Goal: Task Accomplishment & Management: Manage account settings

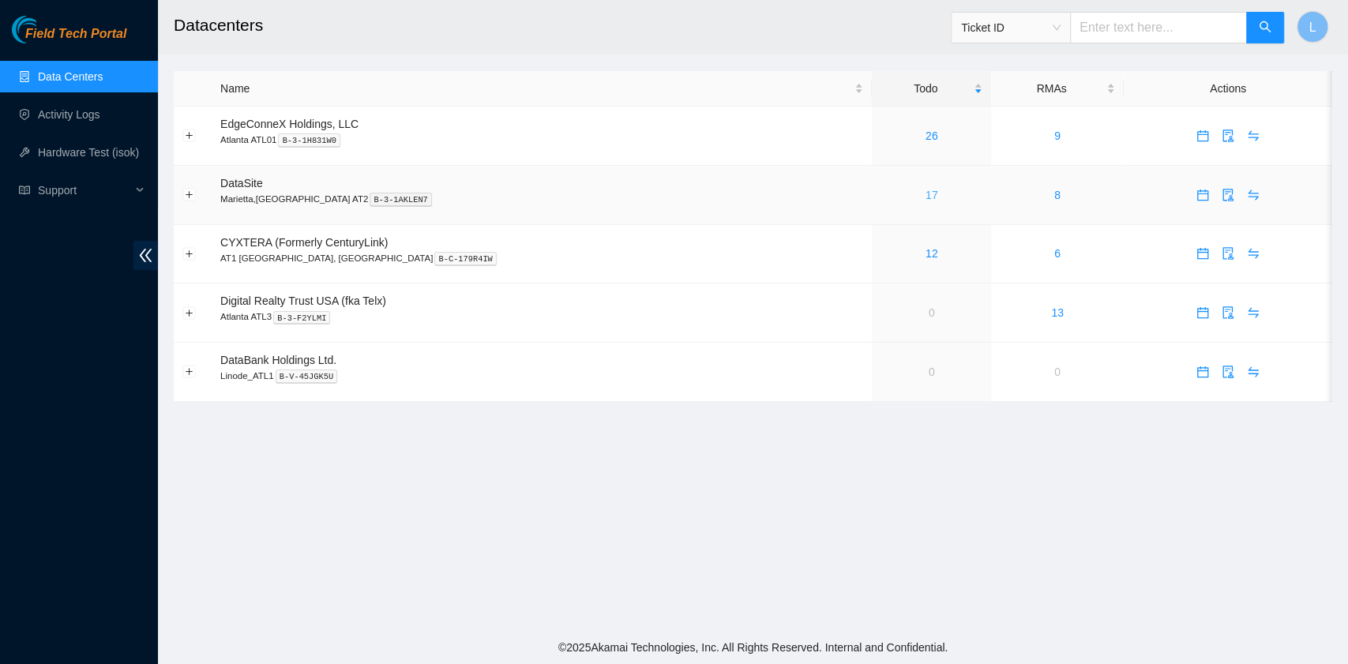
click at [925, 196] on link "17" at bounding box center [931, 195] width 13 height 13
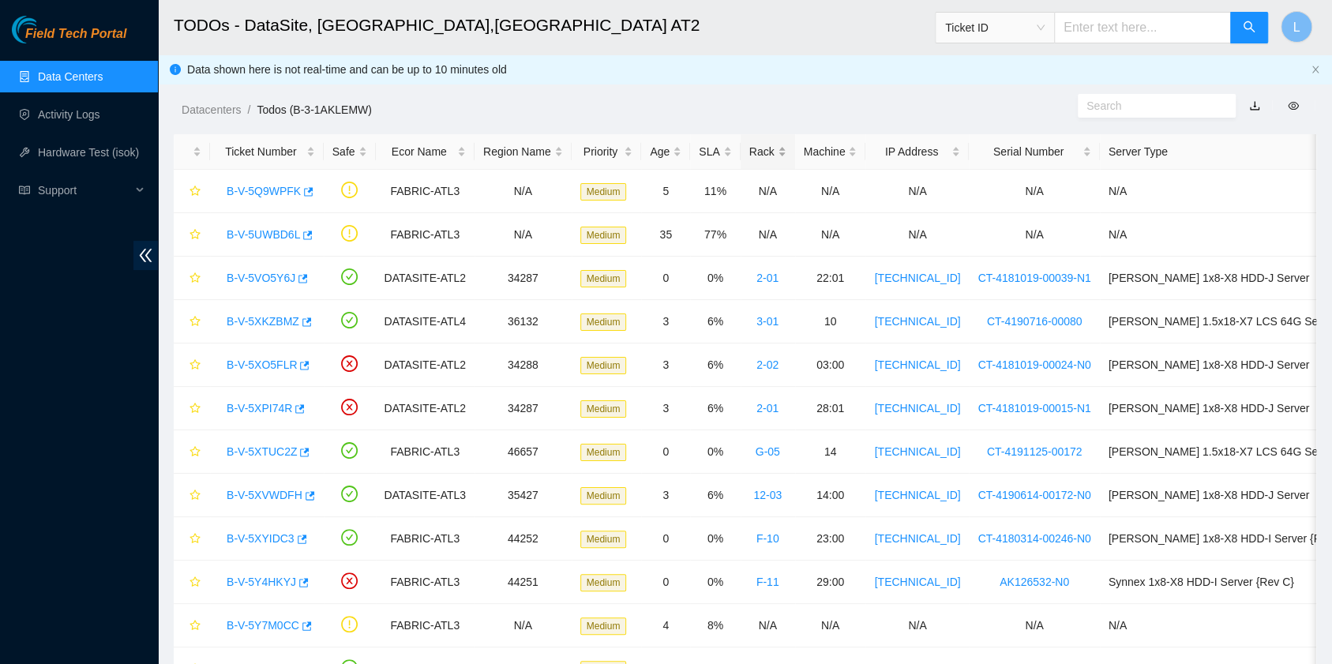
click at [751, 152] on div "Rack" at bounding box center [767, 151] width 37 height 17
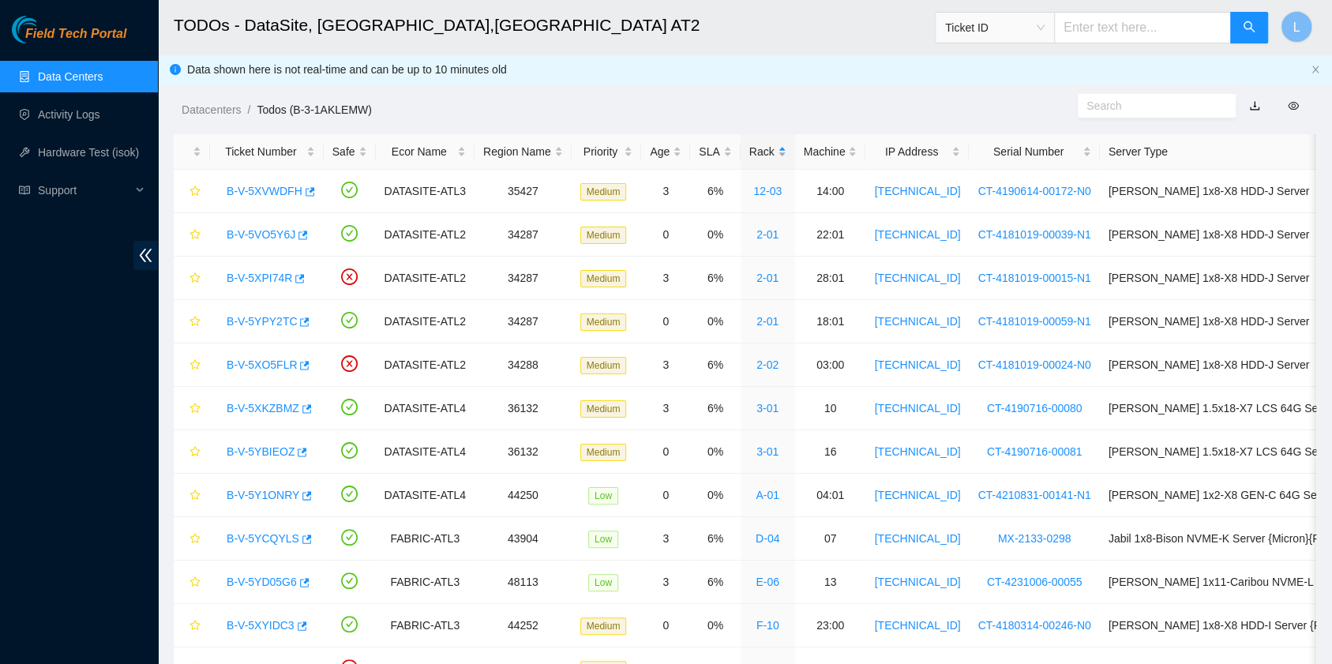
click at [751, 152] on div "Rack" at bounding box center [767, 151] width 37 height 17
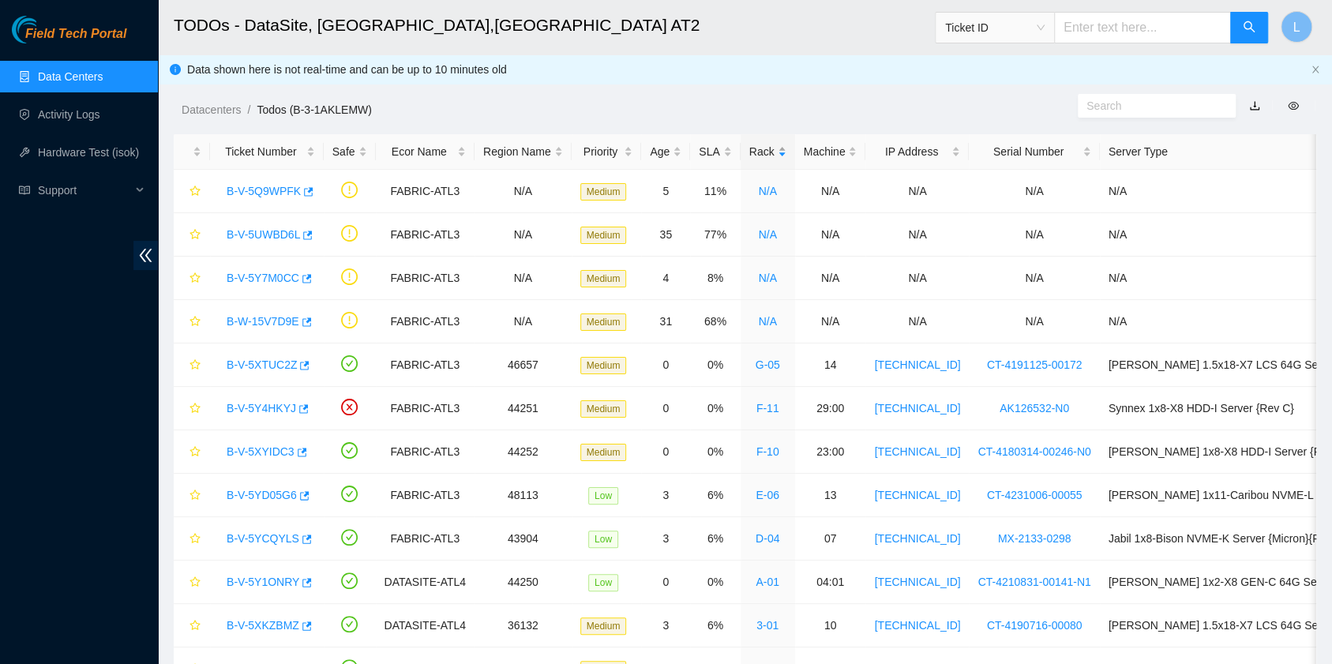
click at [751, 152] on div "Rack" at bounding box center [767, 151] width 37 height 17
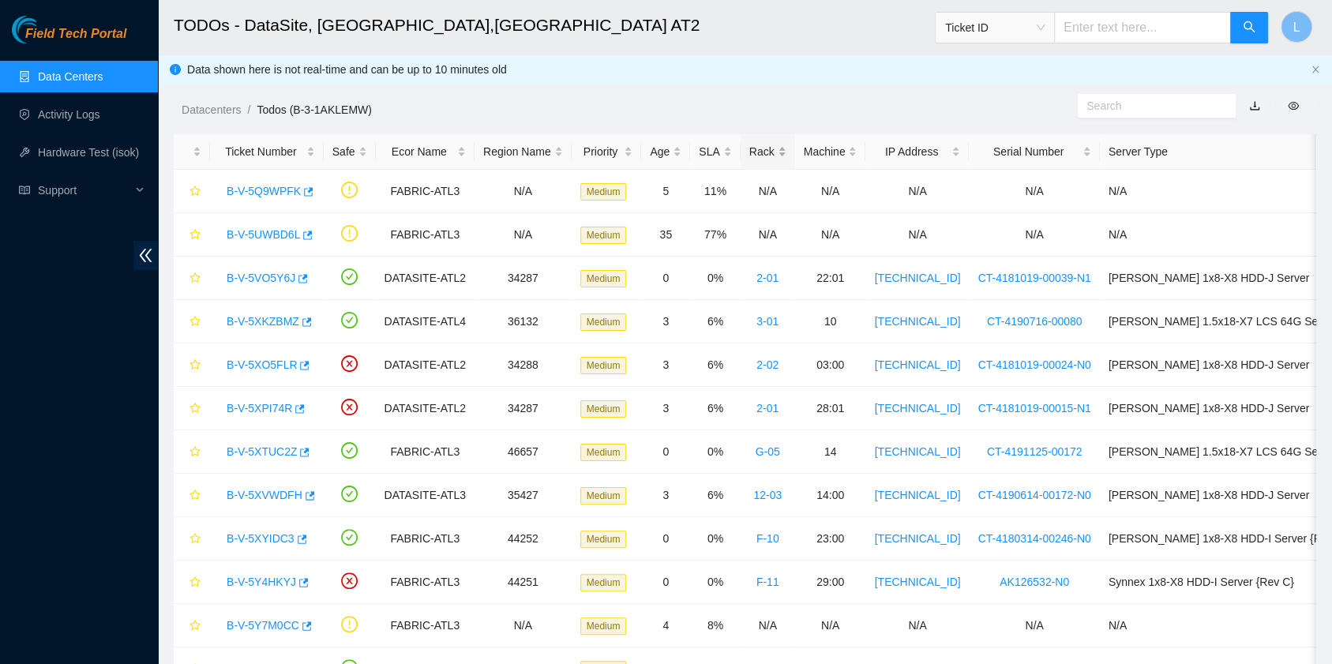
click at [751, 152] on div "Rack" at bounding box center [767, 151] width 37 height 17
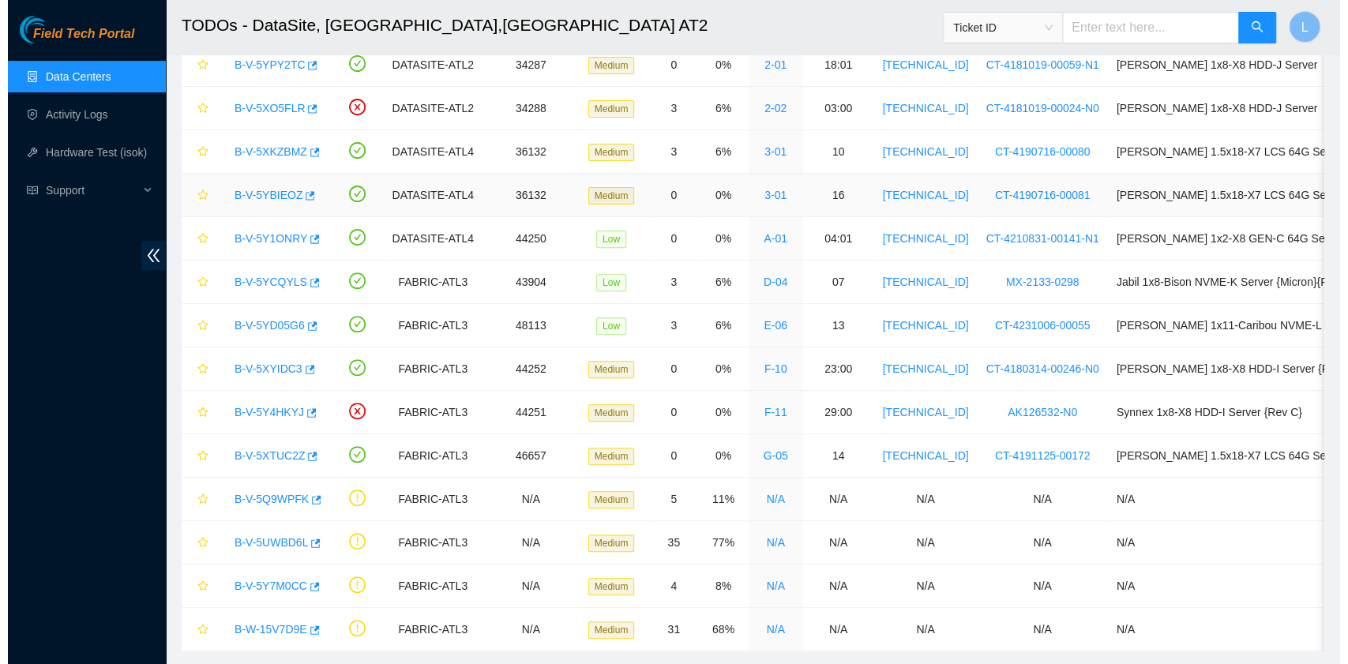
scroll to position [303, 0]
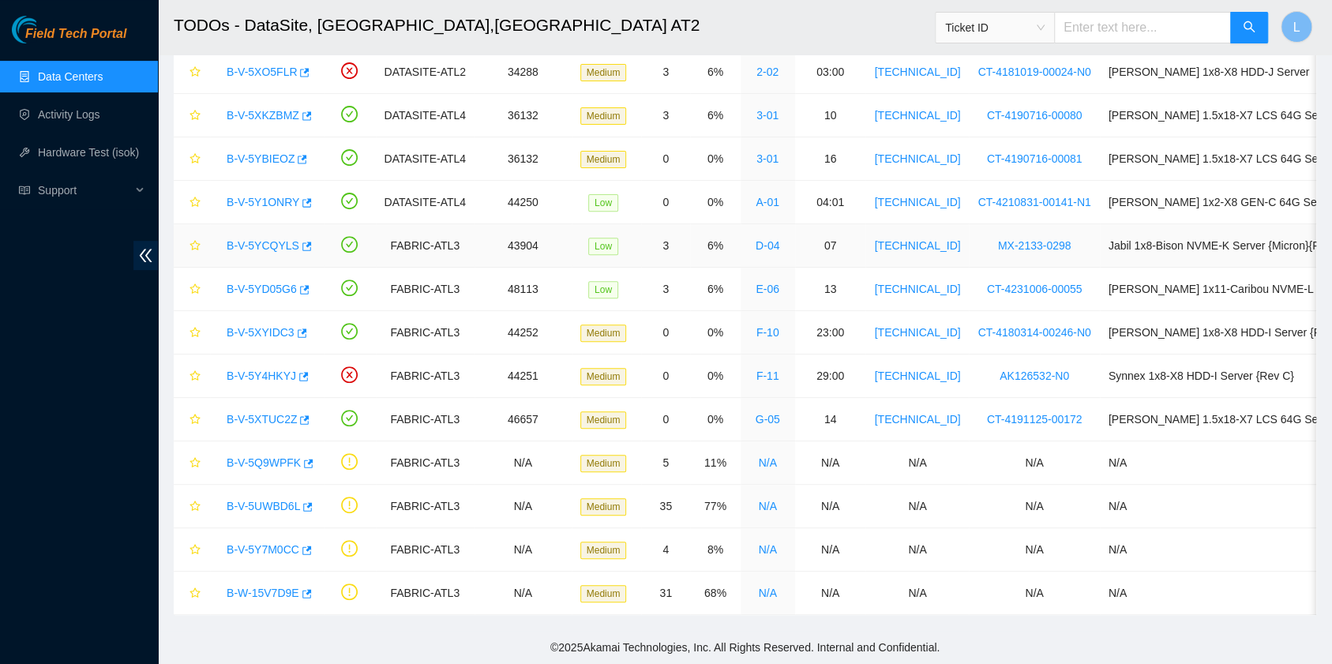
click at [264, 239] on link "B-V-5YCQYLS" at bounding box center [263, 245] width 73 height 13
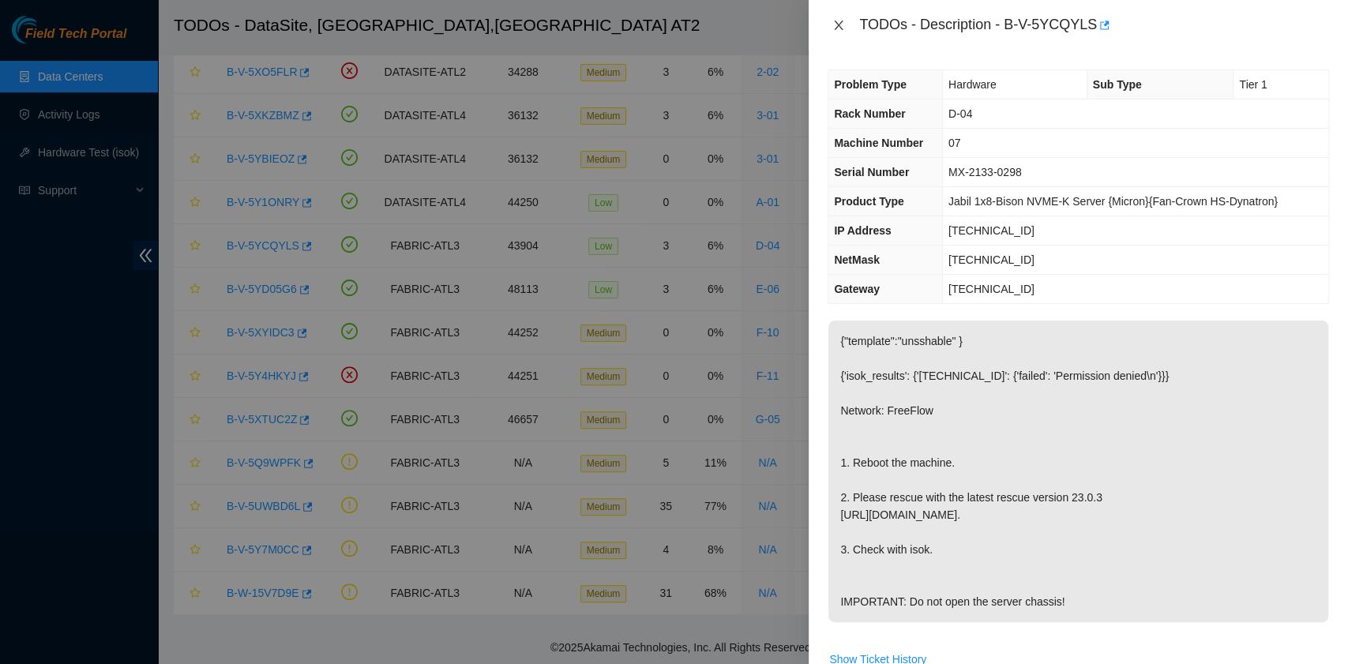
click at [840, 19] on icon "close" at bounding box center [838, 25] width 13 height 13
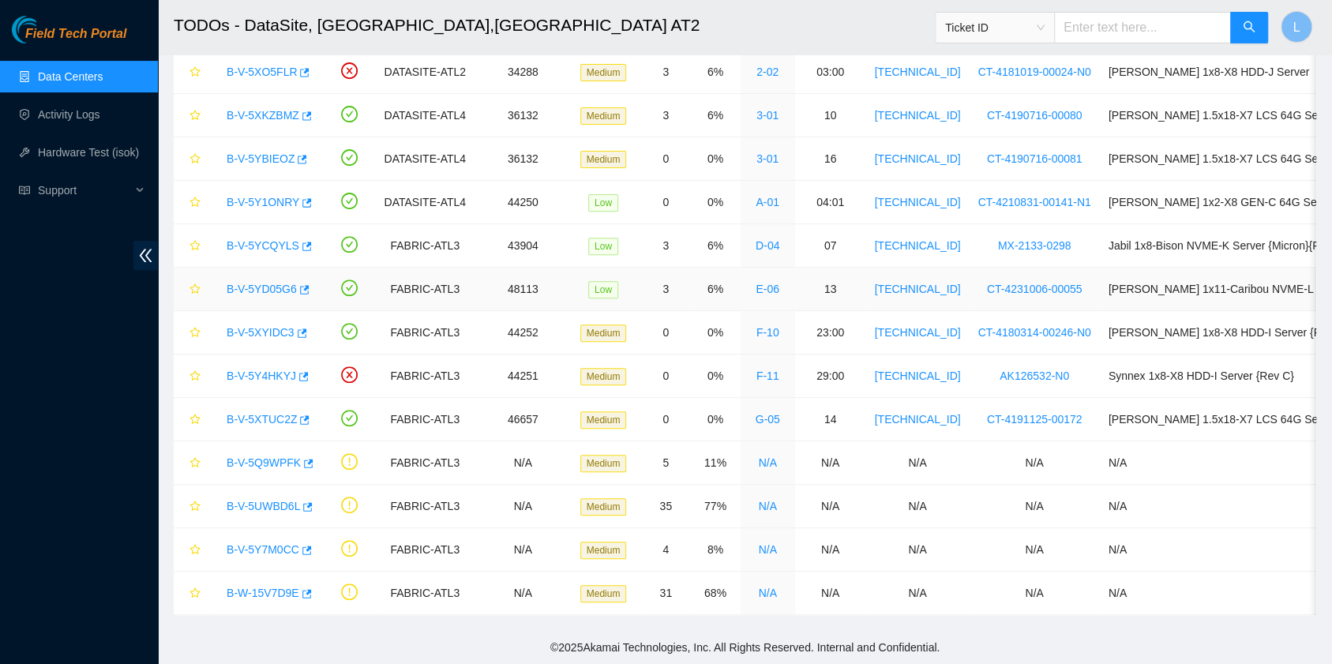
click at [279, 283] on link "B-V-5YD05G6" at bounding box center [262, 289] width 70 height 13
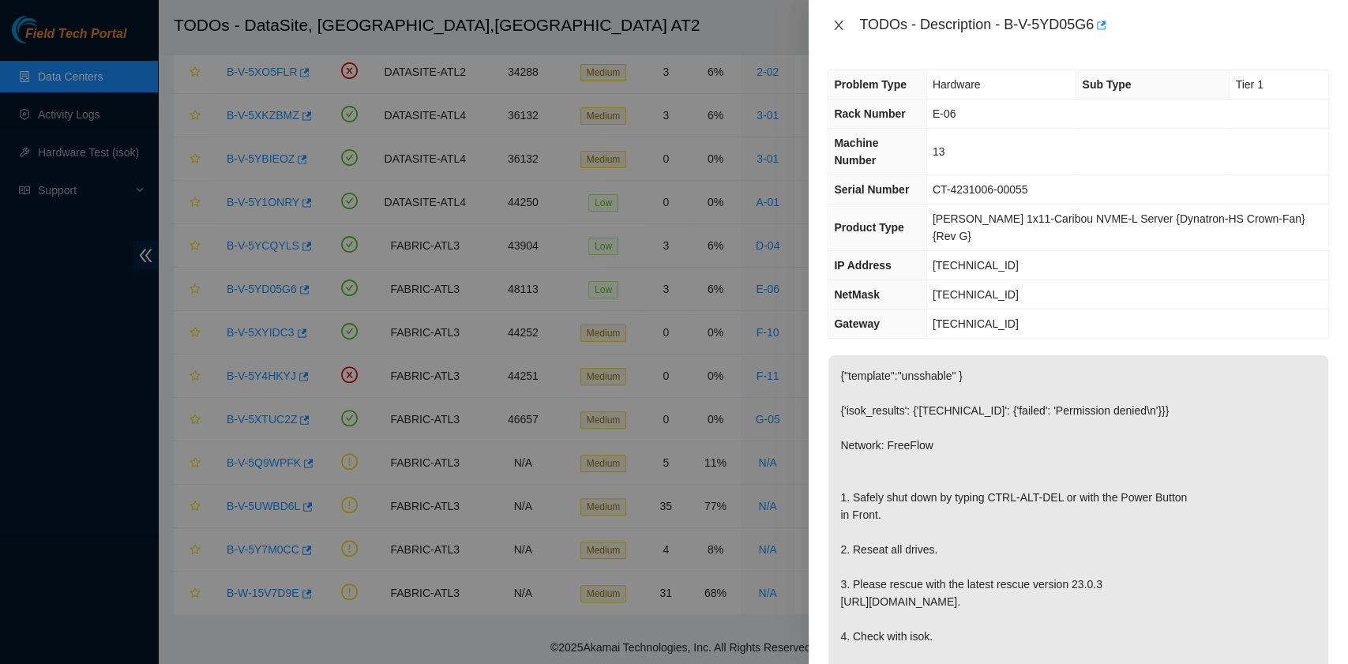
click at [838, 28] on icon "close" at bounding box center [838, 25] width 13 height 13
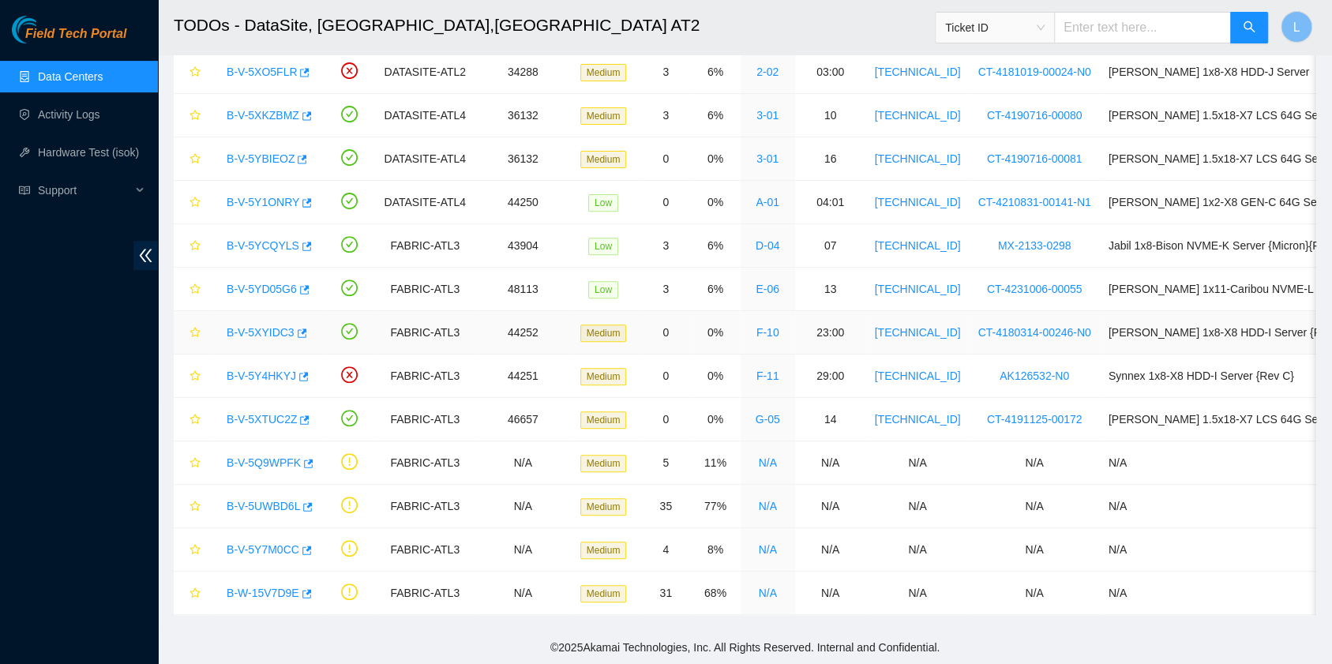
click at [264, 326] on link "B-V-5XYIDC3" at bounding box center [261, 332] width 68 height 13
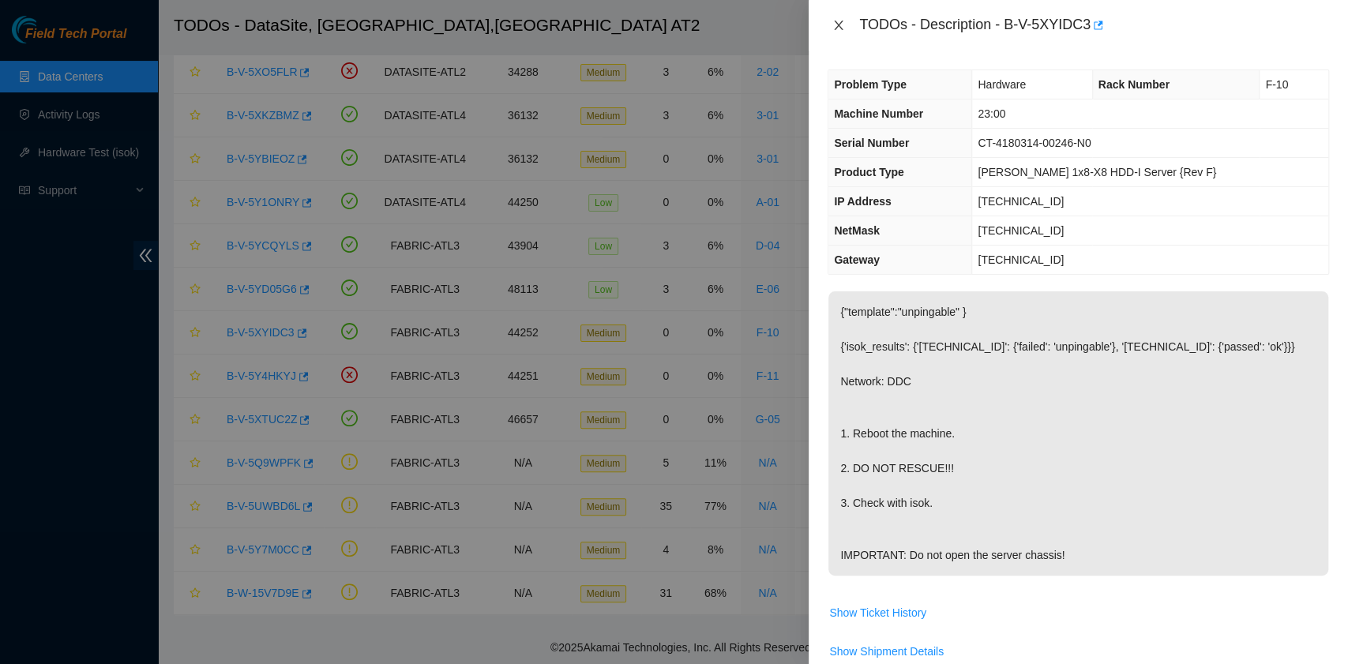
click at [842, 28] on icon "close" at bounding box center [838, 25] width 9 height 9
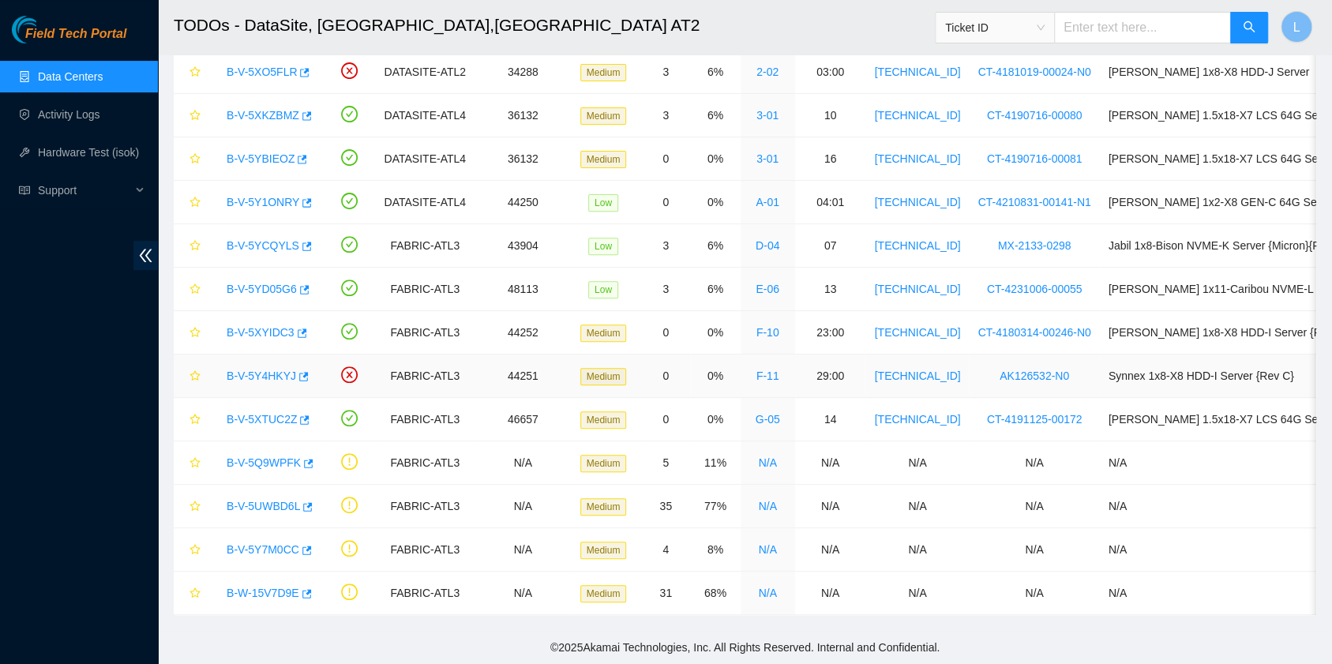
click at [253, 369] on link "B-V-5Y4HKYJ" at bounding box center [261, 375] width 69 height 13
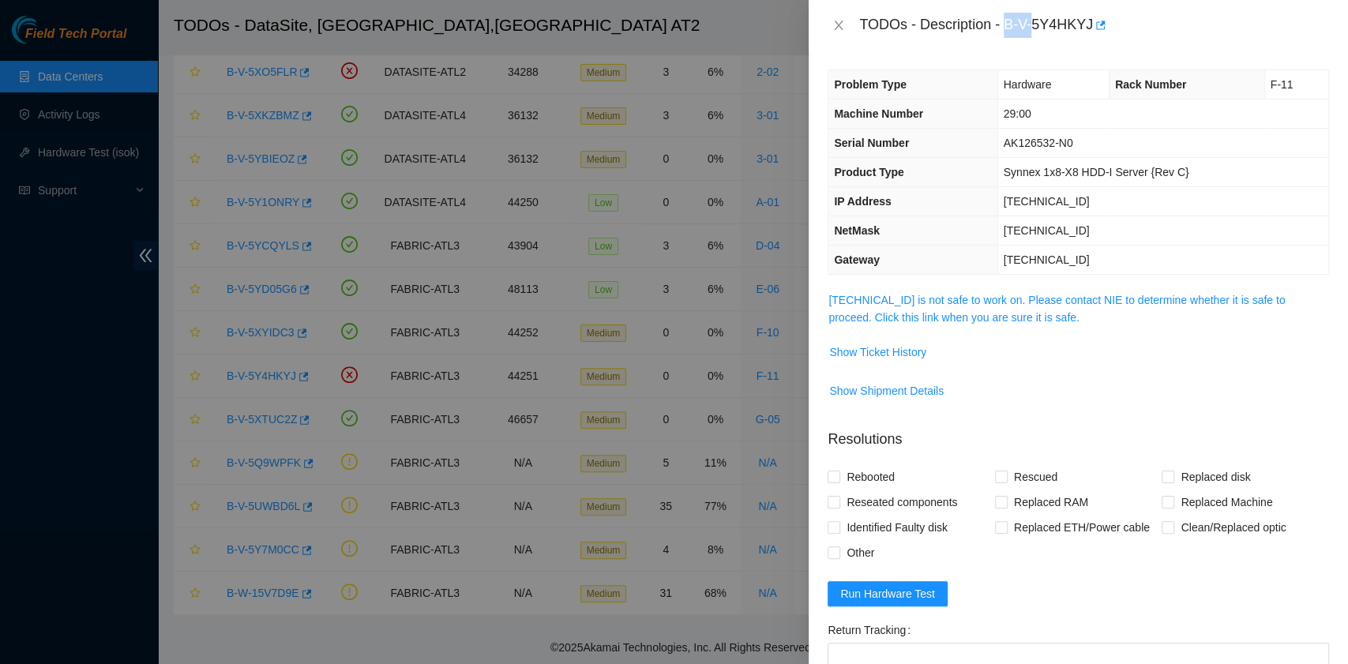
drag, startPoint x: 1007, startPoint y: 22, endPoint x: 1031, endPoint y: 28, distance: 24.3
click at [1031, 28] on div "TODOs - Description - B-V-5Y4HKYJ" at bounding box center [1094, 25] width 470 height 25
click at [1025, 46] on div "TODOs - Description - B-V-5Y4HKYJ" at bounding box center [1077, 25] width 539 height 51
drag, startPoint x: 1005, startPoint y: 28, endPoint x: 1089, endPoint y: 27, distance: 83.7
click at [1089, 27] on div "TODOs - Description - B-V-5Y4HKYJ" at bounding box center [1094, 25] width 470 height 25
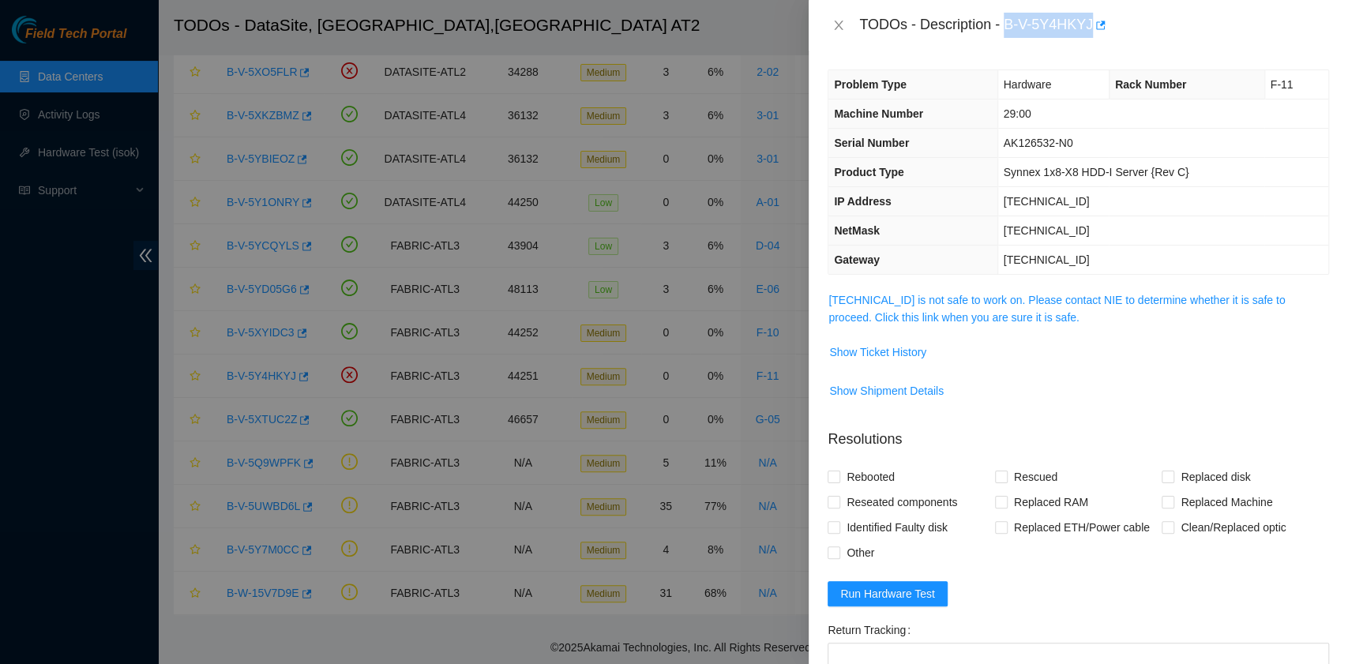
copy div "B-V-5Y4HKYJ"
click at [995, 317] on link "23.47.220.188 is not safe to work on. Please contact NIE to determine whether i…" at bounding box center [1056, 309] width 456 height 30
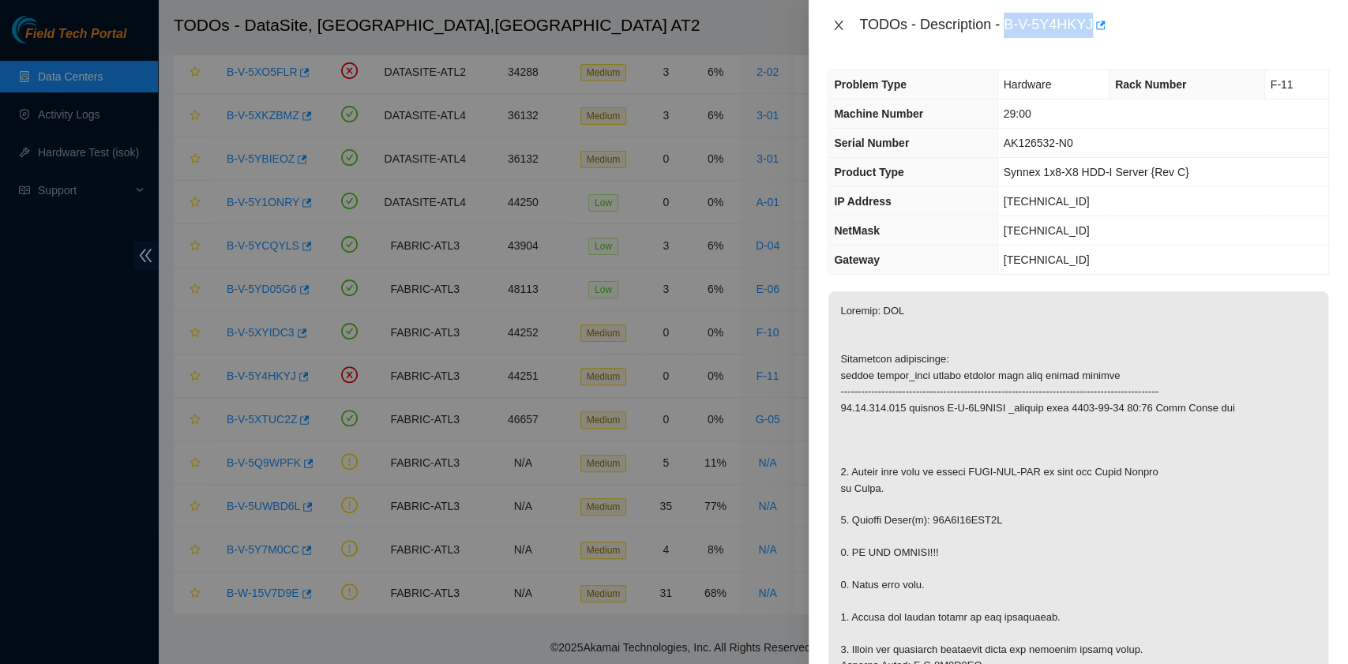
click at [842, 24] on icon "close" at bounding box center [838, 25] width 13 height 13
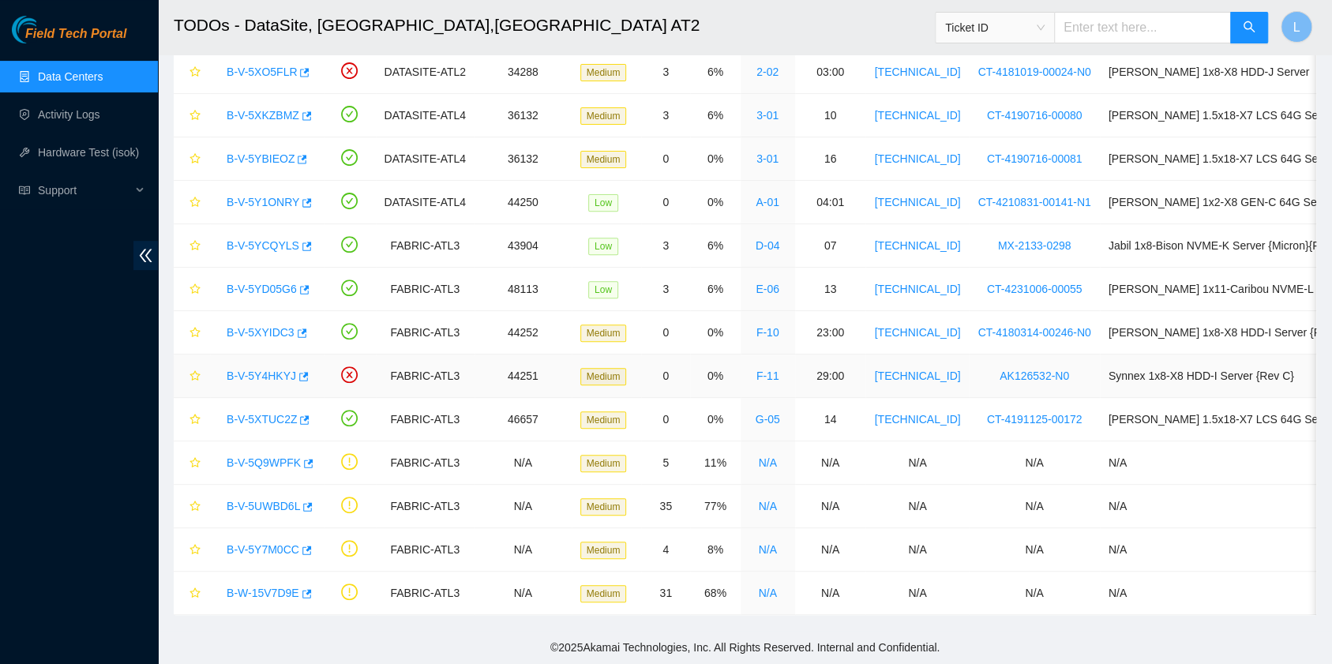
click at [265, 369] on link "B-V-5Y4HKYJ" at bounding box center [261, 375] width 69 height 13
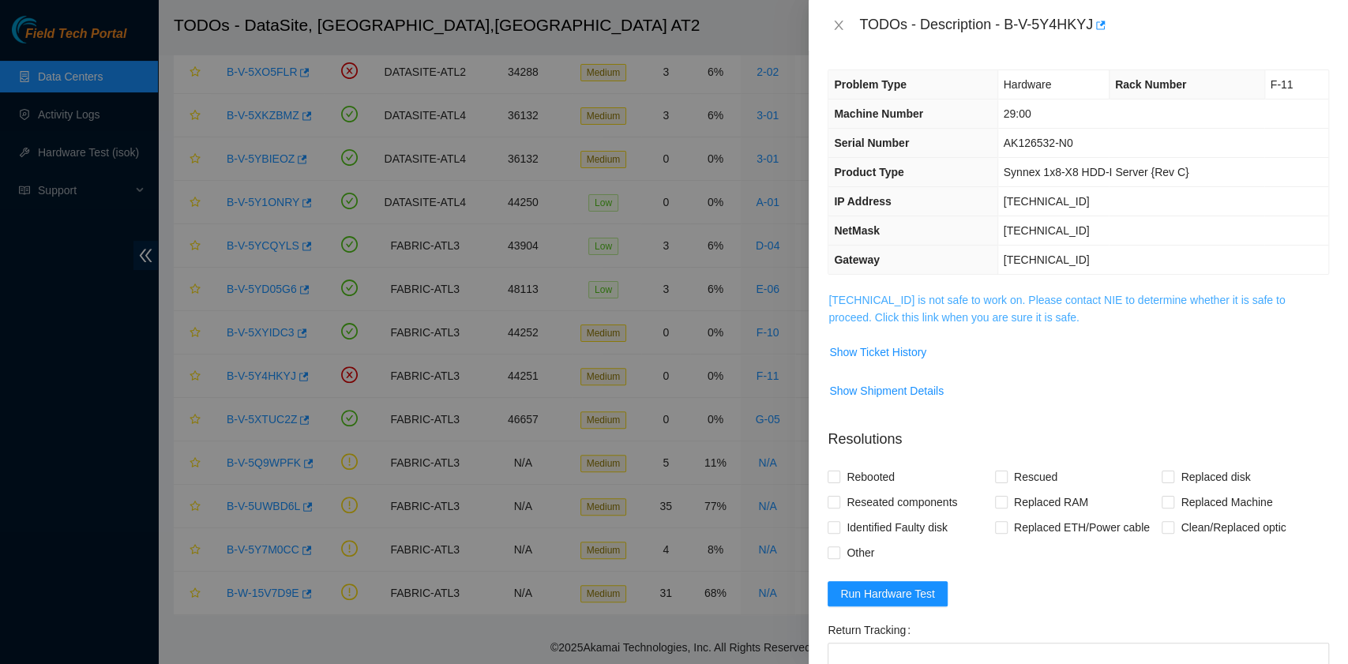
click at [905, 314] on link "23.47.220.188 is not safe to work on. Please contact NIE to determine whether i…" at bounding box center [1056, 309] width 456 height 30
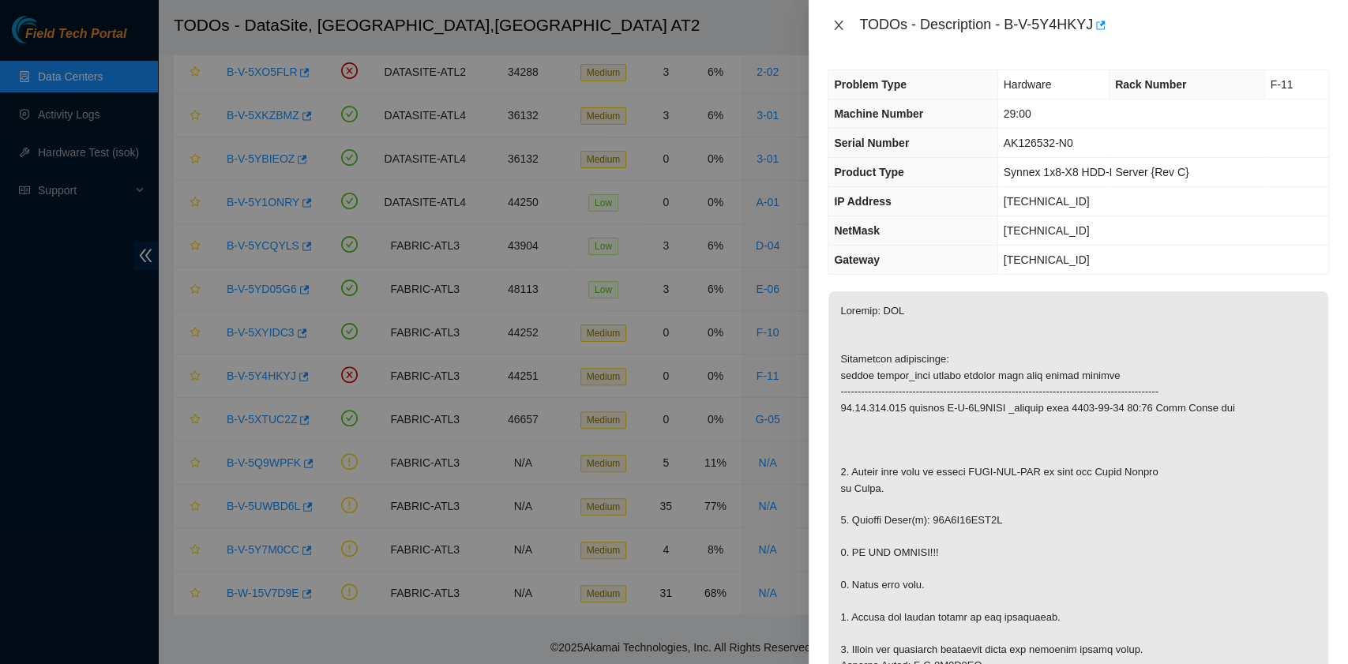
click at [843, 20] on icon "close" at bounding box center [838, 25] width 13 height 13
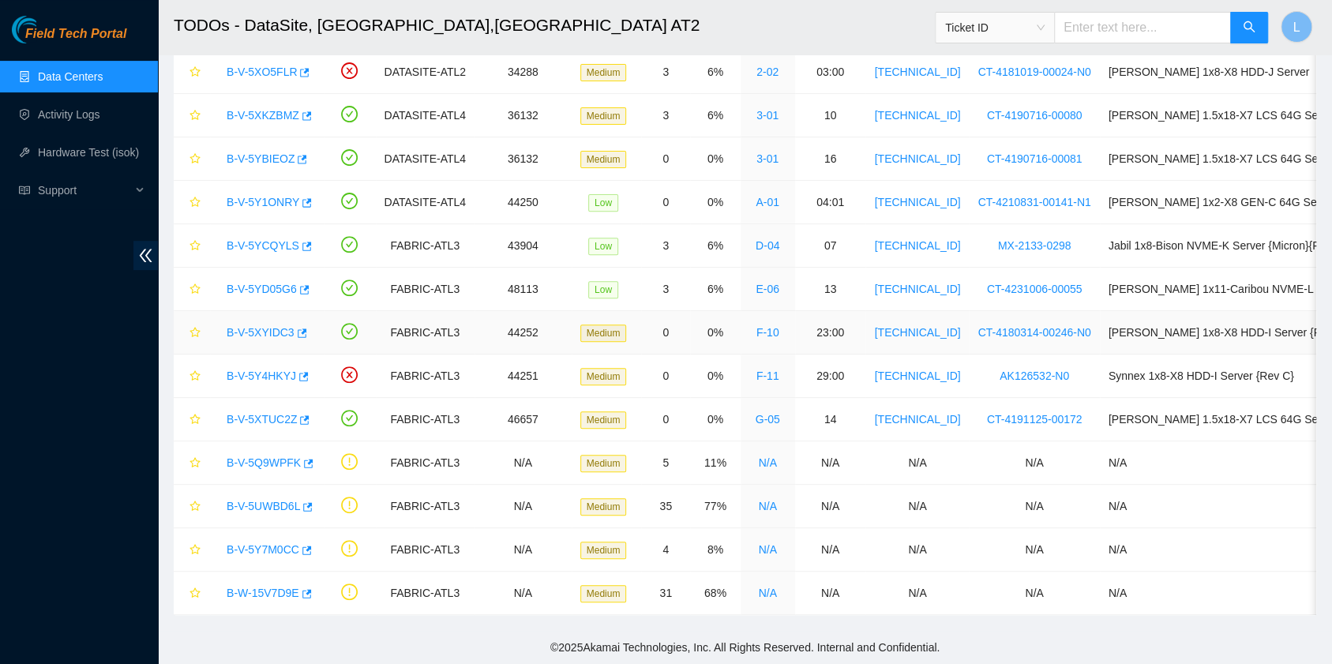
click at [274, 326] on link "B-V-5XYIDC3" at bounding box center [261, 332] width 68 height 13
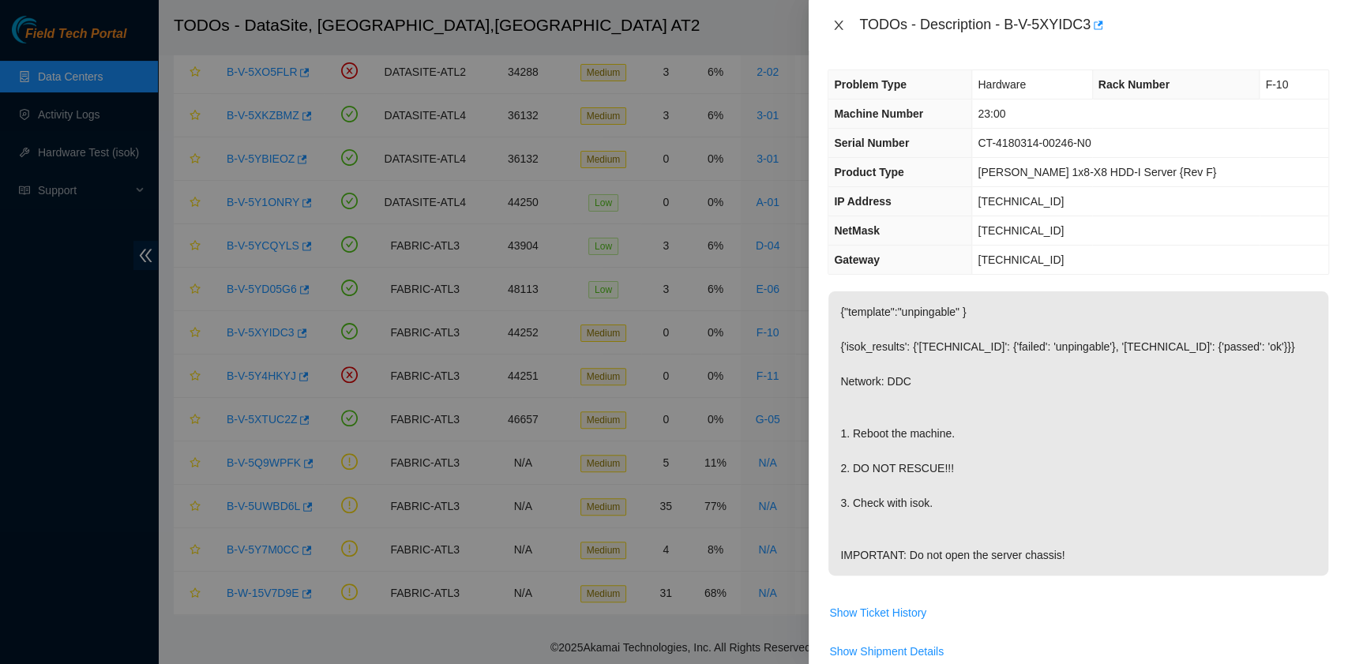
click at [837, 24] on icon "close" at bounding box center [838, 25] width 13 height 13
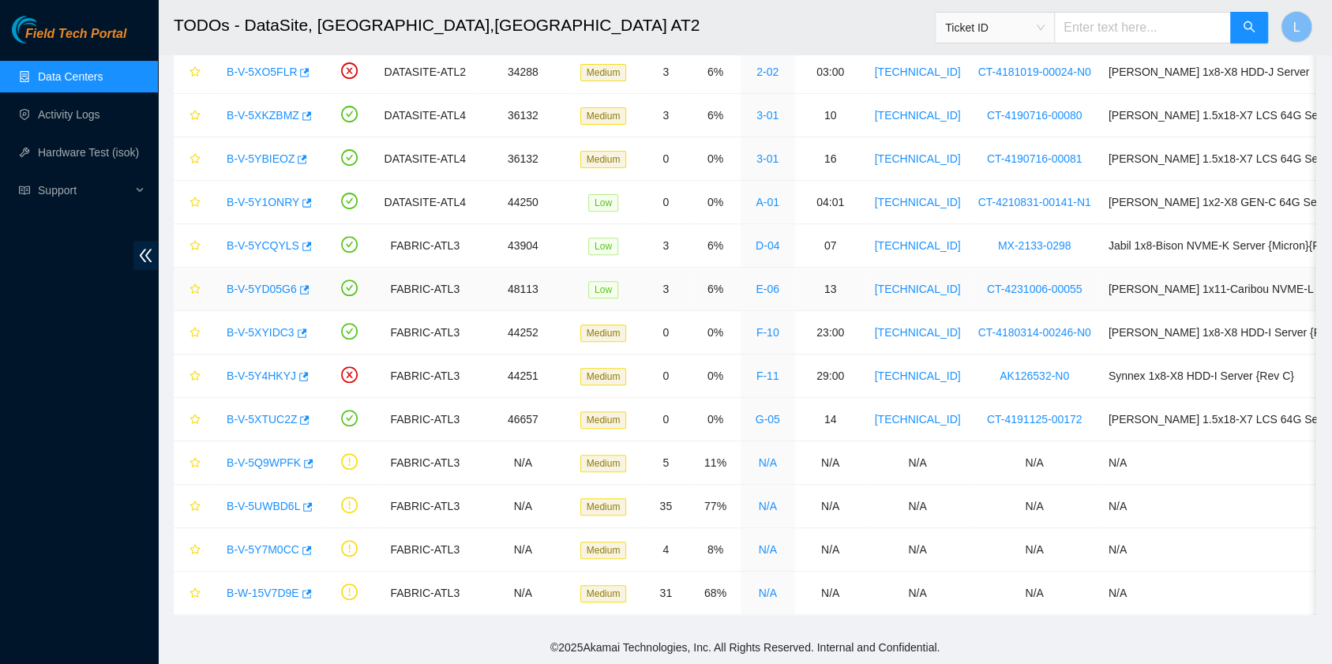
click at [268, 283] on link "B-V-5YD05G6" at bounding box center [262, 289] width 70 height 13
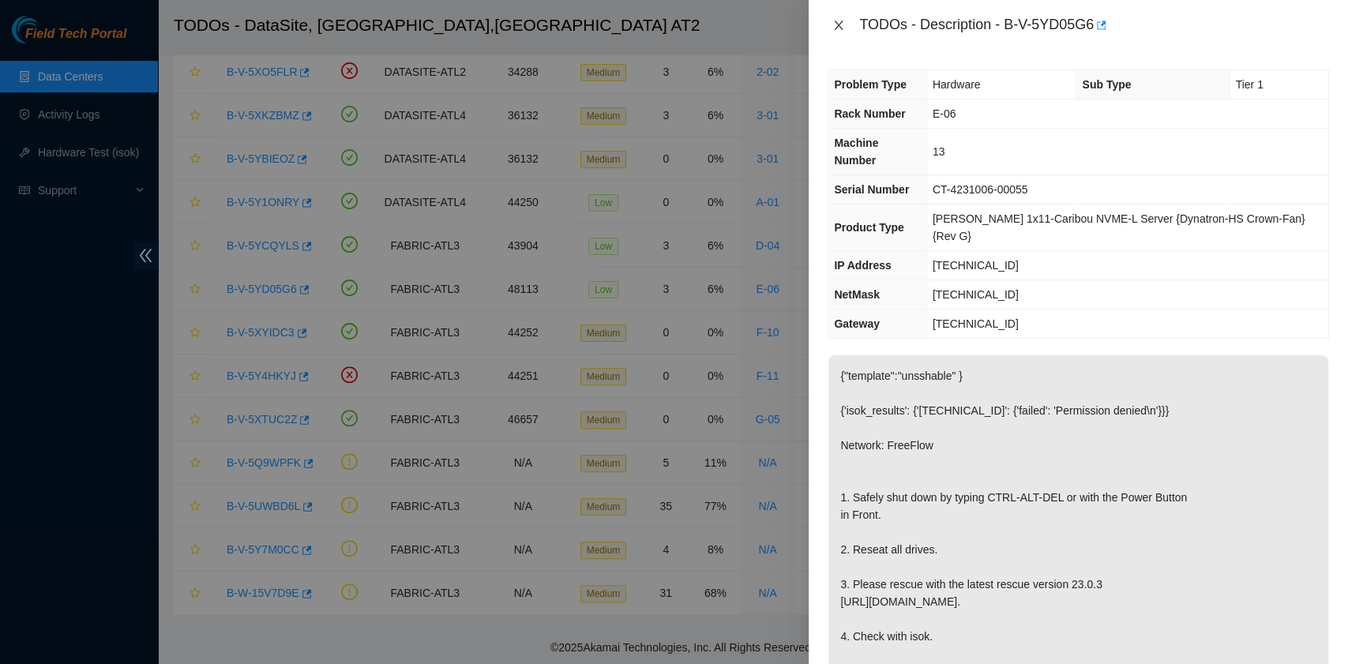
click at [837, 21] on icon "close" at bounding box center [838, 25] width 13 height 13
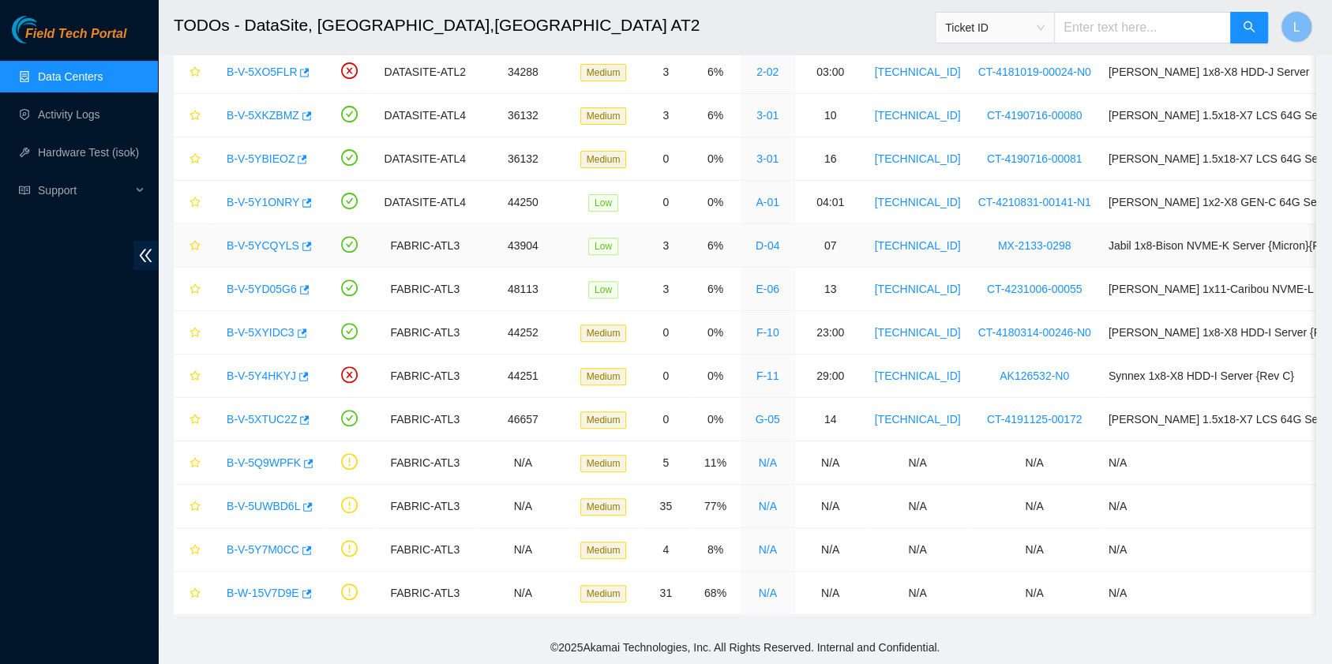
click at [283, 239] on link "B-V-5YCQYLS" at bounding box center [263, 245] width 73 height 13
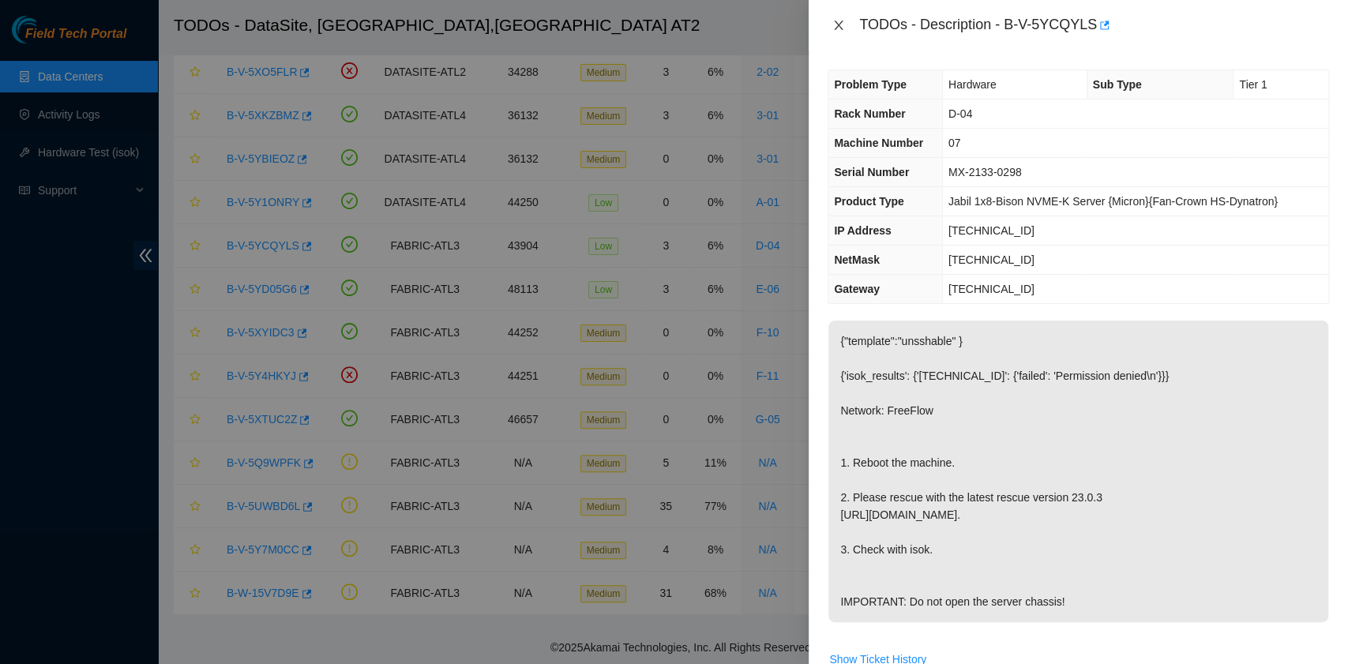
click at [838, 22] on icon "close" at bounding box center [838, 25] width 13 height 13
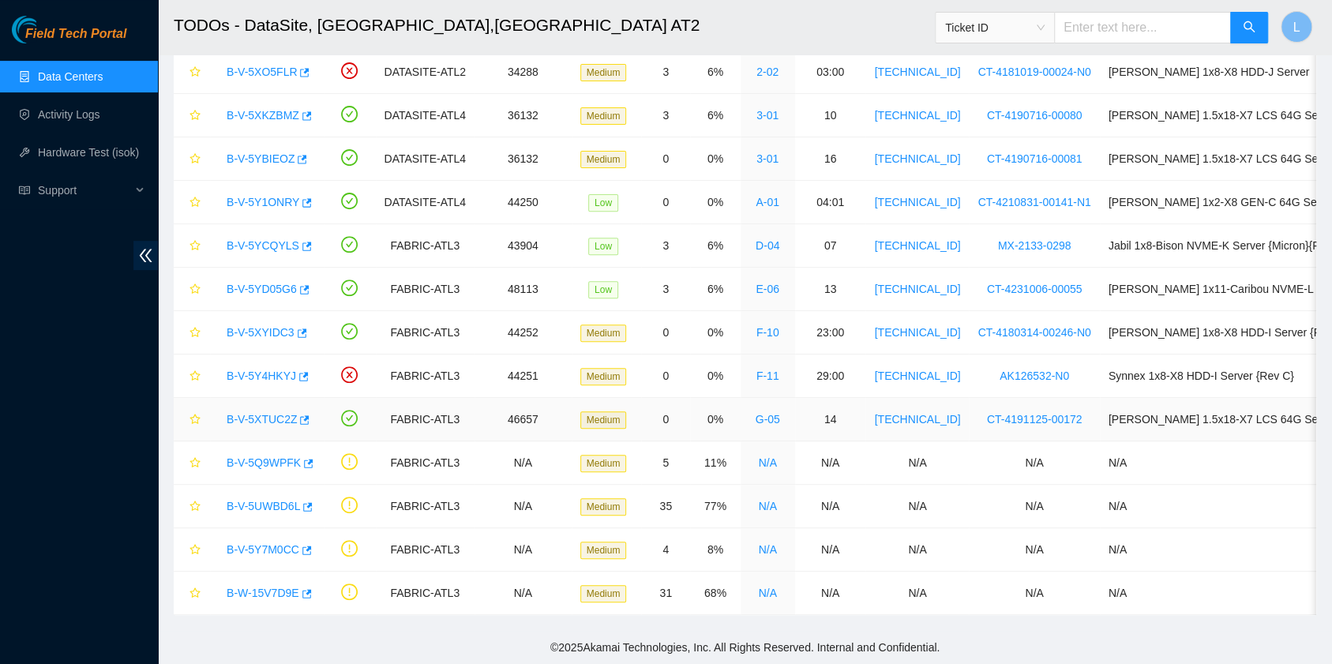
click at [283, 413] on link "B-V-5XTUC2Z" at bounding box center [262, 419] width 70 height 13
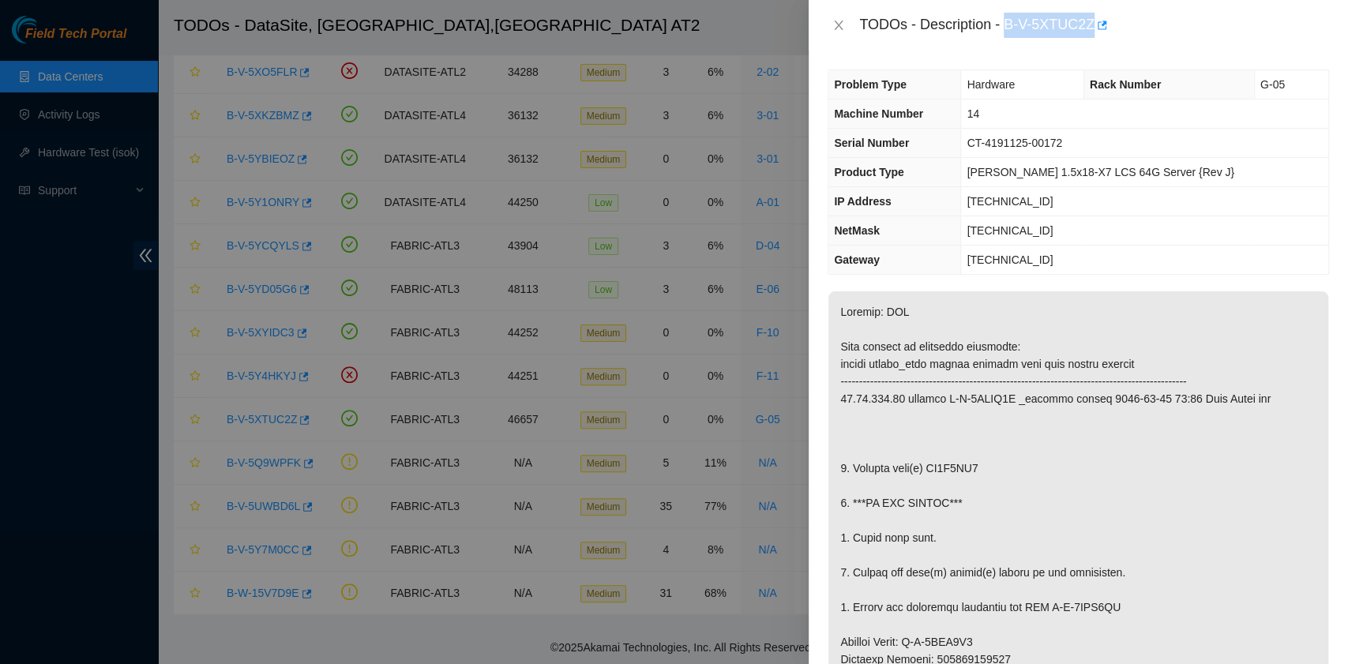
drag, startPoint x: 1004, startPoint y: 28, endPoint x: 1093, endPoint y: 41, distance: 89.4
click at [1093, 41] on div "TODOs - Description - B-V-5XTUC2Z" at bounding box center [1077, 25] width 539 height 51
copy div "B-V-5XTUC2Z"
drag, startPoint x: 853, startPoint y: 464, endPoint x: 982, endPoint y: 466, distance: 129.5
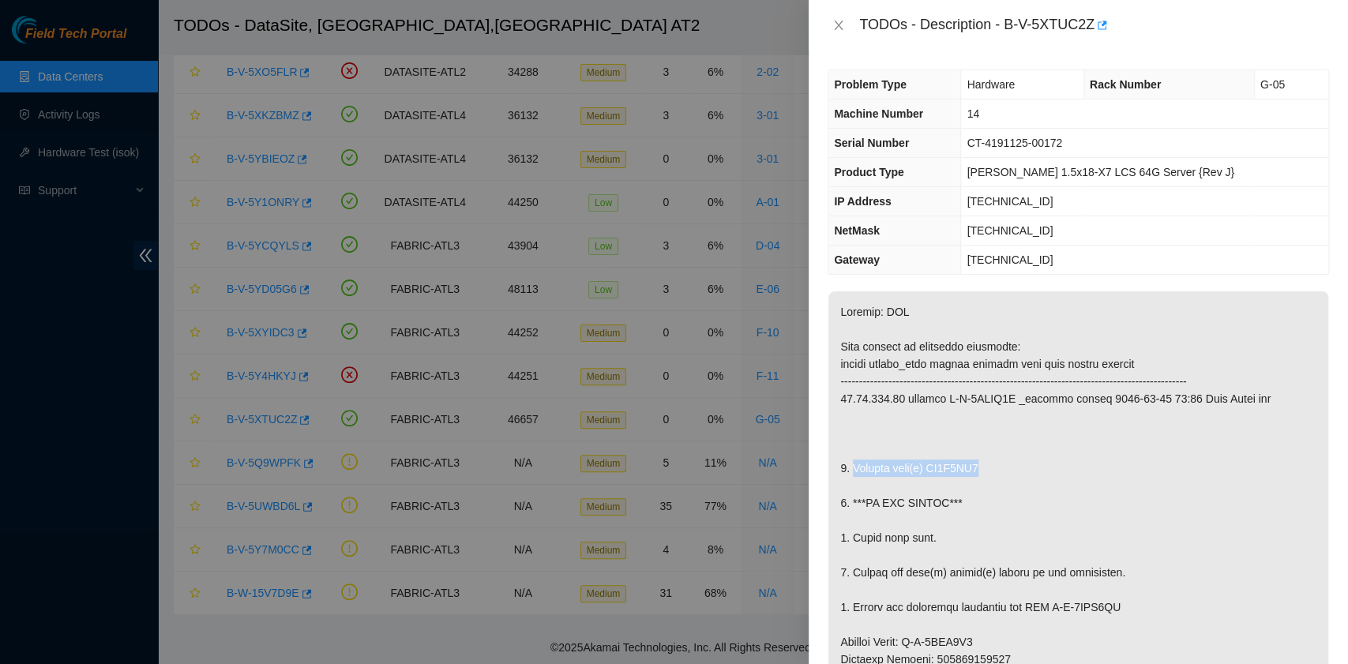
copy p "Replace disk(s) ZC1C4KP4"
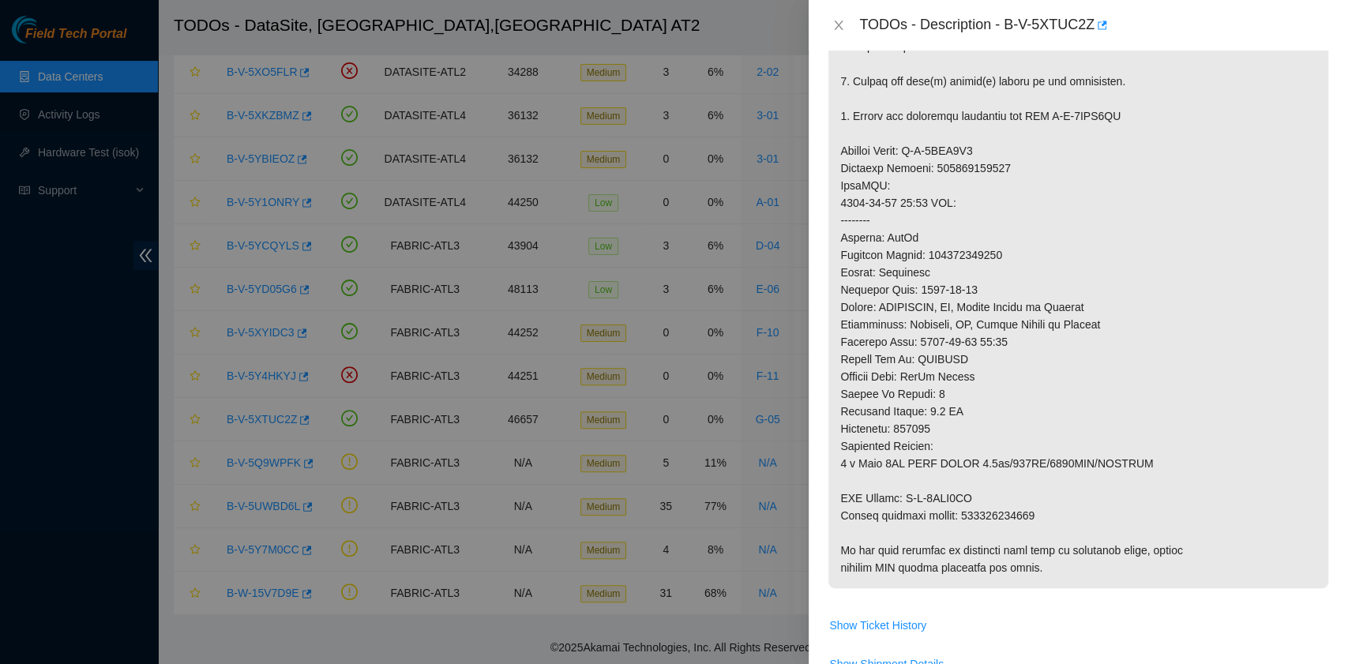
scroll to position [842, 0]
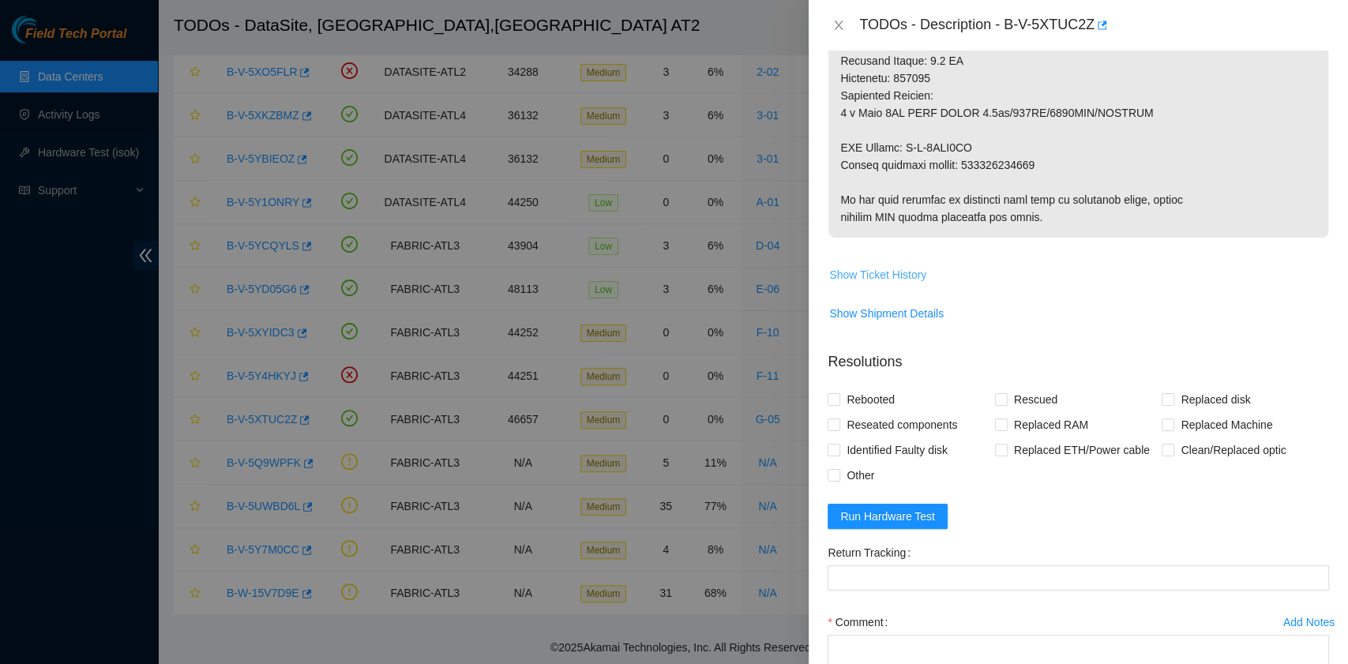
click at [860, 270] on span "Show Ticket History" at bounding box center [877, 274] width 97 height 17
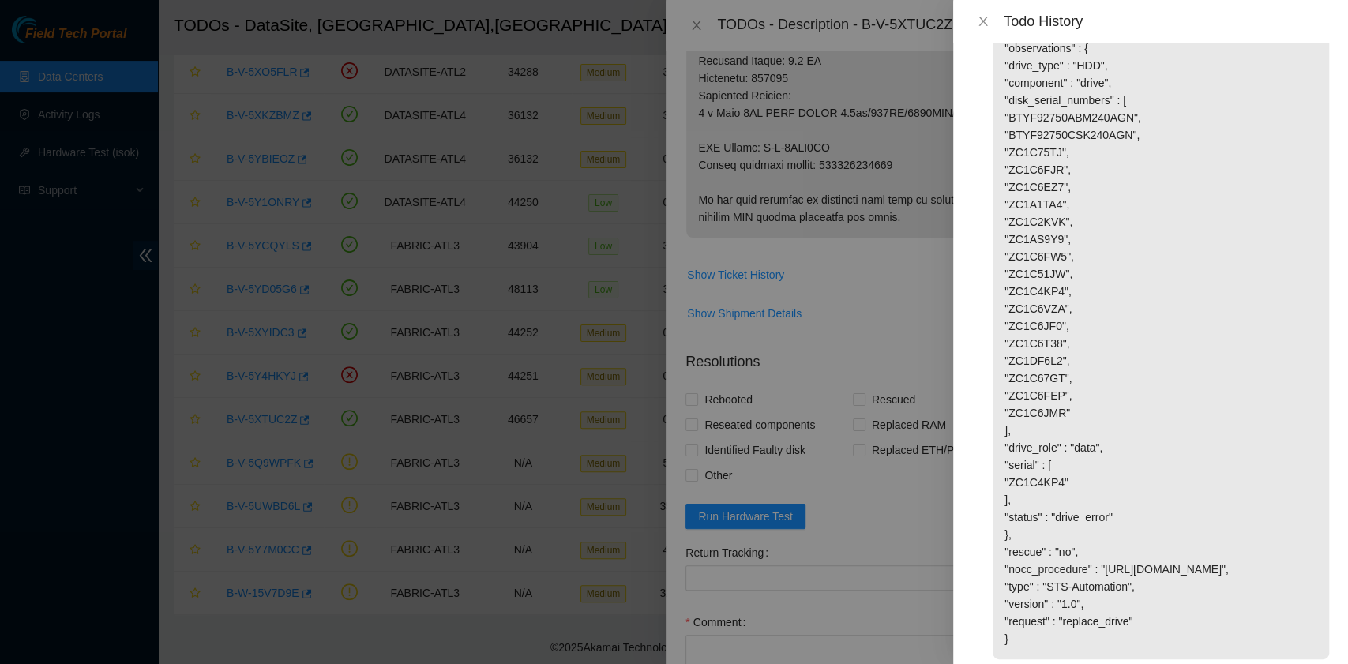
scroll to position [4413, 0]
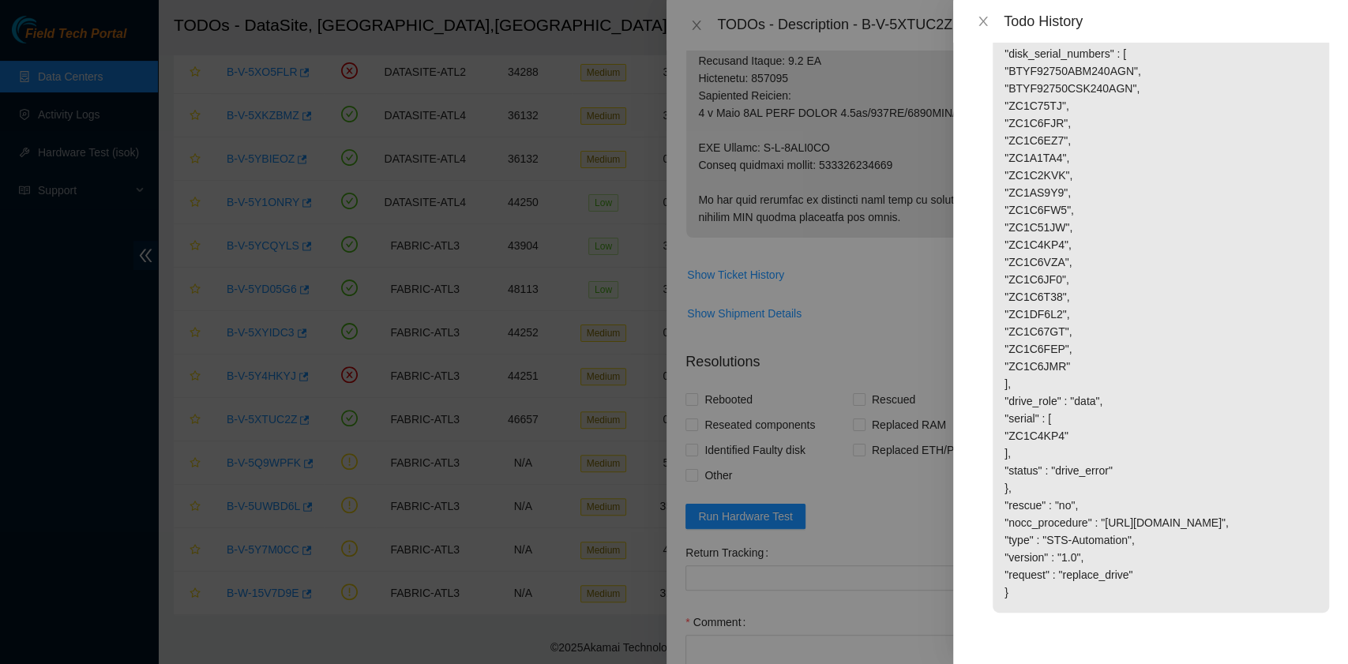
click at [985, 10] on div "Todo History" at bounding box center [1150, 21] width 395 height 43
click at [978, 34] on div "Todo History" at bounding box center [1150, 21] width 395 height 43
click at [985, 23] on icon "close" at bounding box center [983, 21] width 13 height 13
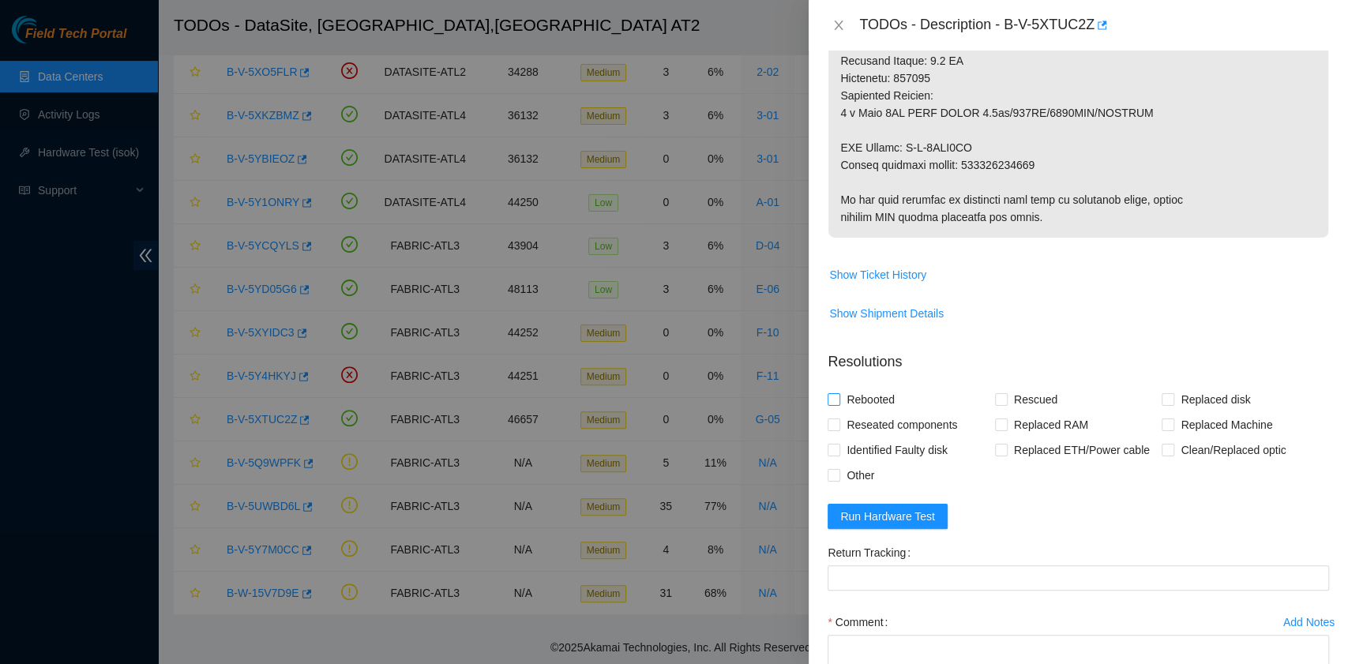
click at [871, 403] on span "Rebooted" at bounding box center [870, 399] width 61 height 25
click at [838, 403] on input "Rebooted" at bounding box center [832, 398] width 11 height 11
checkbox input "true"
click at [1161, 399] on input "Replaced disk" at bounding box center [1166, 398] width 11 height 11
checkbox input "true"
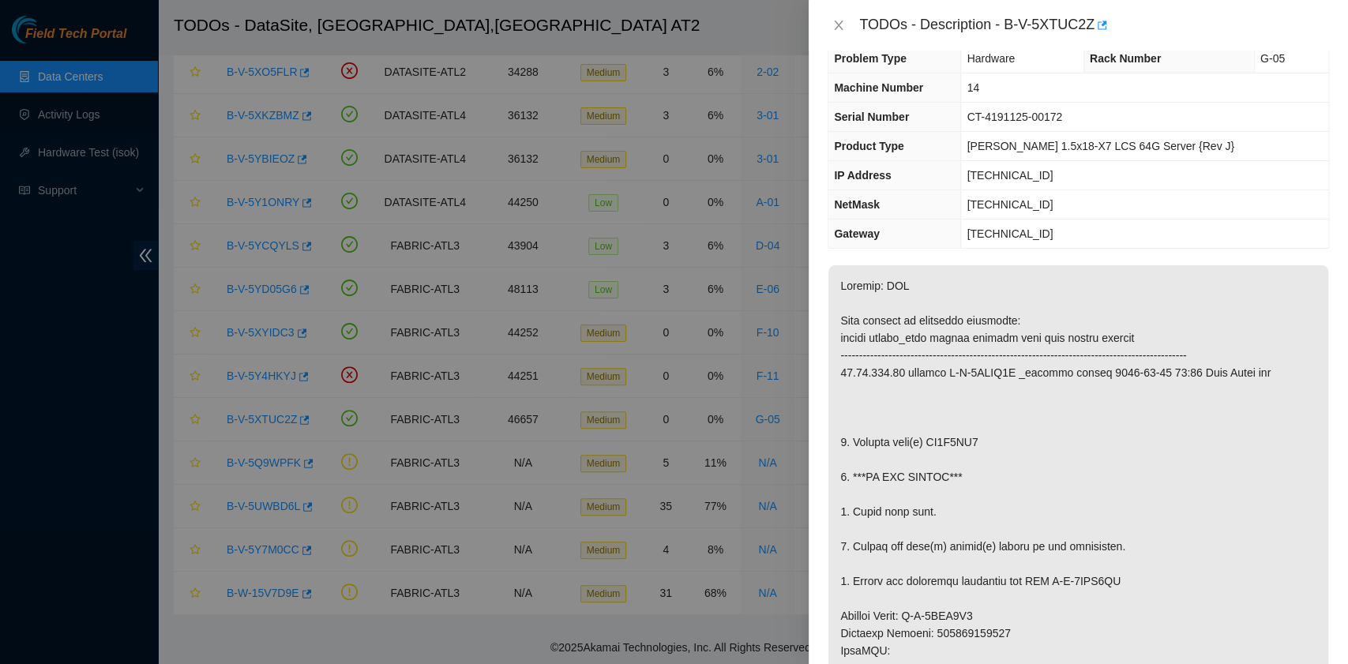
scroll to position [0, 0]
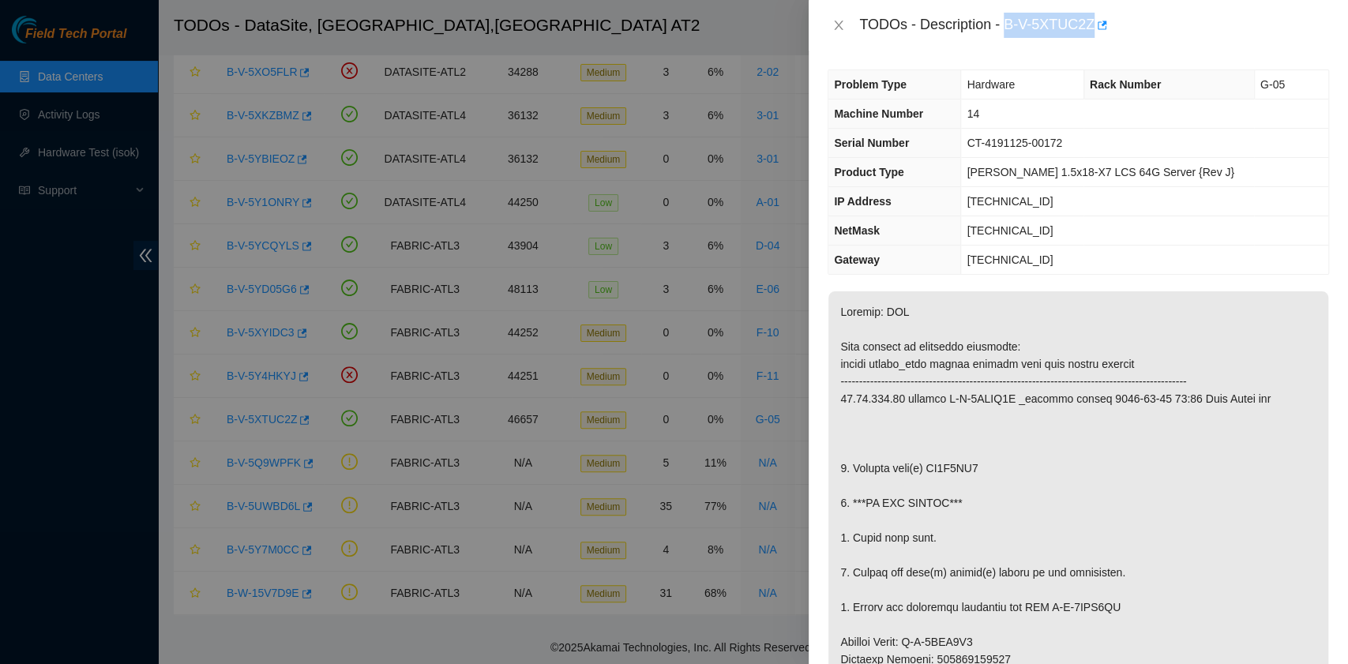
drag, startPoint x: 1008, startPoint y: 22, endPoint x: 1090, endPoint y: 33, distance: 82.8
click at [1090, 33] on div "TODOs - Description - B-V-5XTUC2Z" at bounding box center [1094, 25] width 470 height 25
copy div "B-V-5XTUC2Z"
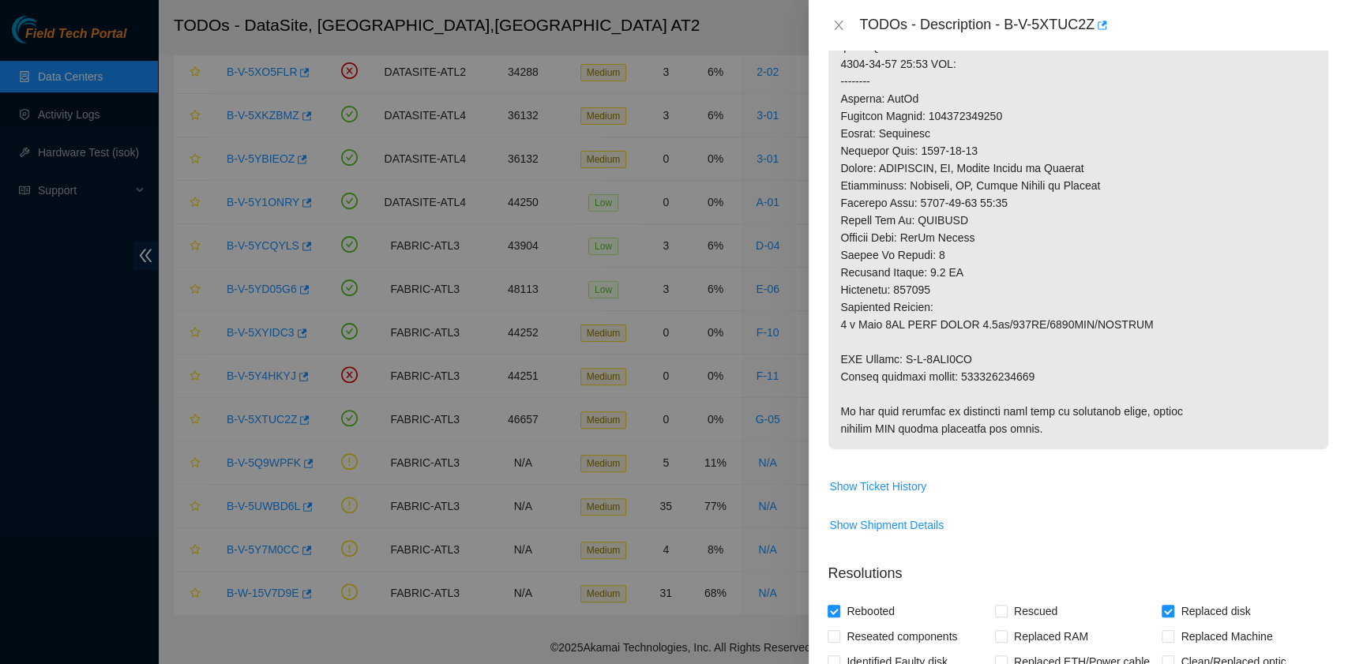
scroll to position [632, 0]
click at [899, 477] on span "Show Ticket History" at bounding box center [877, 484] width 97 height 17
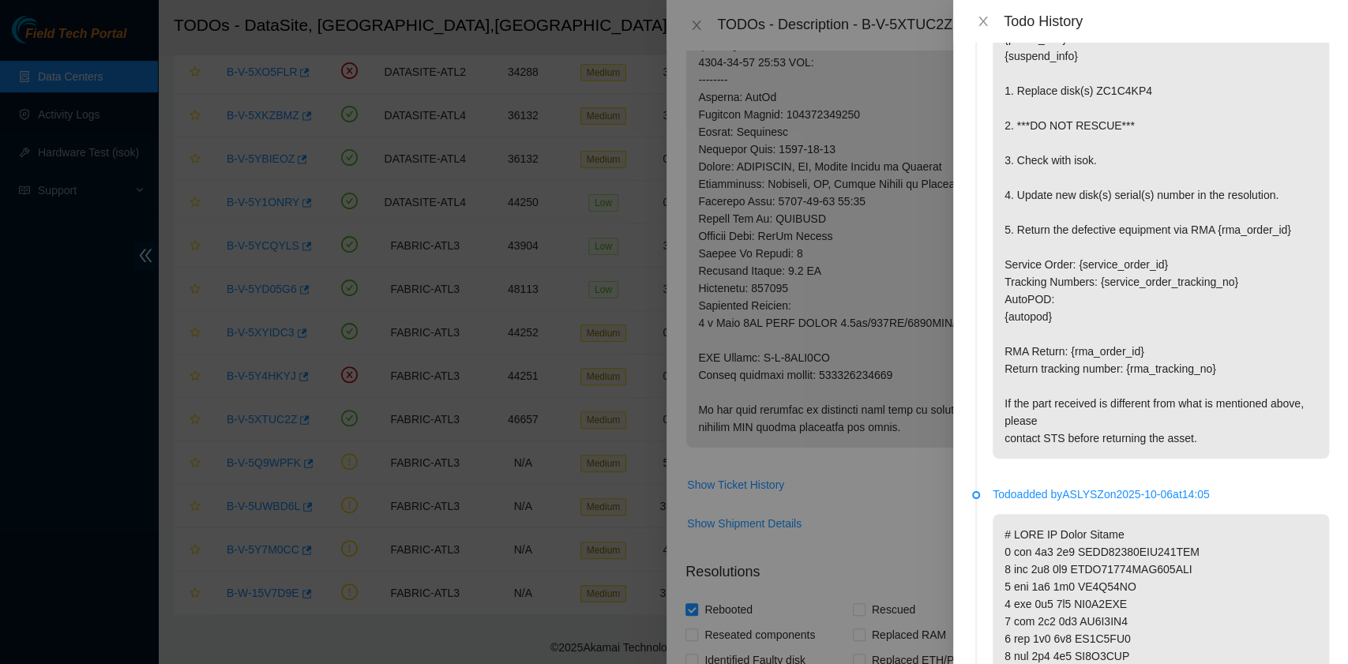
scroll to position [1473, 0]
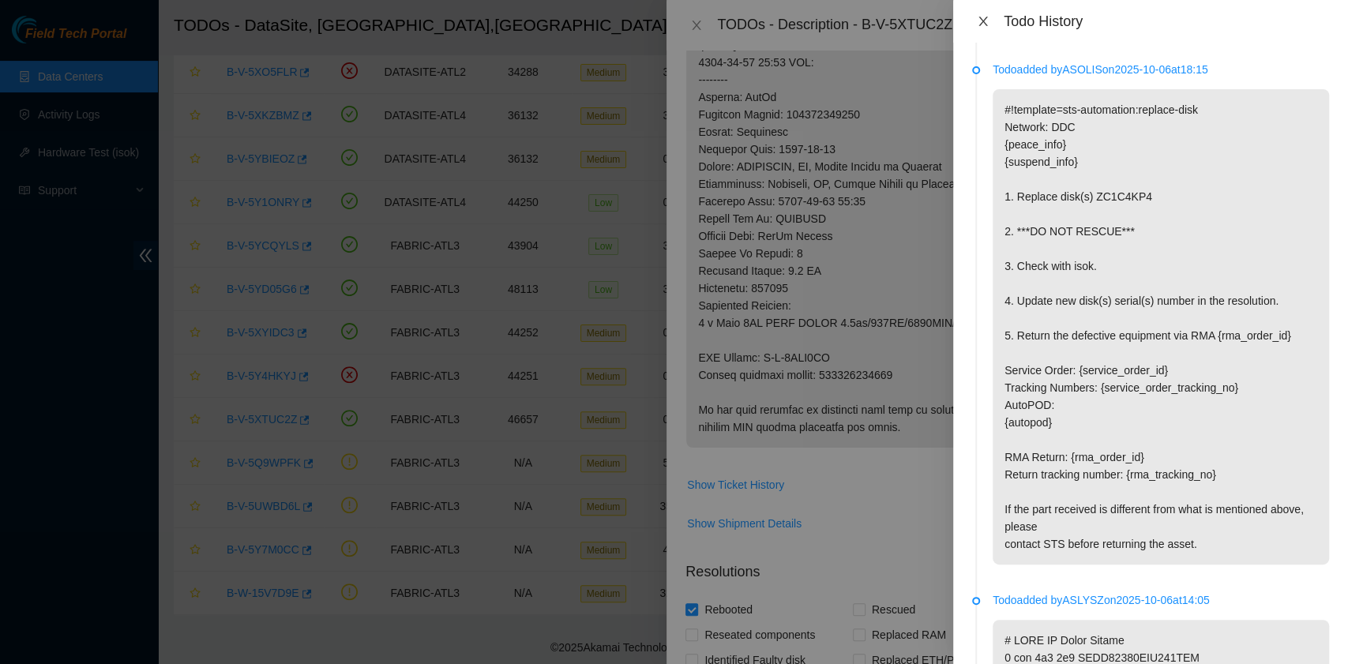
click at [982, 21] on icon "close" at bounding box center [982, 21] width 9 height 9
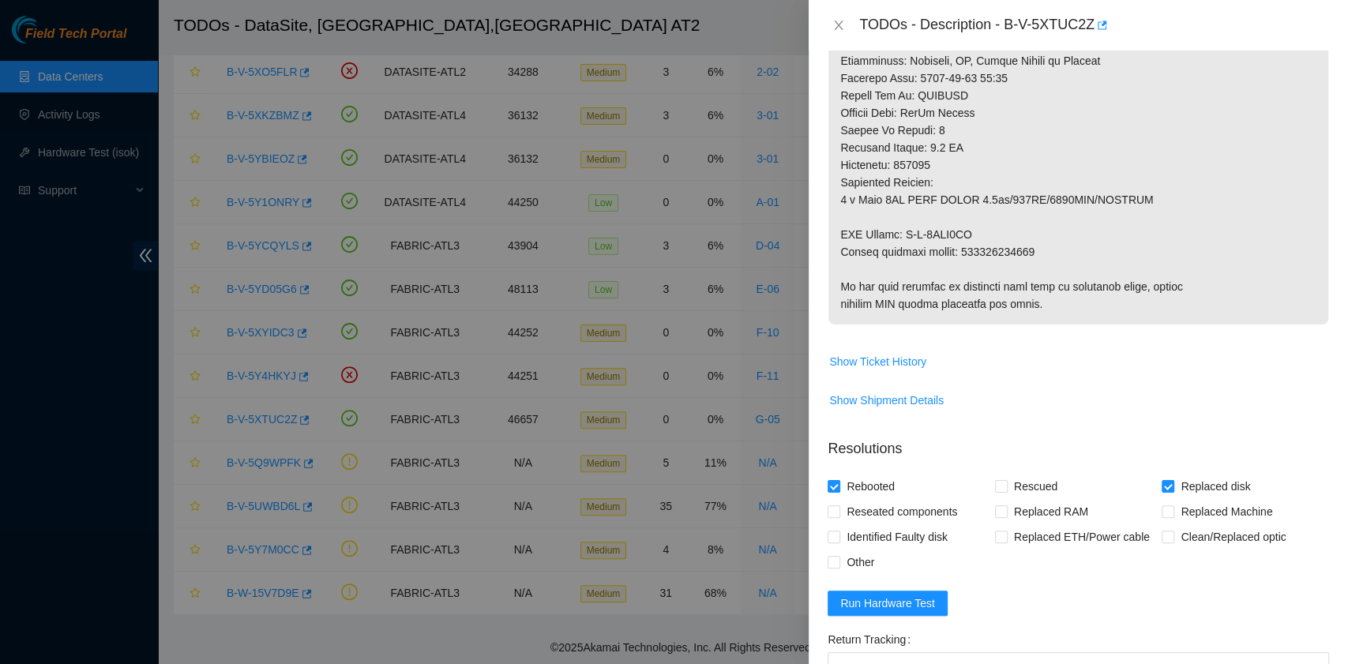
scroll to position [750, 0]
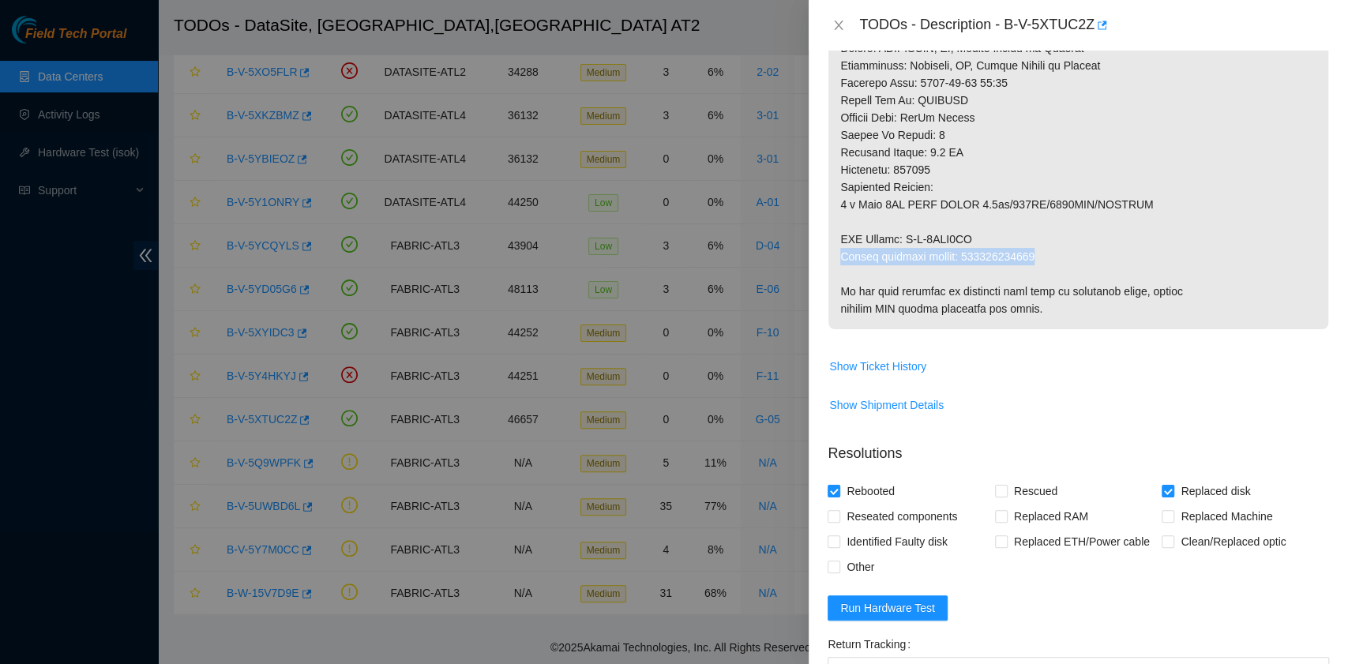
drag, startPoint x: 840, startPoint y: 254, endPoint x: 1033, endPoint y: 251, distance: 193.4
copy p "Return tracking number: 463470063590"
click at [897, 366] on span "Show Ticket History" at bounding box center [877, 366] width 97 height 17
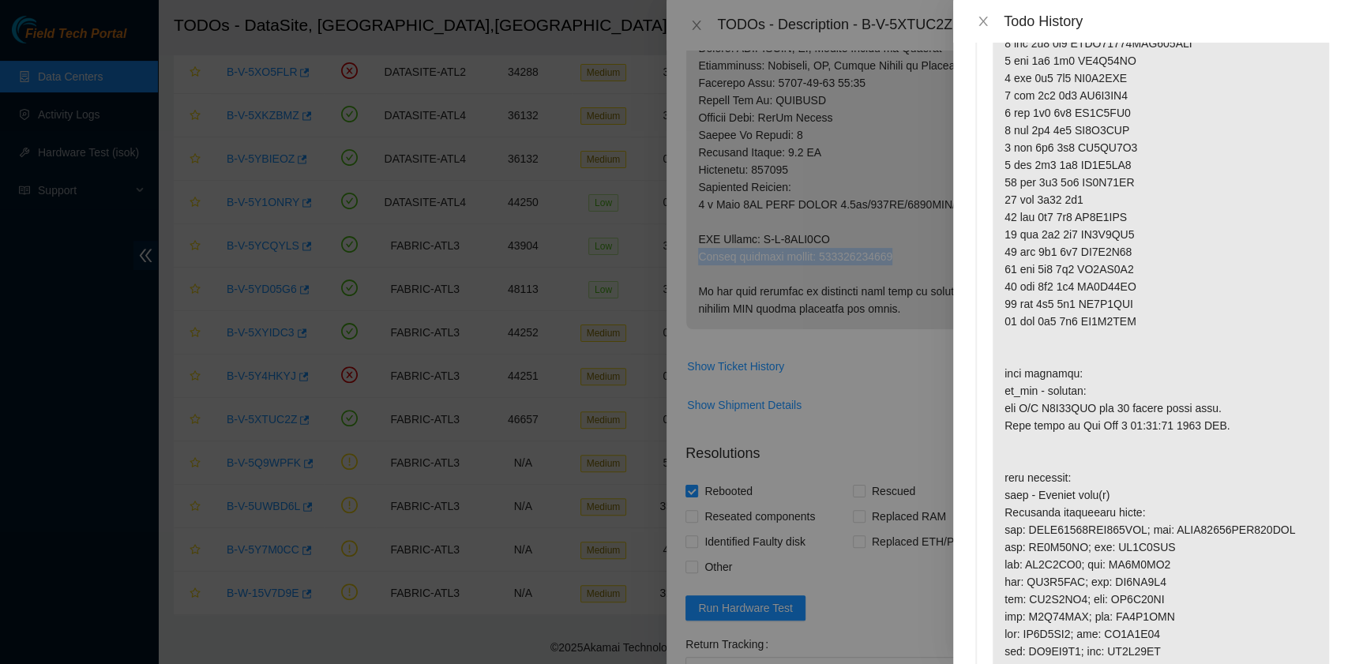
scroll to position [2210, 0]
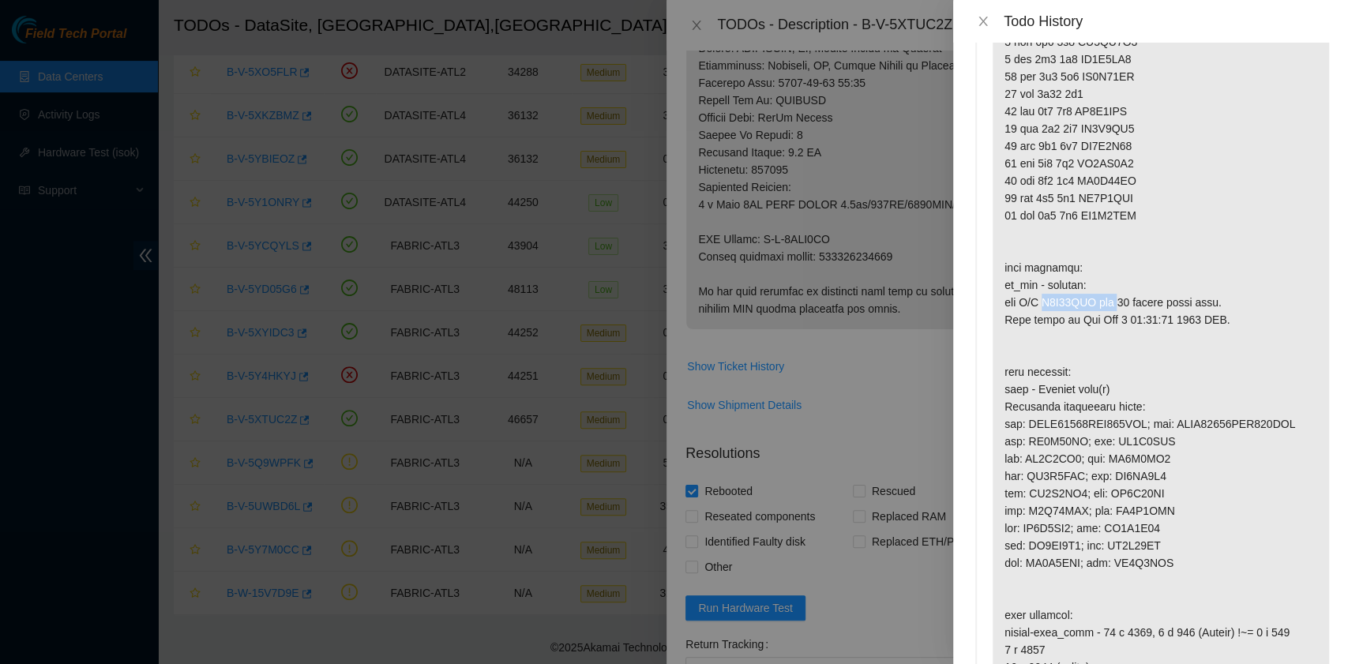
drag, startPoint x: 1025, startPoint y: 323, endPoint x: 1104, endPoint y: 327, distance: 79.8
copy p "S/N Z1Z90CBW"
click at [981, 19] on icon "close" at bounding box center [982, 21] width 9 height 9
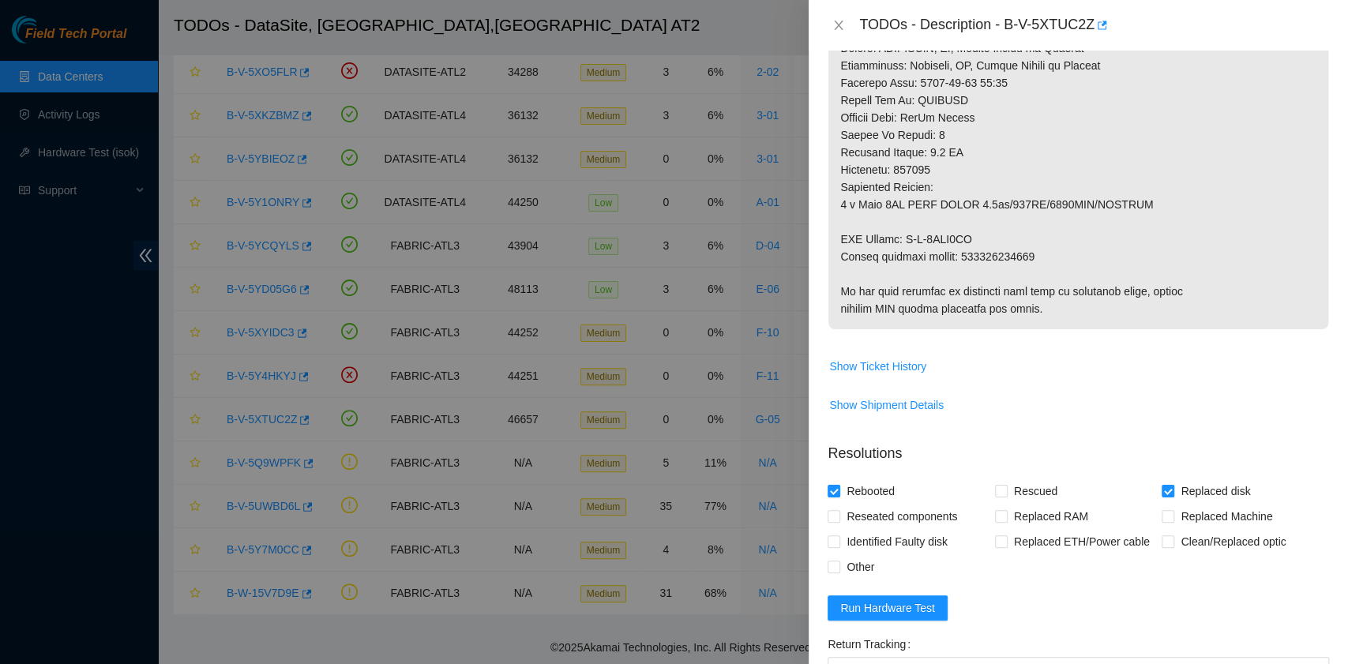
scroll to position [961, 0]
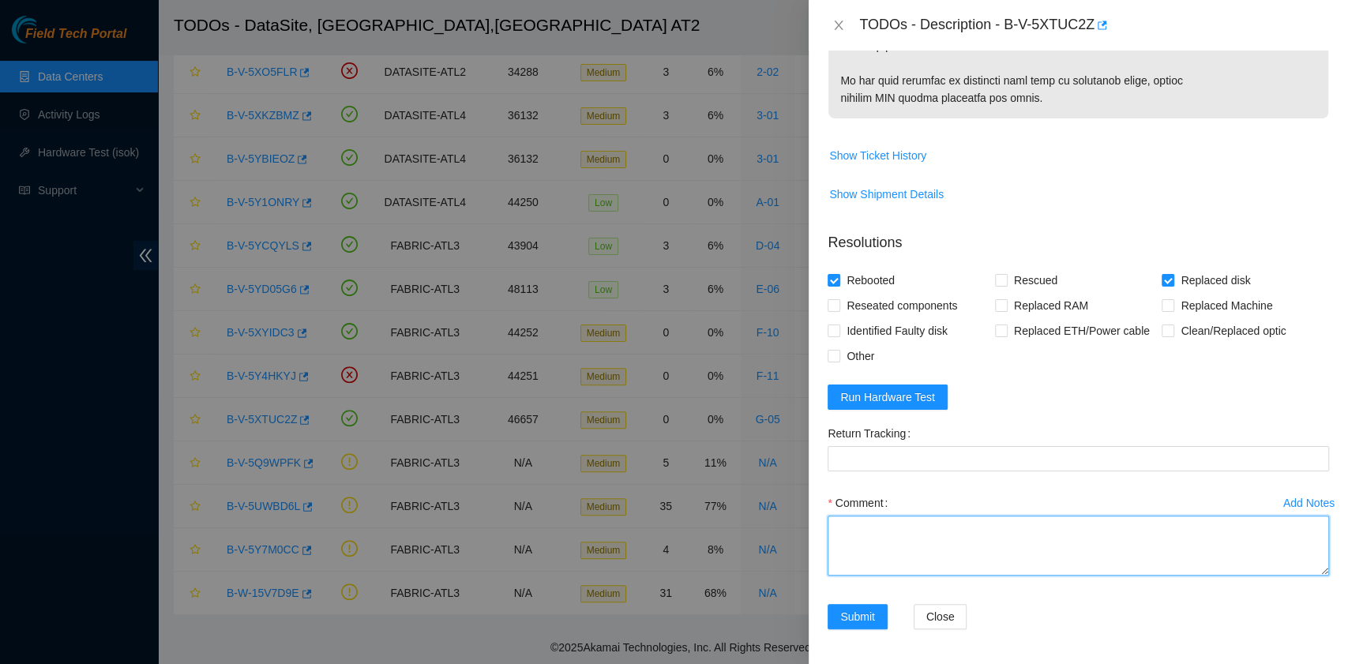
click at [905, 539] on textarea "Comment" at bounding box center [1077, 546] width 501 height 60
paste textarea "B-V-5XTUC2Z rack# G-05 machine# 14 Replaced disk ZC1C4KP4 with Z1Z7MYMC Return …"
click at [1168, 564] on textarea "B-V-5XTUC2Z rack# G-05 machine# 14 Replaced disk ZC1C4KP4 with Z1Z7MYMC Return …" at bounding box center [1077, 546] width 501 height 60
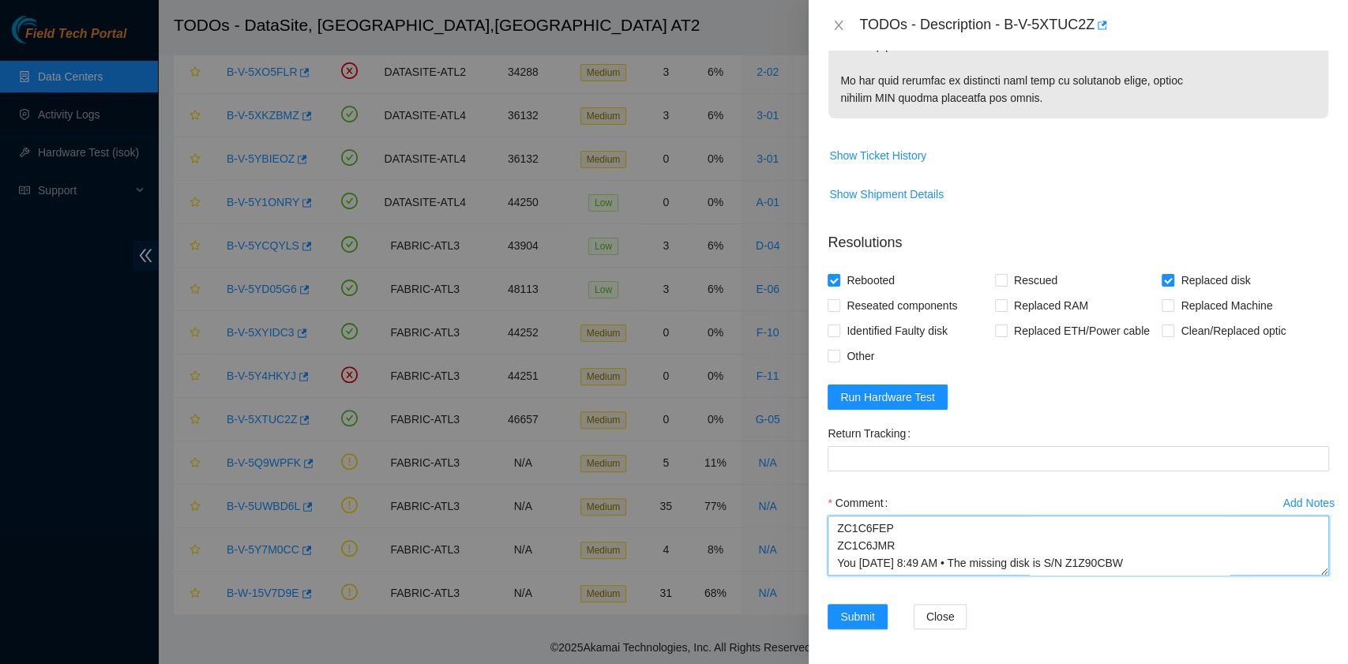
paste textarea "Andreaツ 10/14/2025 8:50 AM • Nice, please proceed with replacing that one"
type textarea "B-V-5XTUC2Z rack# G-05 machine# 14 Replaced disk ZC1C4KP4 with Z1Z7MYMC Return …"
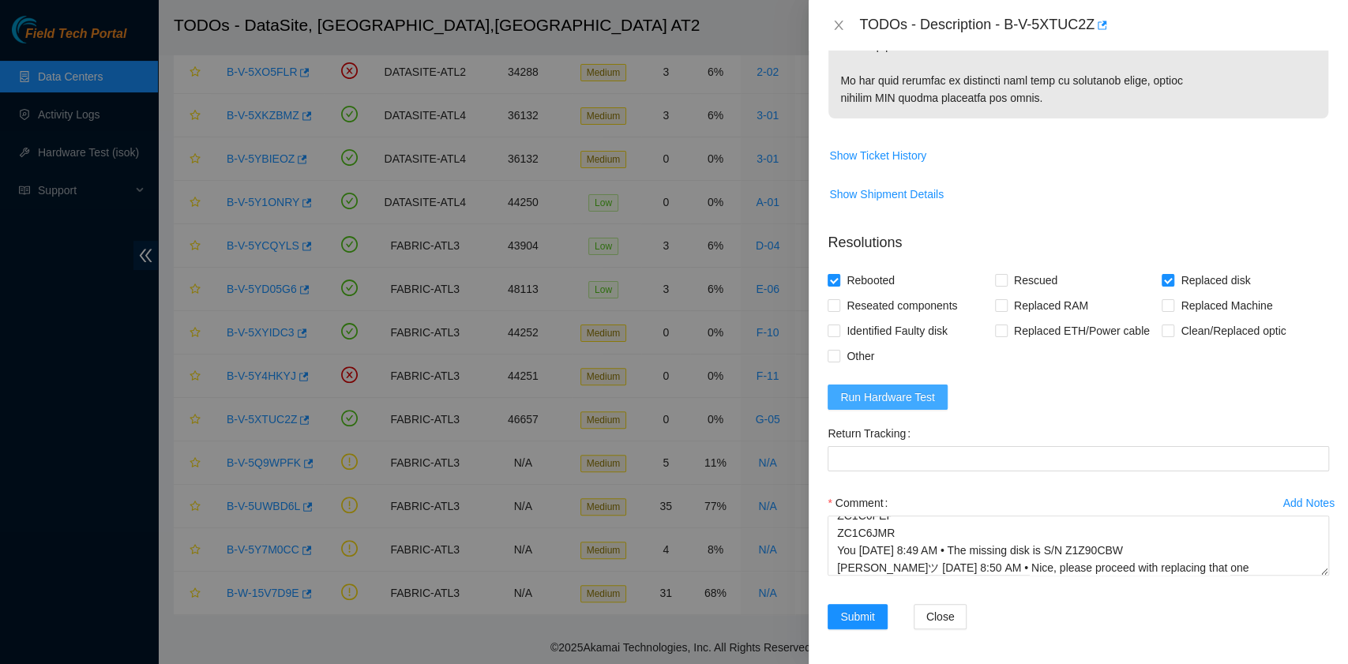
click at [917, 404] on button "Run Hardware Test" at bounding box center [887, 396] width 120 height 25
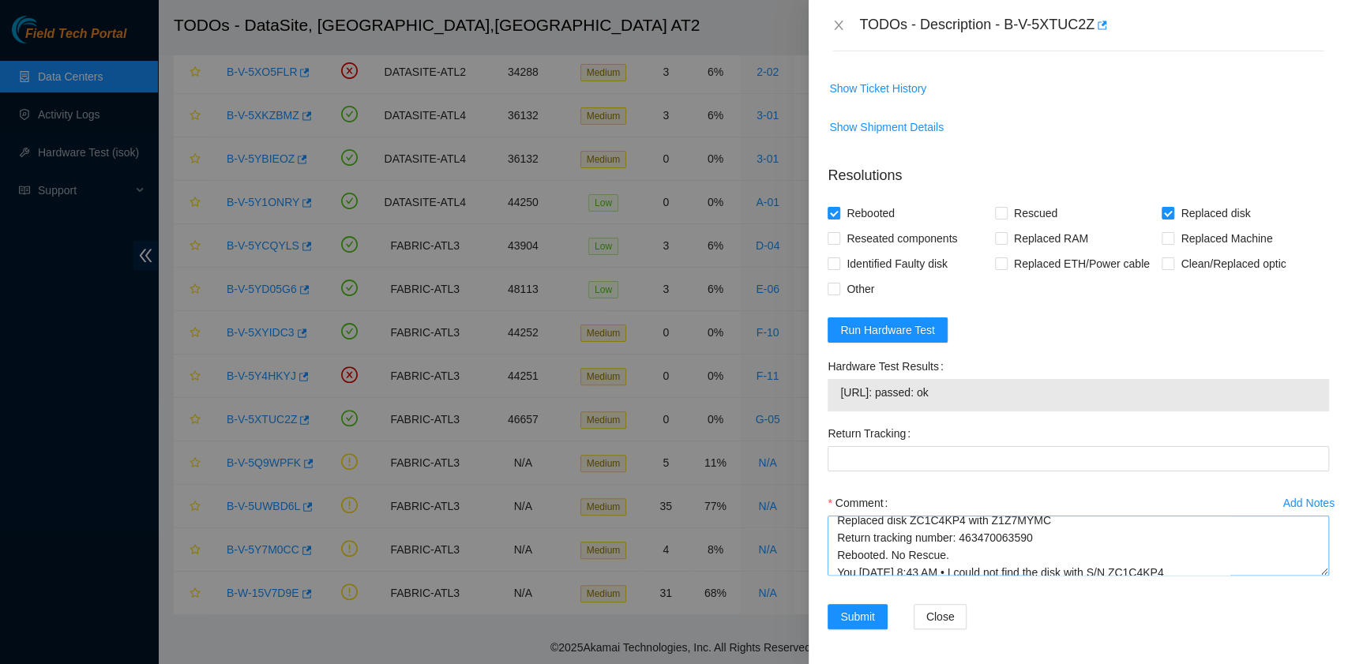
scroll to position [0, 0]
drag, startPoint x: 1044, startPoint y: 559, endPoint x: 958, endPoint y: 554, distance: 85.4
click at [958, 554] on textarea "B-V-5XTUC2Z rack# G-05 machine# 14 Replaced disk ZC1C4KP4 with Z1Z7MYMC Return …" at bounding box center [1077, 546] width 501 height 60
click at [1003, 565] on textarea "B-V-5XTUC2Z rack# G-05 machine# 14 Replaced disk ZC1C4KP4 with Z1Z7MYMC Return …" at bounding box center [1077, 546] width 501 height 60
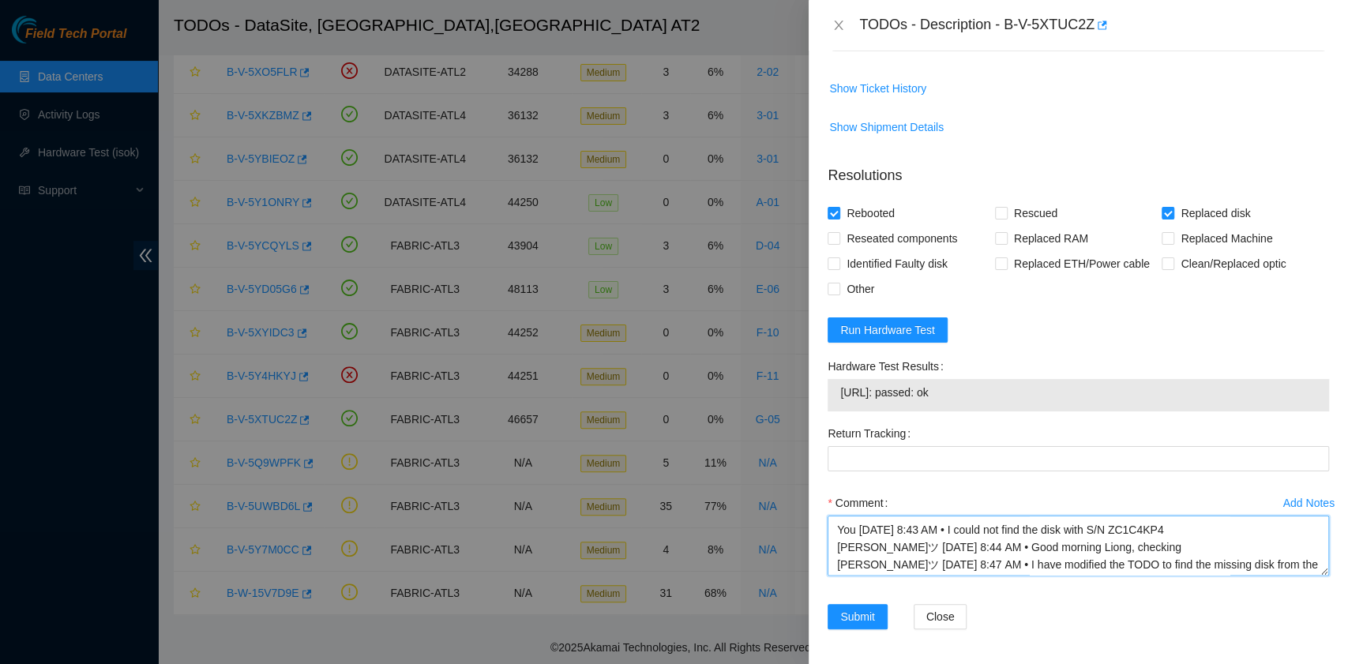
drag, startPoint x: 957, startPoint y: 561, endPoint x: 1033, endPoint y: 542, distance: 78.3
click at [1033, 542] on textarea "B-V-5XTUC2Z rack# G-05 machine# 14 Replaced disk ZC1C4KP4 with Z1Z7MYMC Return …" at bounding box center [1077, 546] width 501 height 60
click at [1033, 559] on textarea "B-V-5XTUC2Z rack# G-05 machine# 14 Replaced disk ZC1C4KP4 with Z1Z7MYMC Return …" at bounding box center [1077, 546] width 501 height 60
drag, startPoint x: 1033, startPoint y: 562, endPoint x: 960, endPoint y: 554, distance: 73.1
click at [960, 554] on textarea "B-V-5XTUC2Z rack# G-05 machine# 14 Replaced disk ZC1C4KP4 with Z1Z7MYMC Return …" at bounding box center [1077, 546] width 501 height 60
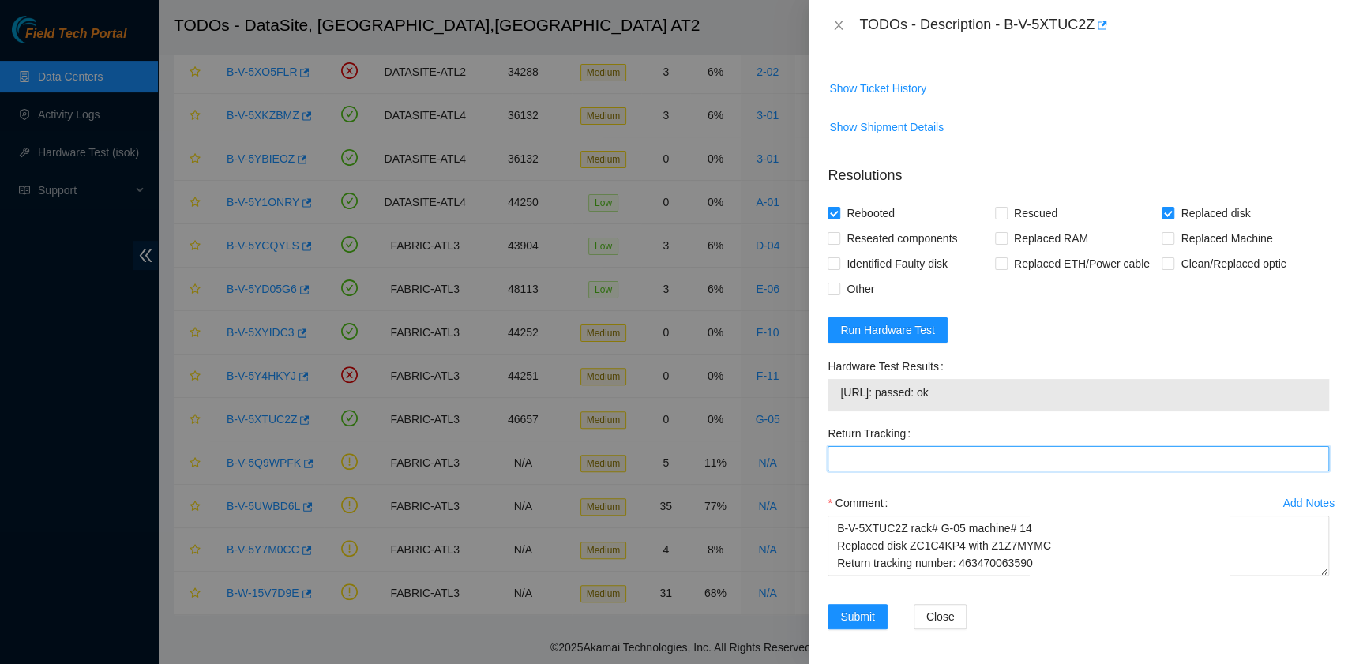
click at [918, 452] on Tracking "Return Tracking" at bounding box center [1077, 458] width 501 height 25
paste Tracking "463470063590"
type Tracking "463470063590"
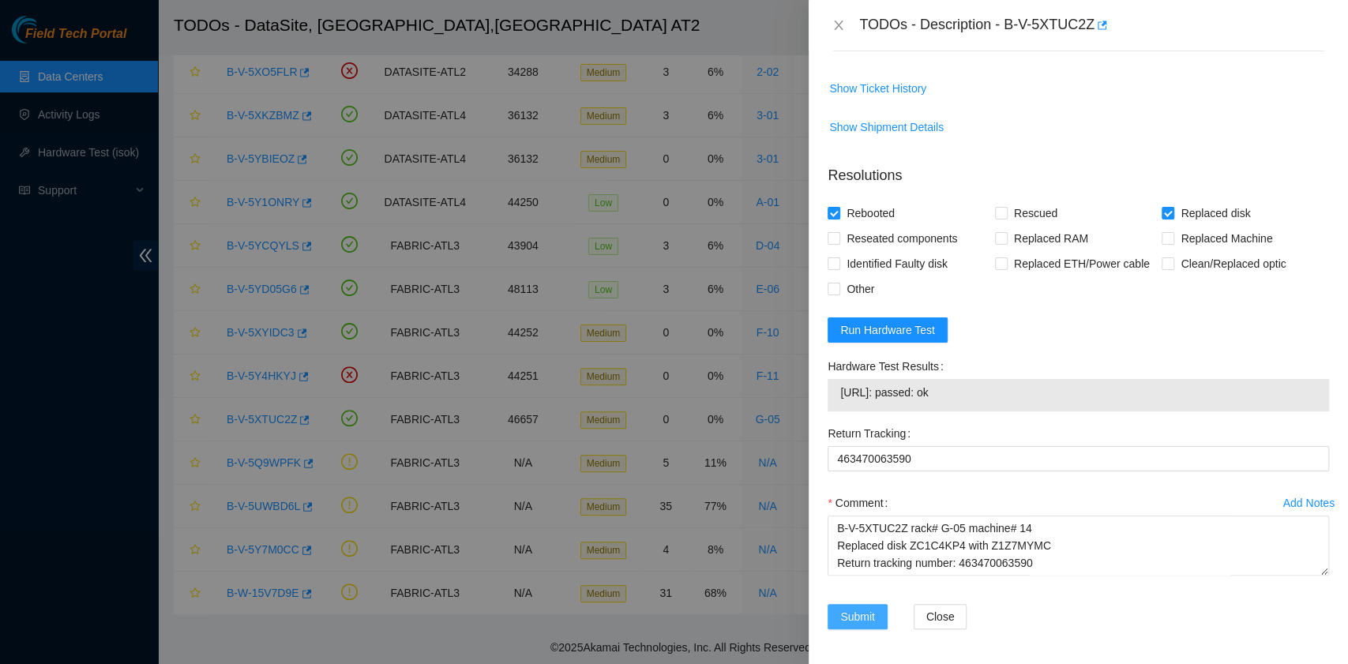
click at [853, 617] on span "Submit" at bounding box center [857, 616] width 35 height 17
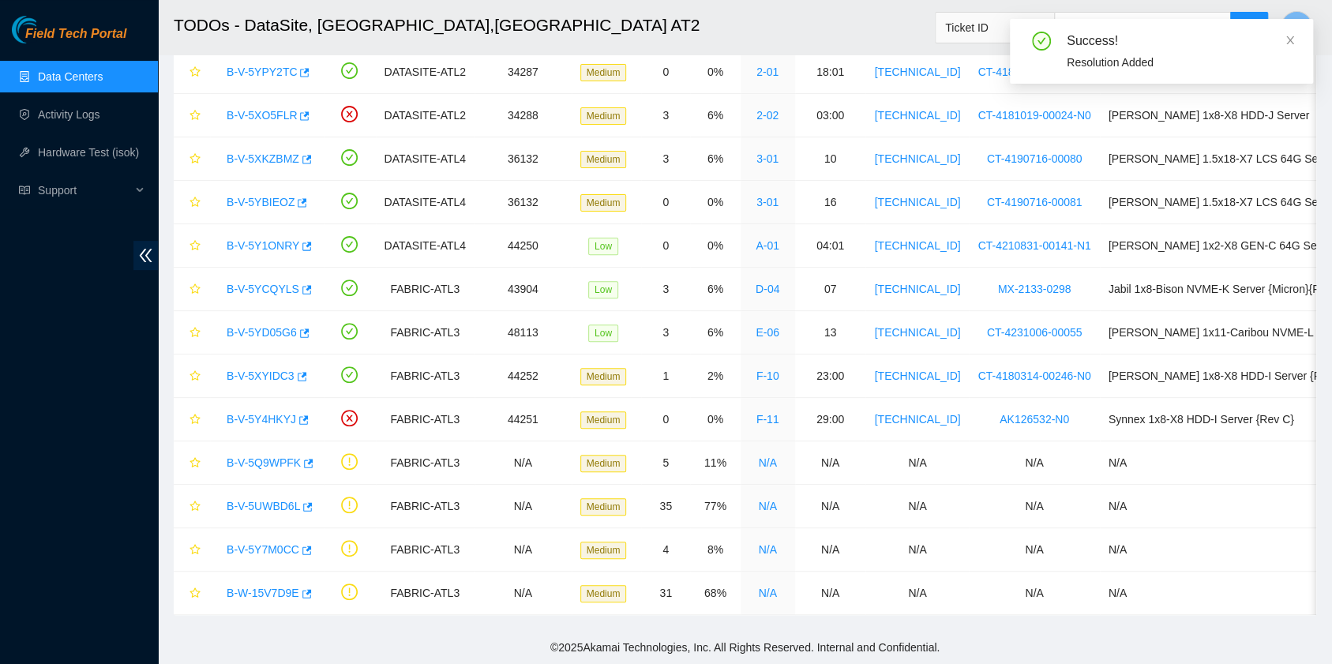
scroll to position [261, 0]
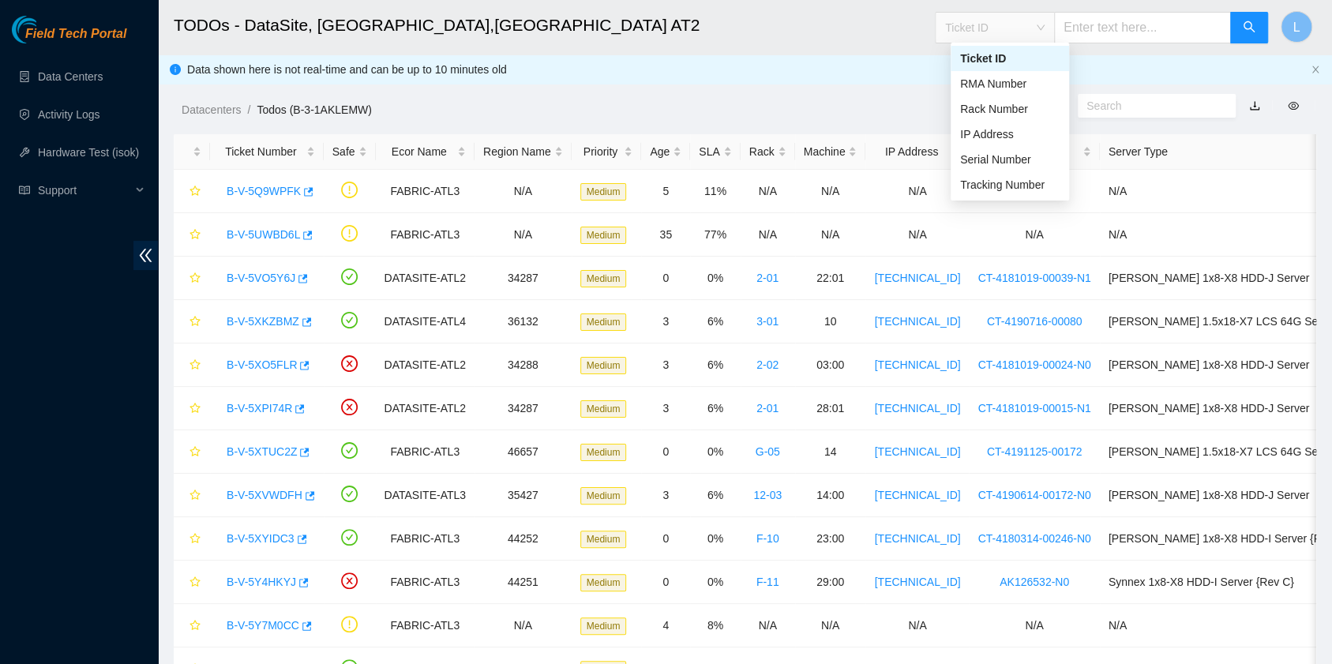
click at [1044, 25] on span "Ticket ID" at bounding box center [994, 28] width 99 height 24
click at [1042, 186] on div "Tracking Number" at bounding box center [1009, 184] width 99 height 17
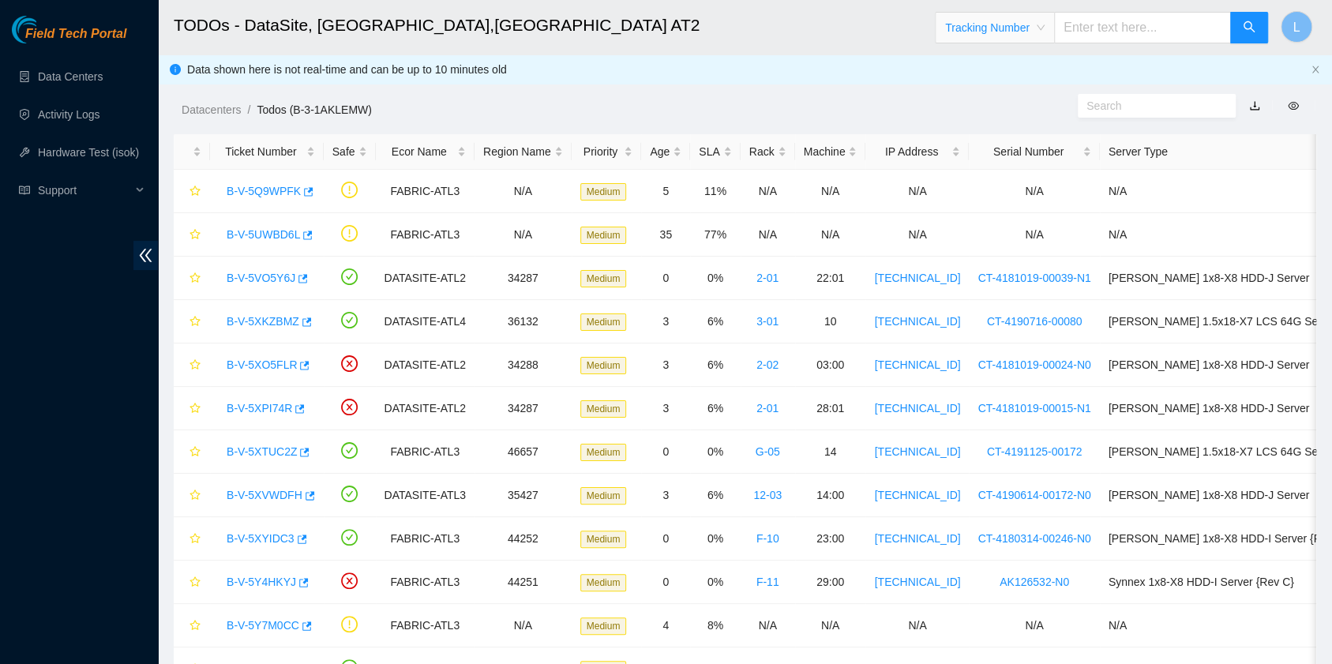
click at [1112, 29] on input "text" at bounding box center [1142, 28] width 177 height 32
click at [1132, 25] on input "4634" at bounding box center [1142, 28] width 177 height 32
click at [835, 96] on div "Datacenters / Todos (B-3-1AKLEMW) /" at bounding box center [598, 74] width 880 height 88
click at [1170, 35] on input "46347006" at bounding box center [1142, 28] width 177 height 32
click at [1316, 69] on icon "close" at bounding box center [1314, 69] width 9 height 9
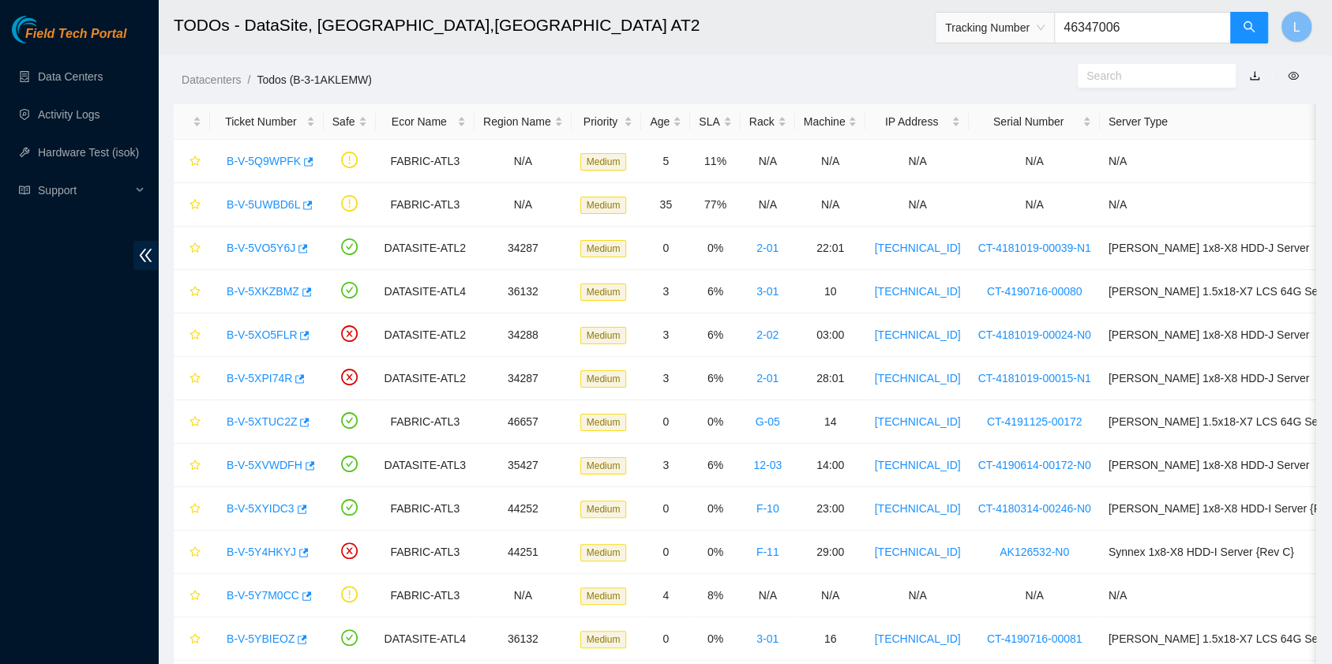
click at [1165, 33] on input "46347006" at bounding box center [1142, 28] width 177 height 32
type input "463470064184"
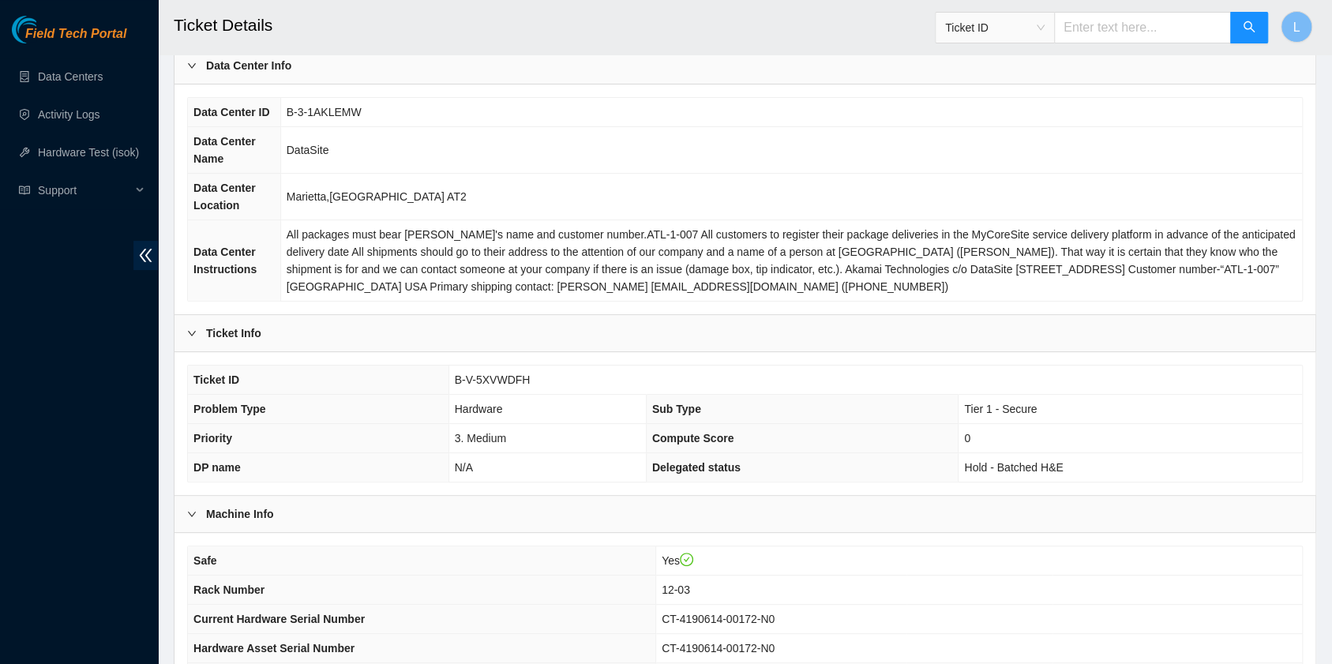
scroll to position [105, 0]
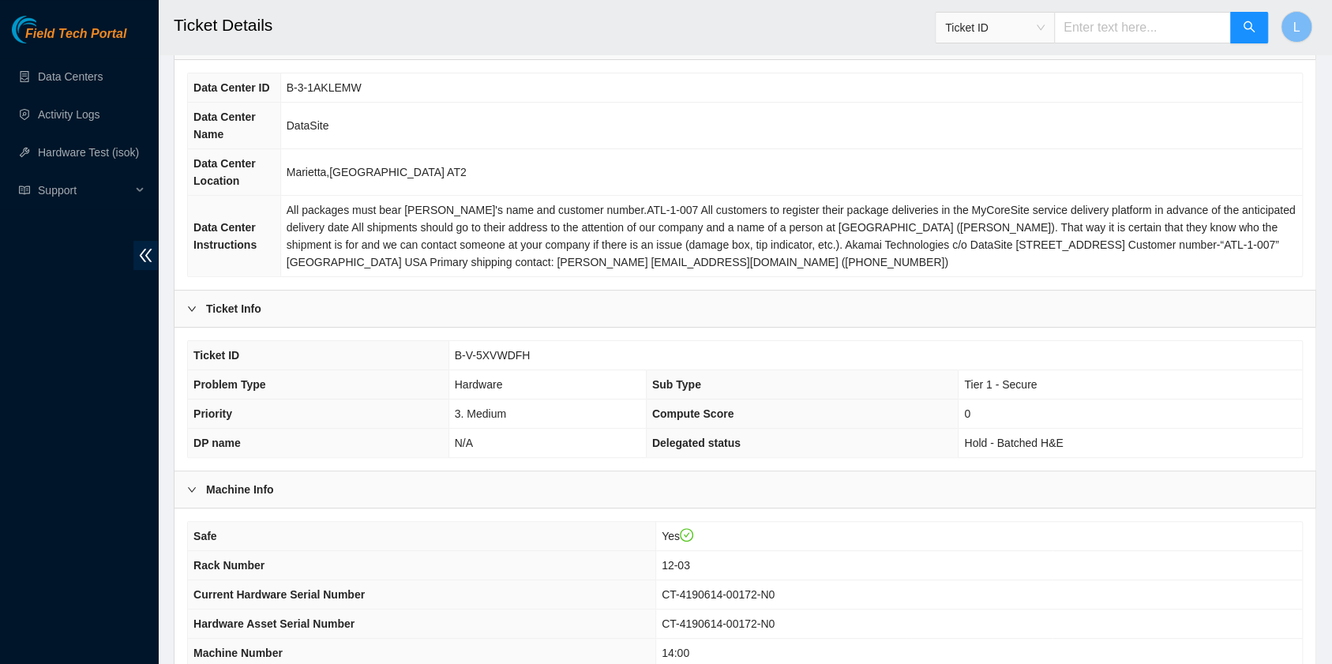
click at [1044, 32] on span "Ticket ID" at bounding box center [994, 28] width 99 height 24
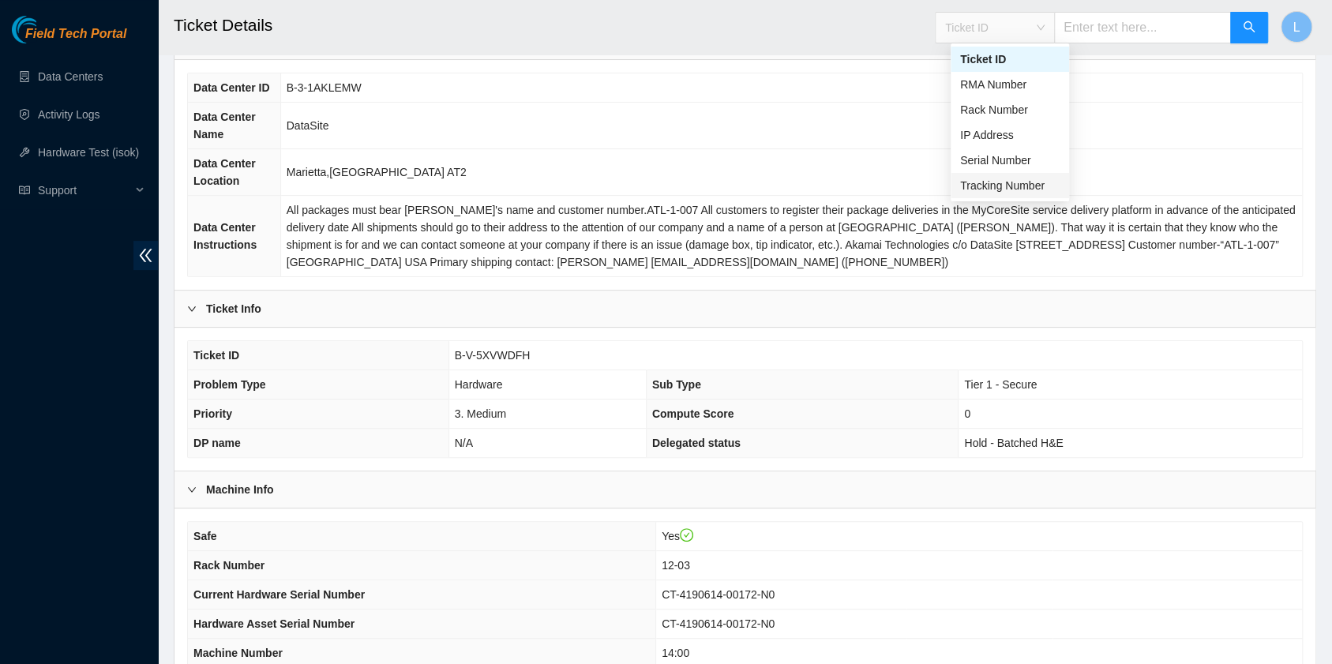
click at [1038, 185] on div "Tracking Number" at bounding box center [1009, 185] width 99 height 17
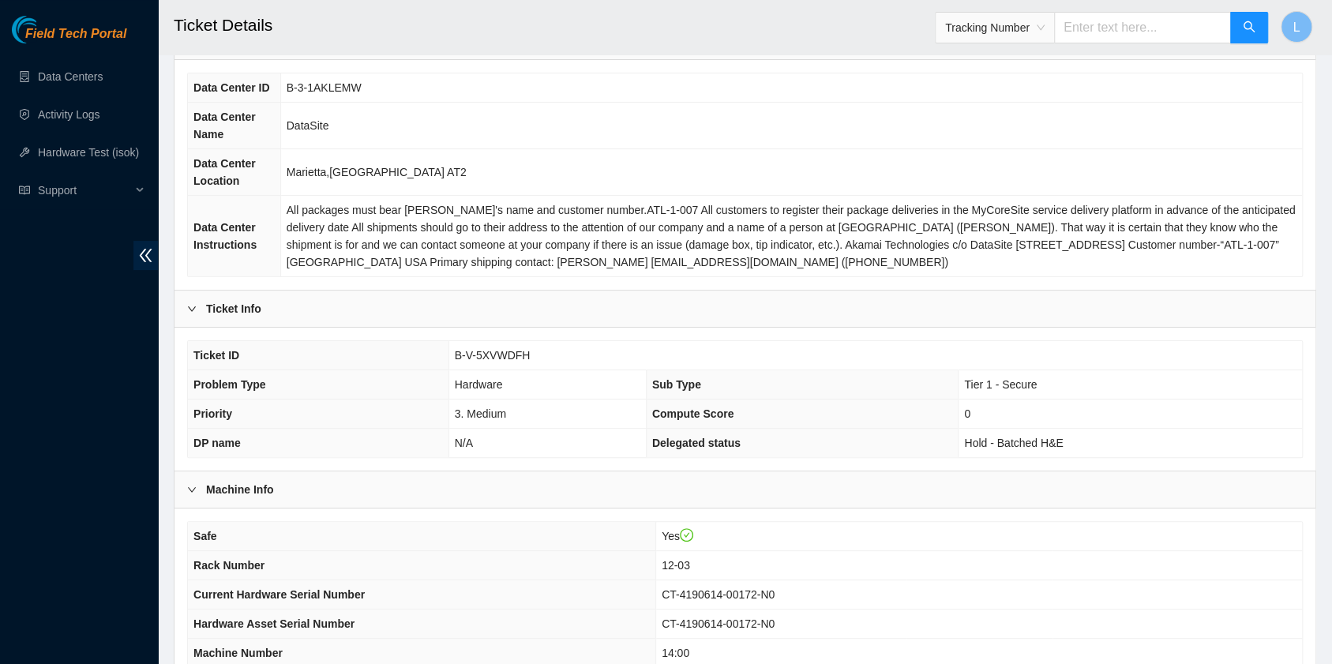
click at [1104, 25] on input "text" at bounding box center [1142, 28] width 177 height 32
type input "463470066349"
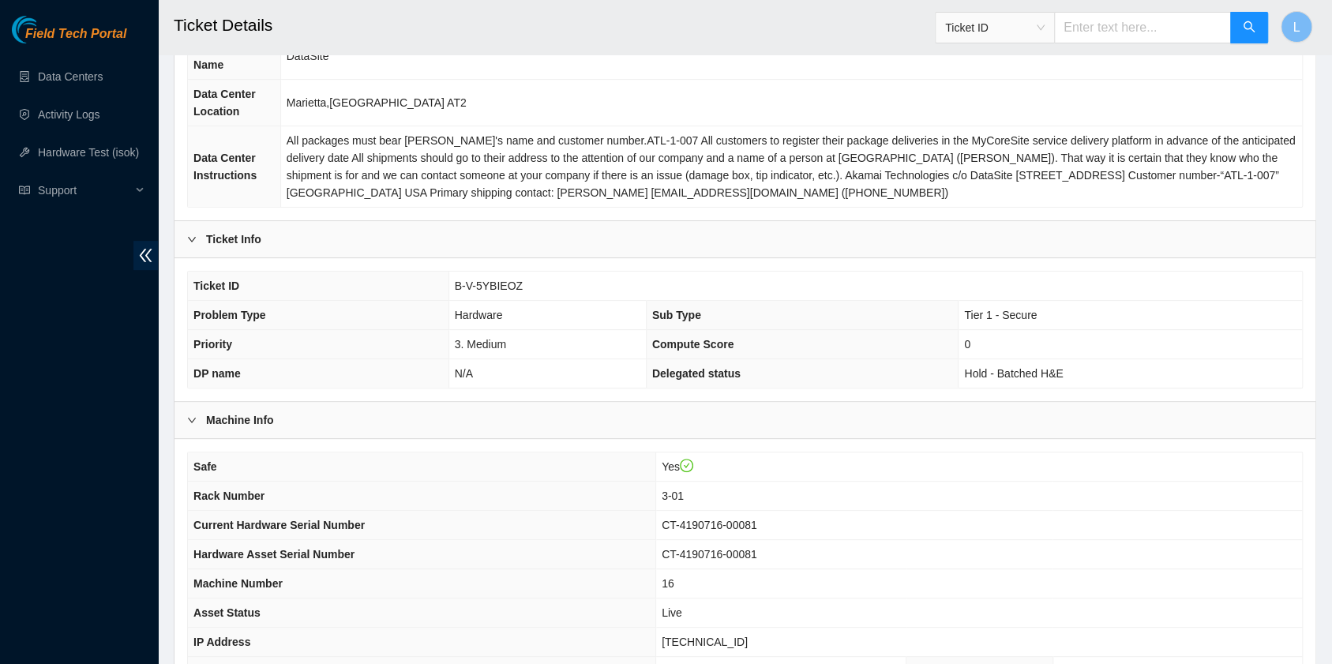
scroll to position [210, 0]
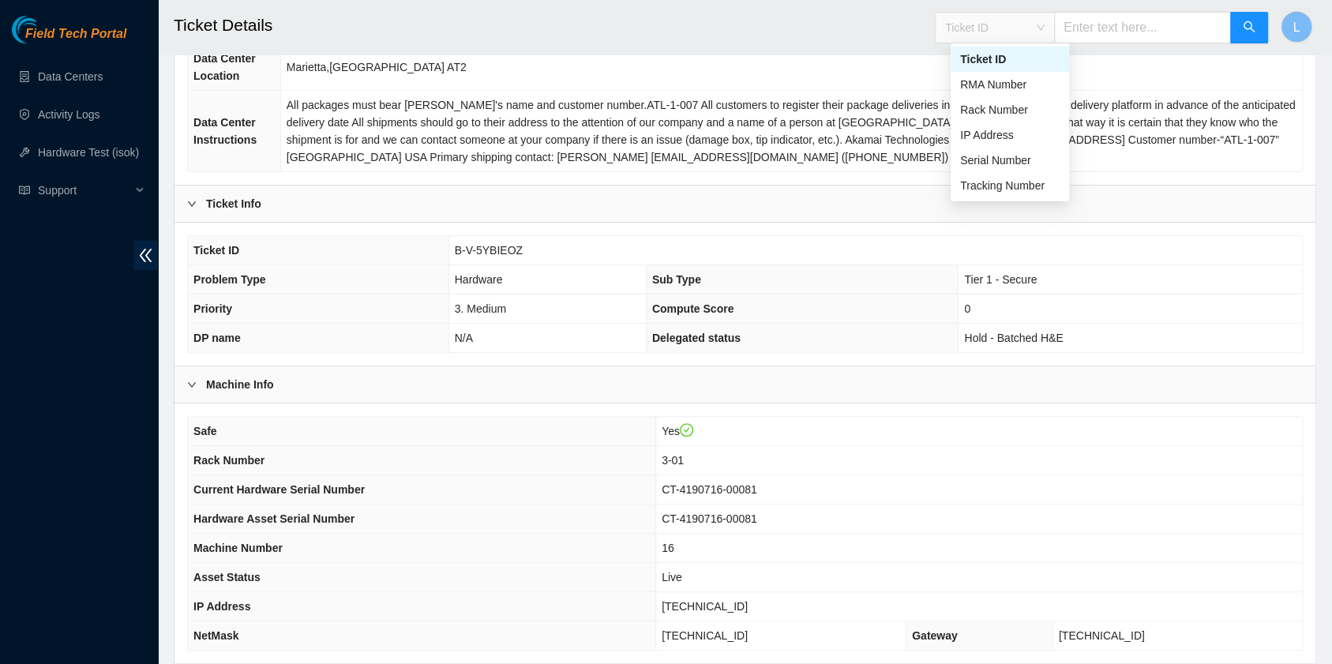
click at [1044, 33] on span "Ticket ID" at bounding box center [994, 28] width 99 height 24
click at [1006, 183] on div "Tracking Number" at bounding box center [1009, 185] width 99 height 17
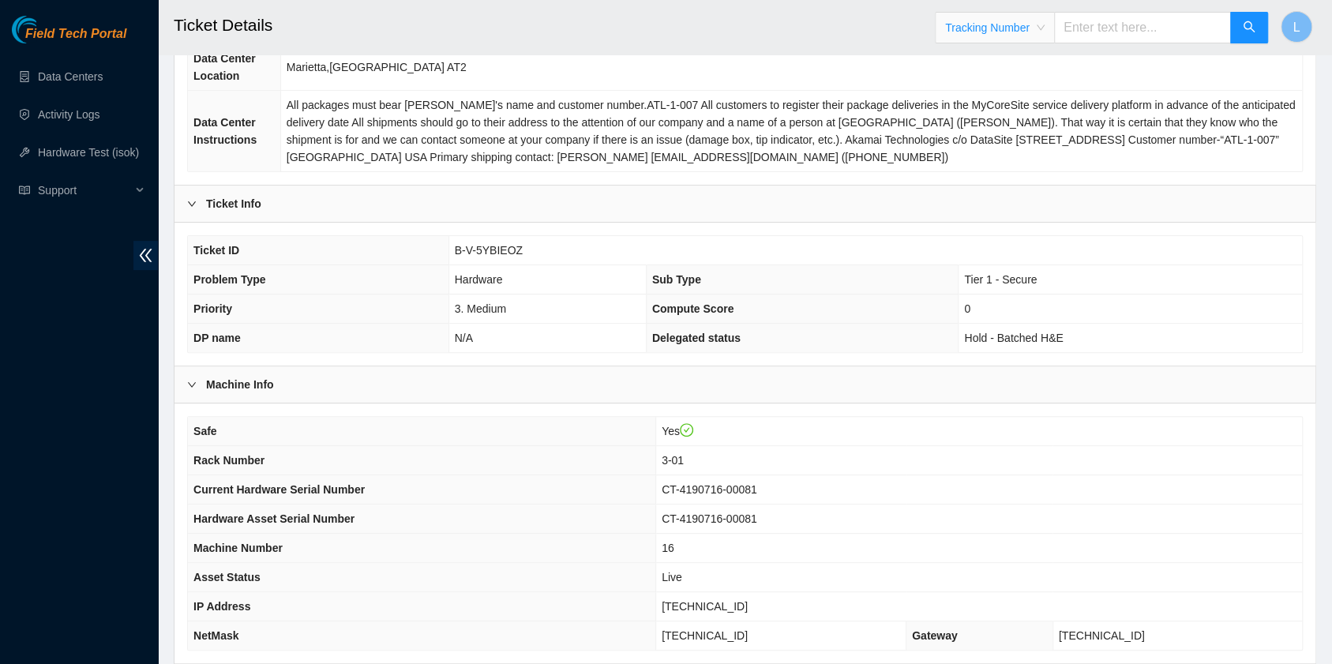
click at [1107, 31] on input "text" at bounding box center [1142, 28] width 177 height 32
type input "463470063589"
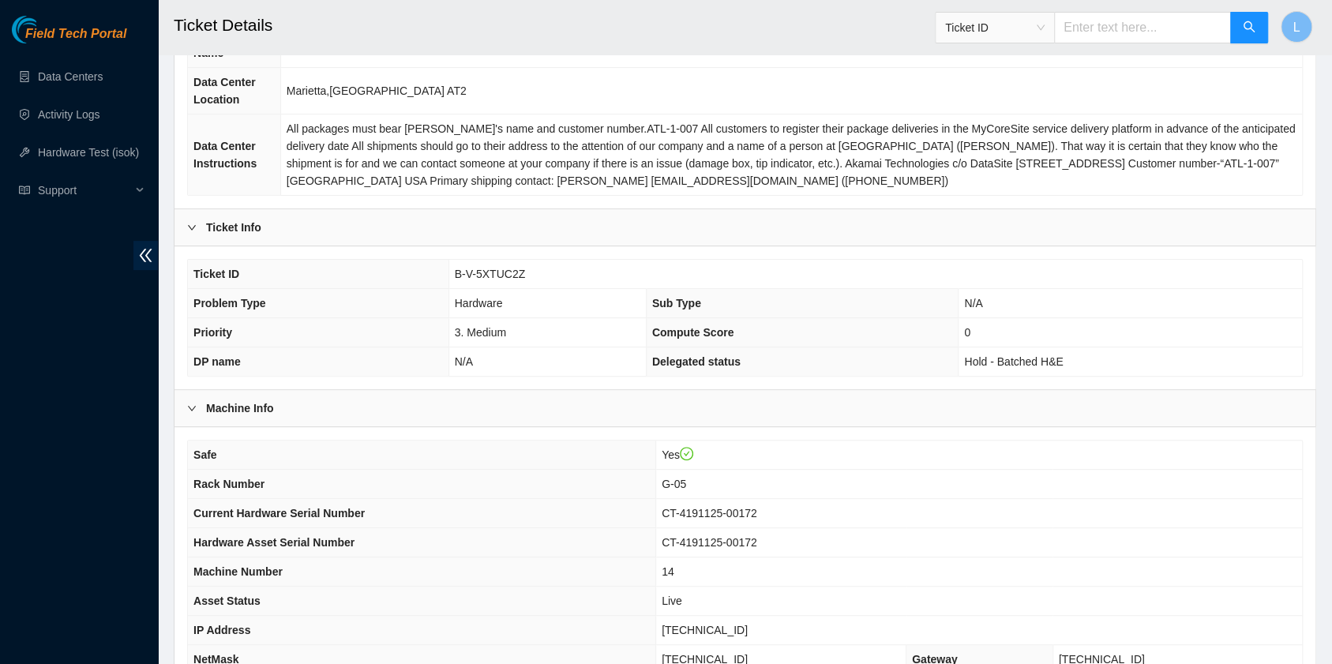
scroll to position [210, 0]
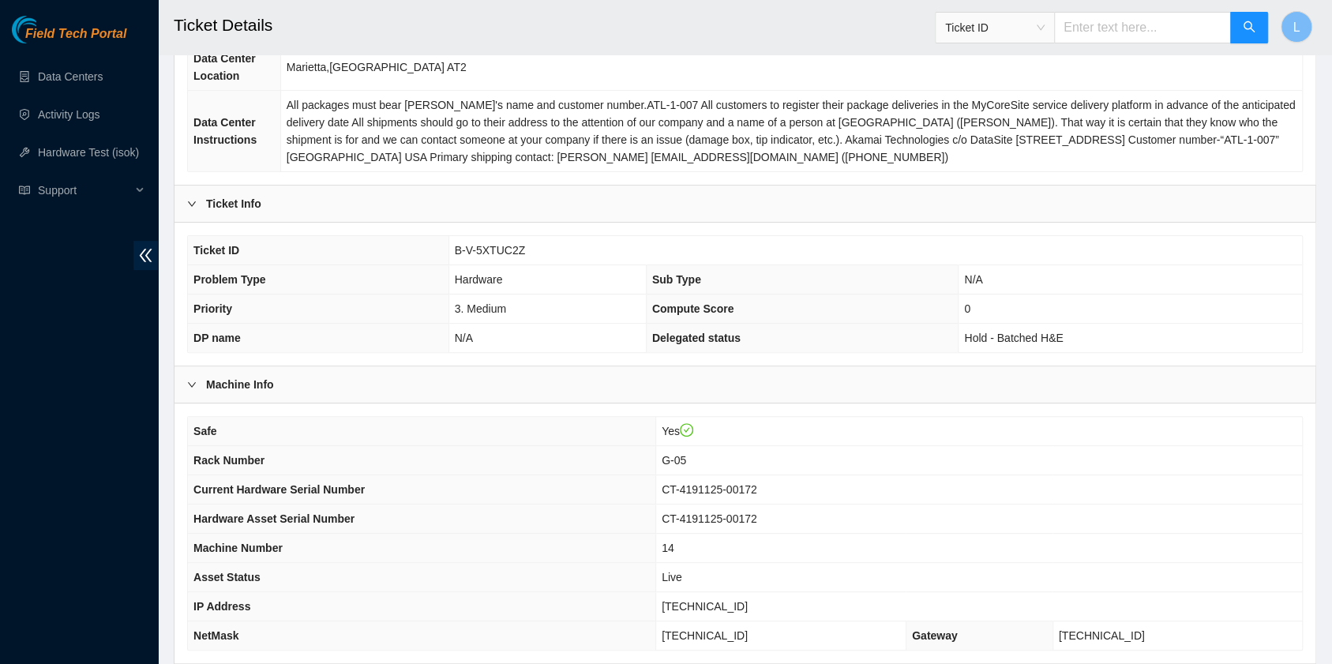
click at [1054, 36] on div "Ticket ID" at bounding box center [994, 27] width 118 height 25
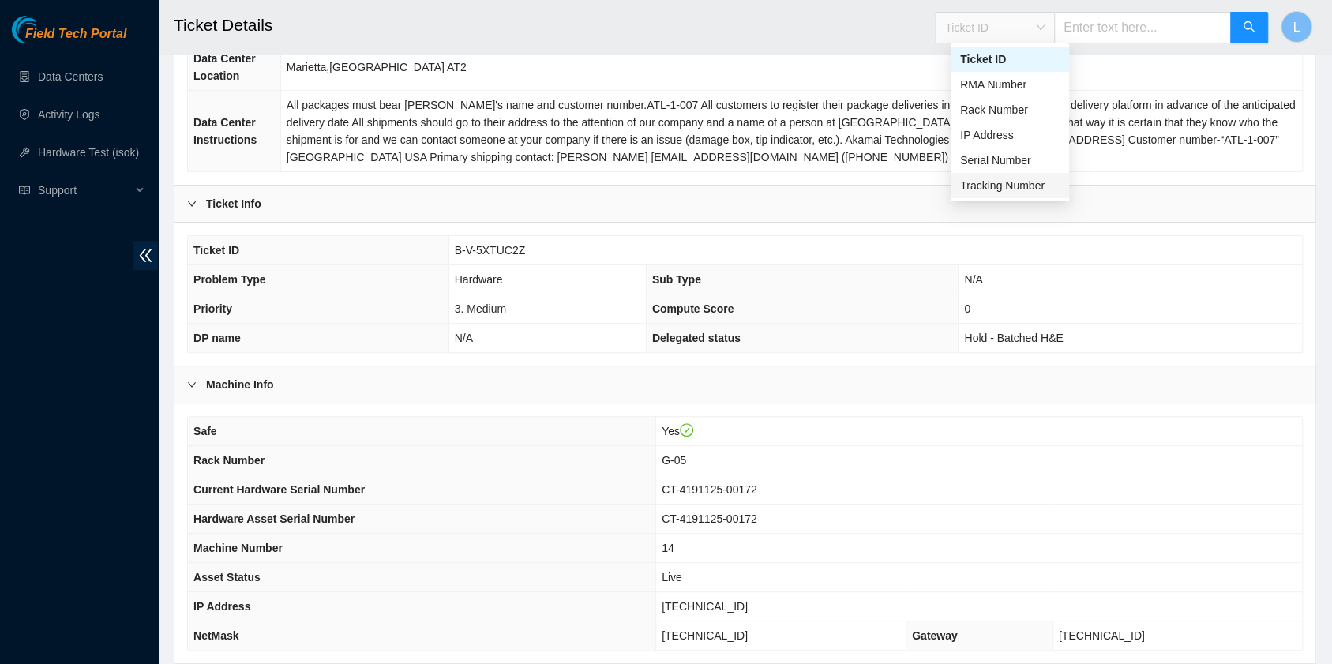
click at [990, 188] on div "Tracking Number" at bounding box center [1009, 185] width 99 height 17
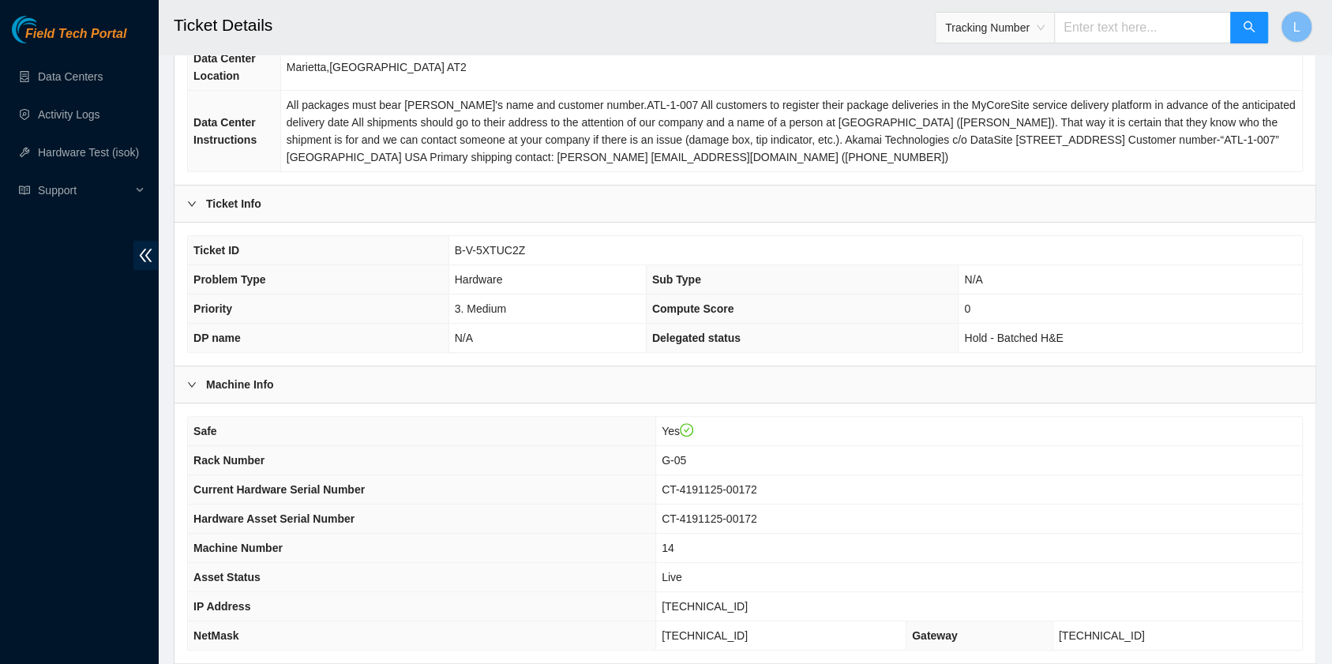
click at [1088, 33] on input "text" at bounding box center [1142, 28] width 177 height 32
type input "463470066062"
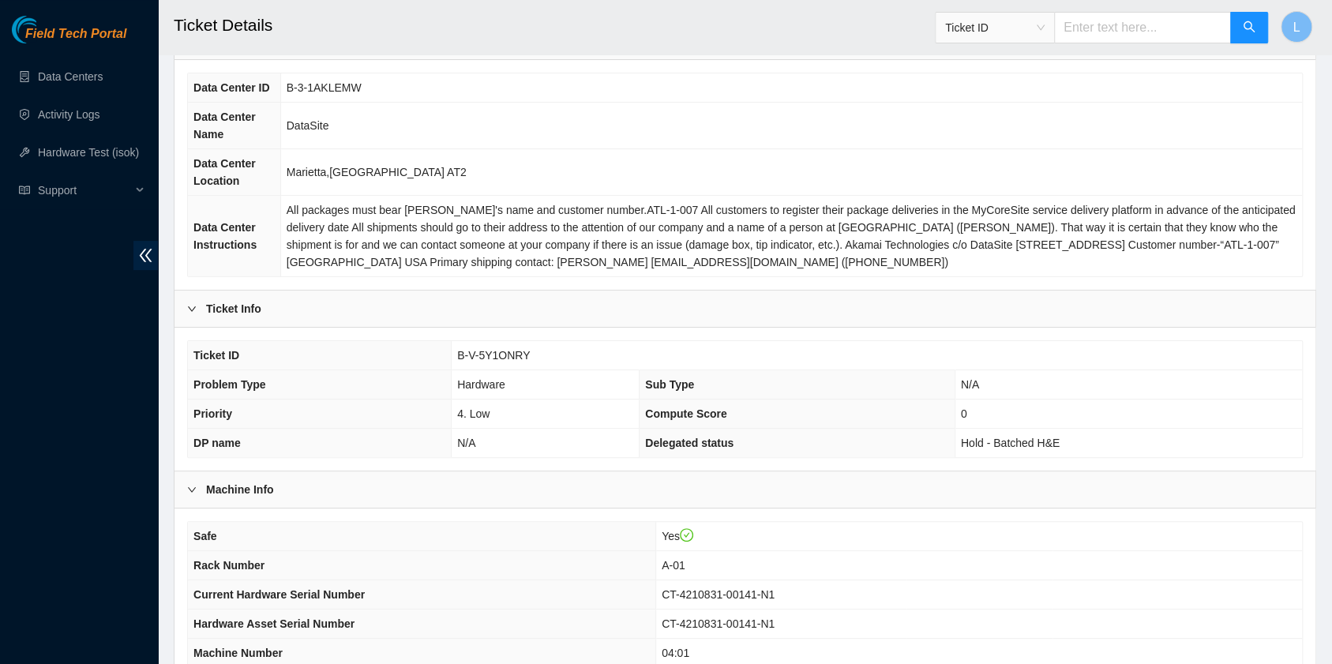
scroll to position [210, 0]
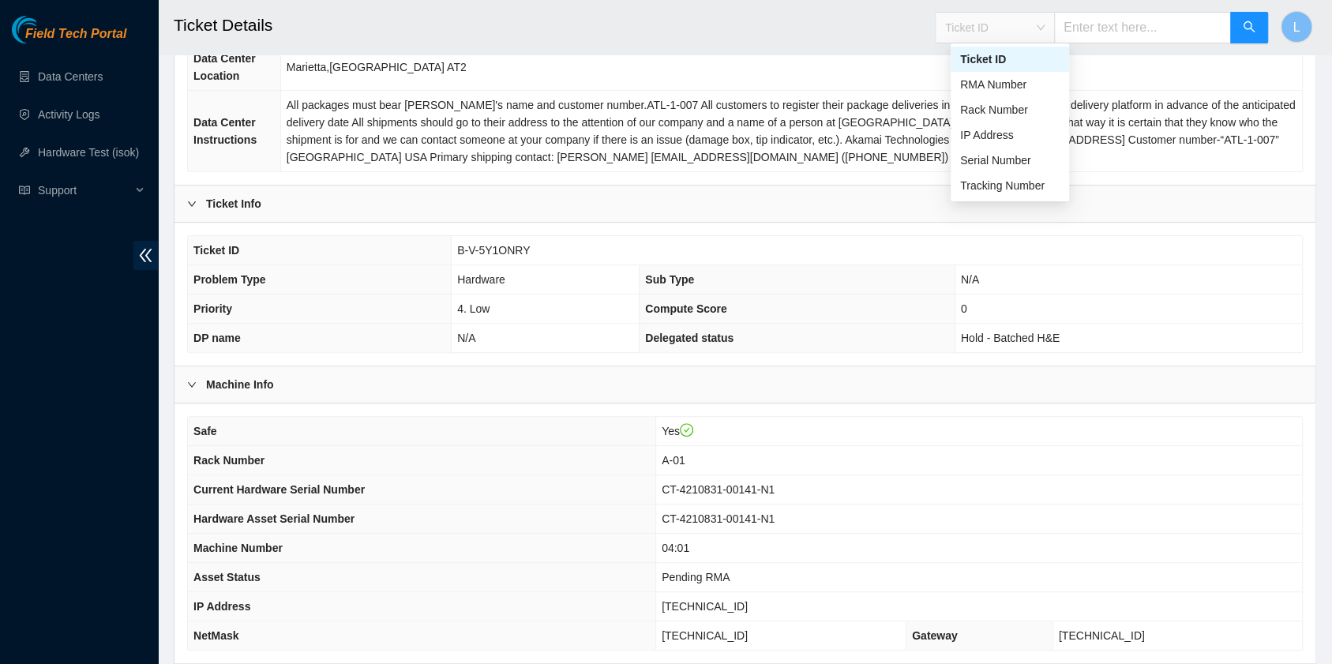
click at [1054, 28] on div "Ticket ID" at bounding box center [994, 27] width 118 height 25
click at [1007, 189] on div "Tracking Number" at bounding box center [1009, 185] width 99 height 17
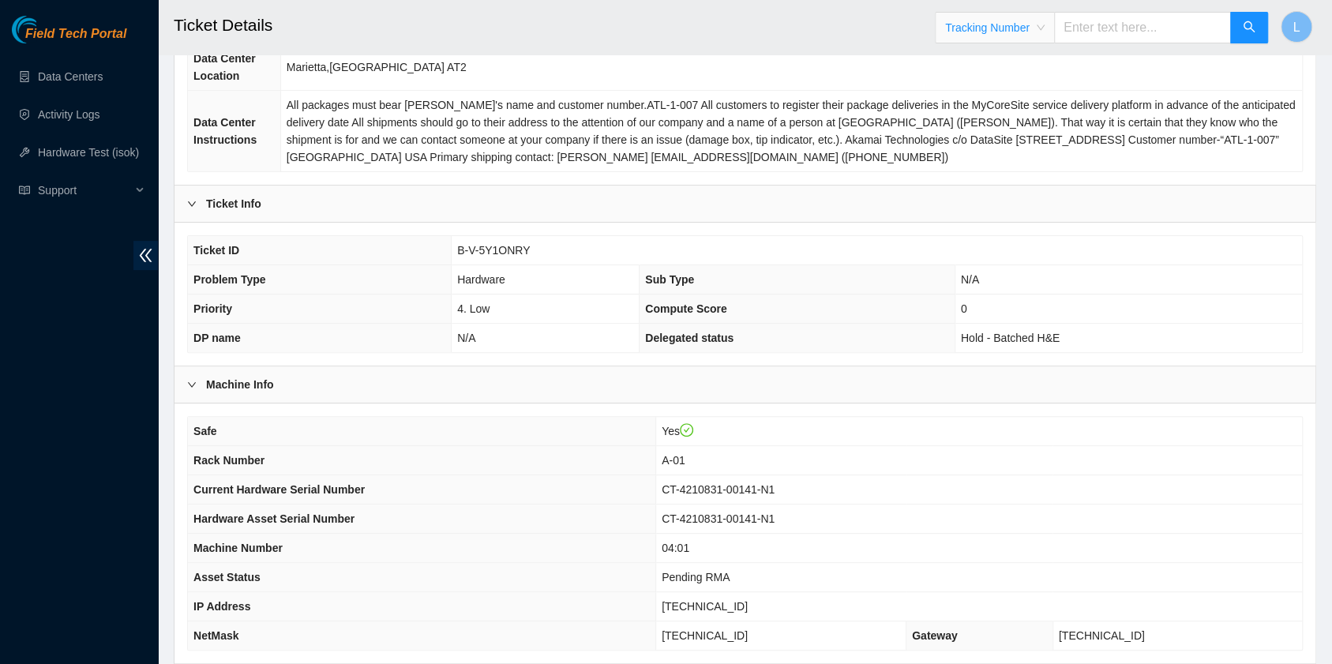
click at [1131, 28] on input "text" at bounding box center [1142, 28] width 177 height 32
type input "463470063843"
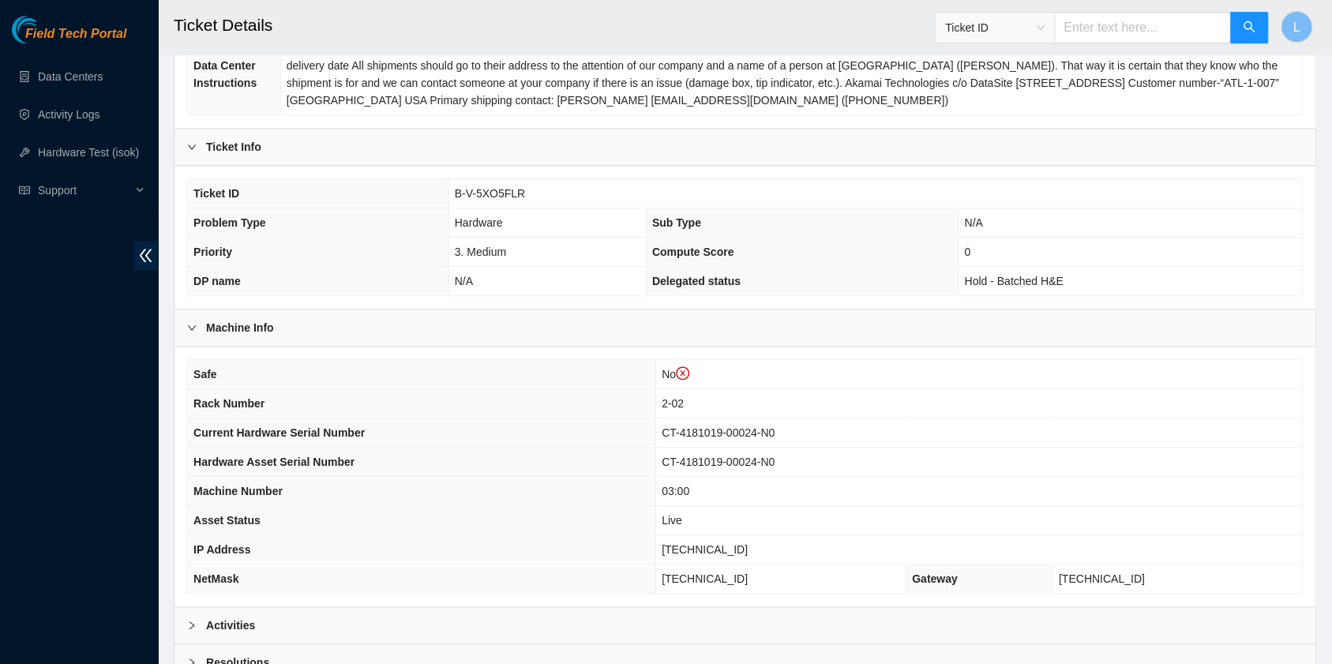
scroll to position [316, 0]
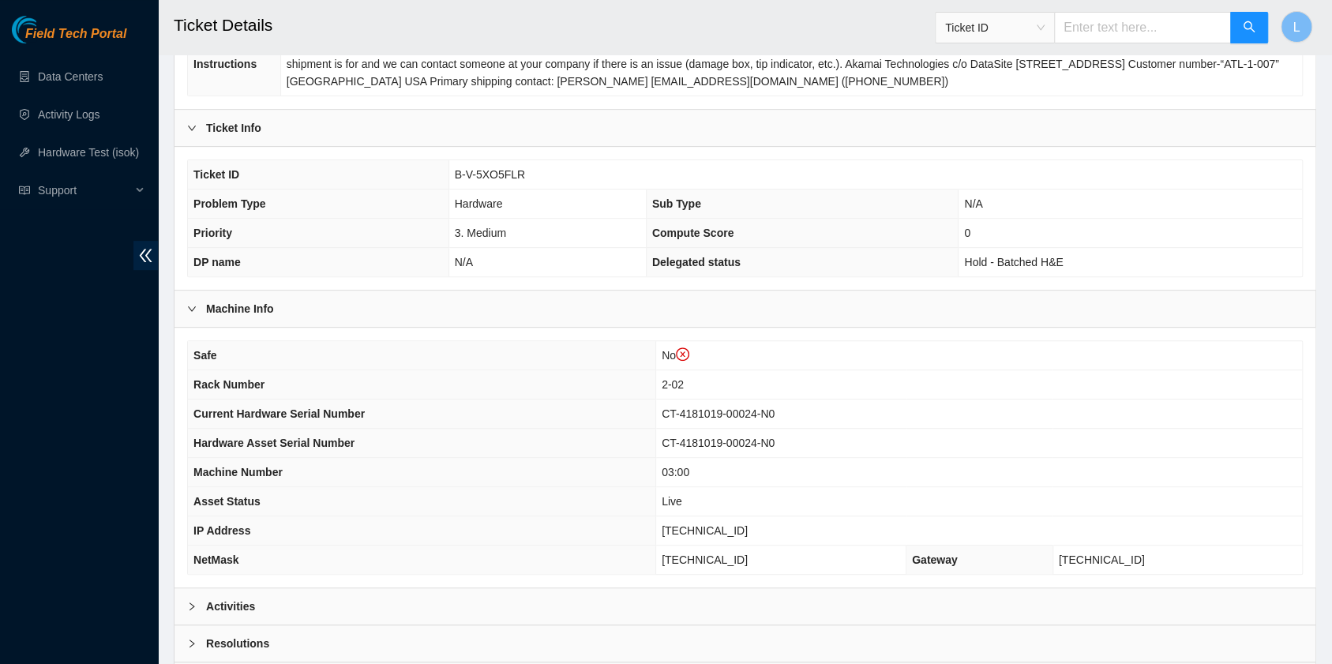
click at [528, 174] on td "B-V-5XO5FLR" at bounding box center [874, 174] width 853 height 29
click at [1054, 33] on div "Ticket ID" at bounding box center [994, 27] width 118 height 25
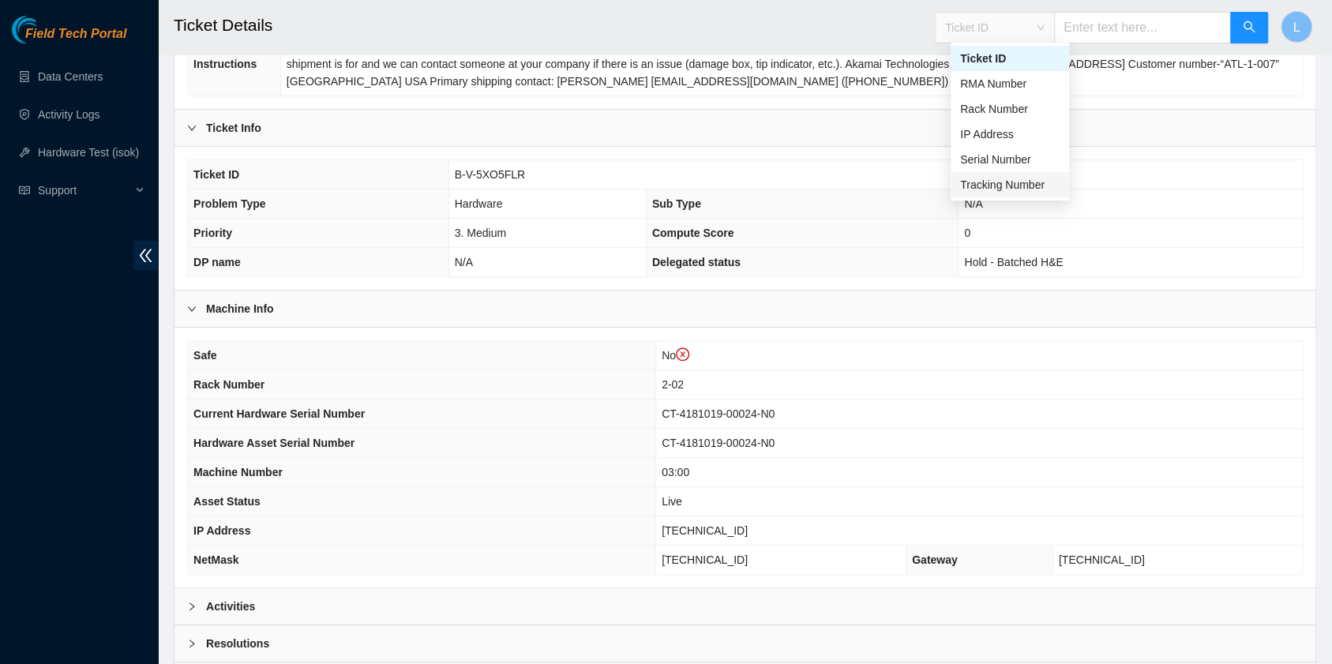
click at [1015, 188] on div "Tracking Number" at bounding box center [1009, 184] width 99 height 17
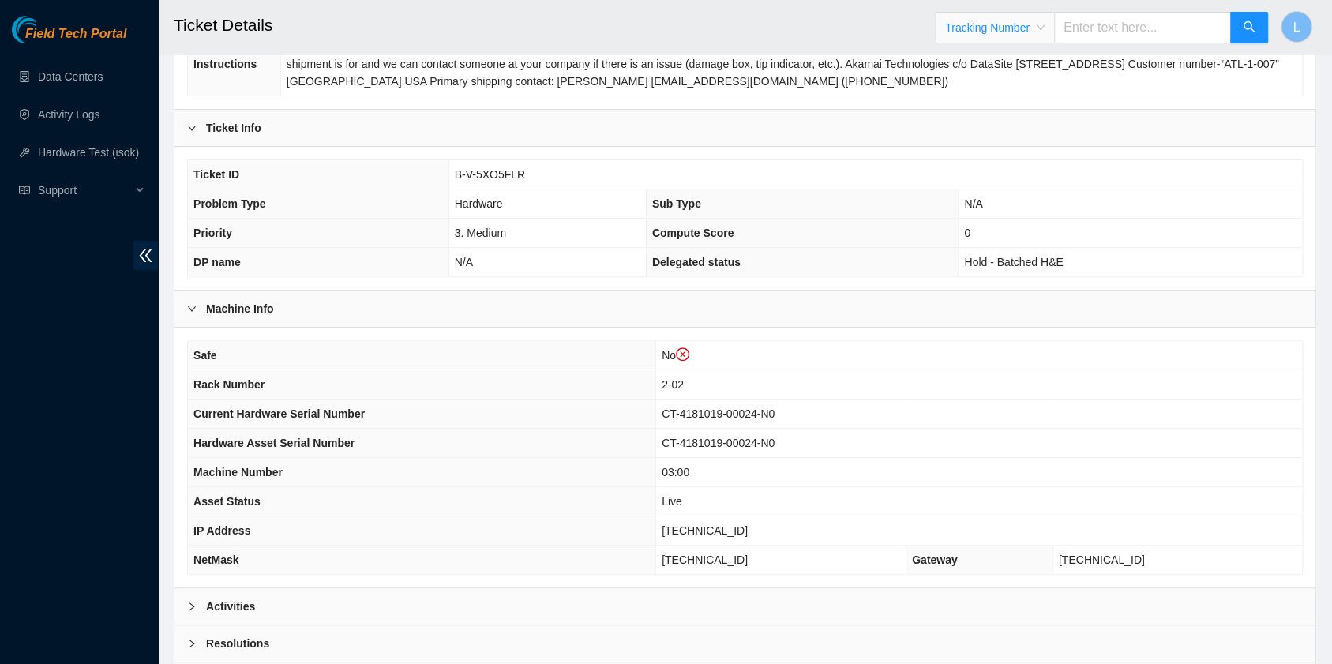
click at [1084, 34] on input "text" at bounding box center [1142, 28] width 177 height 32
type input "450826223964"
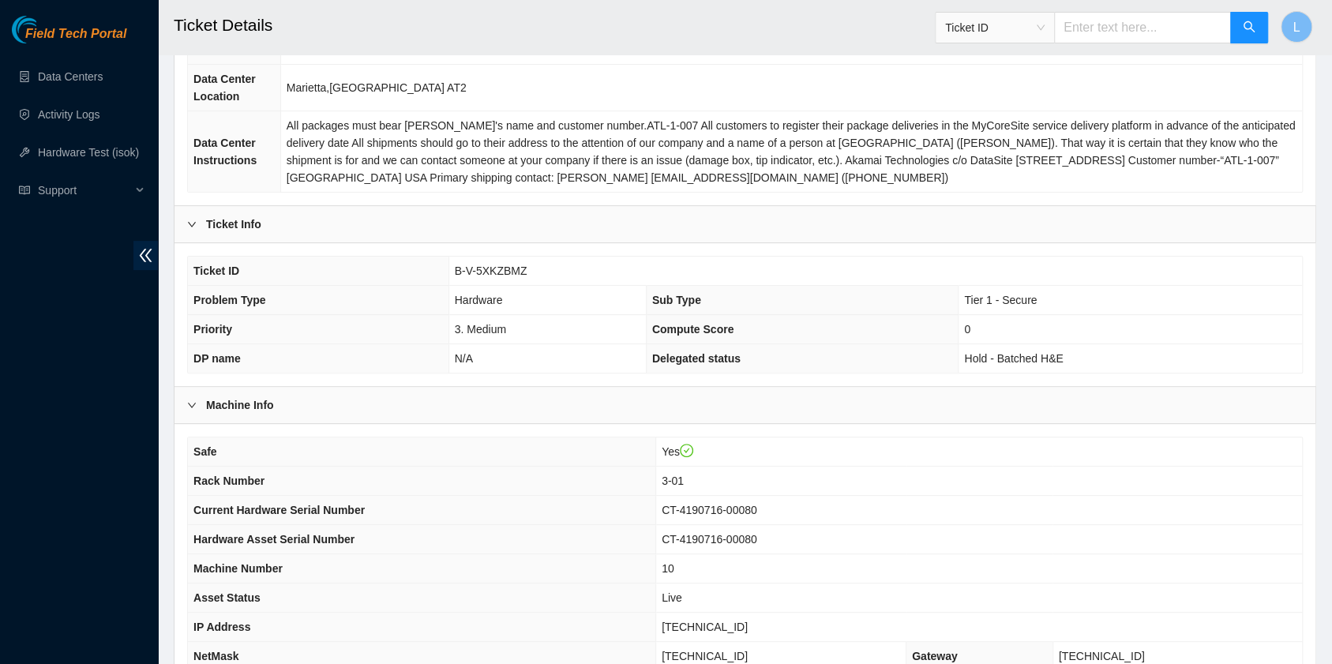
scroll to position [210, 0]
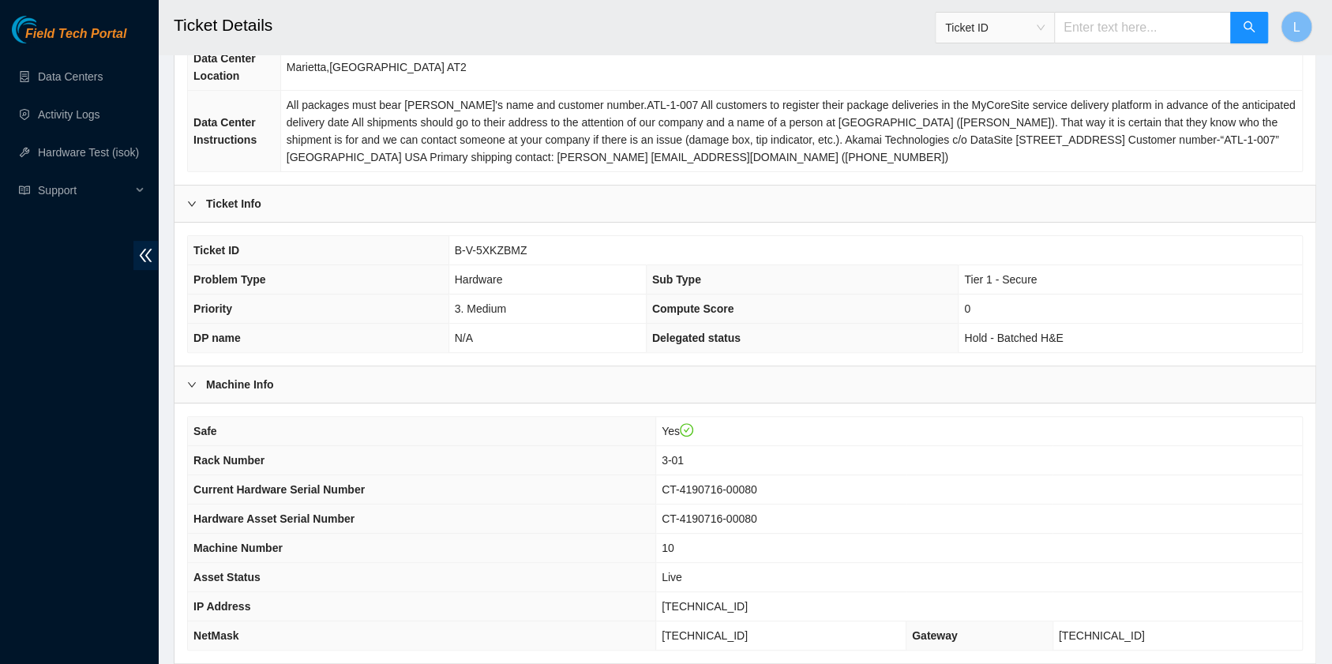
click at [1044, 32] on span "Ticket ID" at bounding box center [994, 28] width 99 height 24
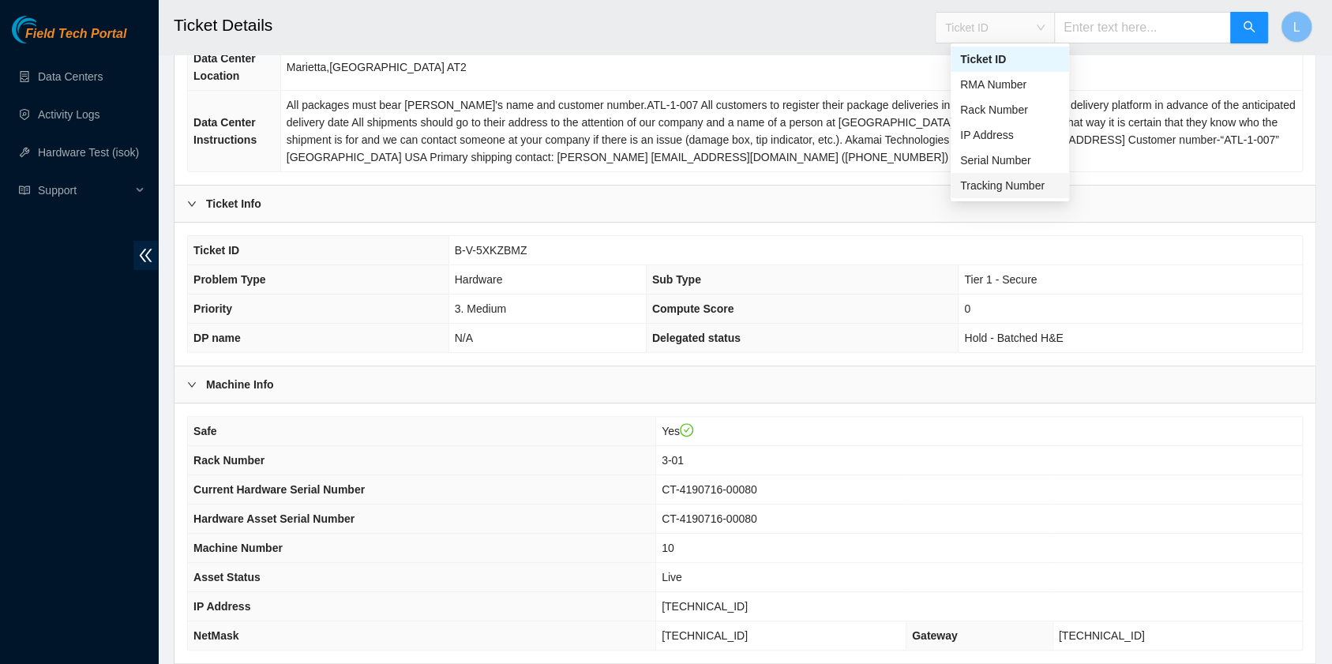
click at [1013, 189] on div "Tracking Number" at bounding box center [1009, 185] width 99 height 17
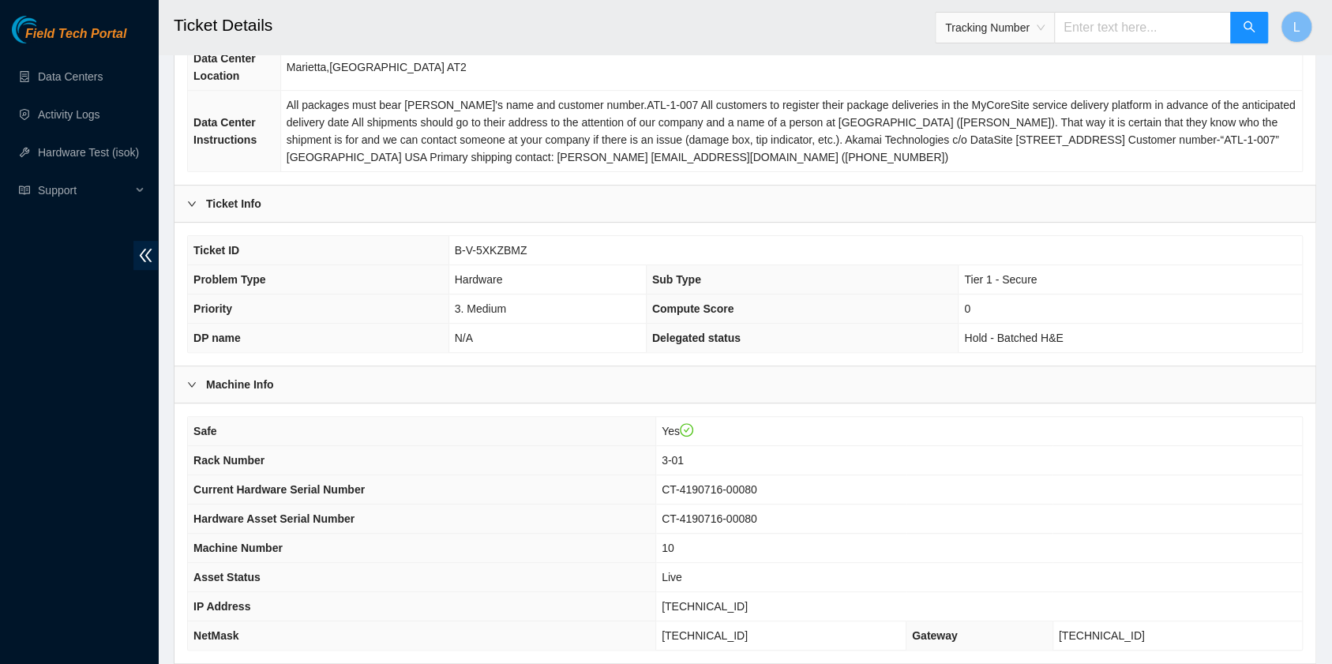
click at [1091, 28] on input "text" at bounding box center [1142, 28] width 177 height 32
type input "463470065261"
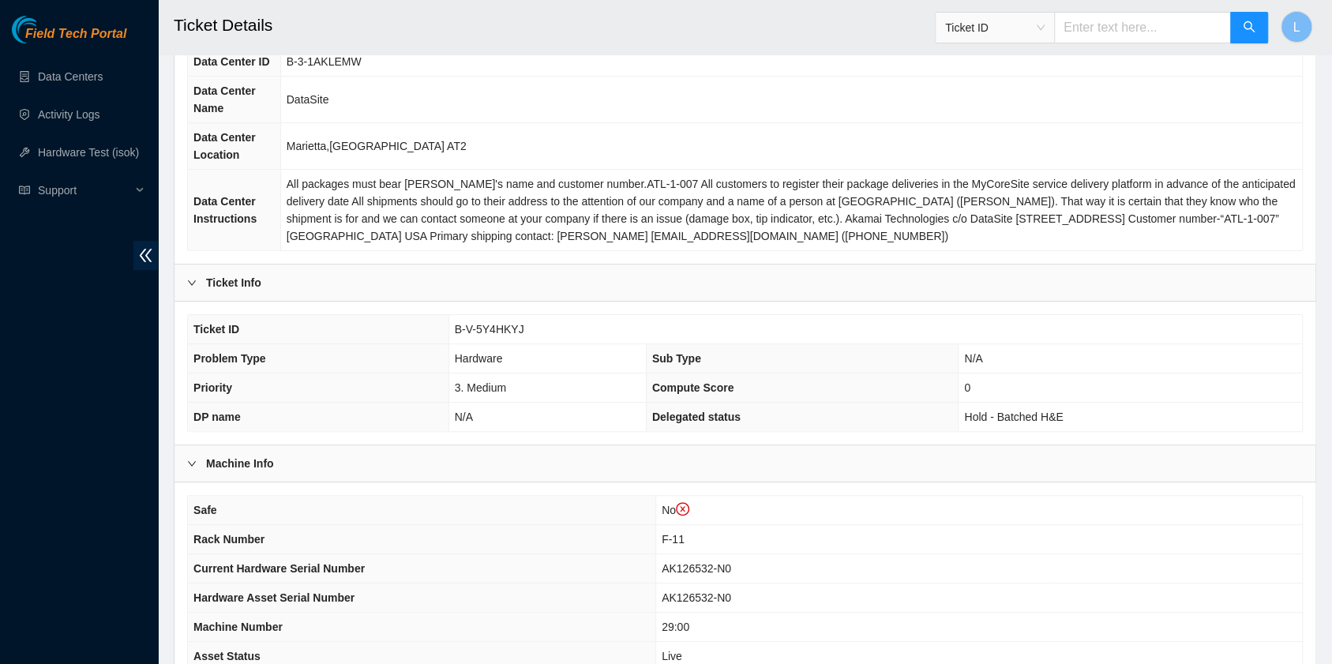
scroll to position [210, 0]
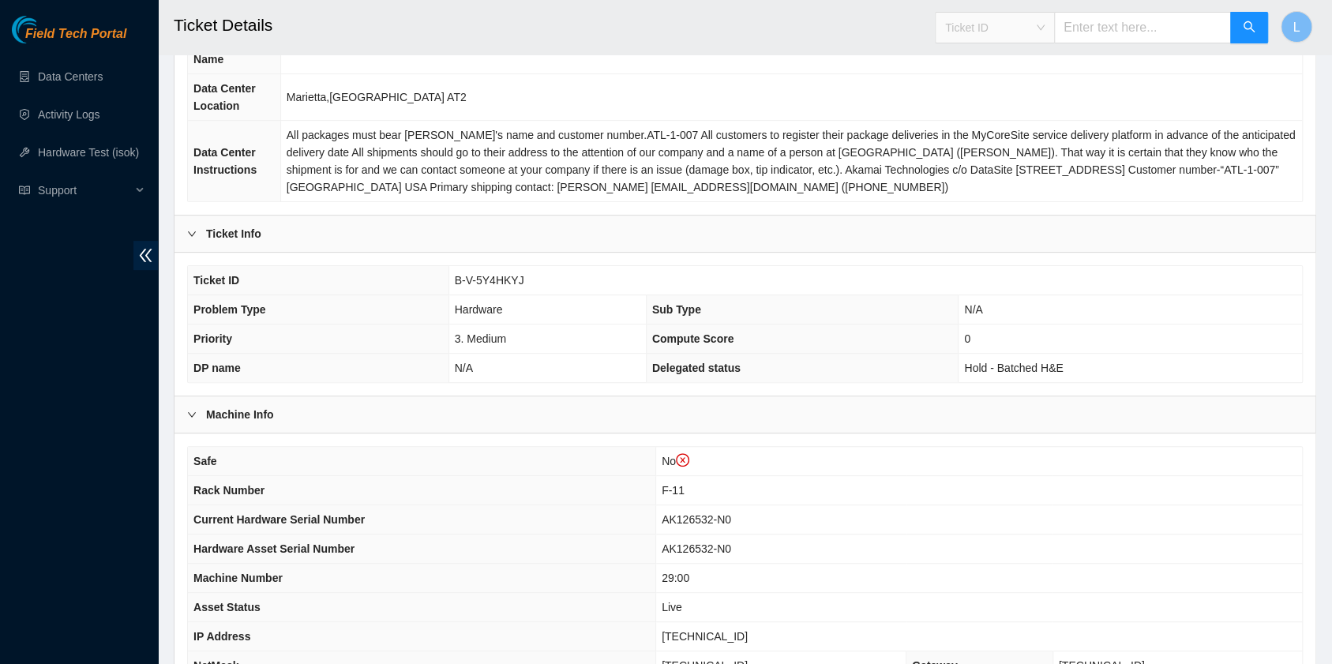
click at [1044, 25] on span "Ticket ID" at bounding box center [994, 28] width 99 height 24
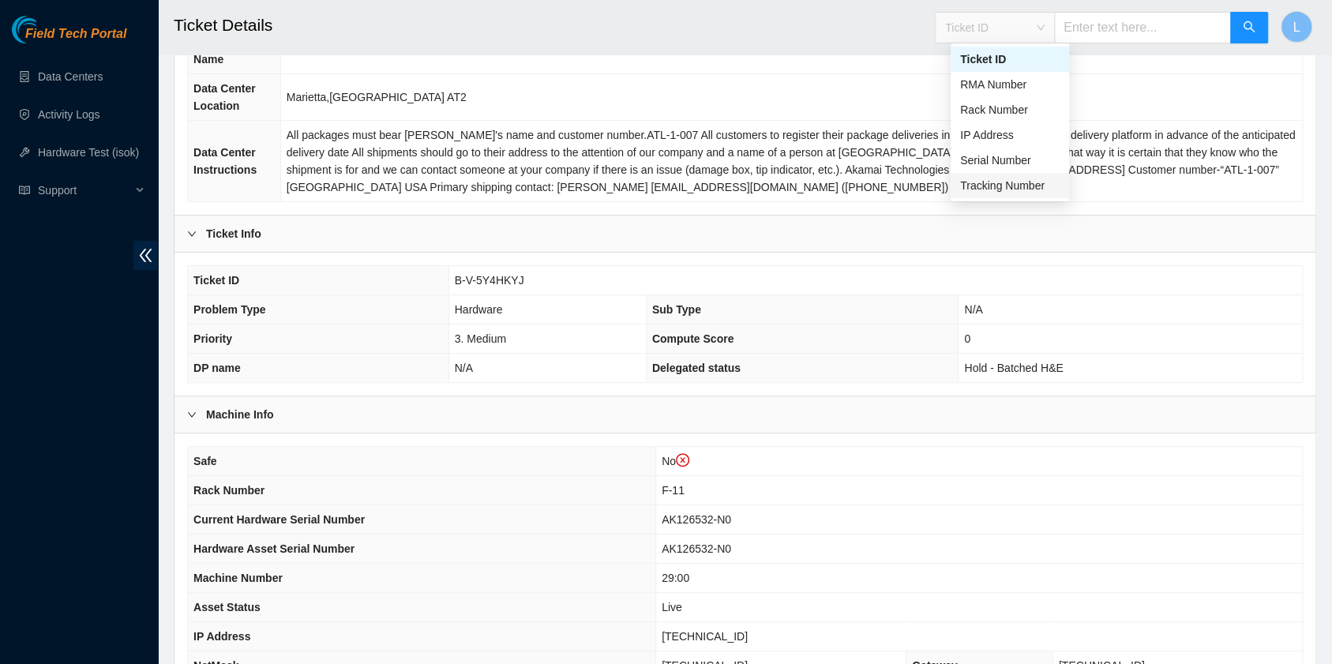
click at [1010, 185] on div "Tracking Number" at bounding box center [1009, 185] width 99 height 17
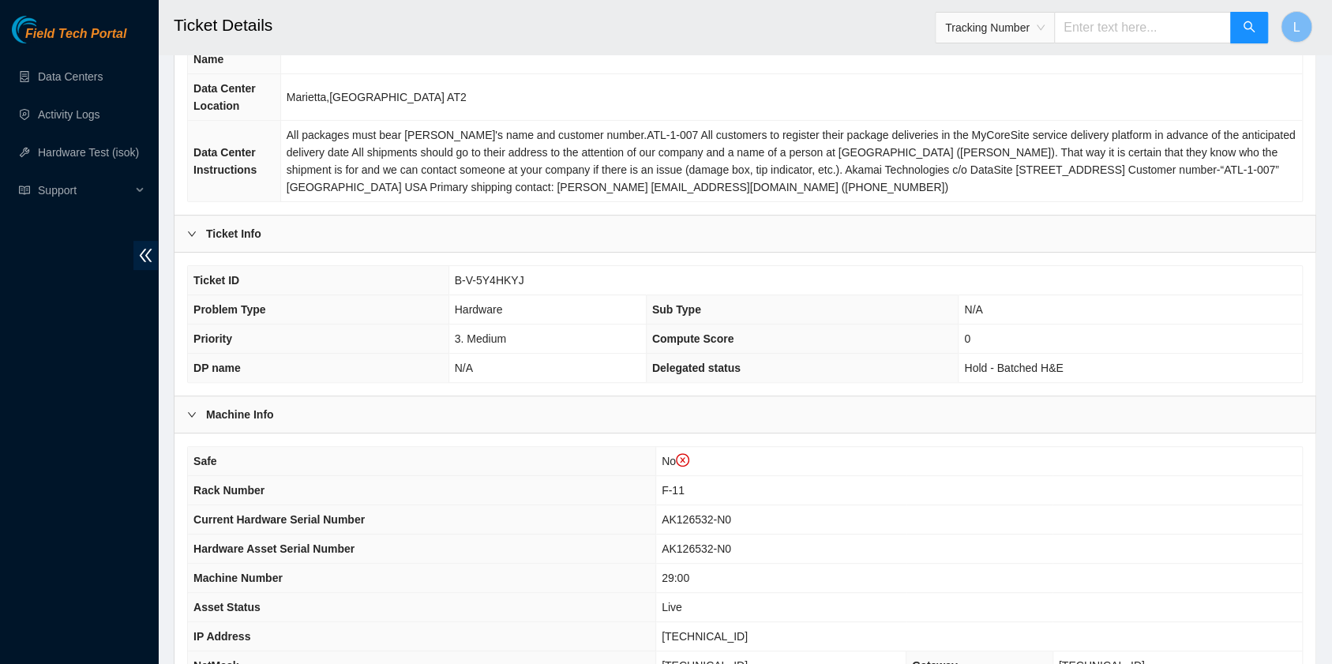
click at [1114, 22] on input "text" at bounding box center [1142, 28] width 177 height 32
type input "463470063887"
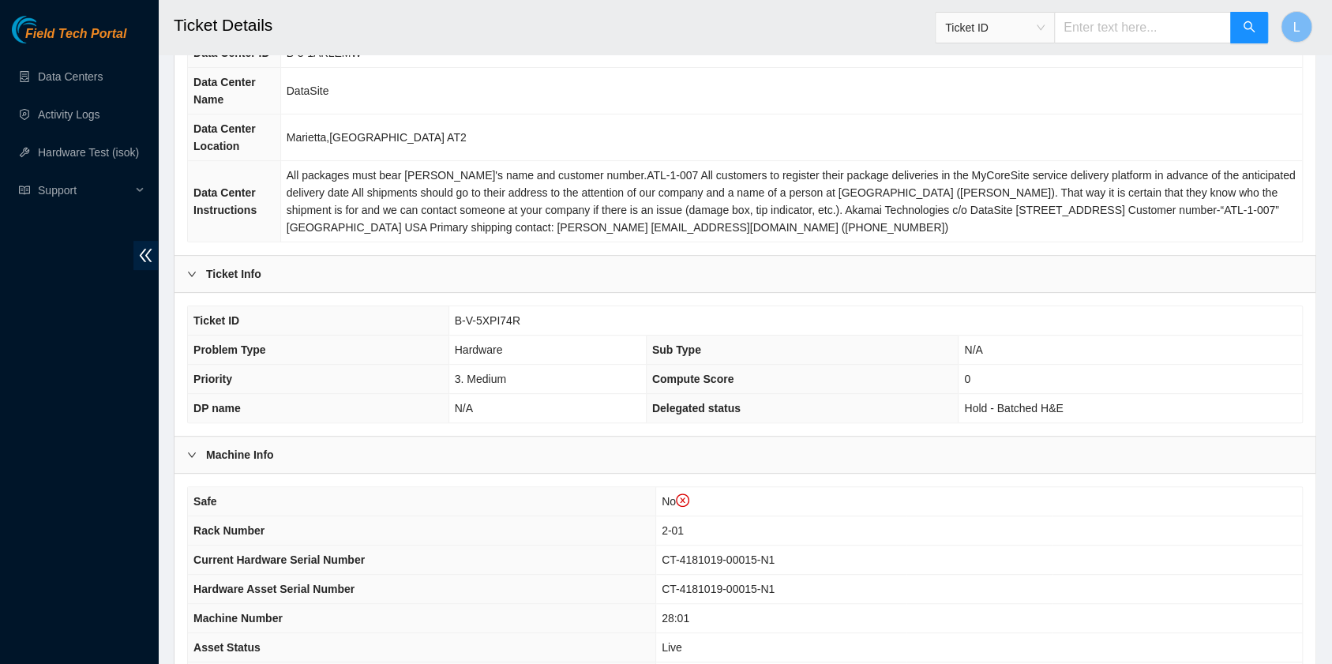
scroll to position [210, 0]
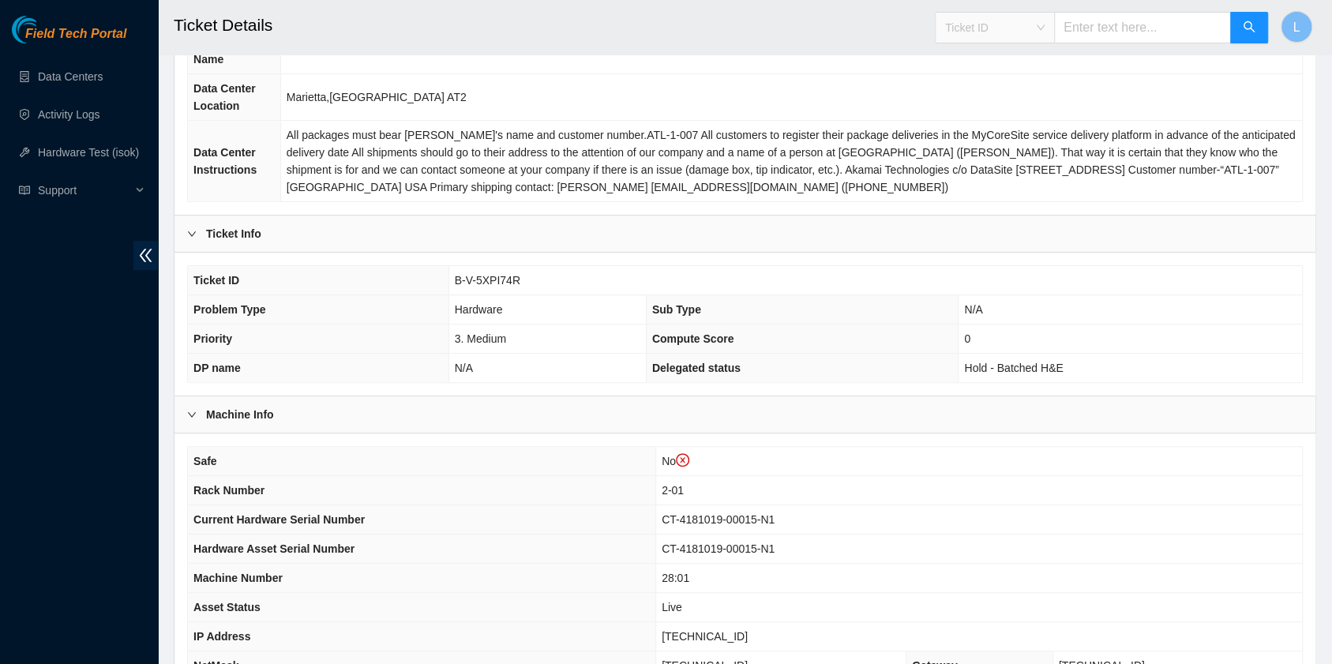
click at [1044, 28] on span "Ticket ID" at bounding box center [994, 28] width 99 height 24
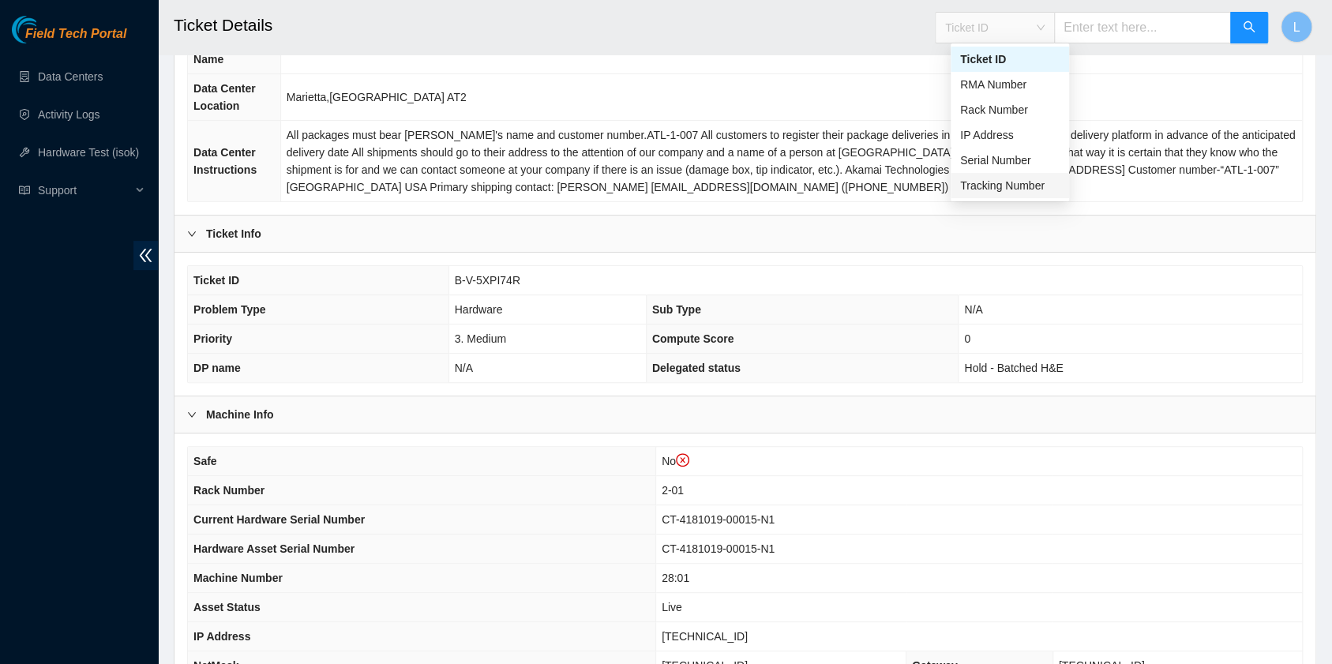
click at [1033, 187] on div "Tracking Number" at bounding box center [1009, 185] width 99 height 17
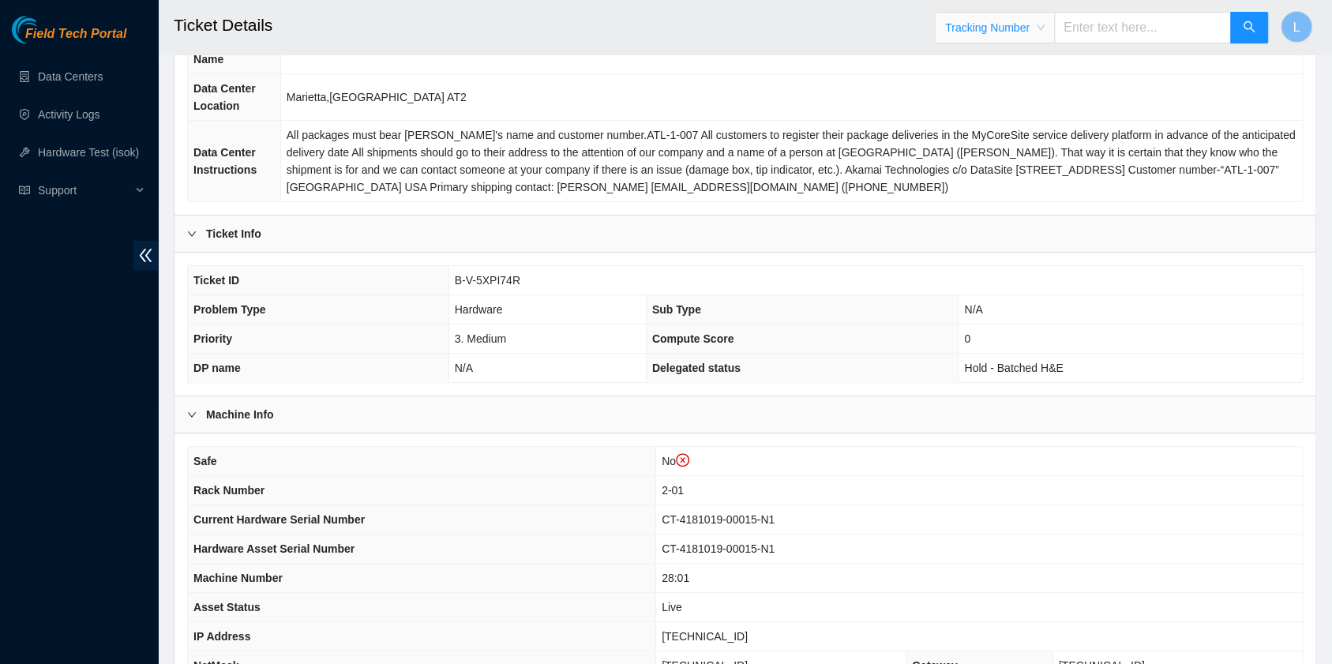
click at [1110, 21] on input "text" at bounding box center [1142, 28] width 177 height 32
type input "417328431567"
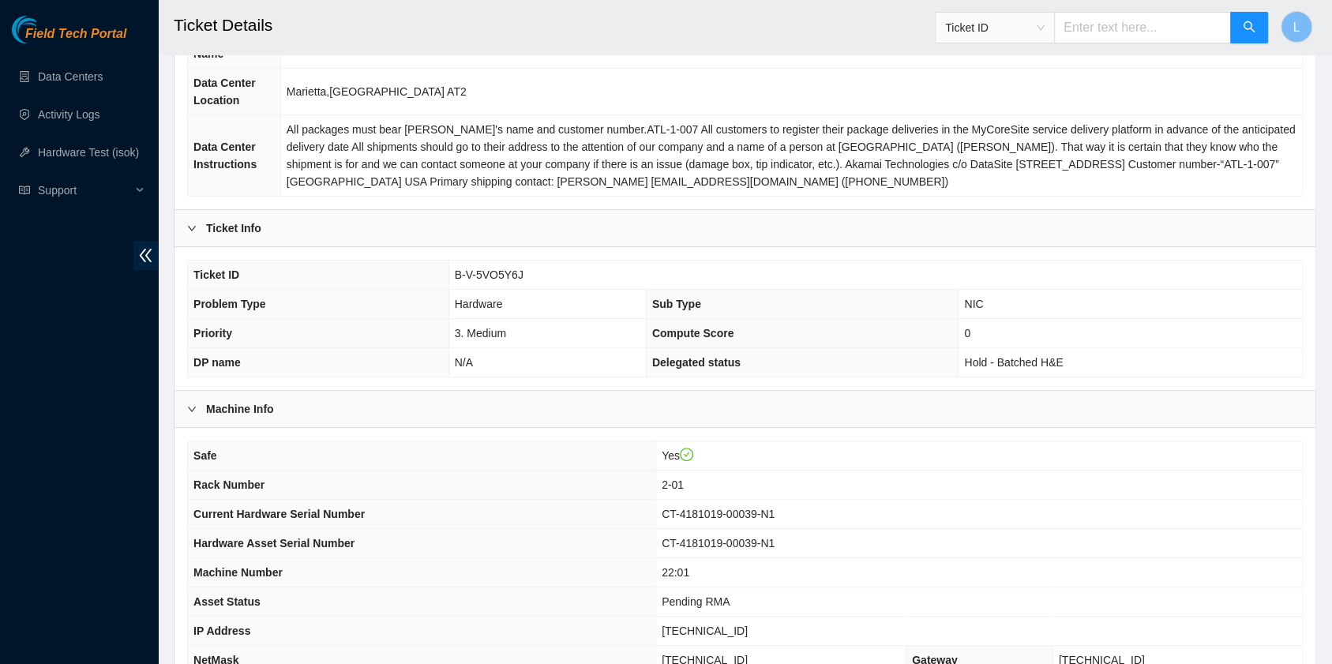
scroll to position [210, 0]
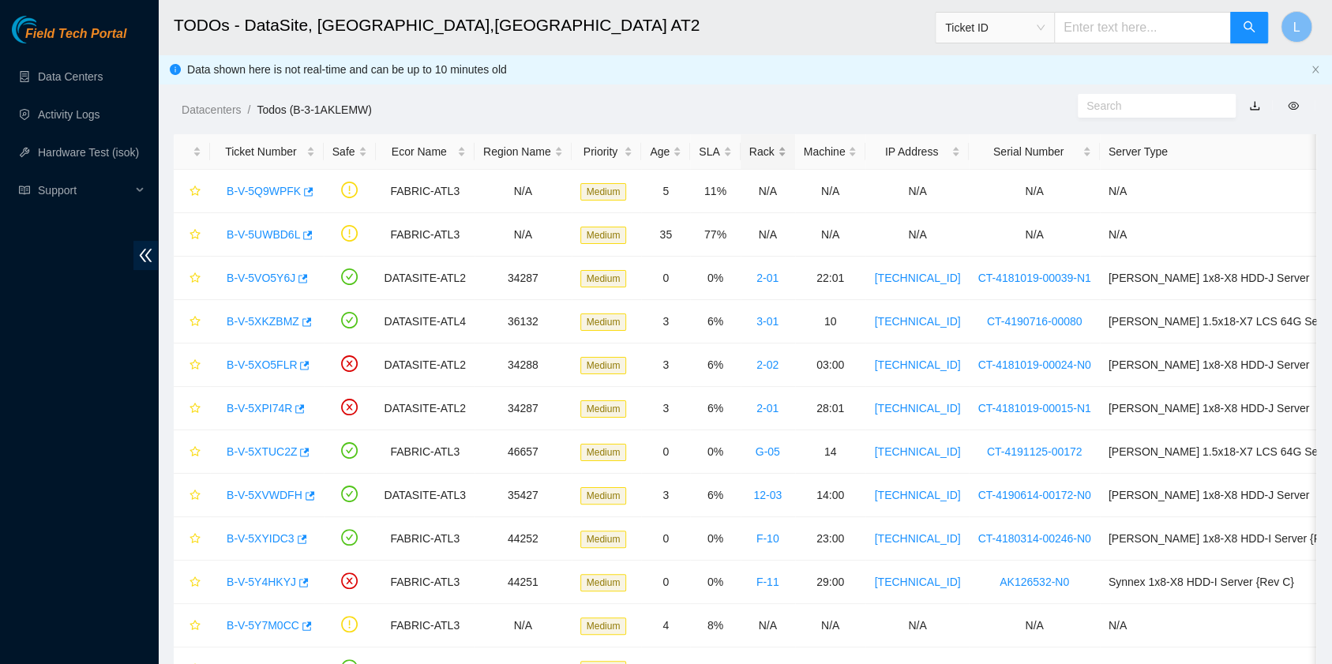
click at [749, 152] on div "Rack" at bounding box center [767, 151] width 37 height 17
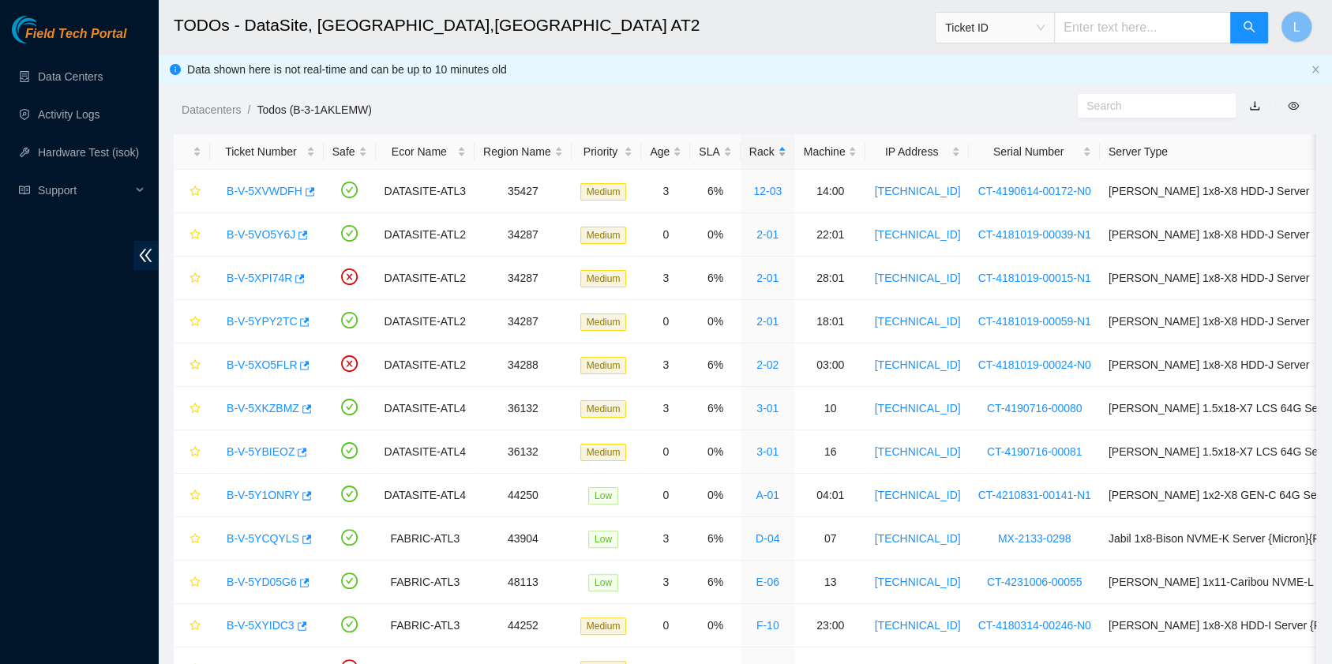
click at [749, 152] on div "Rack" at bounding box center [767, 151] width 37 height 17
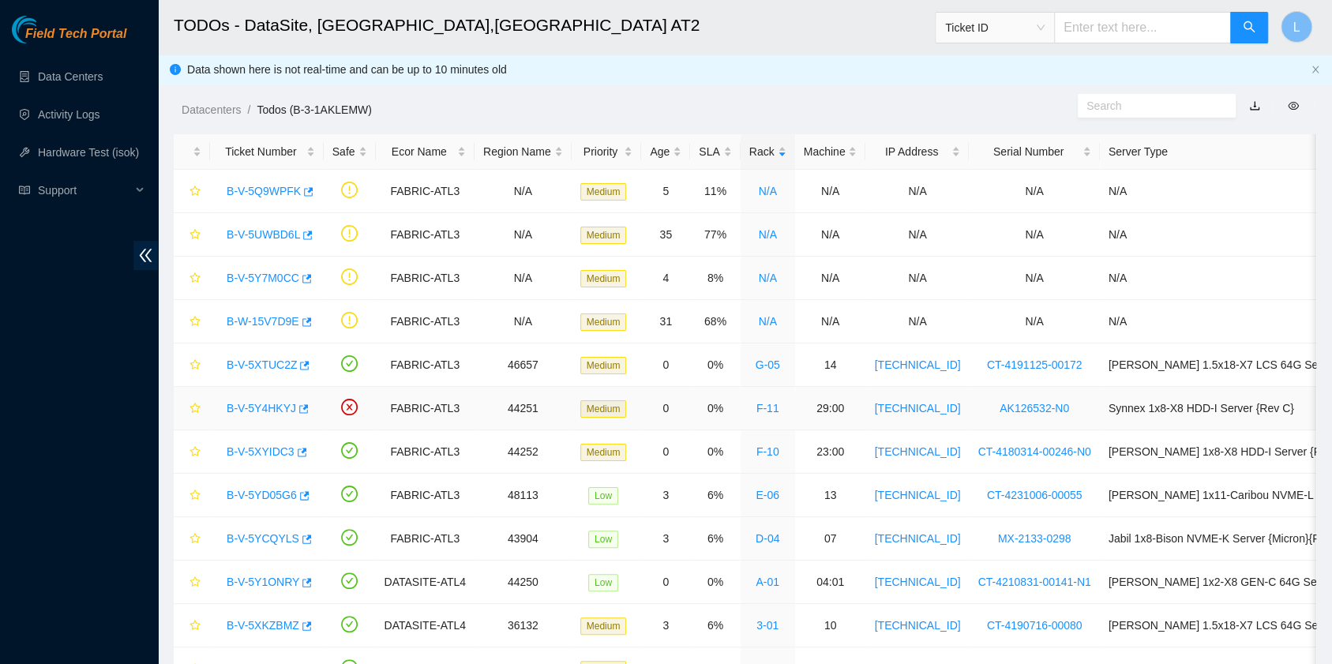
click at [256, 403] on link "B-V-5Y4HKYJ" at bounding box center [261, 408] width 69 height 13
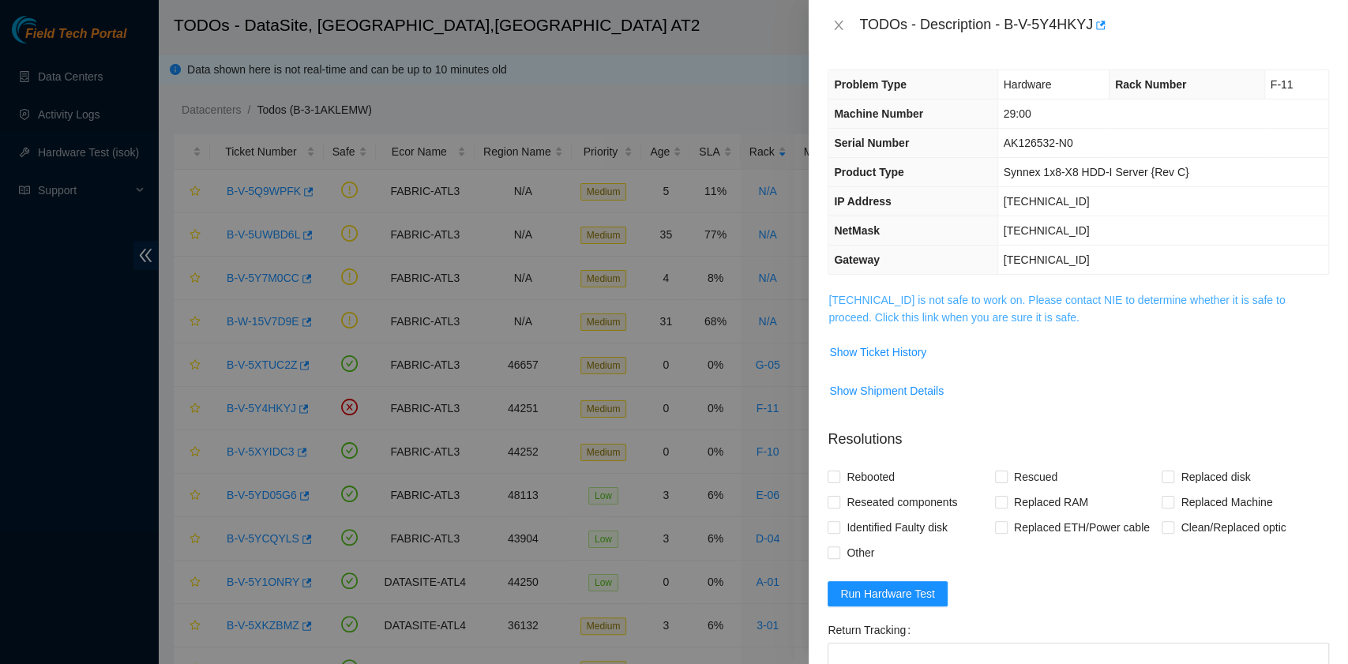
click at [934, 313] on link "23.47.220.188 is not safe to work on. Please contact NIE to determine whether i…" at bounding box center [1056, 309] width 456 height 30
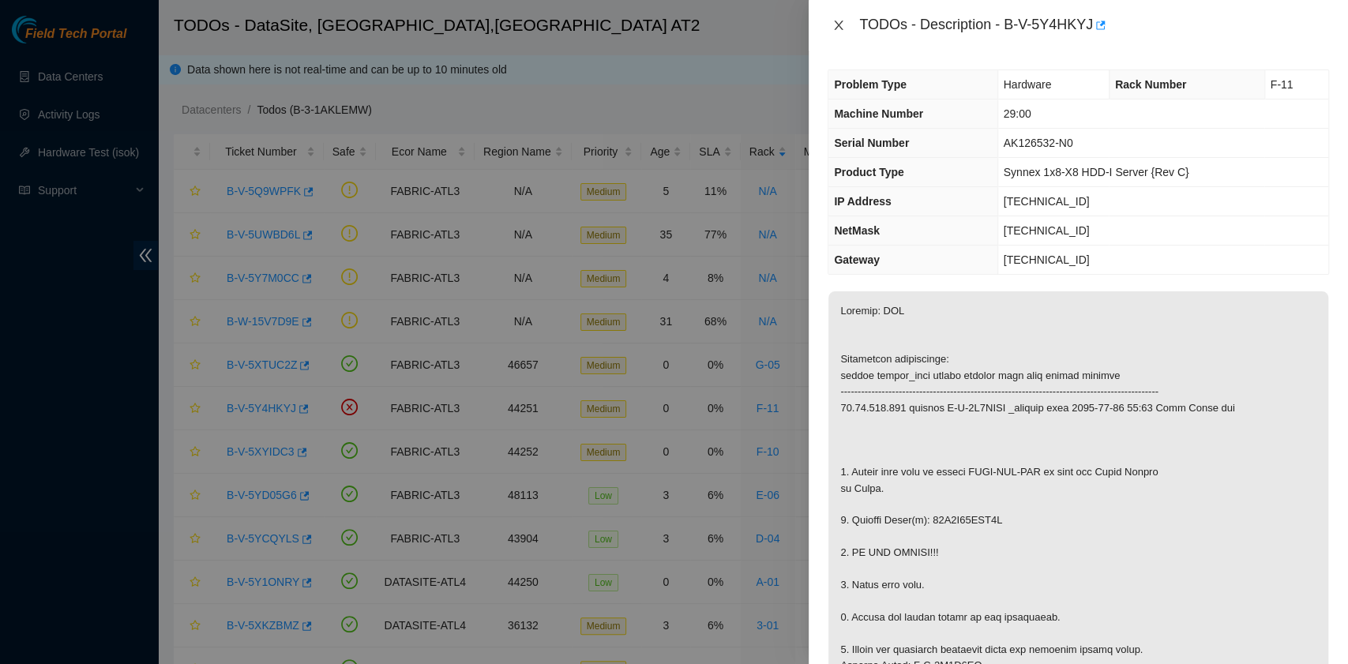
click at [843, 28] on icon "close" at bounding box center [838, 25] width 13 height 13
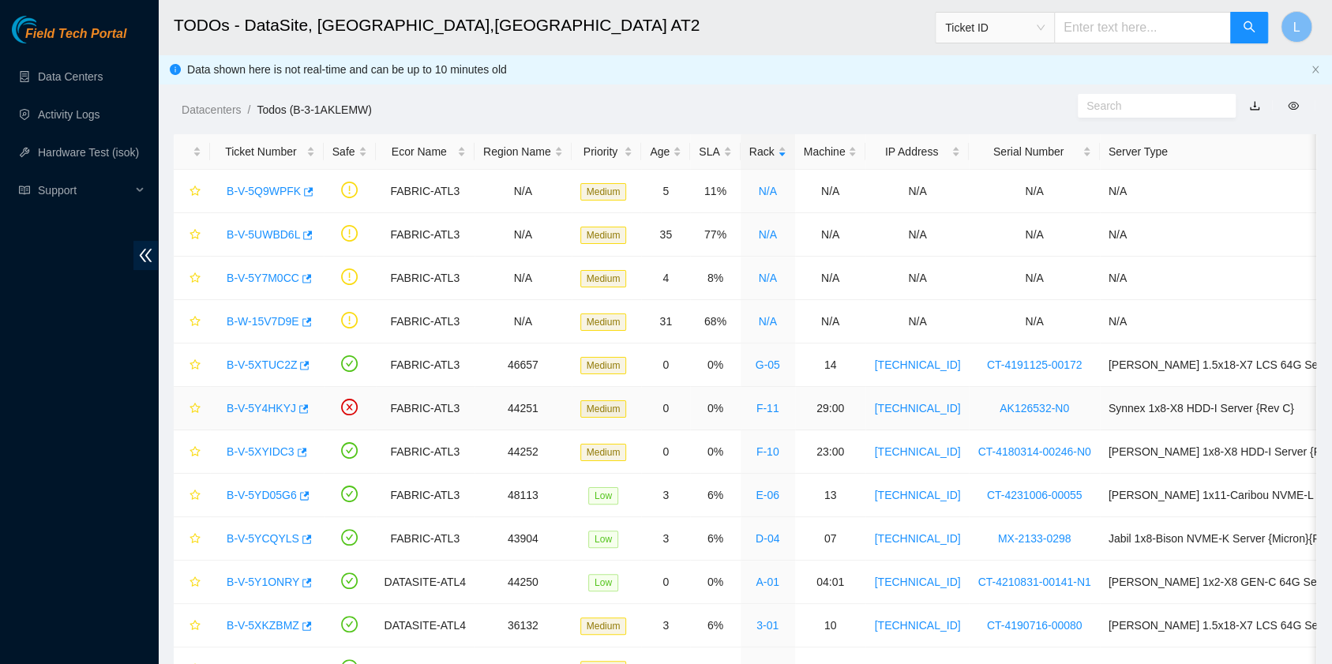
click at [264, 405] on link "B-V-5Y4HKYJ" at bounding box center [261, 408] width 69 height 13
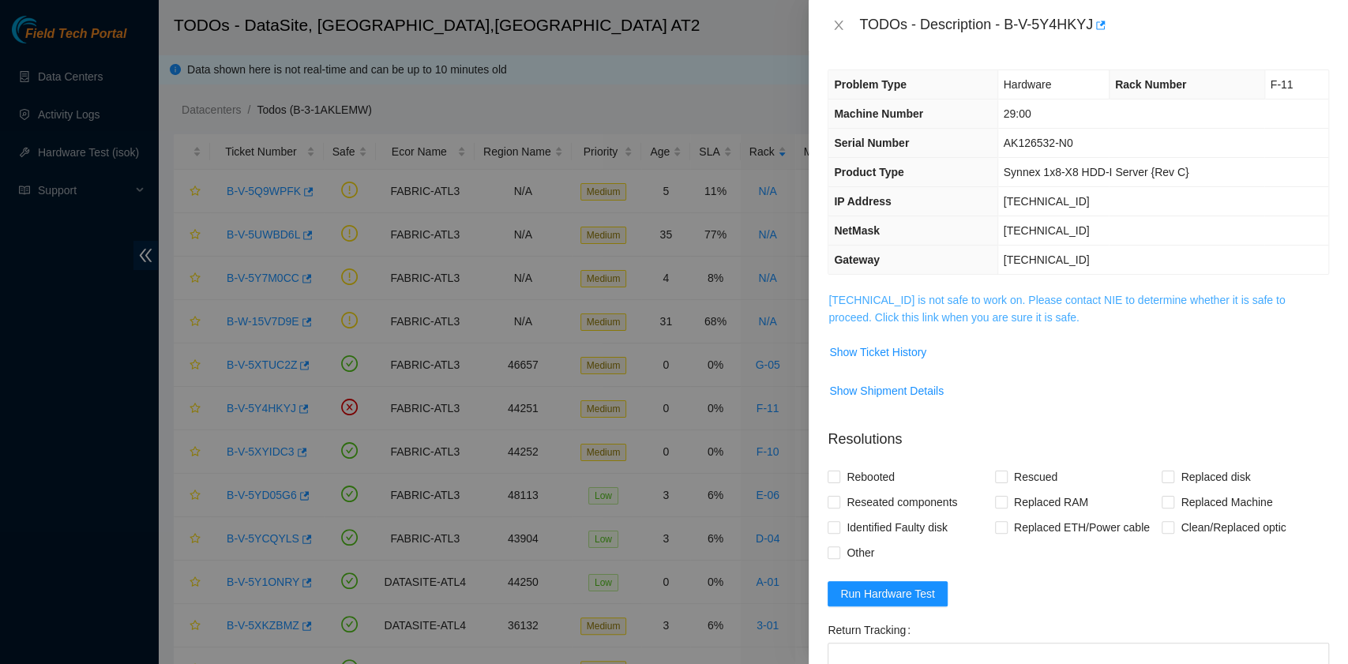
click at [1005, 318] on link "23.47.220.188 is not safe to work on. Please contact NIE to determine whether i…" at bounding box center [1056, 309] width 456 height 30
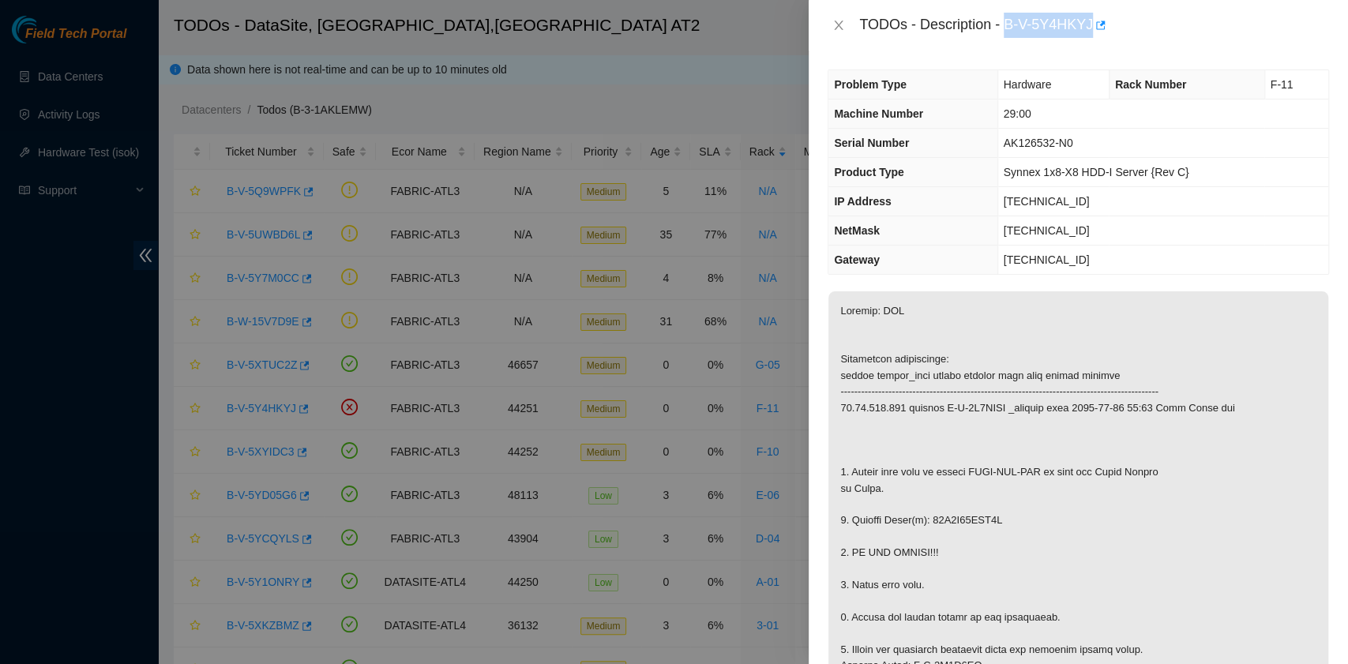
drag, startPoint x: 1006, startPoint y: 27, endPoint x: 1089, endPoint y: 33, distance: 83.1
click at [1089, 33] on div "TODOs - Description - B-V-5Y4HKYJ" at bounding box center [1094, 25] width 470 height 25
copy div "B-V-5Y4HKYJ"
drag, startPoint x: 849, startPoint y: 521, endPoint x: 998, endPoint y: 517, distance: 148.5
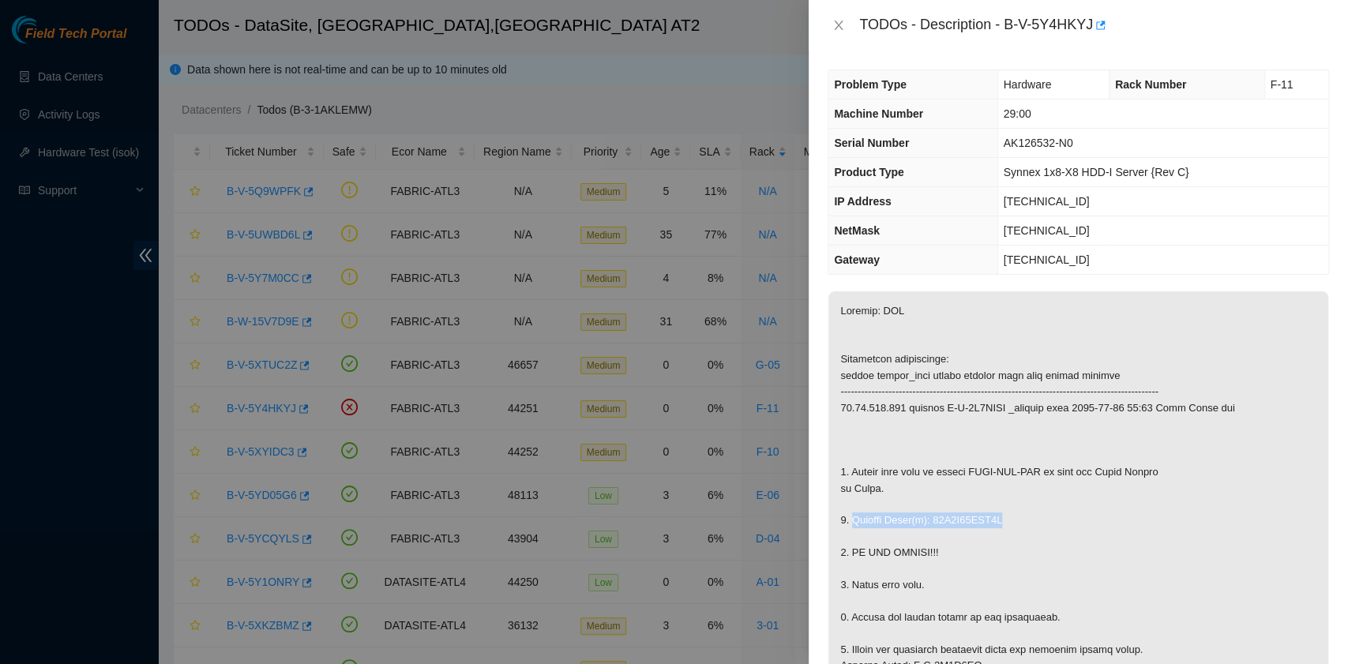
copy p "Replace Drive(s): 19L0A01AFV4B"
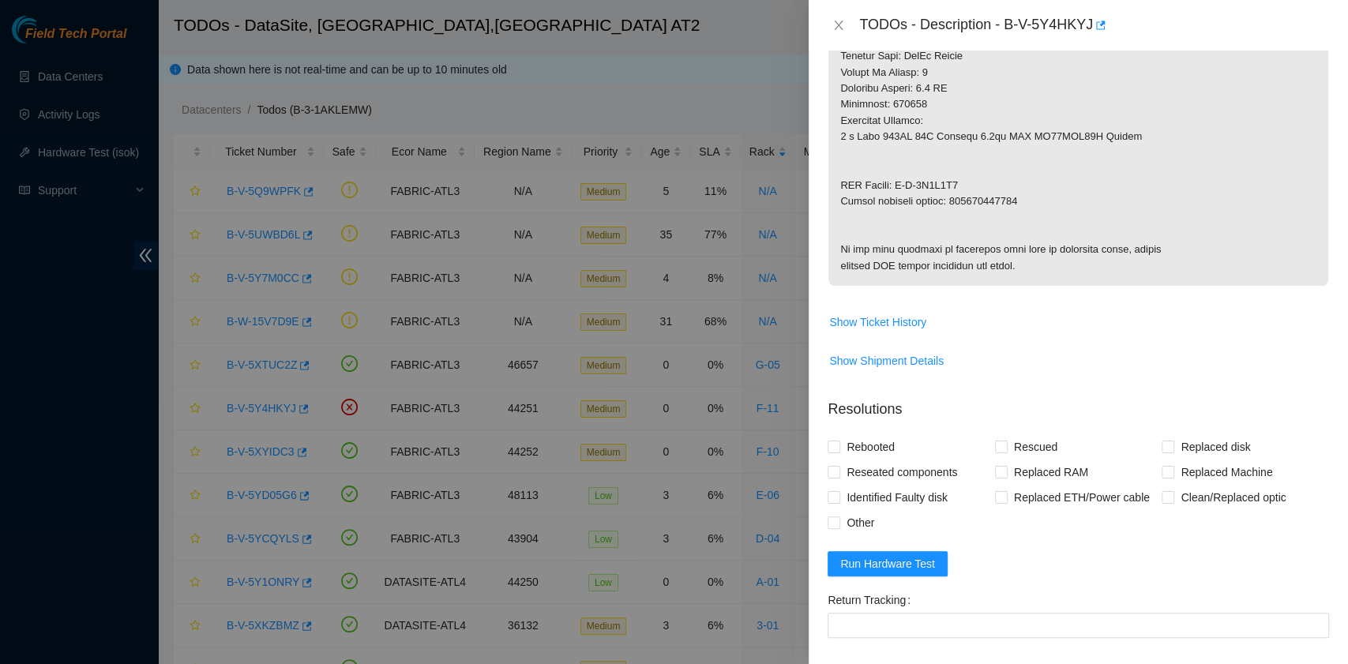
scroll to position [1067, 0]
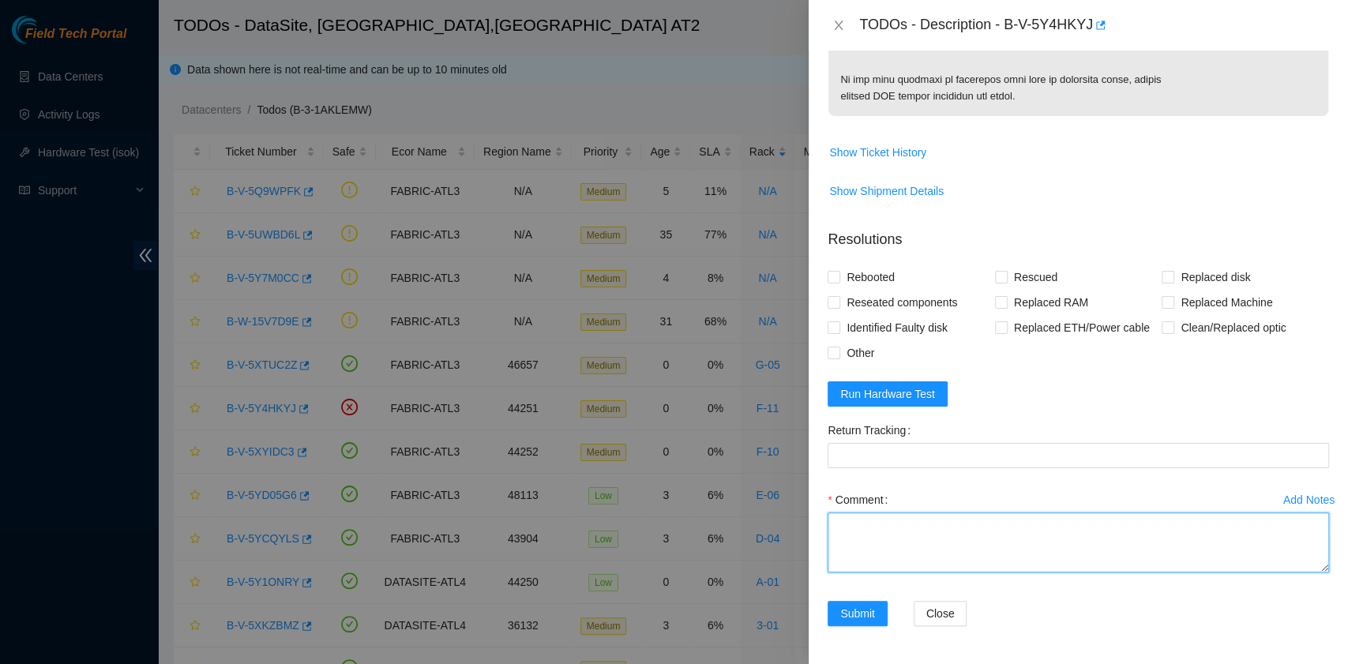
click at [976, 541] on textarea "Comment" at bounding box center [1077, 542] width 501 height 60
paste textarea "B-V-5XTUC2Z rack# G-05 machine# 14 Replaced disk ZC1C4KP4 with Z1Z7MYMC Return …"
type textarea "B-V-5XTUC2Z rack# G-05 machine# 14 Replaced disk ZC1C4KP4 with Z1Z7MYMC Return …"
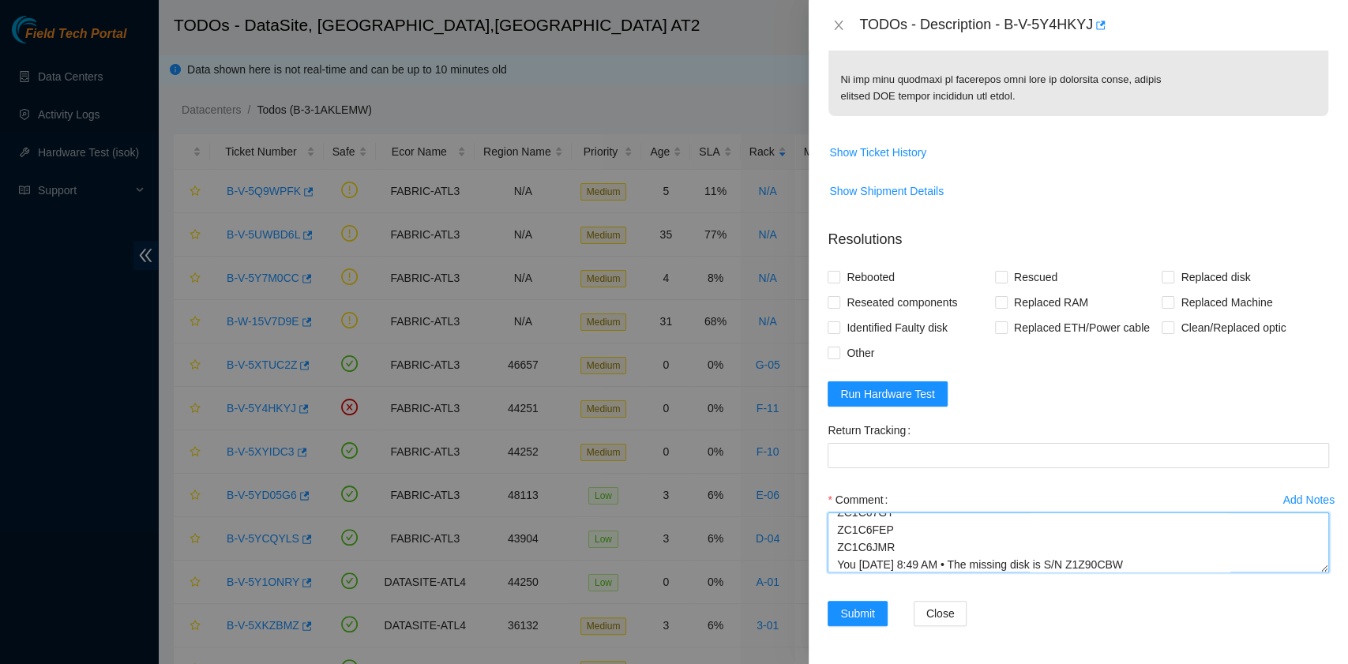
click at [976, 541] on textarea "B-V-5XTUC2Z rack# G-05 machine# 14 Replaced disk ZC1C4KP4 with Z1Z7MYMC Return …" at bounding box center [1077, 542] width 501 height 60
click at [1026, 559] on textarea "B-V-5XTUC2Z rack# G-05 machine# 14 Replaced disk ZC1C4KP4 with Z1Z7MYMC Return …" at bounding box center [1077, 542] width 501 height 60
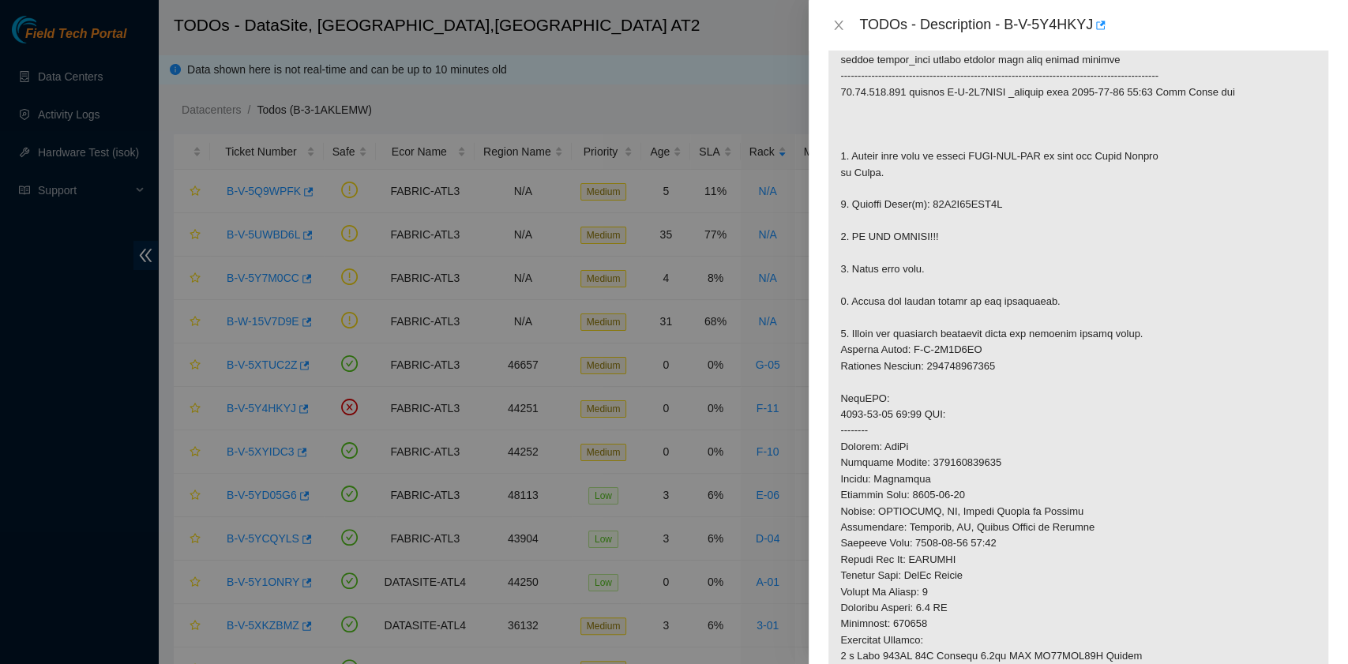
scroll to position [632, 0]
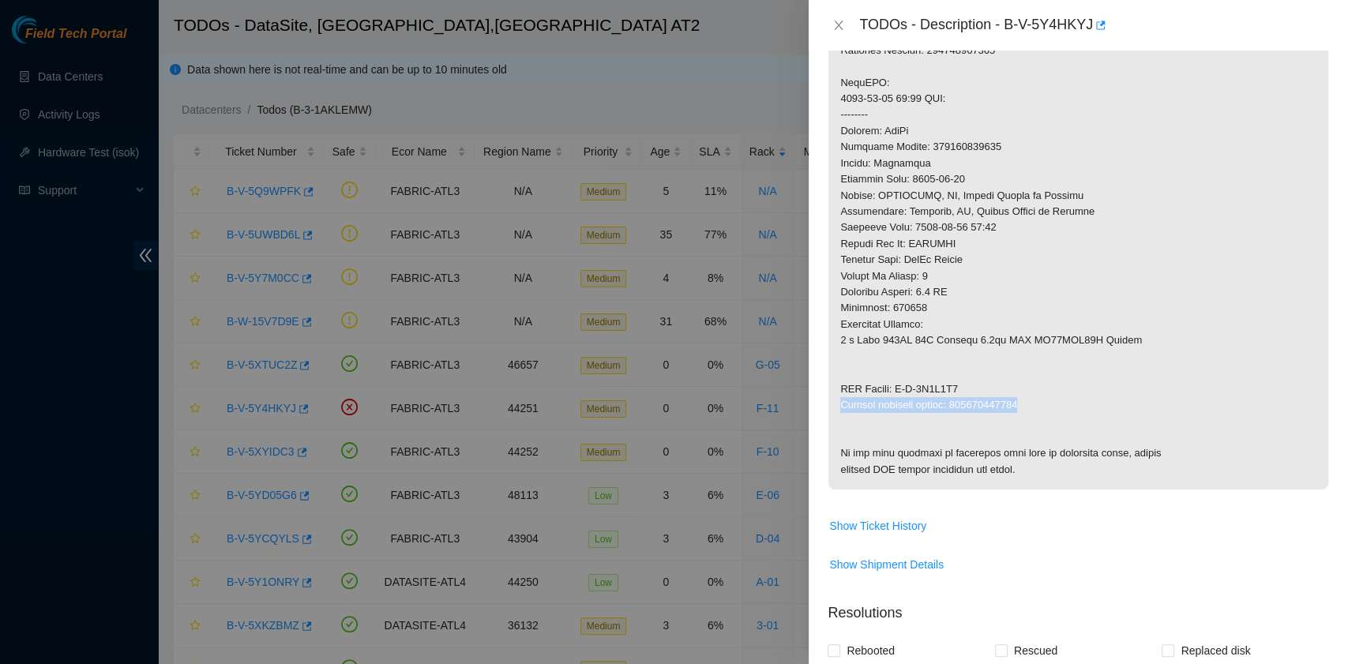
drag, startPoint x: 842, startPoint y: 406, endPoint x: 1017, endPoint y: 407, distance: 175.3
click at [1017, 407] on p at bounding box center [1078, 75] width 500 height 830
copy p "Return tracking number: 463470065272"
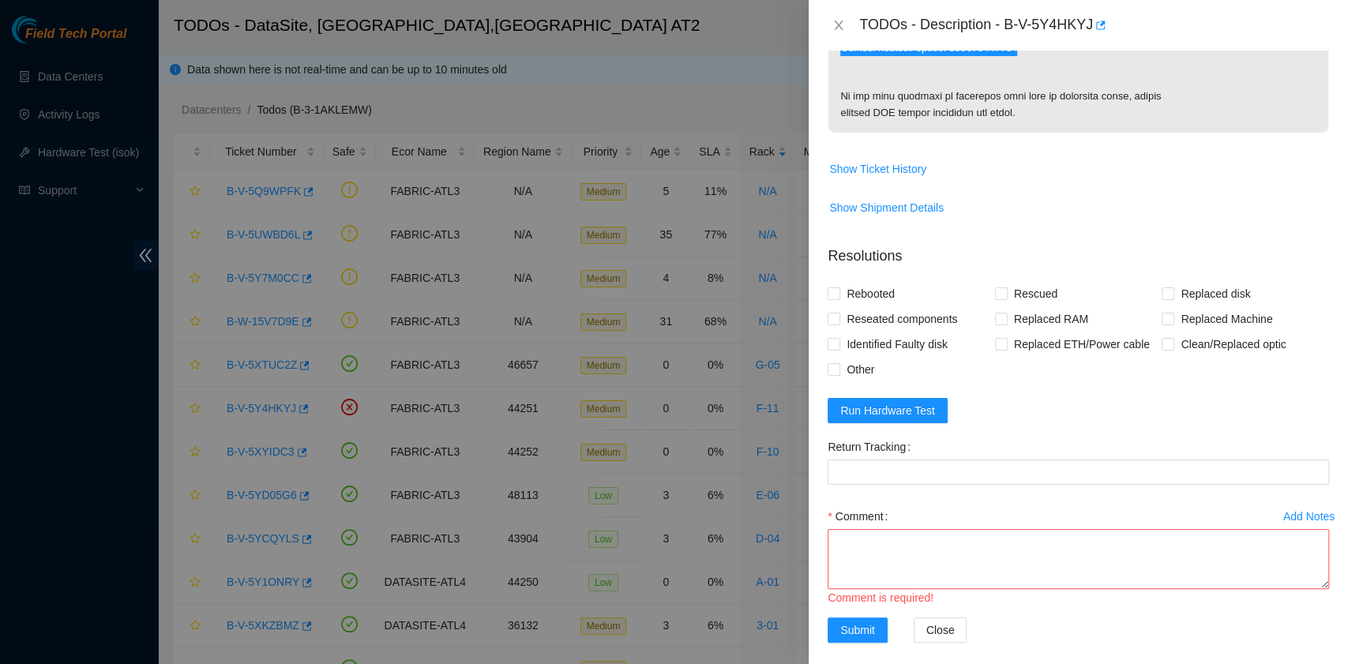
scroll to position [1067, 0]
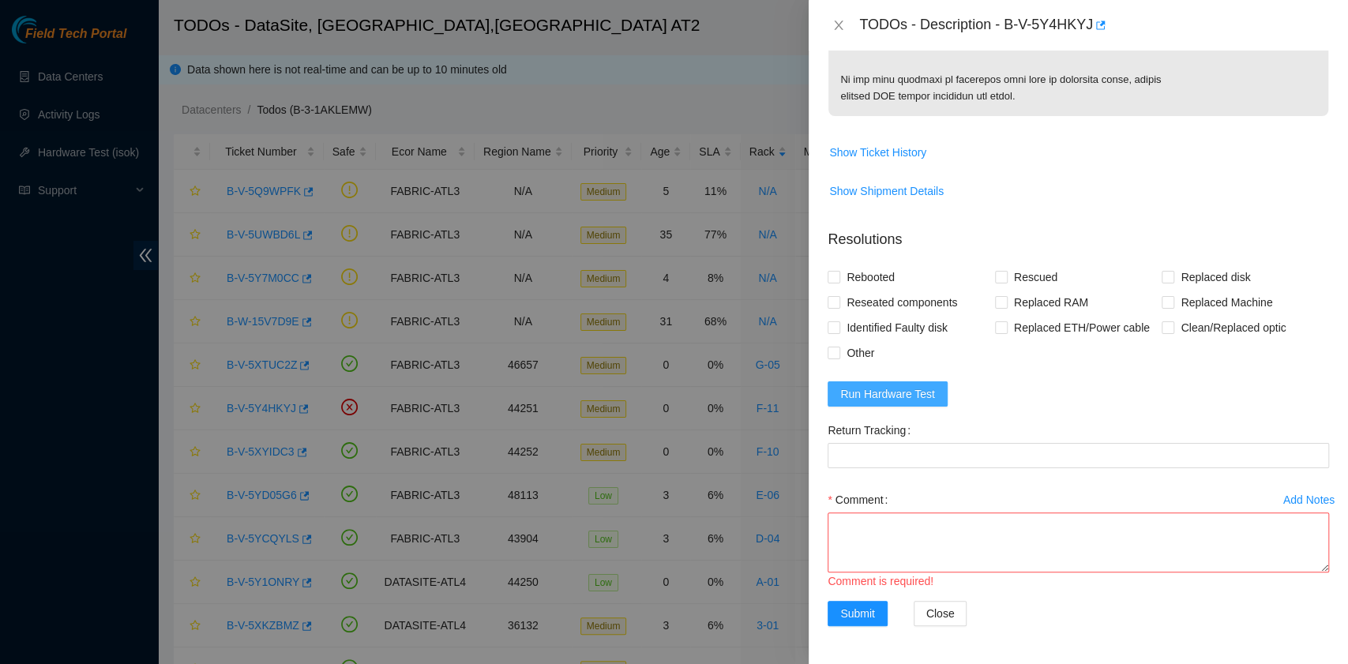
click at [853, 395] on span "Run Hardware Test" at bounding box center [887, 393] width 95 height 17
click at [905, 524] on textarea "Comment" at bounding box center [1077, 542] width 501 height 60
paste textarea "B-V-5Y4HKYJ rack# F-11 machine# 29:00 Replaced drive 19L0A01AFV4B with 1TJ0A00D…"
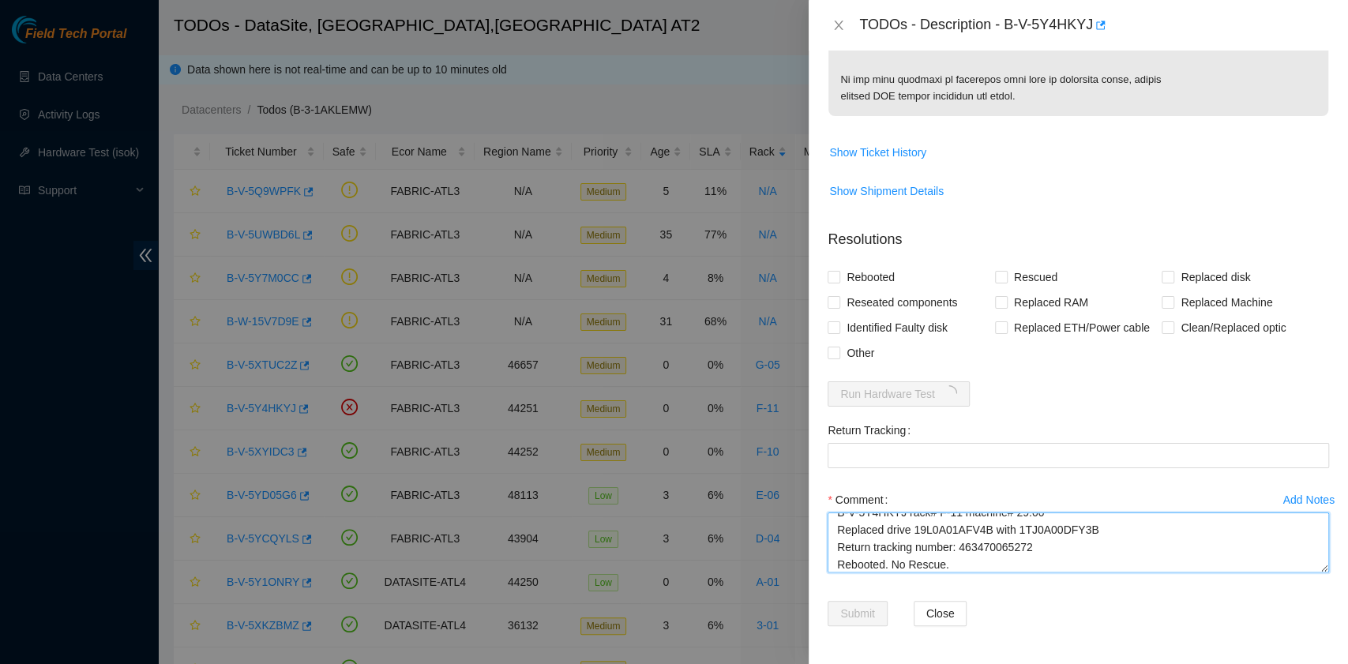
scroll to position [30, 0]
drag, startPoint x: 1037, startPoint y: 536, endPoint x: 958, endPoint y: 534, distance: 79.8
click at [958, 534] on textarea "B-V-5Y4HKYJ rack# F-11 machine# 29:00 Replaced drive 19L0A01AFV4B with 1TJ0A00D…" at bounding box center [1077, 542] width 501 height 60
type textarea "B-V-5Y4HKYJ rack# F-11 machine# 29:00 Replaced drive 19L0A01AFV4B with 1TJ0A00D…"
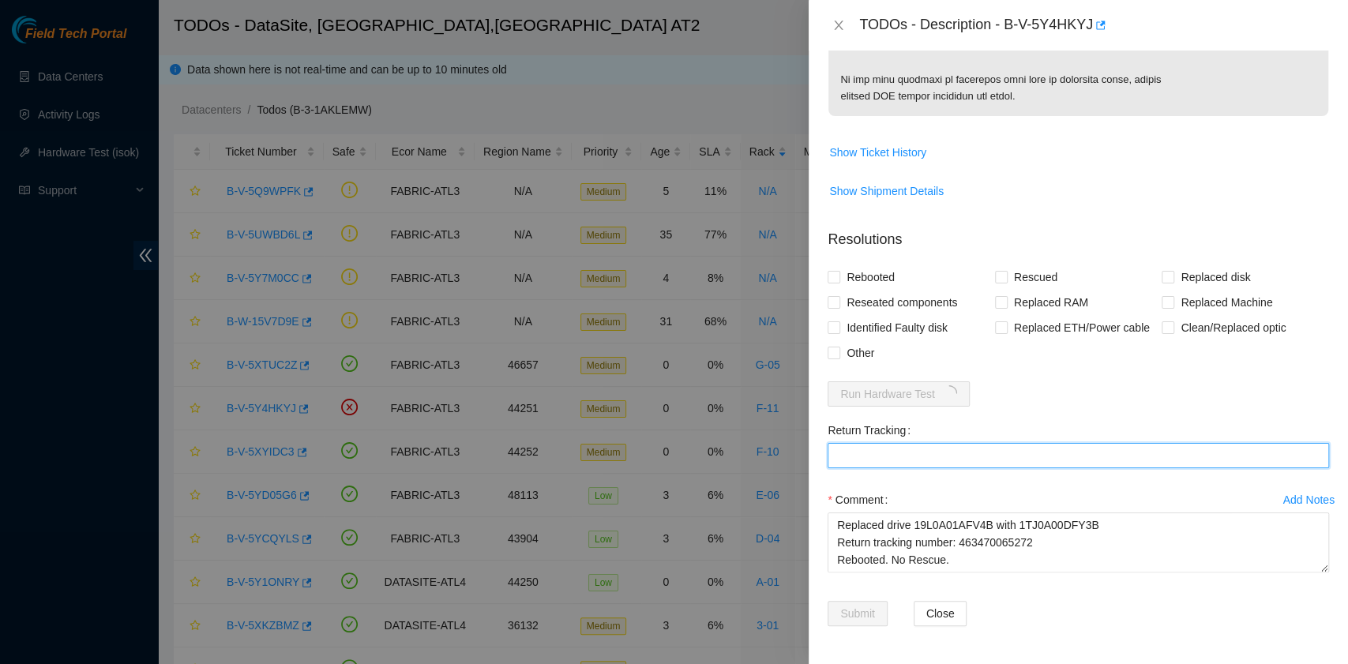
click at [920, 449] on Tracking "Return Tracking" at bounding box center [1077, 455] width 501 height 25
paste Tracking "463470065272"
type Tracking "463470065272"
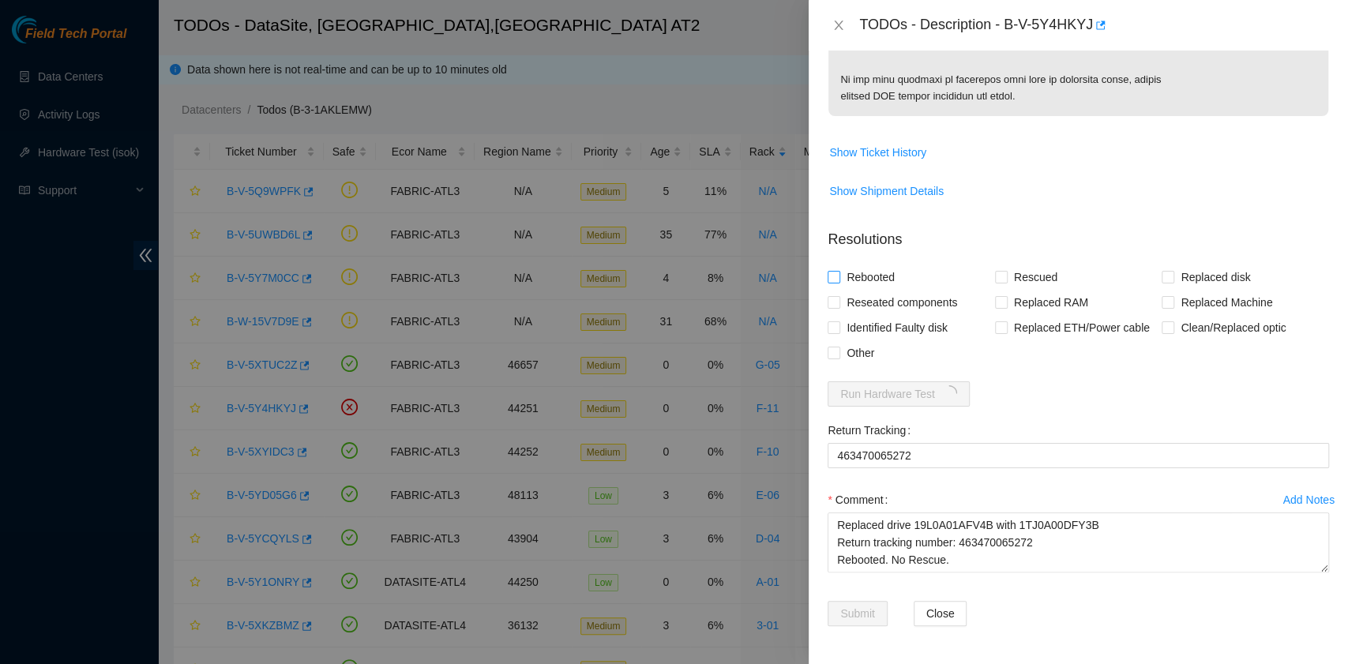
click at [878, 274] on span "Rebooted" at bounding box center [870, 276] width 61 height 25
click at [838, 274] on input "Rebooted" at bounding box center [832, 276] width 11 height 11
checkbox input "true"
click at [1161, 278] on input "Replaced disk" at bounding box center [1166, 276] width 11 height 11
checkbox input "true"
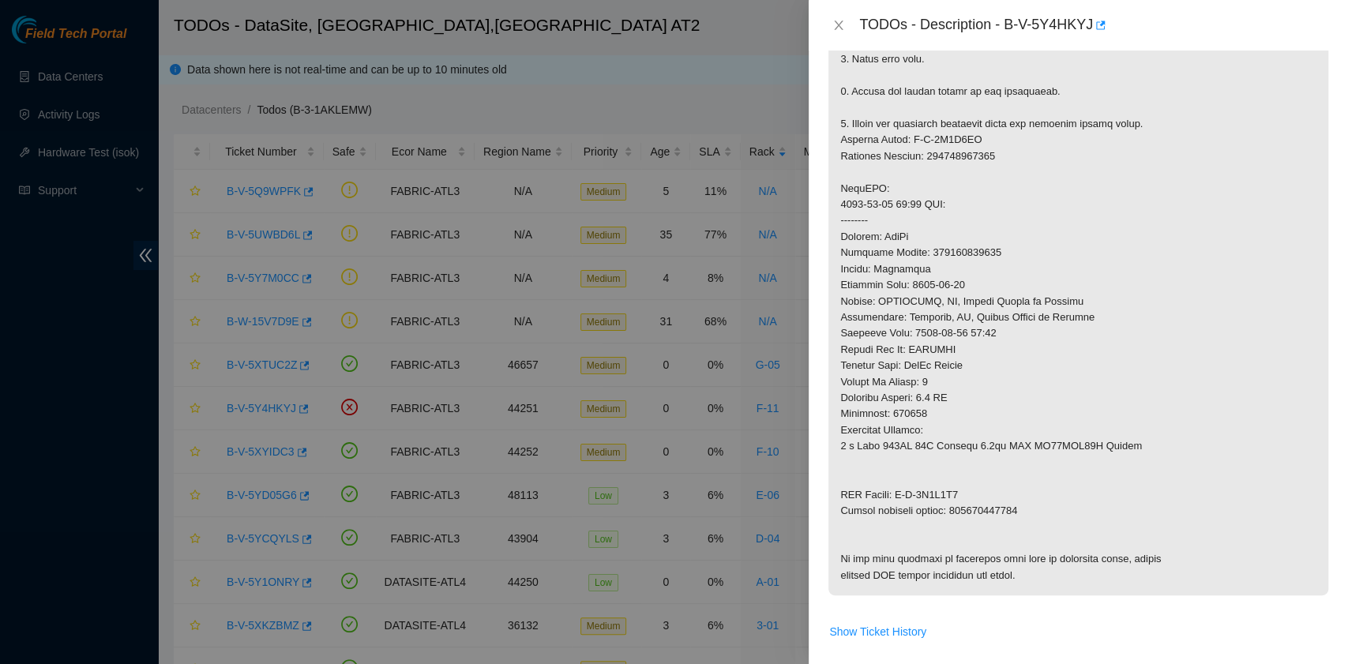
scroll to position [1157, 0]
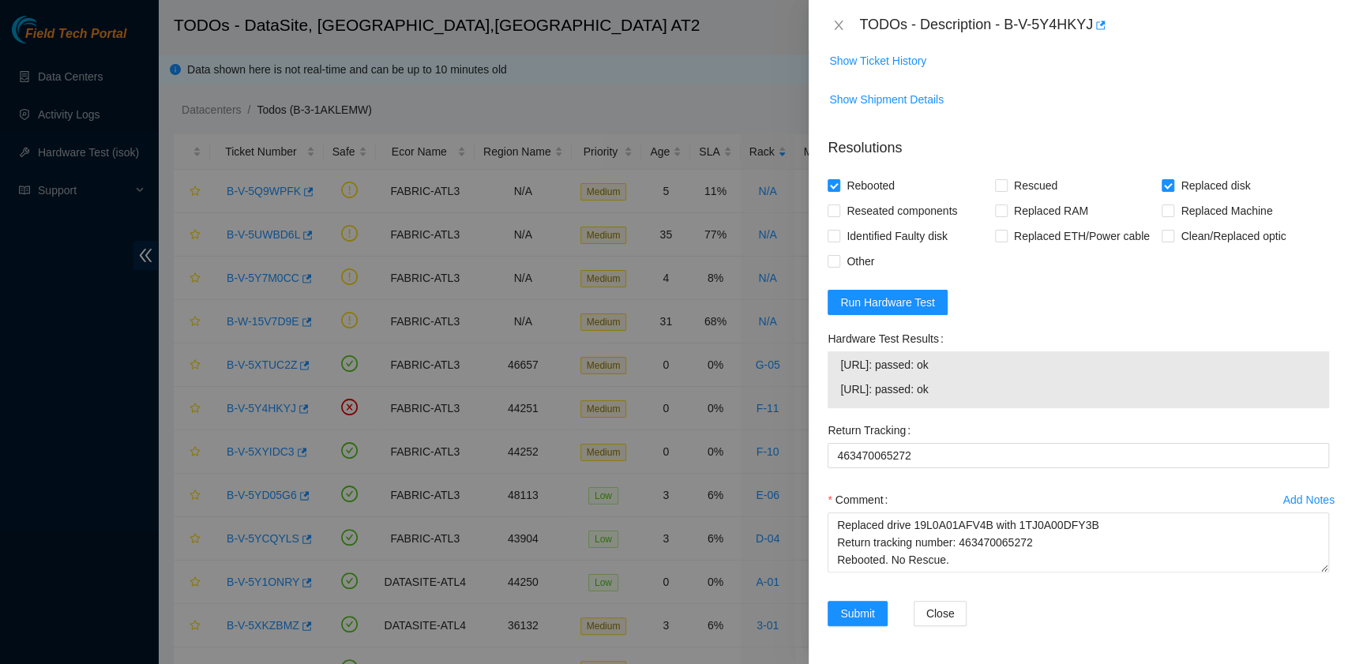
drag, startPoint x: 988, startPoint y: 392, endPoint x: 832, endPoint y: 374, distance: 156.6
click at [832, 374] on div "23.47.220.188: passed: ok 23.47.220.189: passed: ok" at bounding box center [1077, 379] width 501 height 57
copy tbody "23.47.220.188: passed: ok 23.47.220.189: passed: ok"
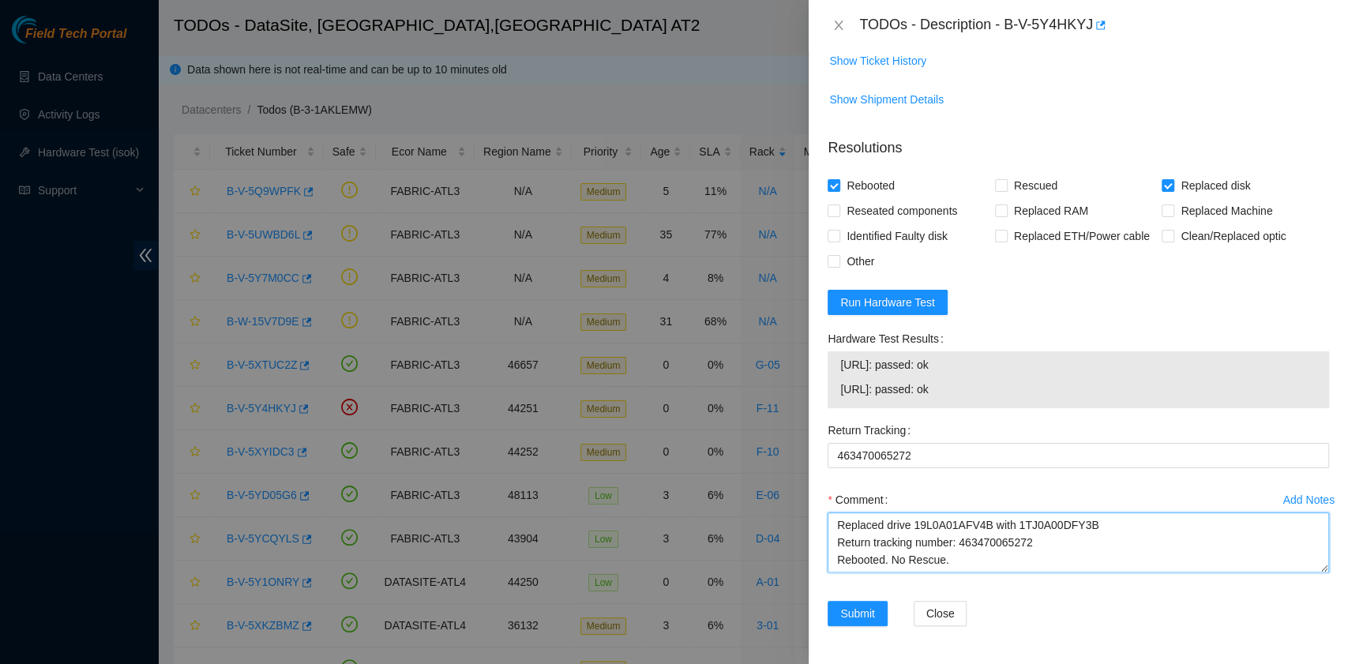
click at [900, 562] on textarea "B-V-5Y4HKYJ rack# F-11 machine# 29:00 Replaced drive 19L0A01AFV4B with 1TJ0A00D…" at bounding box center [1077, 542] width 501 height 60
paste textarea "23.47.220.188: passed: ok 23.47.220.189: passed: ok"
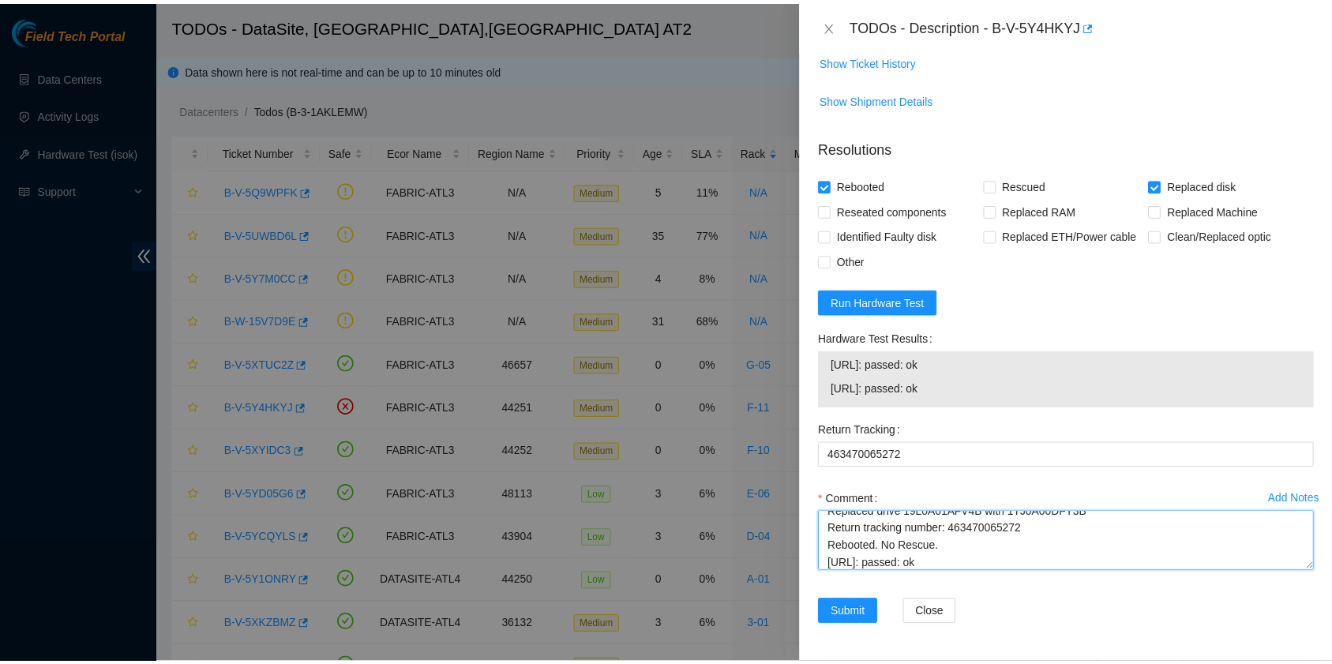
scroll to position [47, 0]
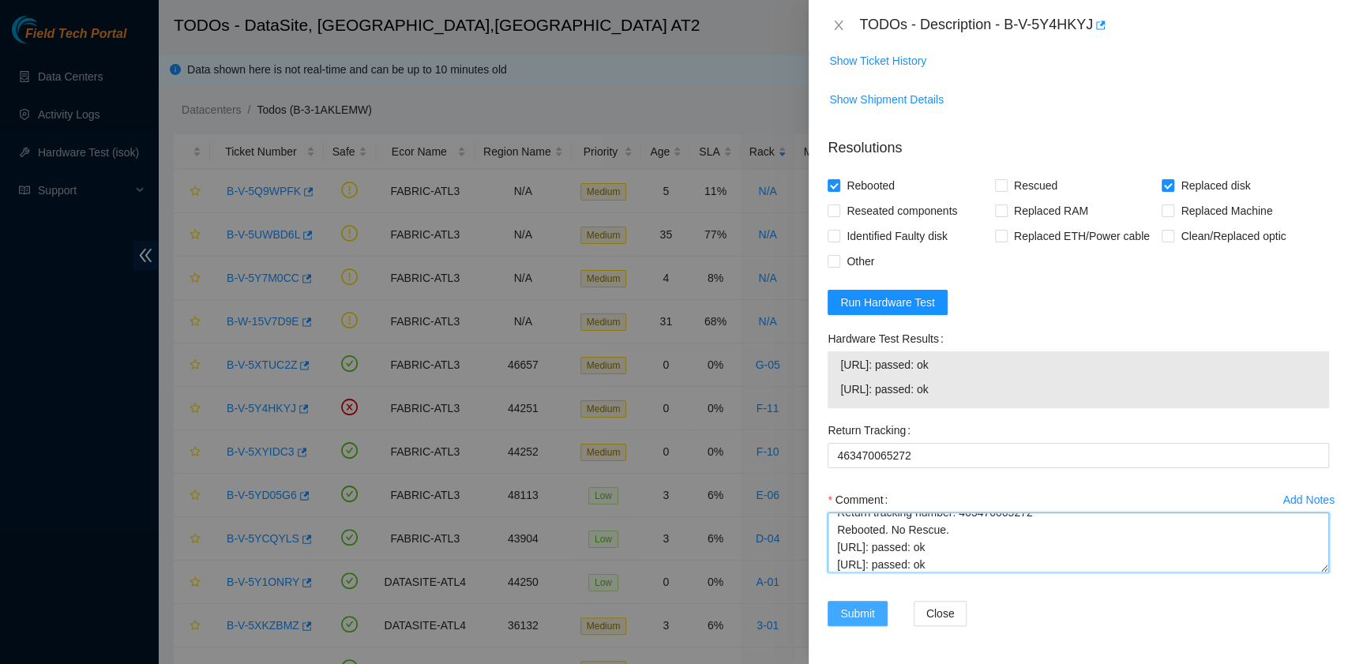
type textarea "B-V-5Y4HKYJ rack# F-11 machine# 29:00 Replaced drive 19L0A01AFV4B with 1TJ0A00D…"
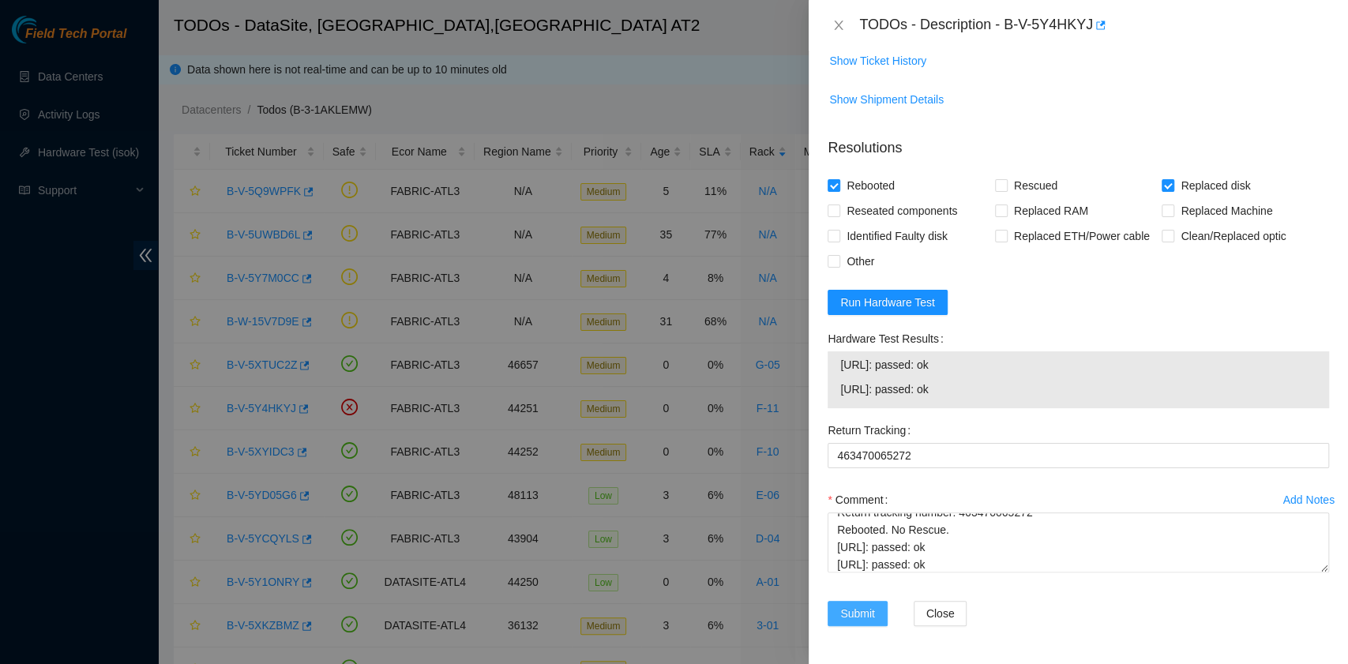
click at [868, 624] on button "Submit" at bounding box center [857, 613] width 60 height 25
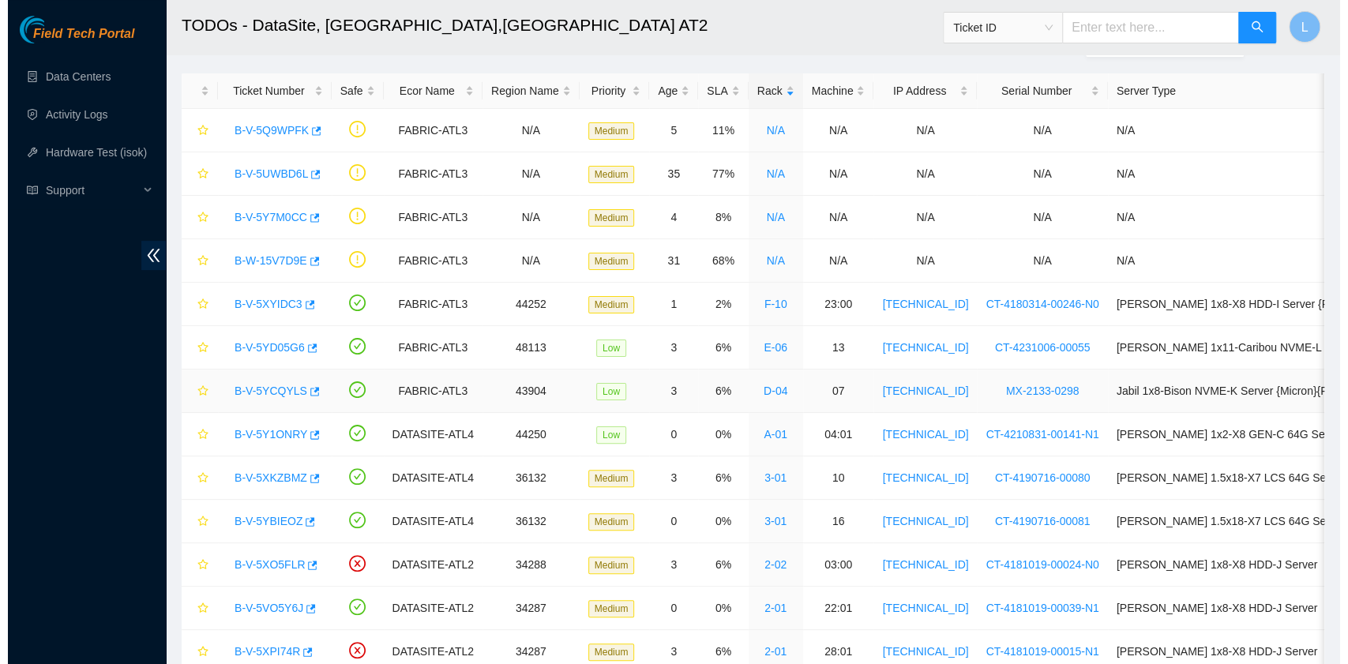
scroll to position [0, 0]
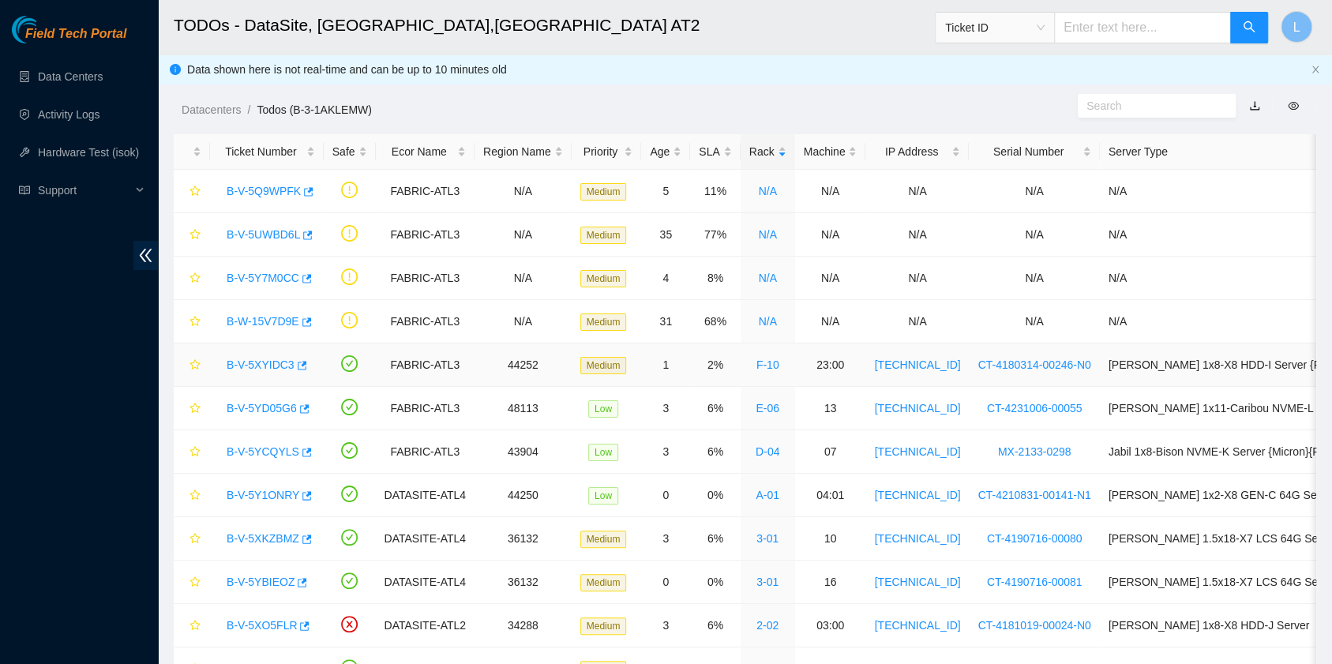
click at [272, 363] on link "B-V-5XYIDC3" at bounding box center [261, 364] width 68 height 13
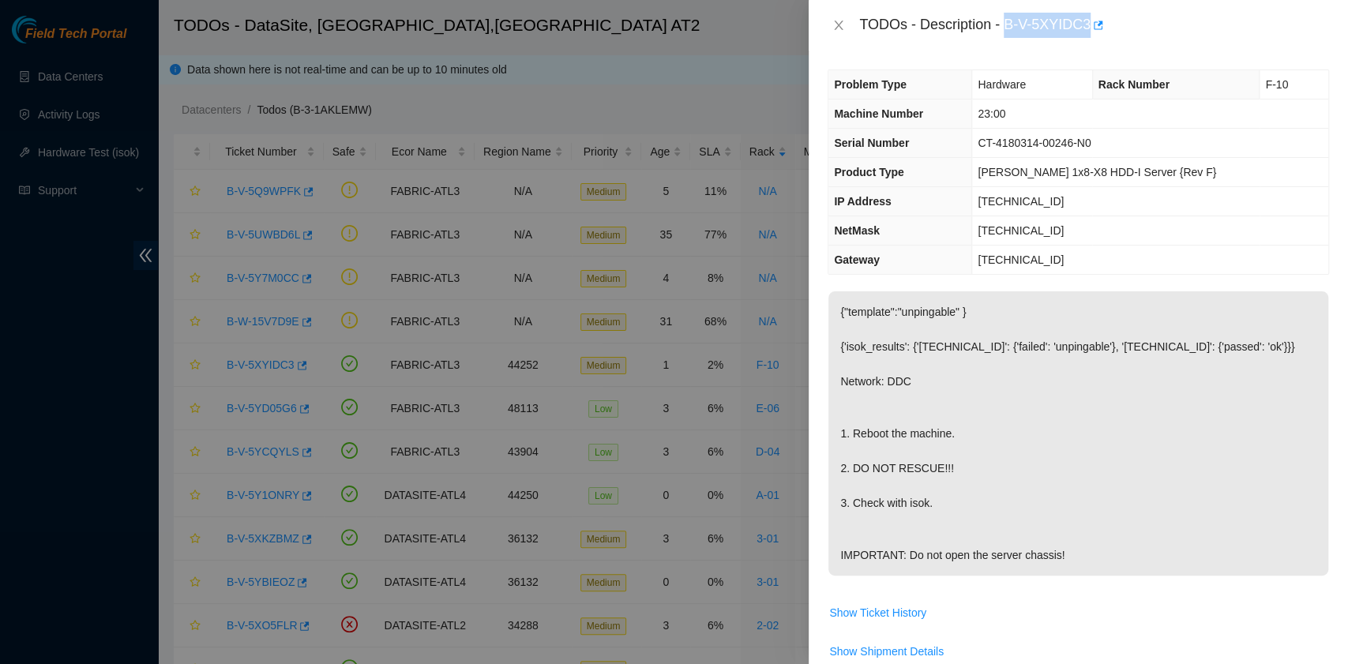
drag, startPoint x: 1007, startPoint y: 32, endPoint x: 1088, endPoint y: 35, distance: 81.4
click at [1088, 35] on div "TODOs - Description - B-V-5XYIDC3" at bounding box center [1094, 25] width 470 height 25
copy div "B-V-5XYIDC3"
click at [1195, 246] on td "23.47.220.1" at bounding box center [1150, 260] width 356 height 29
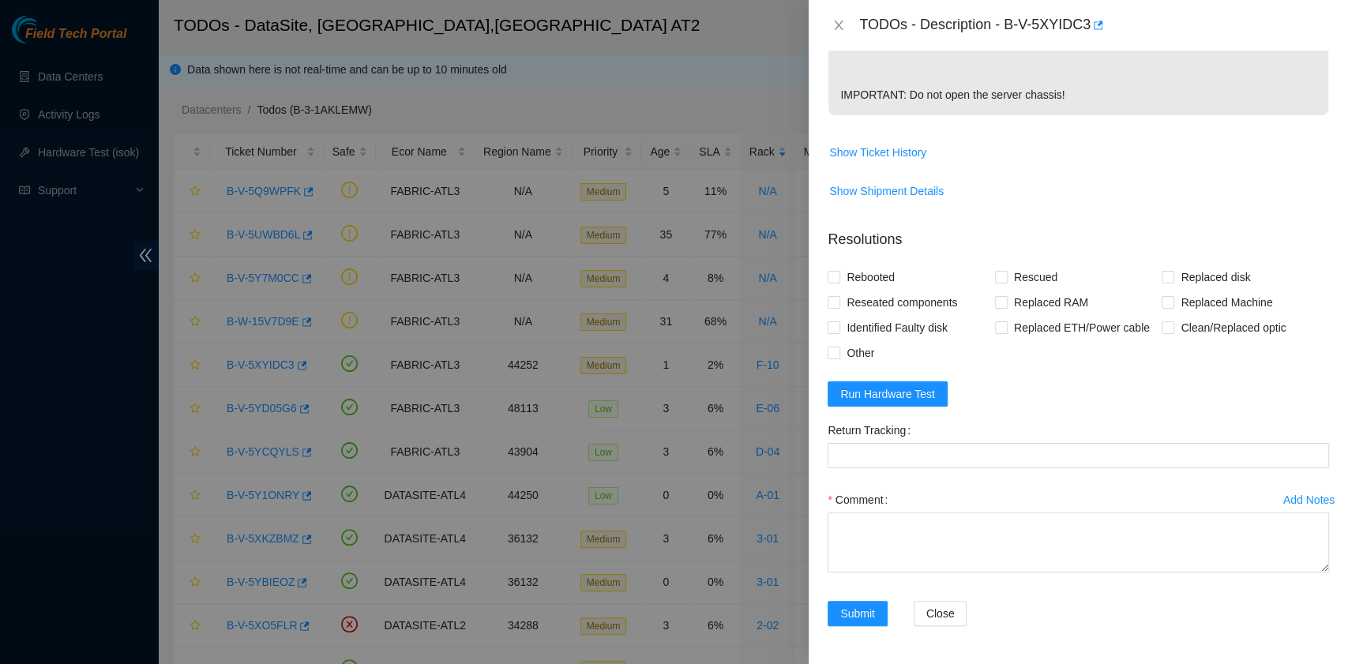
scroll to position [492, 0]
click at [884, 279] on span "Rebooted" at bounding box center [870, 276] width 61 height 25
click at [838, 279] on input "Rebooted" at bounding box center [832, 276] width 11 height 11
checkbox input "true"
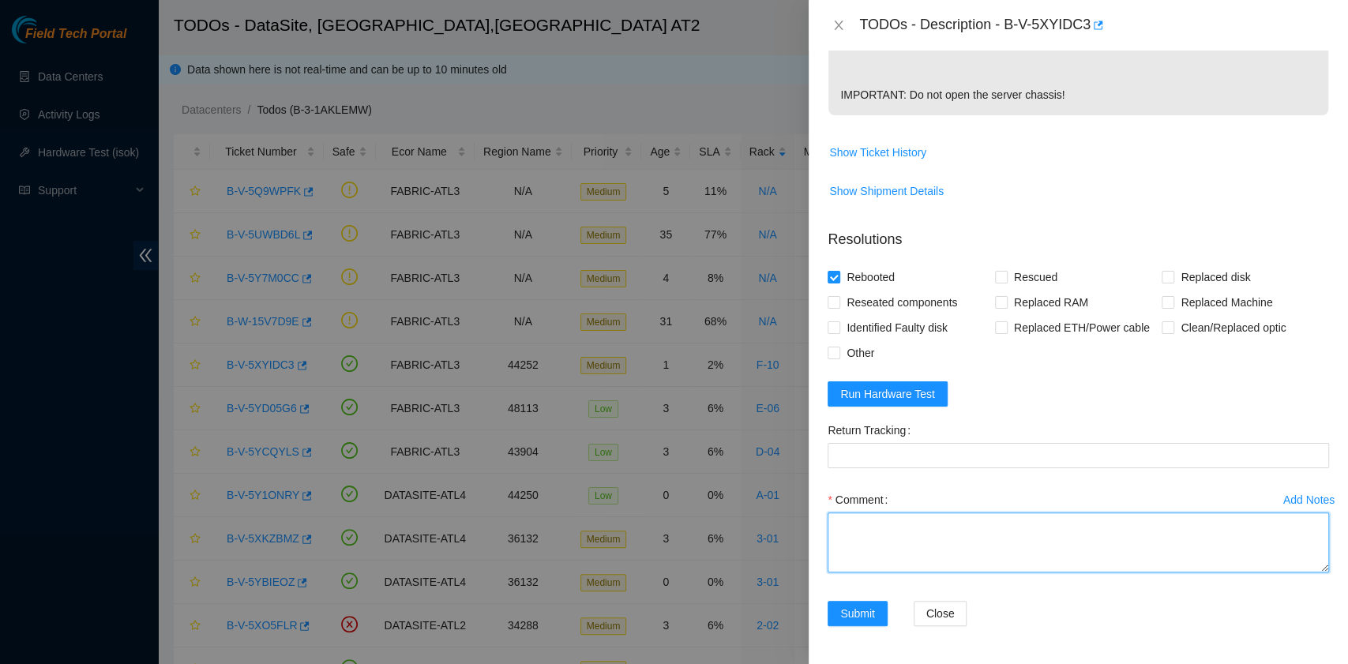
click at [898, 537] on textarea "Comment" at bounding box center [1077, 542] width 501 height 60
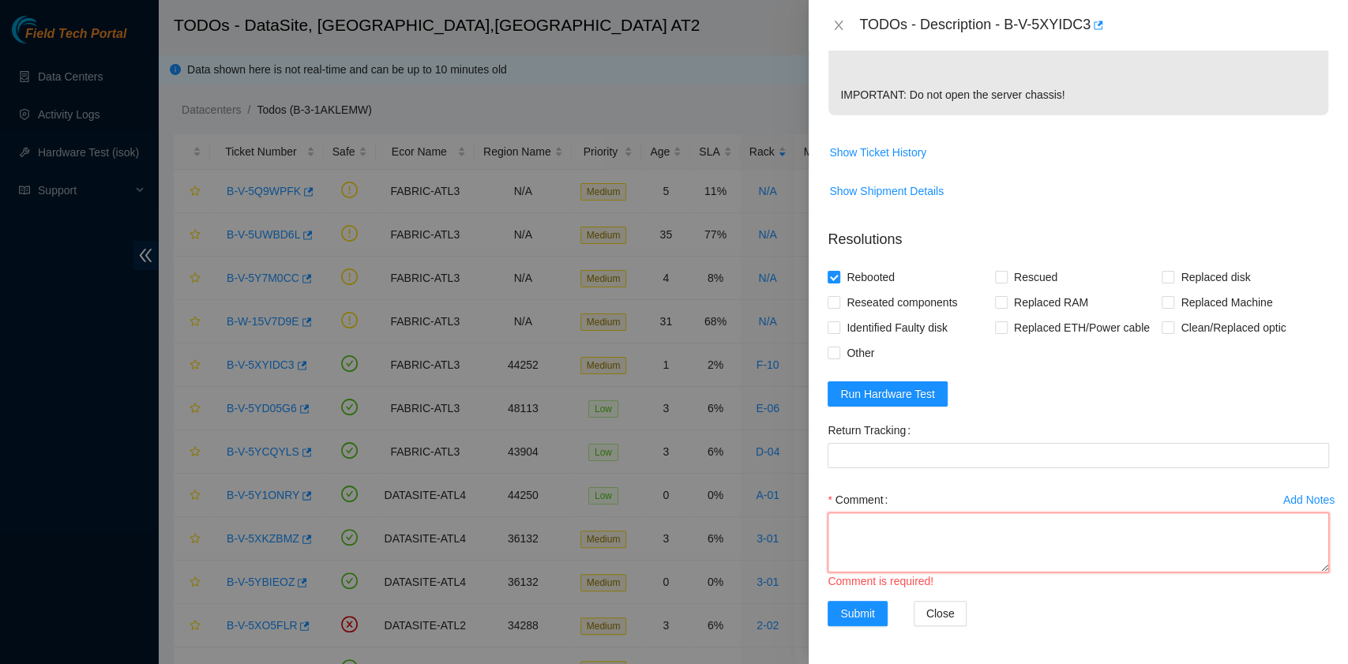
paste textarea "B-V-5XYIDC3 rack# F-10 machine# 23:00 Pressed the Node pause button located on …"
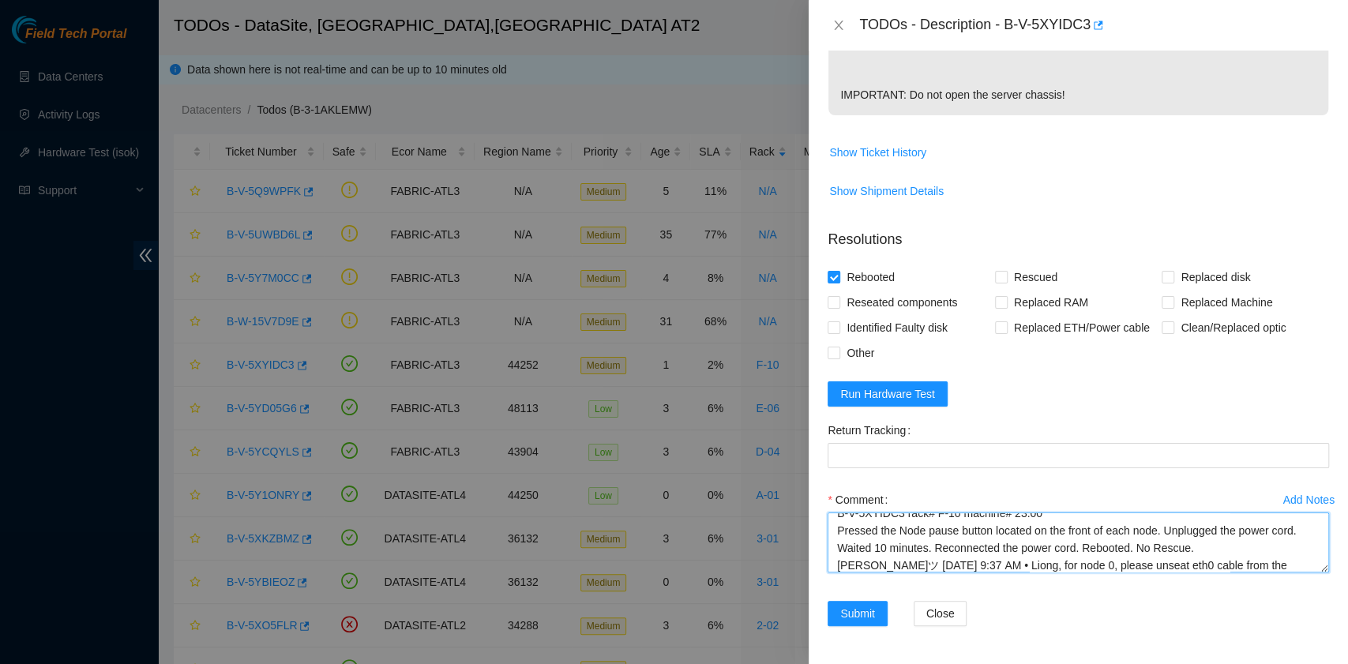
scroll to position [0, 0]
click at [920, 523] on textarea "B-V-5XYIDC3 rack# F-10 machine# 23:00 Pressed the Node pause button located on …" at bounding box center [1077, 542] width 501 height 60
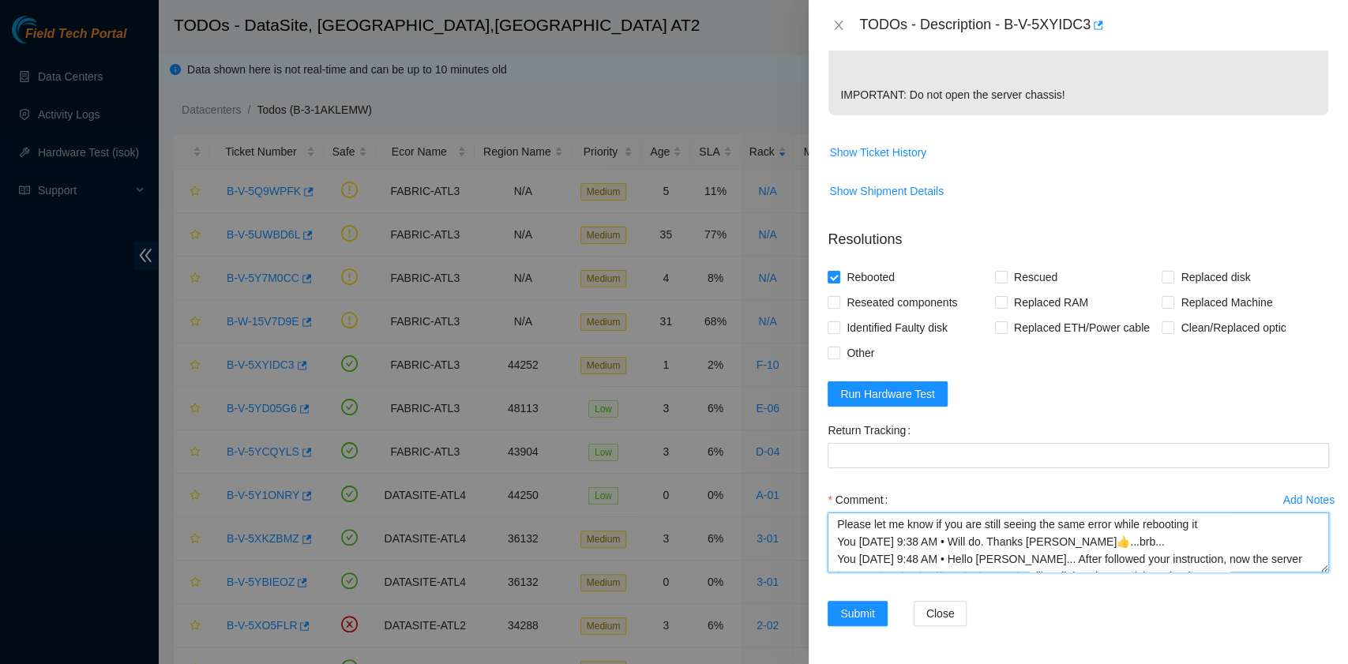
scroll to position [174, 0]
click at [959, 561] on textarea "Request rescue permission. B-V-5XYIDC3 rack# F-10 machine# 23:00 Pressed the No…" at bounding box center [1077, 542] width 501 height 60
type textarea "Request rescue permission. B-V-5XYIDC3 rack# F-10 machine# 23:00 Pressed the No…"
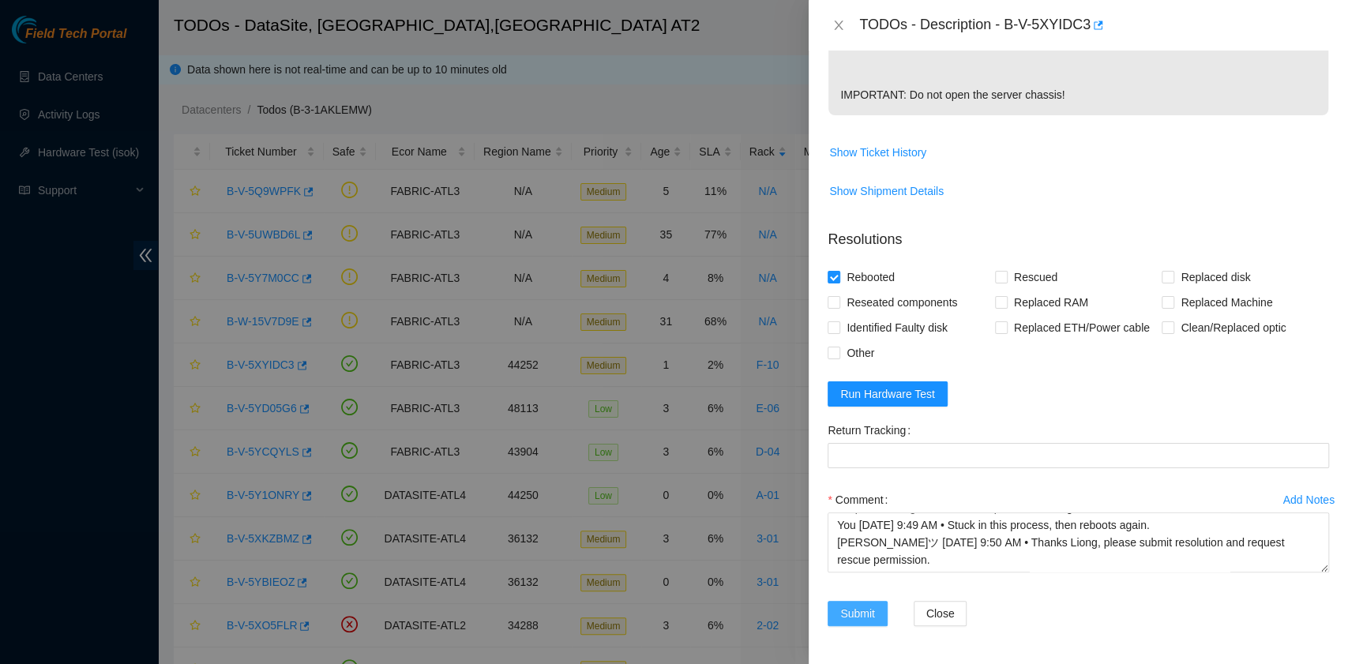
click at [874, 611] on span "Submit" at bounding box center [857, 613] width 35 height 17
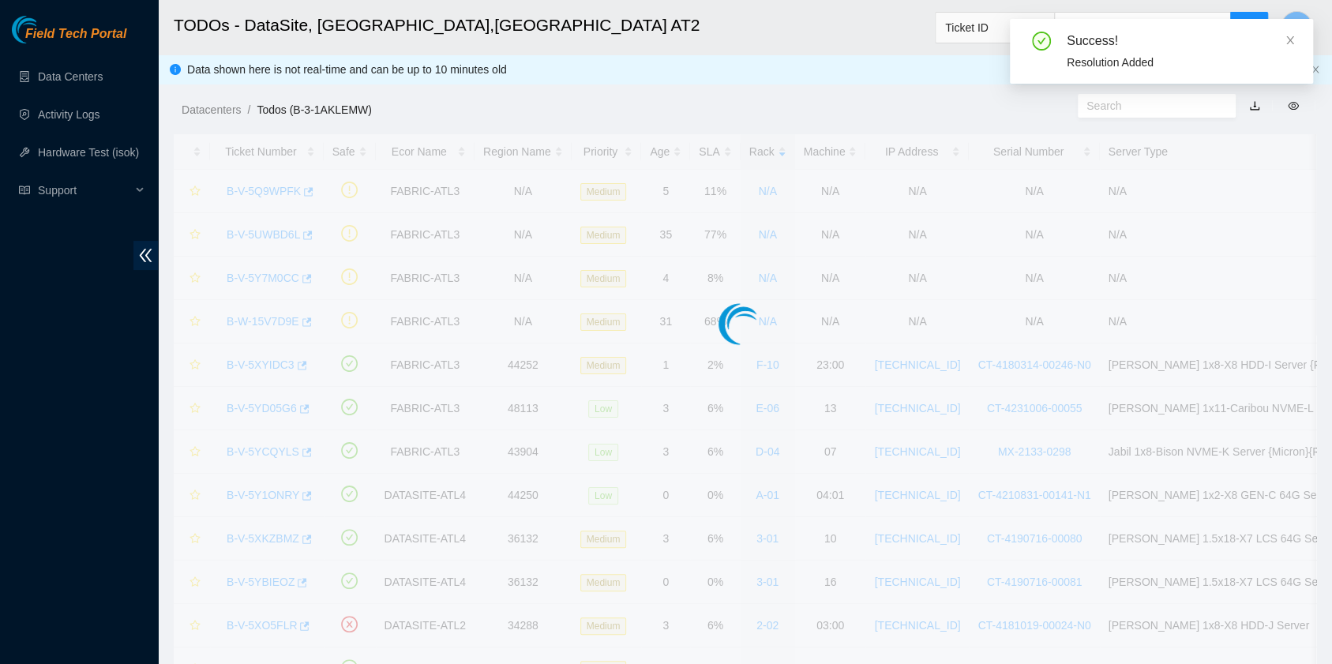
scroll to position [400, 0]
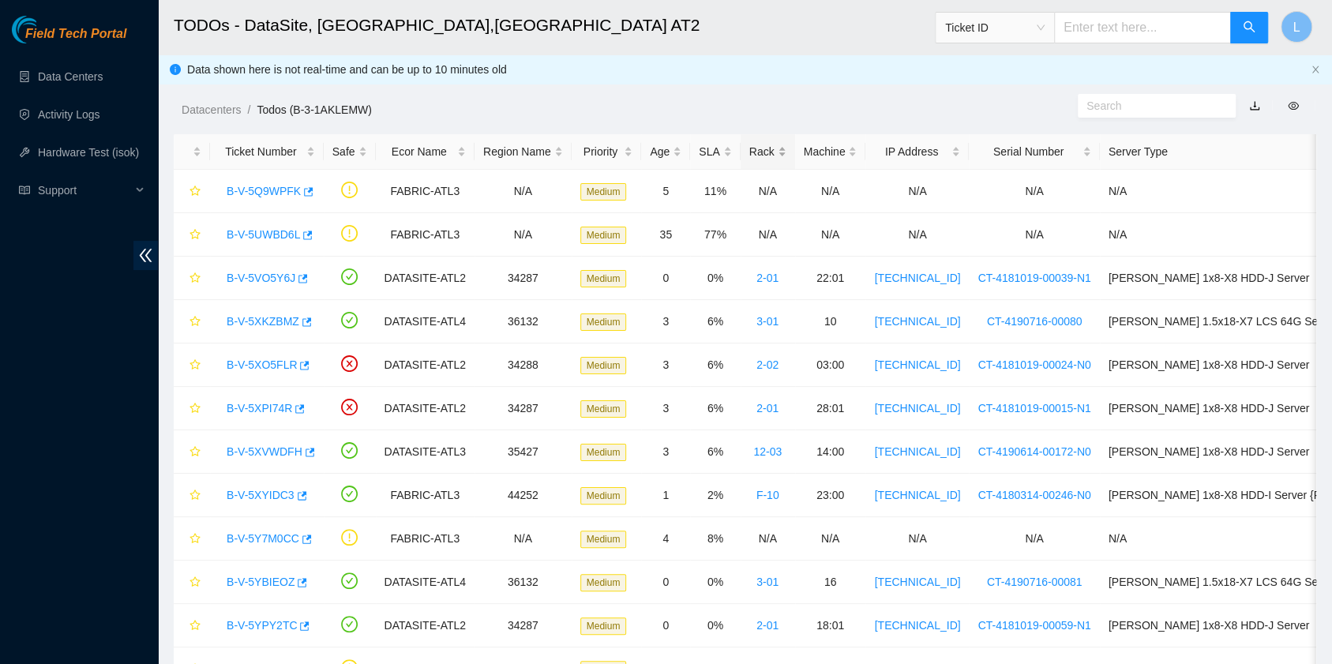
click at [749, 149] on div "Rack" at bounding box center [767, 151] width 37 height 17
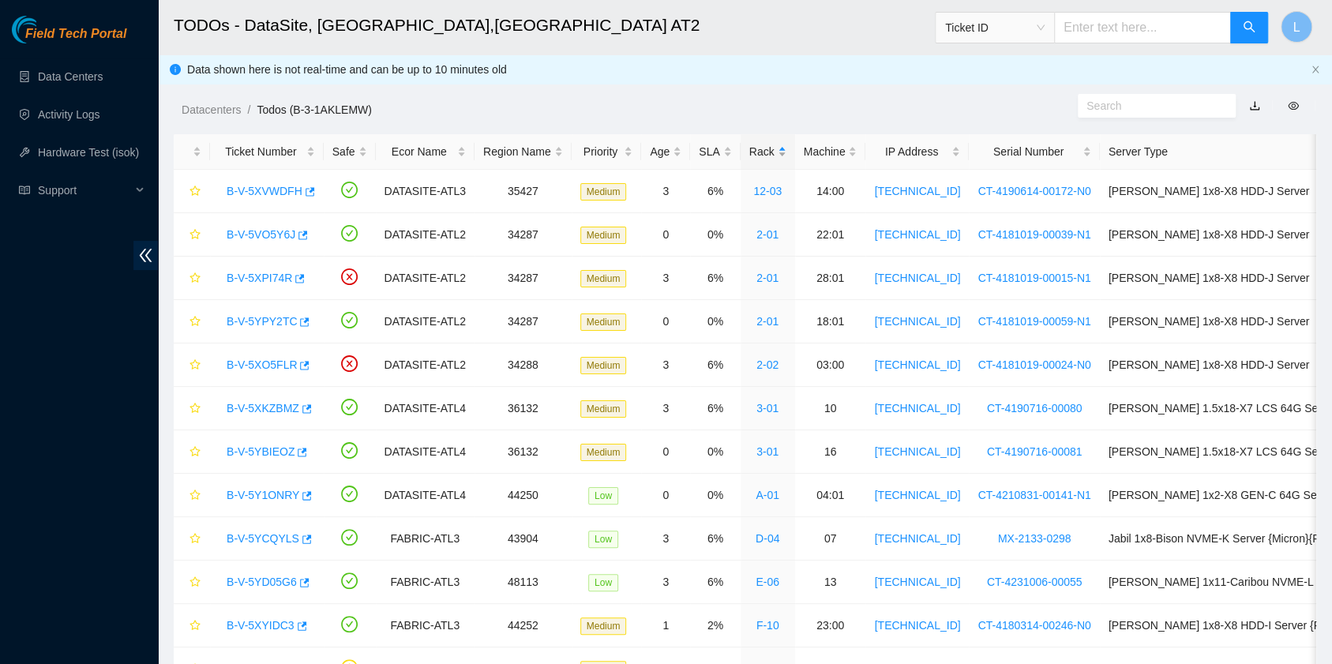
click at [749, 149] on div "Rack" at bounding box center [767, 151] width 37 height 17
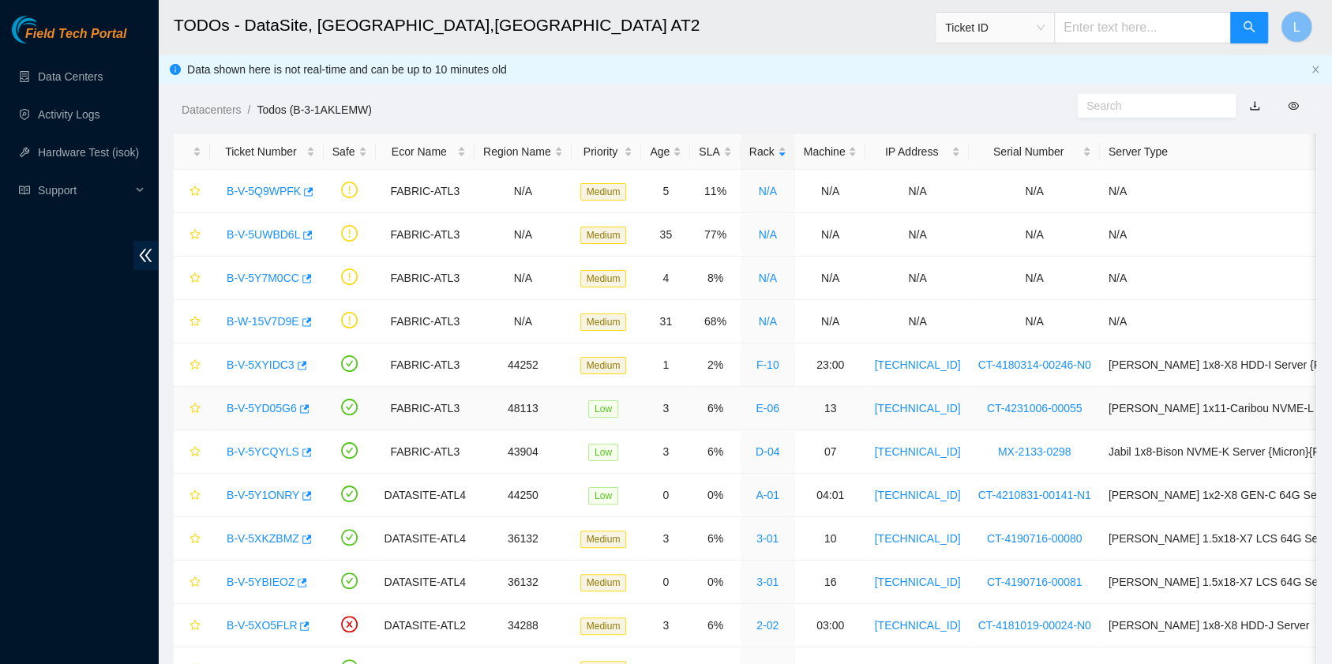
click at [264, 408] on link "B-V-5YD05G6" at bounding box center [262, 408] width 70 height 13
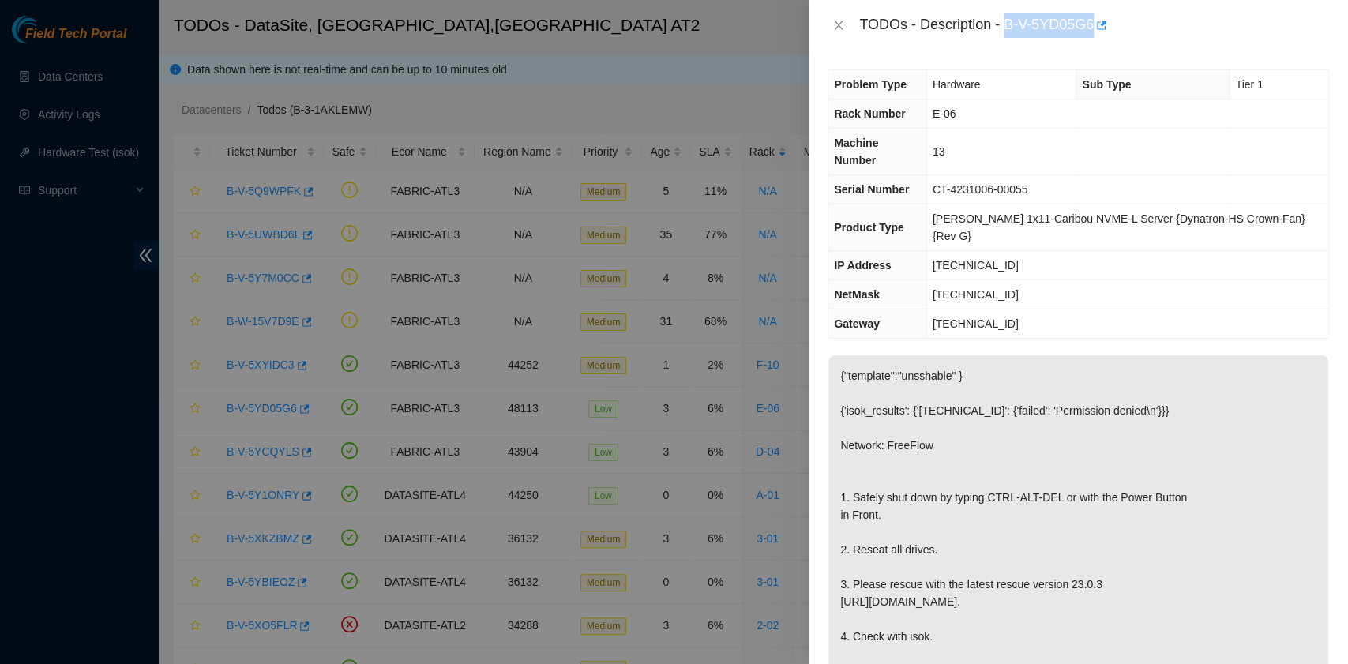
drag, startPoint x: 1007, startPoint y: 28, endPoint x: 1089, endPoint y: 32, distance: 83.0
click at [1089, 32] on div "TODOs - Description - B-V-5YD05G6" at bounding box center [1094, 25] width 470 height 25
copy div "B-V-5YD05G6"
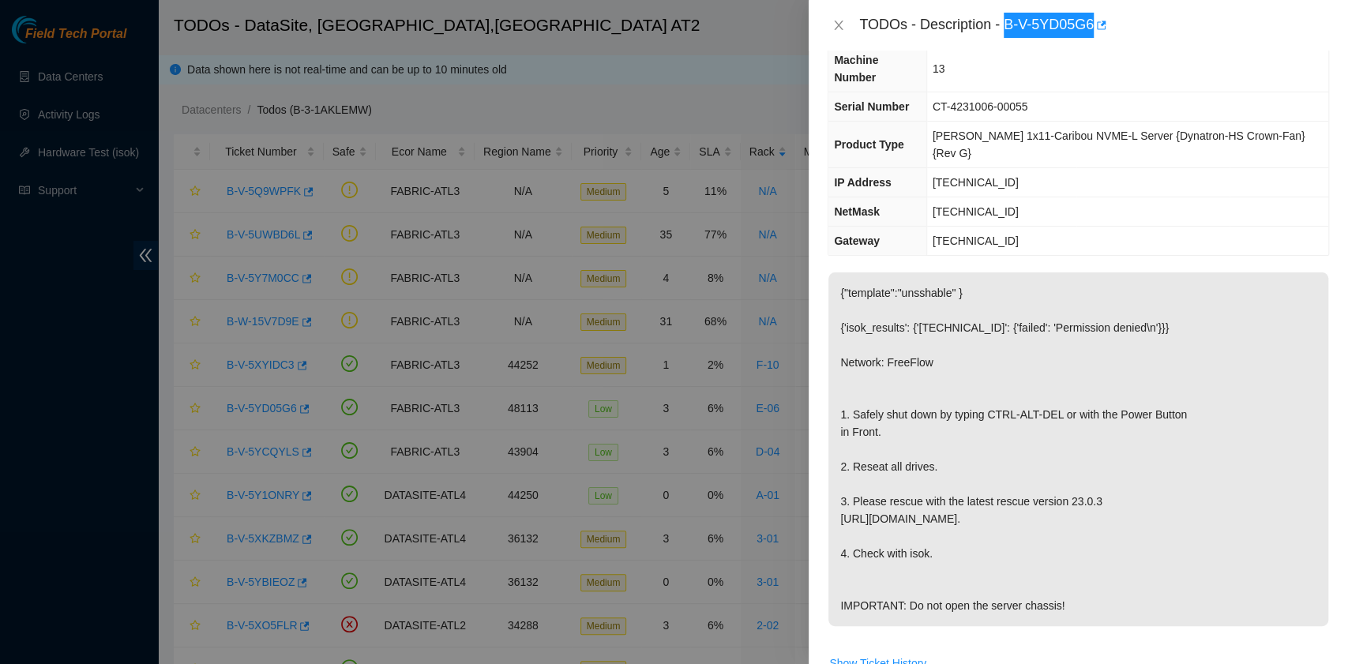
scroll to position [210, 0]
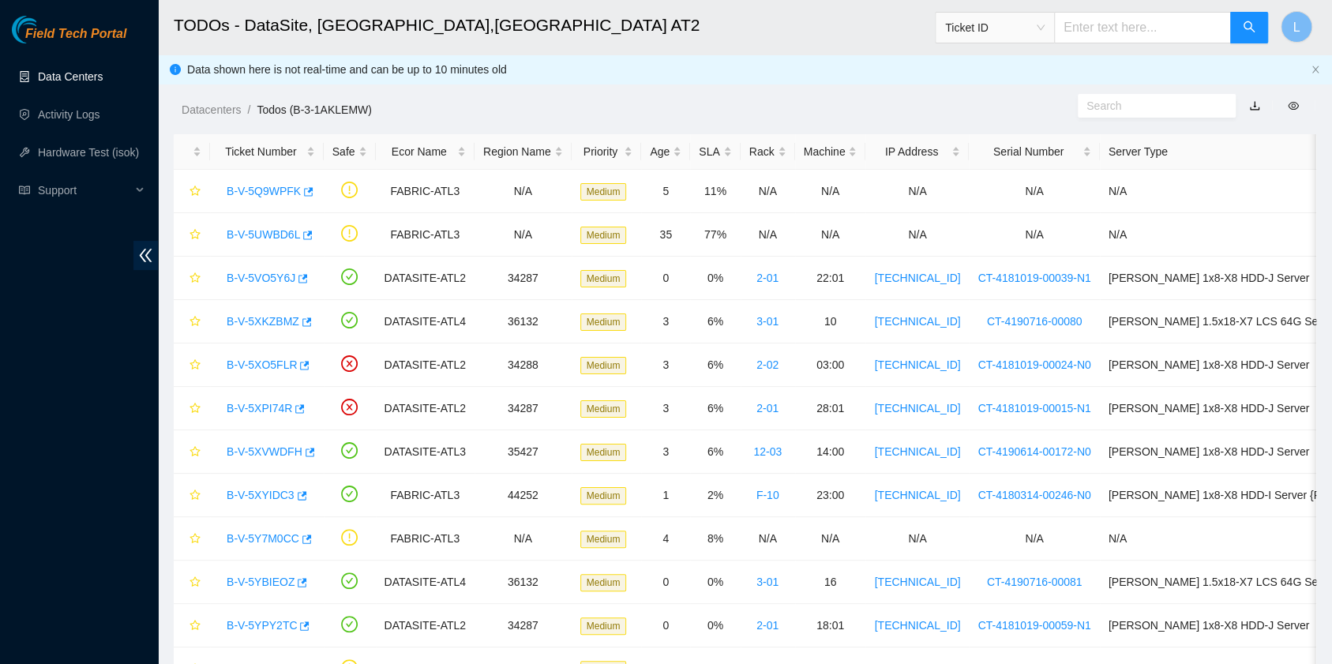
click at [78, 73] on link "Data Centers" at bounding box center [70, 76] width 65 height 13
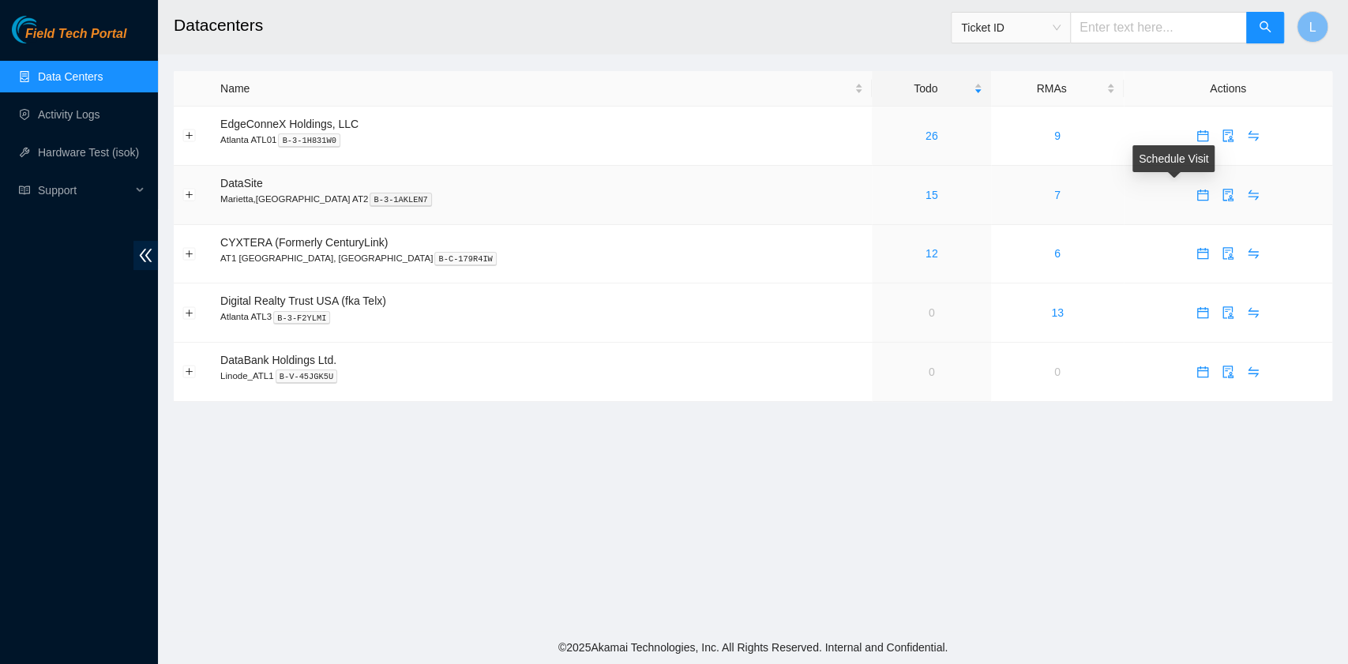
click at [1196, 195] on icon "calendar" at bounding box center [1202, 195] width 13 height 13
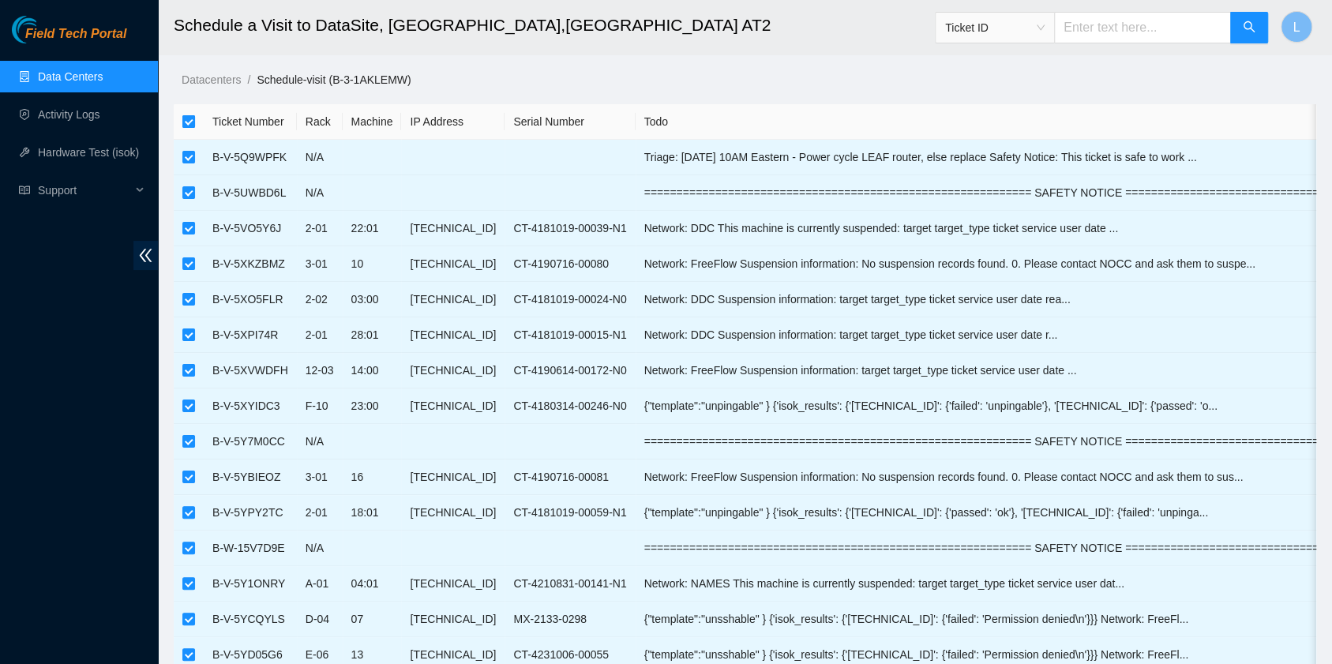
click at [186, 121] on input "checkbox" at bounding box center [188, 121] width 13 height 13
checkbox input "false"
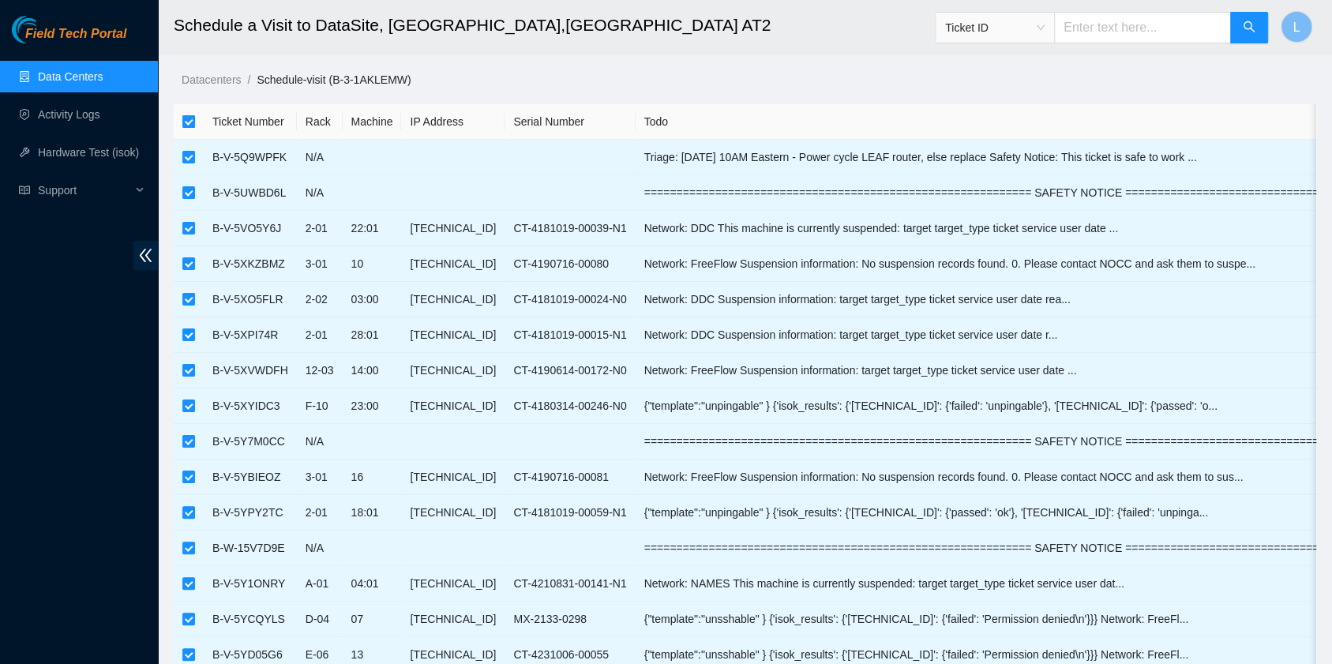
checkbox input "false"
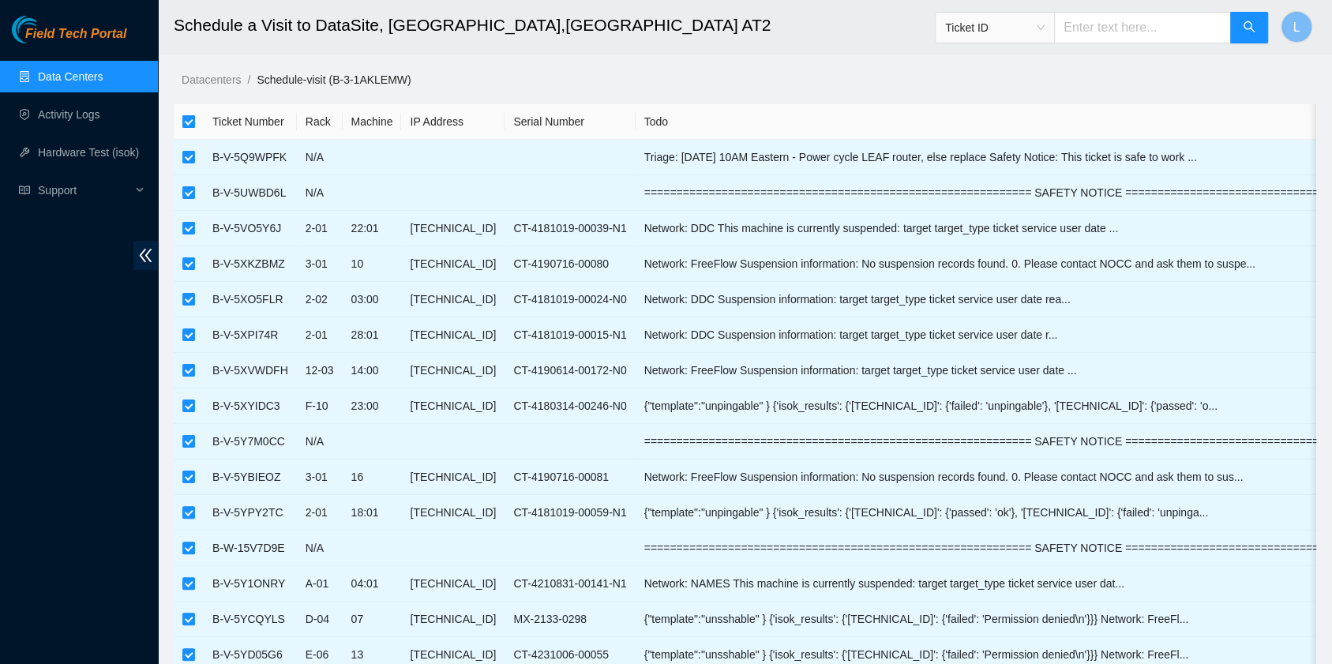
checkbox input "false"
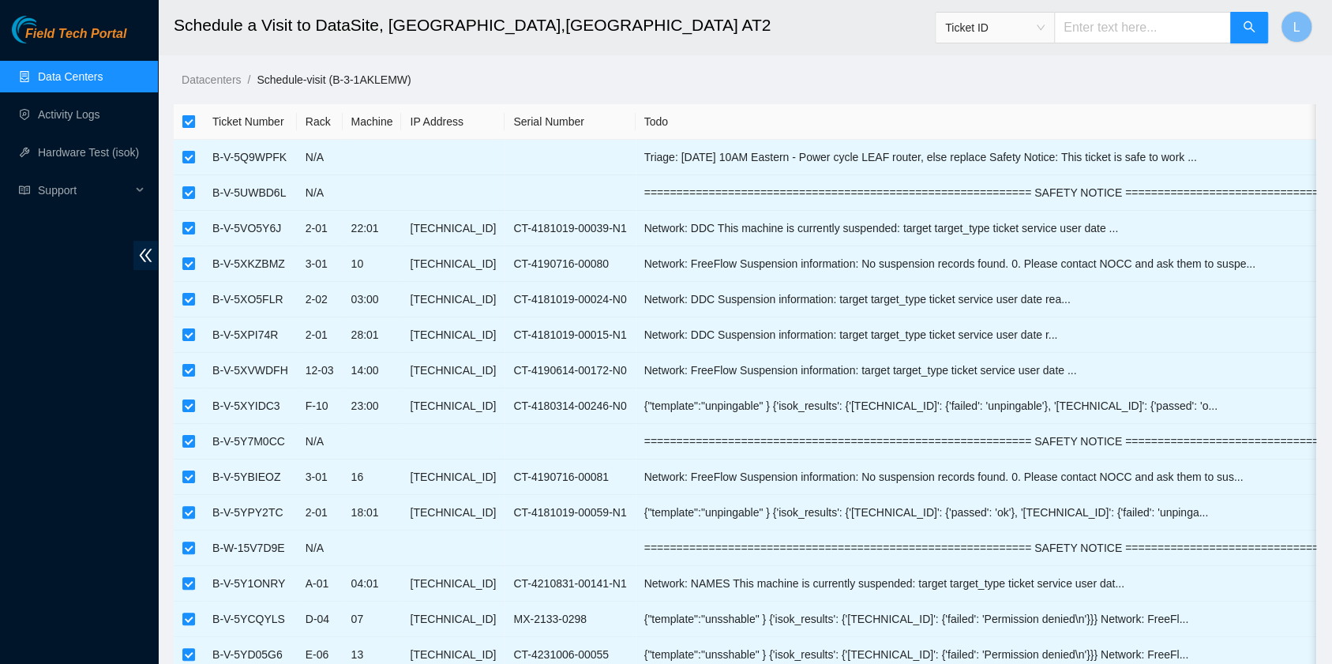
checkbox input "false"
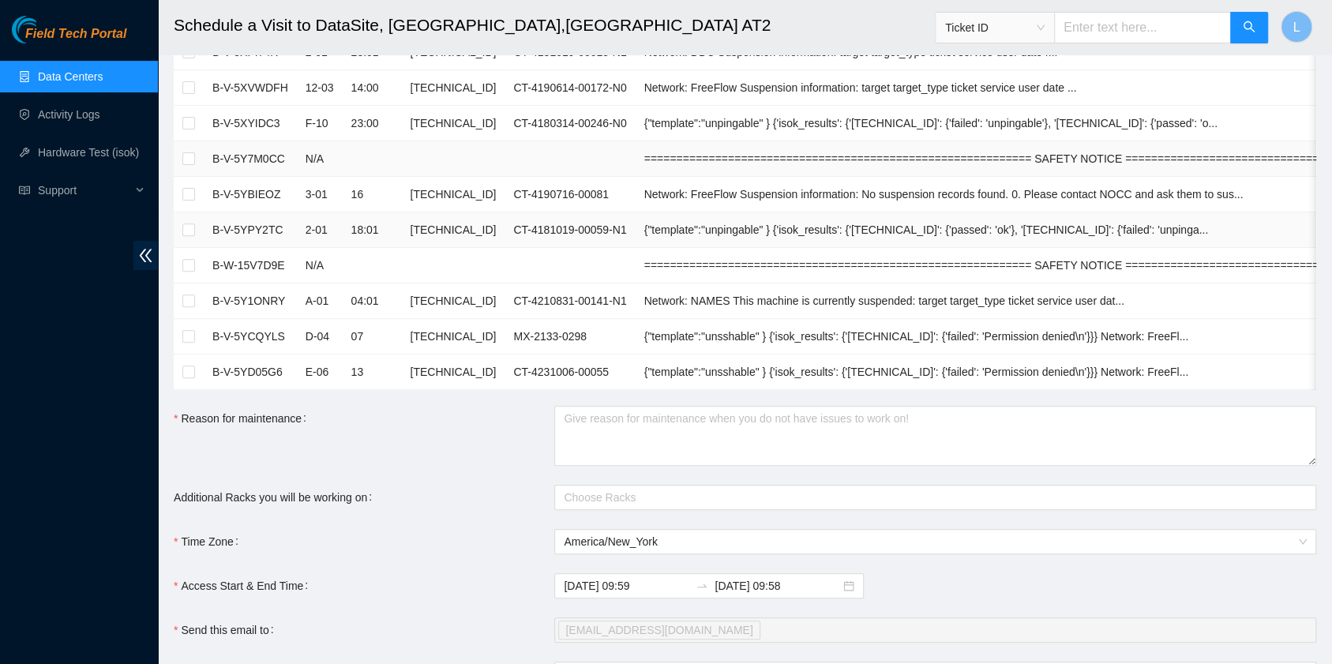
scroll to position [316, 0]
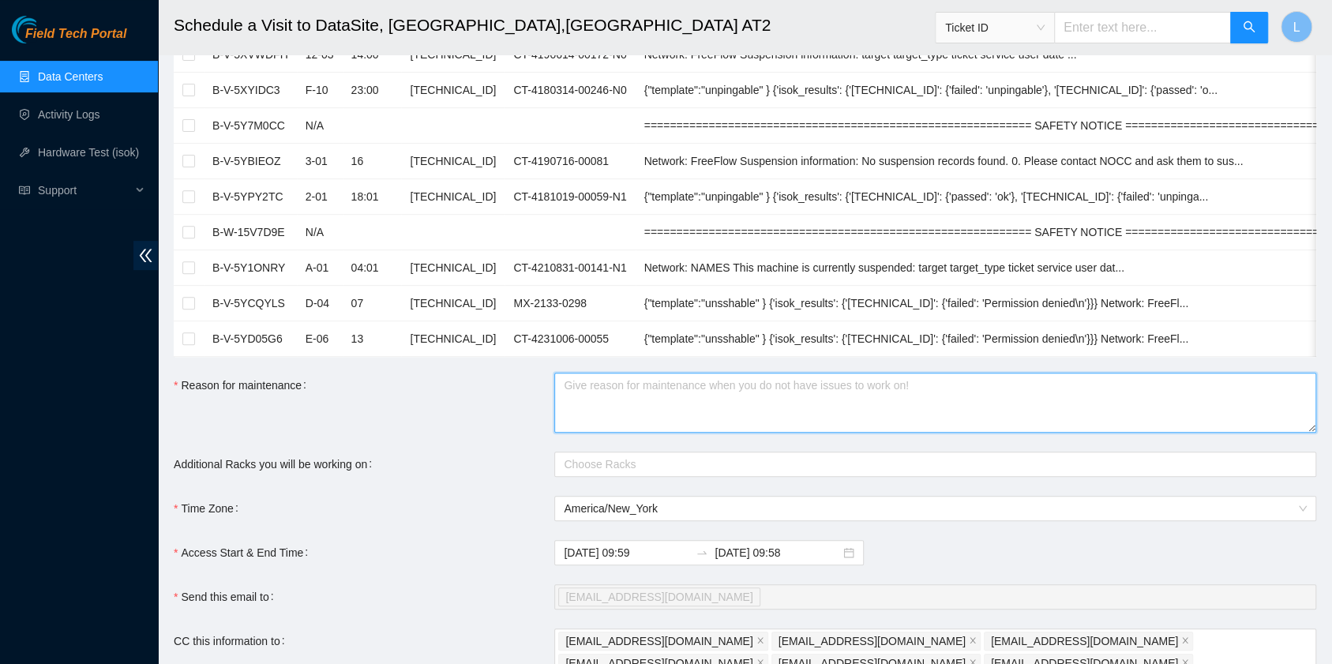
click at [588, 399] on textarea "Reason for maintenance" at bounding box center [935, 403] width 762 height 60
click at [677, 474] on div at bounding box center [927, 464] width 738 height 19
click at [651, 385] on textarea "Reason for maintenance" at bounding box center [935, 403] width 762 height 60
paste textarea "DP85476"
click at [681, 474] on div at bounding box center [927, 464] width 738 height 19
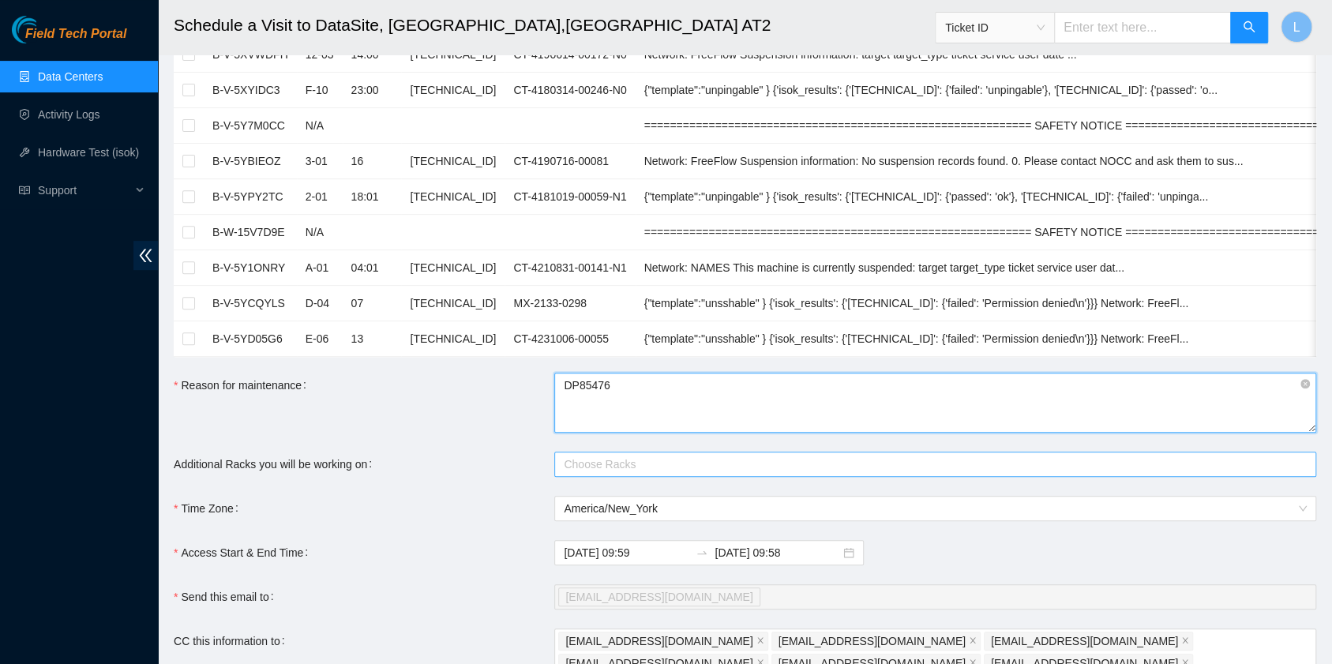
type textarea "DP85476"
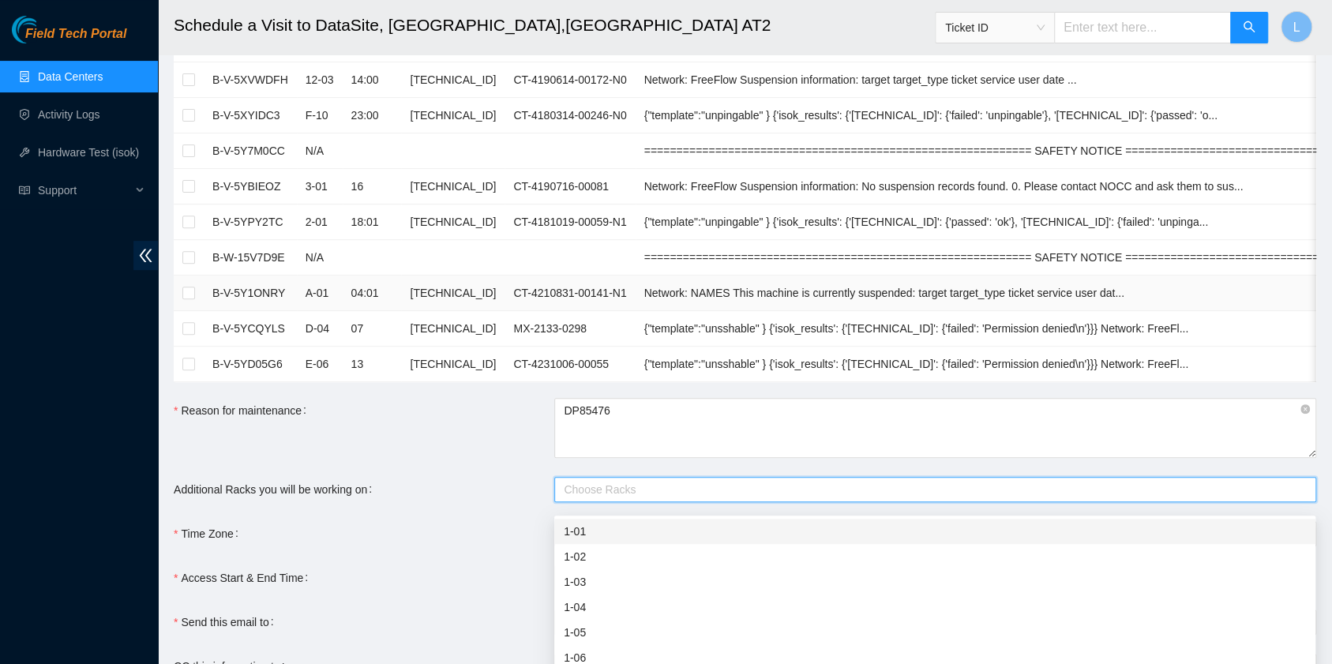
scroll to position [421, 0]
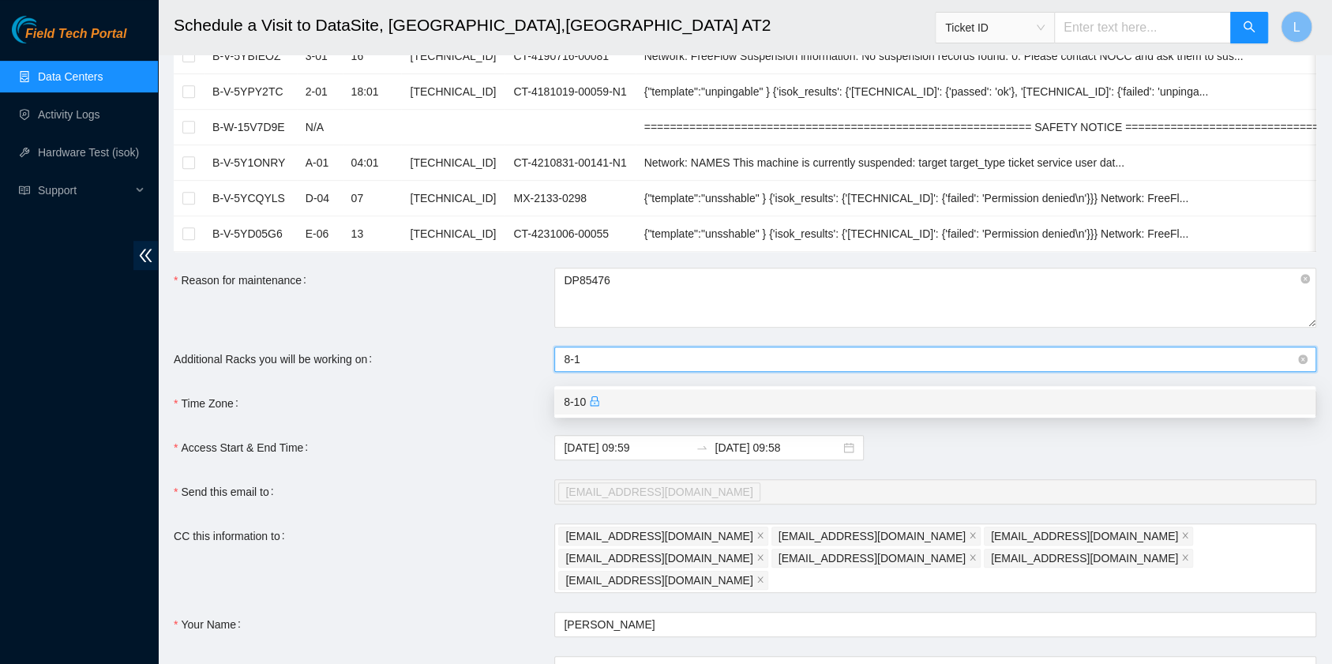
type input "8-10"
click at [578, 407] on div "8-10" at bounding box center [935, 401] width 742 height 17
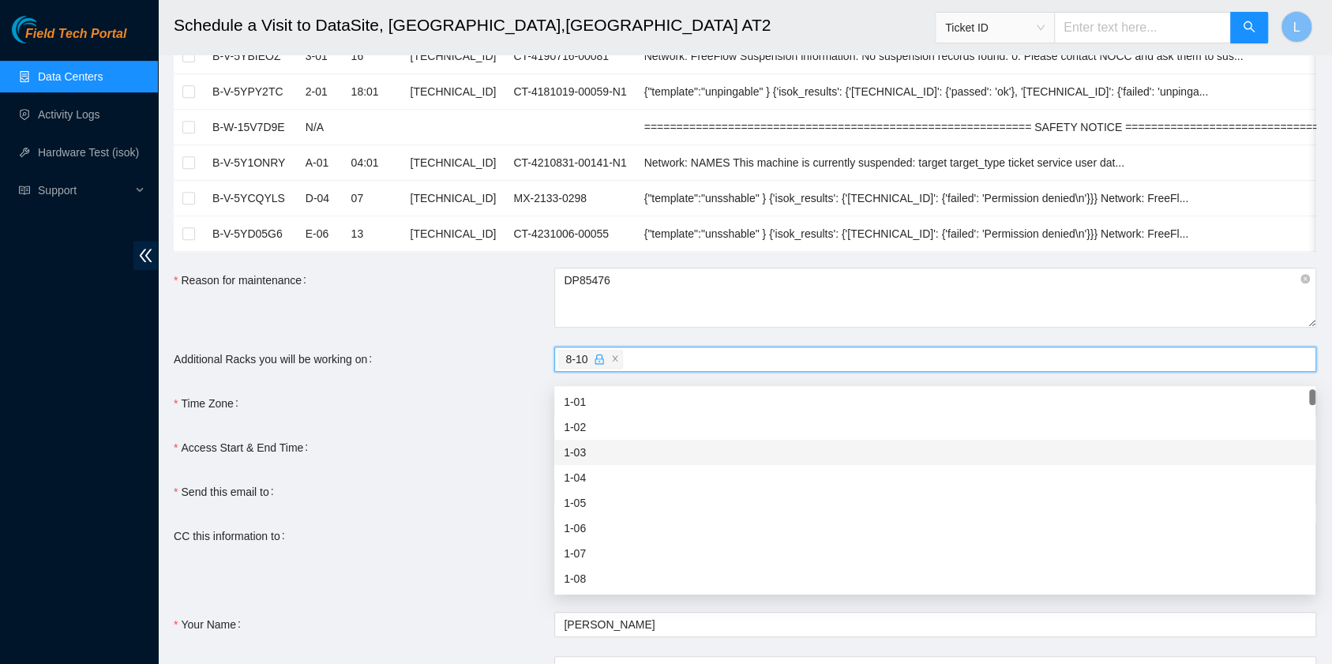
click at [493, 452] on div "Access Start & End Time" at bounding box center [364, 447] width 381 height 25
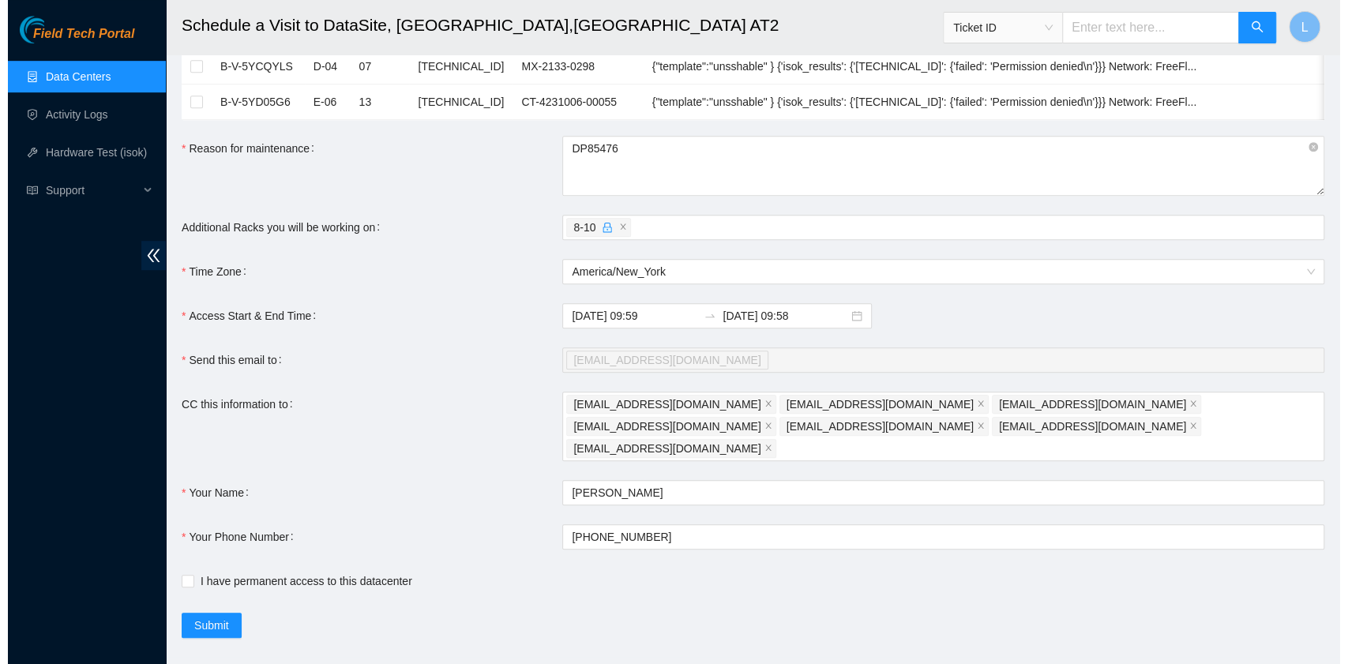
scroll to position [567, 0]
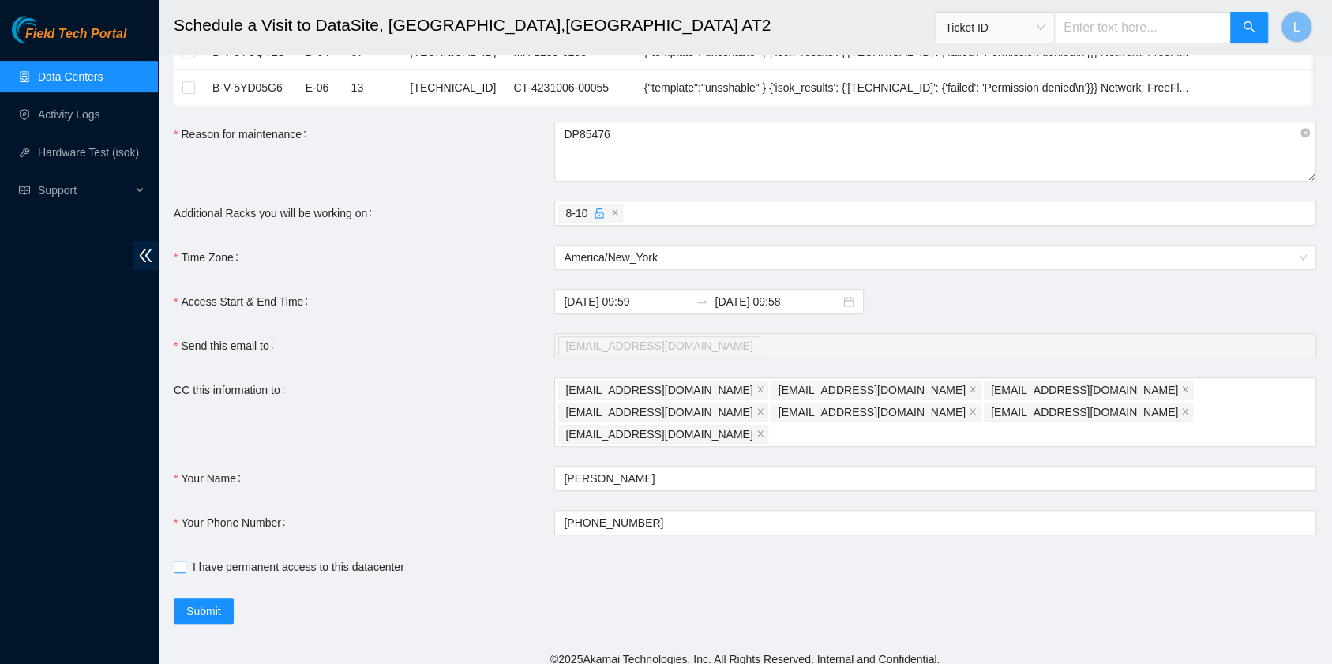
click at [174, 561] on input "I have permanent access to this datacenter" at bounding box center [179, 566] width 11 height 11
checkbox input "true"
click at [217, 602] on span "Submit" at bounding box center [203, 610] width 35 height 17
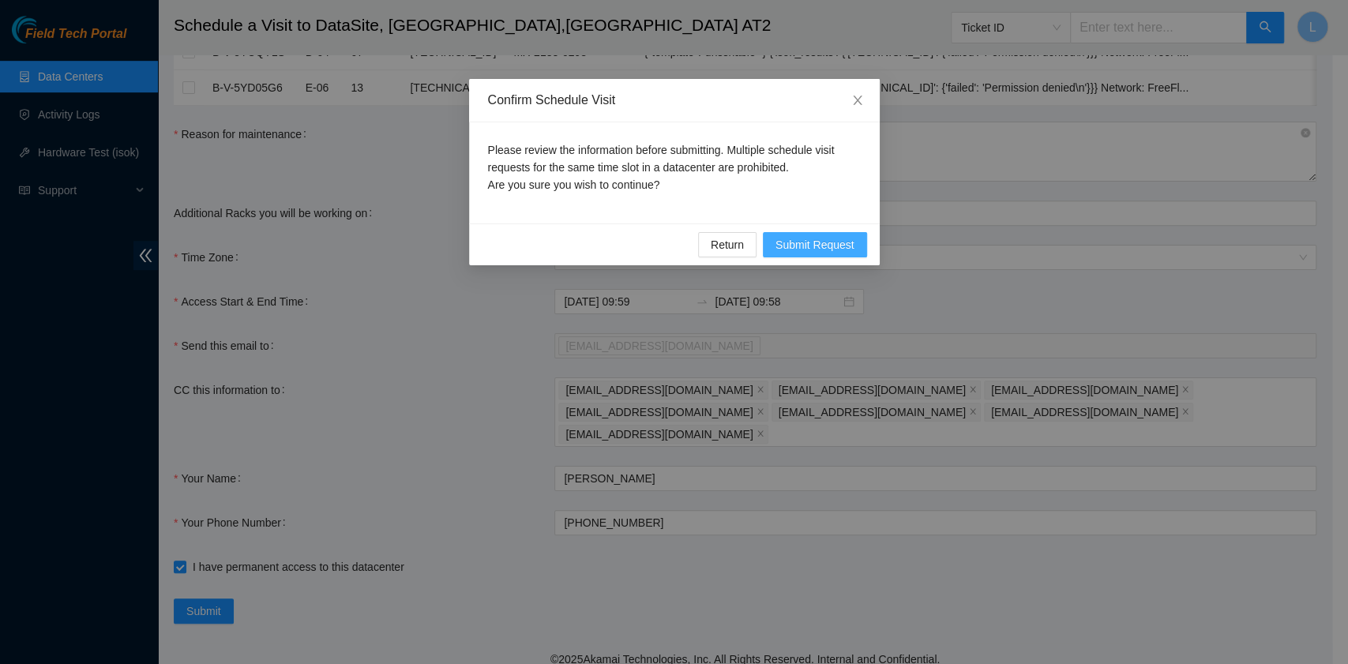
click at [830, 239] on span "Submit Request" at bounding box center [814, 244] width 79 height 17
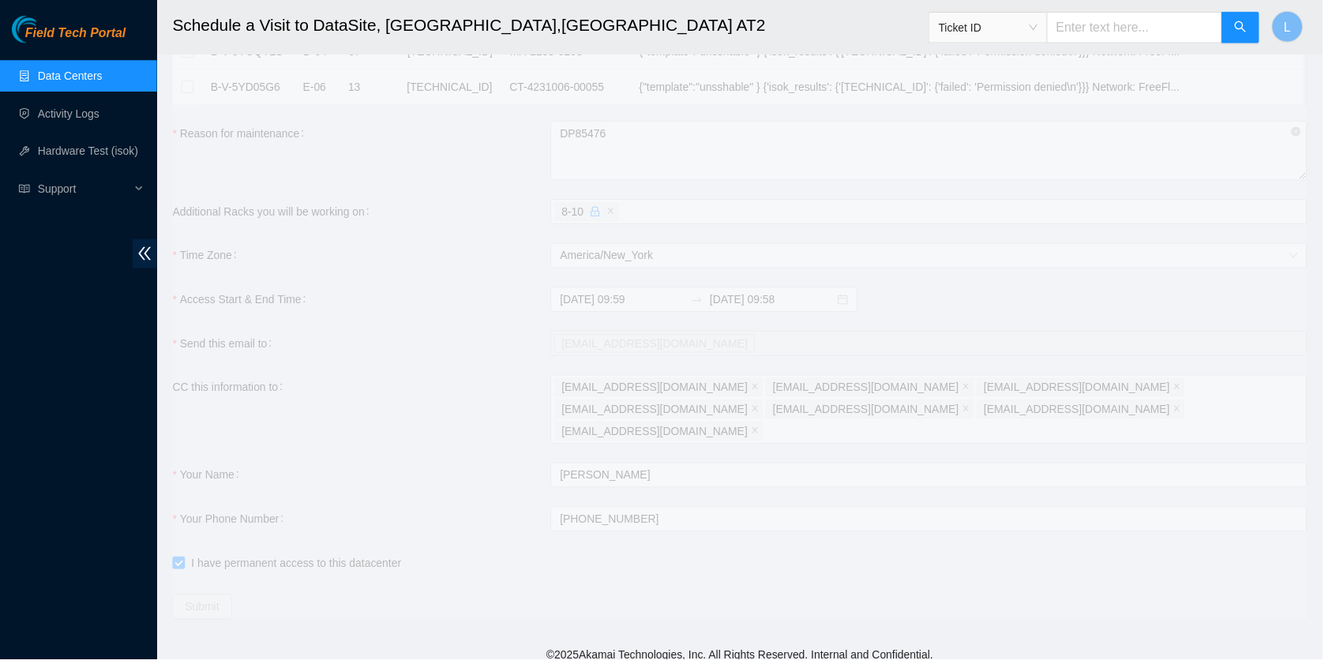
type input "2025-10-14 10:00"
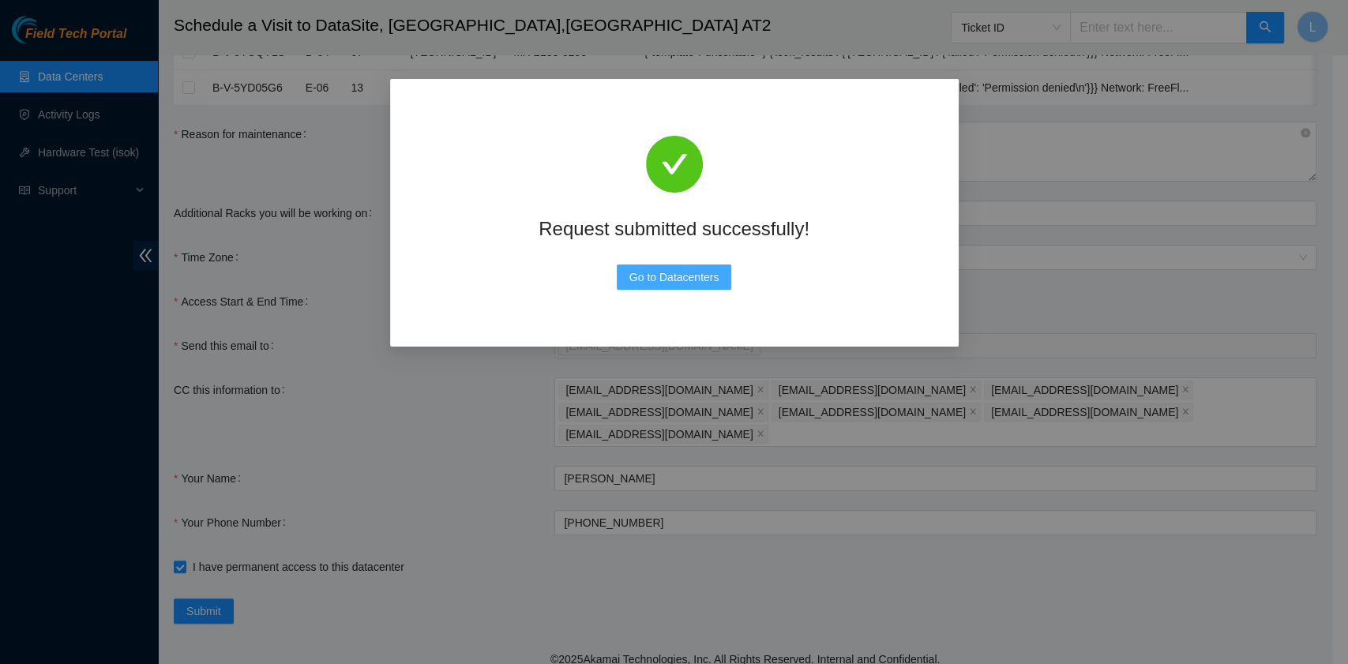
click at [695, 274] on span "Go to Datacenters" at bounding box center [674, 276] width 90 height 17
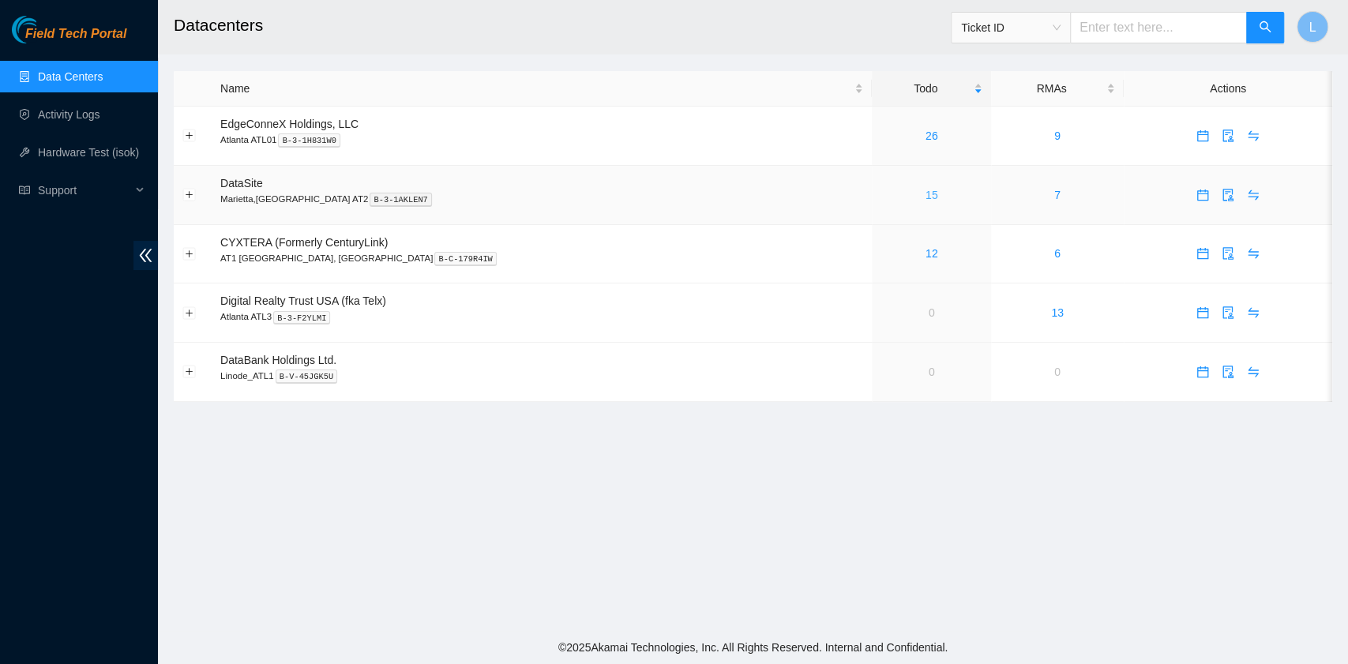
click at [925, 196] on link "15" at bounding box center [931, 195] width 13 height 13
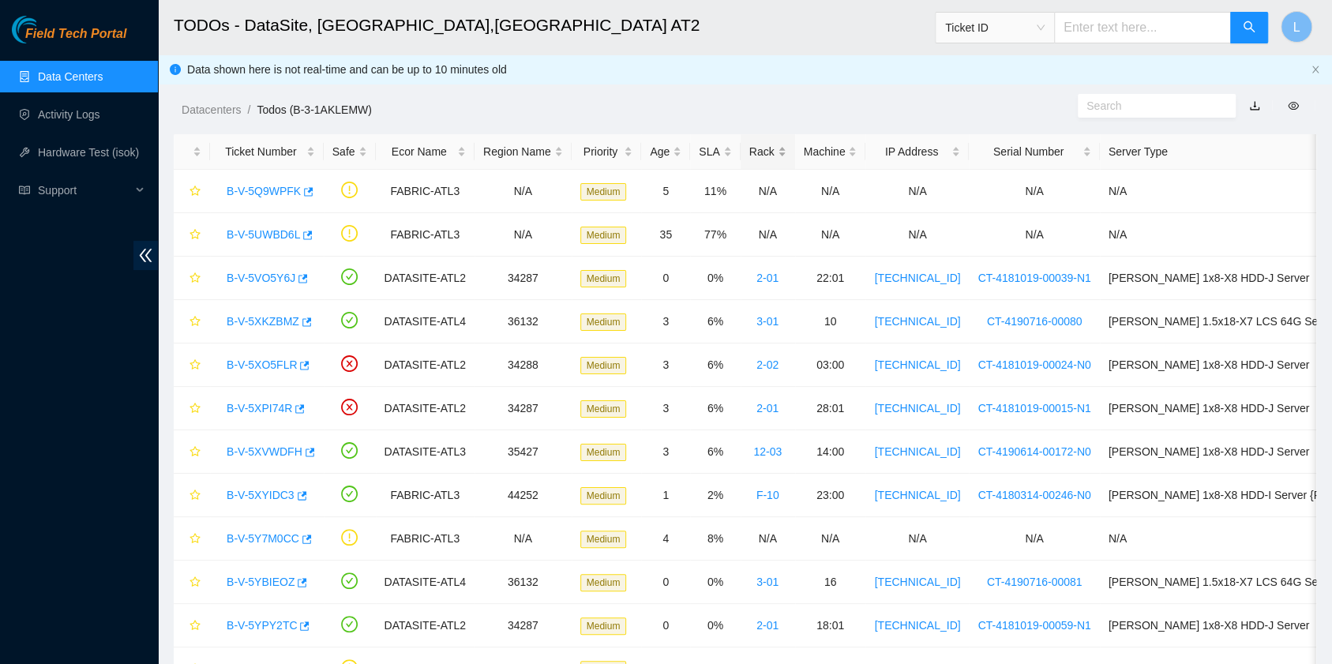
click at [749, 155] on div "Rack" at bounding box center [767, 151] width 37 height 17
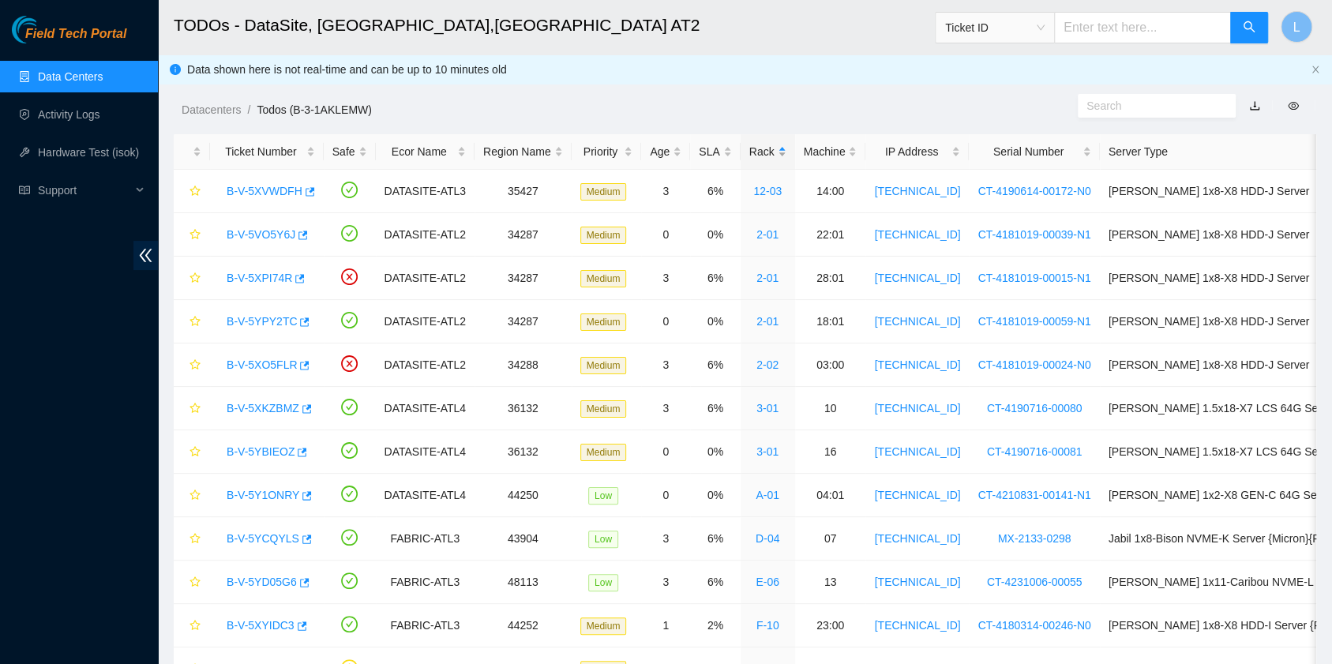
click at [749, 154] on div "Rack" at bounding box center [767, 151] width 37 height 17
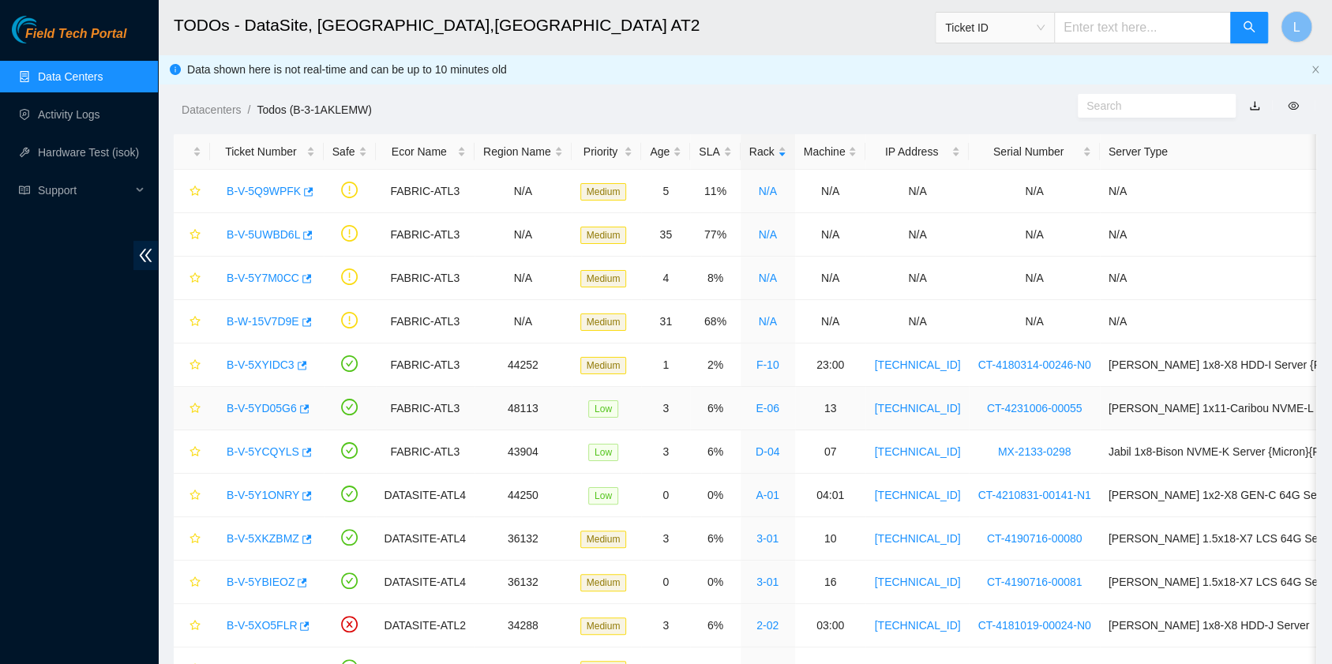
click at [266, 411] on link "B-V-5YD05G6" at bounding box center [262, 408] width 70 height 13
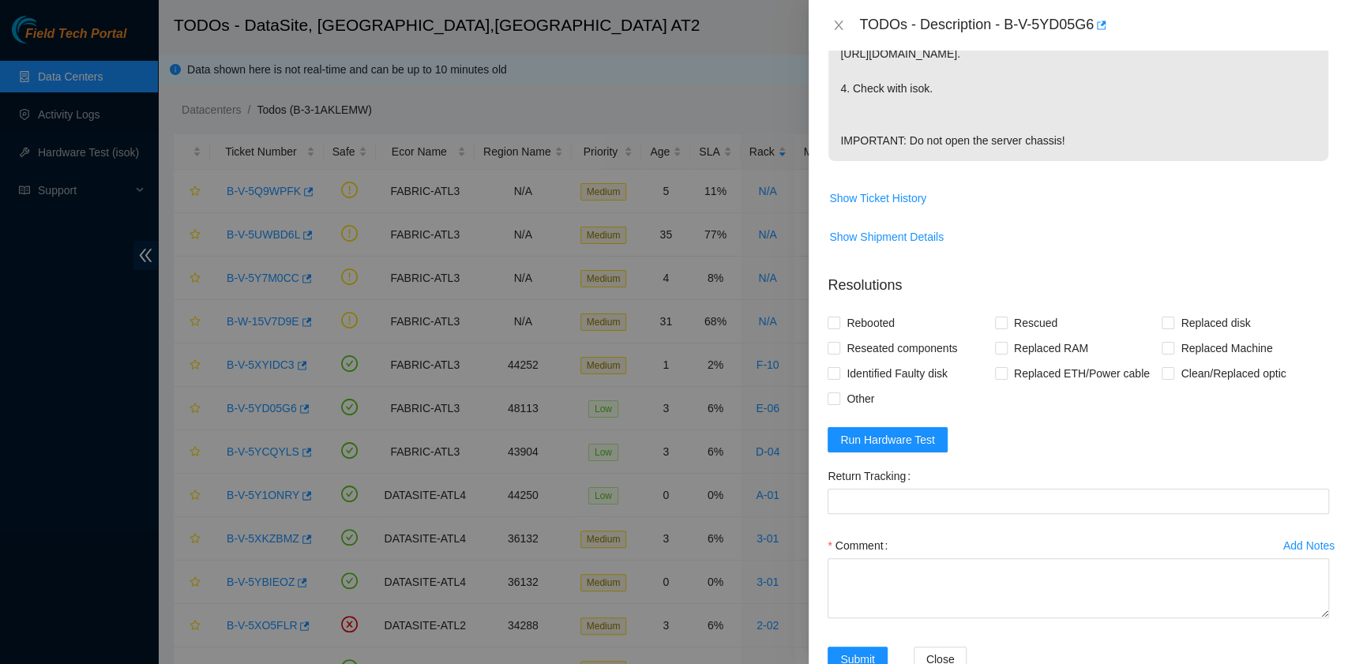
scroll to position [573, 0]
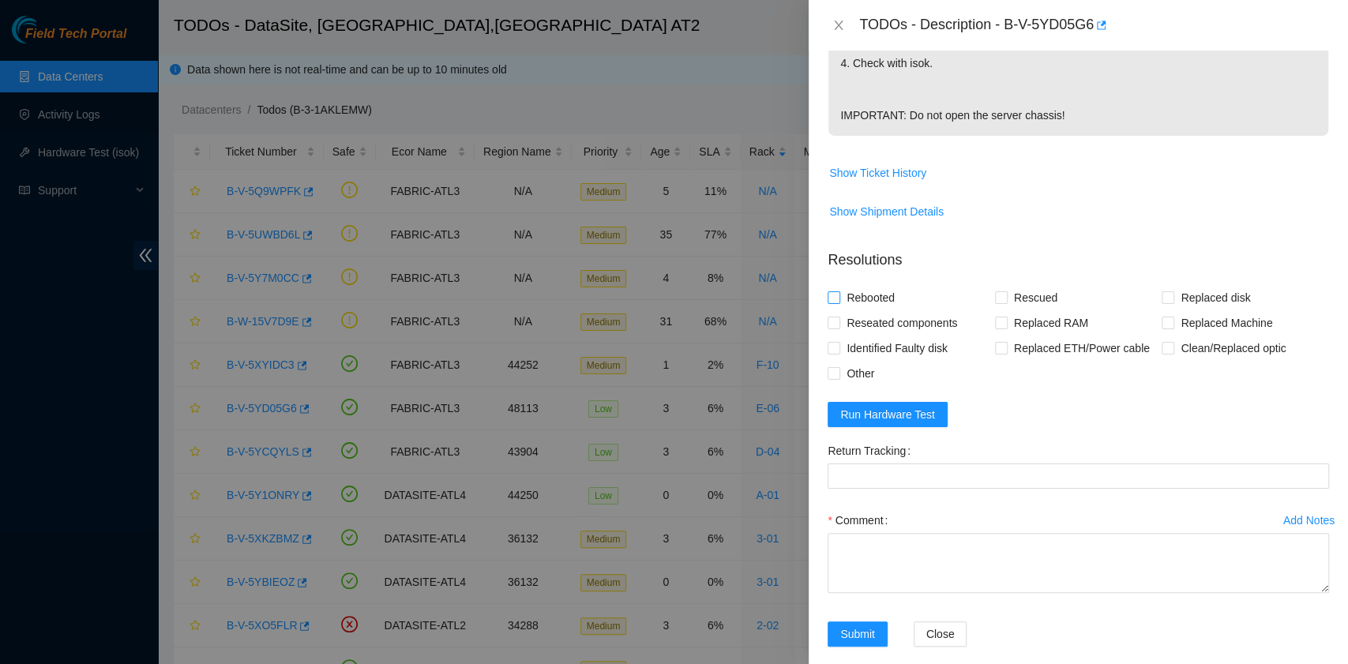
click at [864, 285] on span "Rebooted" at bounding box center [870, 297] width 61 height 25
click at [838, 291] on input "Rebooted" at bounding box center [832, 296] width 11 height 11
checkbox input "true"
click at [995, 291] on input "Rescued" at bounding box center [1000, 296] width 11 height 11
checkbox input "true"
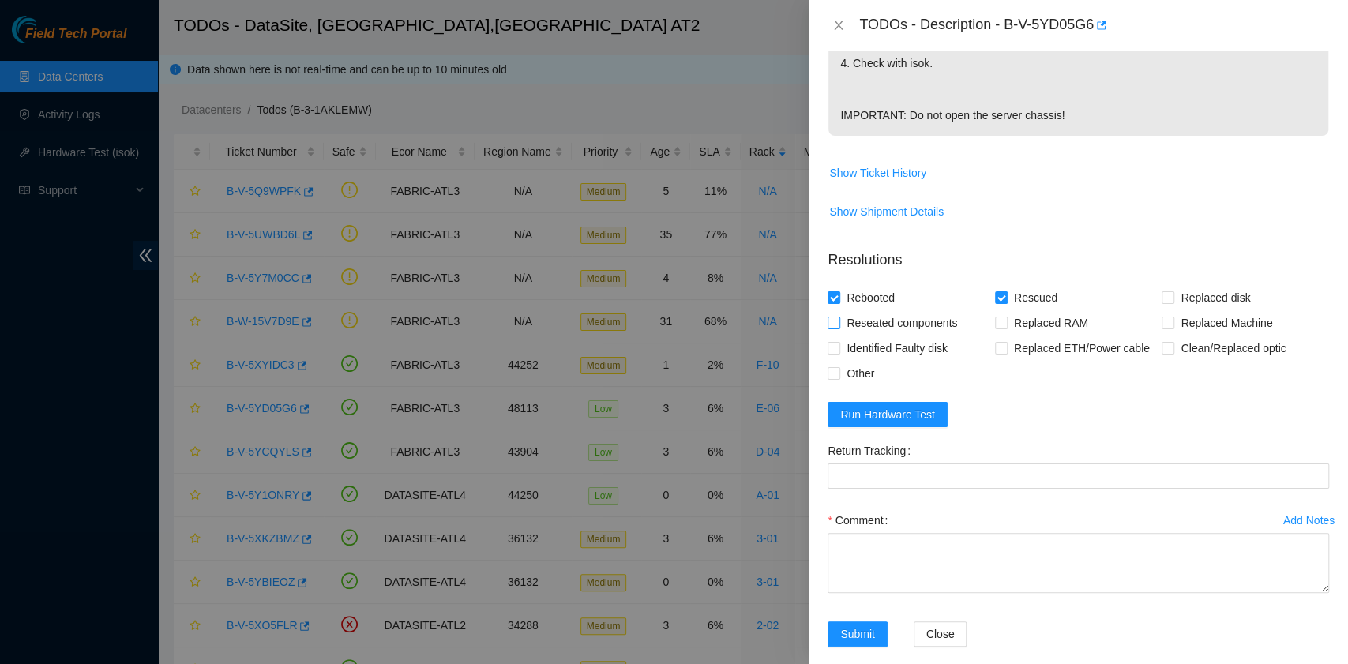
click at [916, 310] on span "Reseated components" at bounding box center [901, 322] width 123 height 25
click at [838, 317] on input "Reseated components" at bounding box center [832, 322] width 11 height 11
checkbox input "true"
click at [926, 538] on textarea "Comment" at bounding box center [1077, 563] width 501 height 60
paste textarea "B-V-5YD05G6 rack# E-06 machine# 13 Powered down server safely. Reseated all dri…"
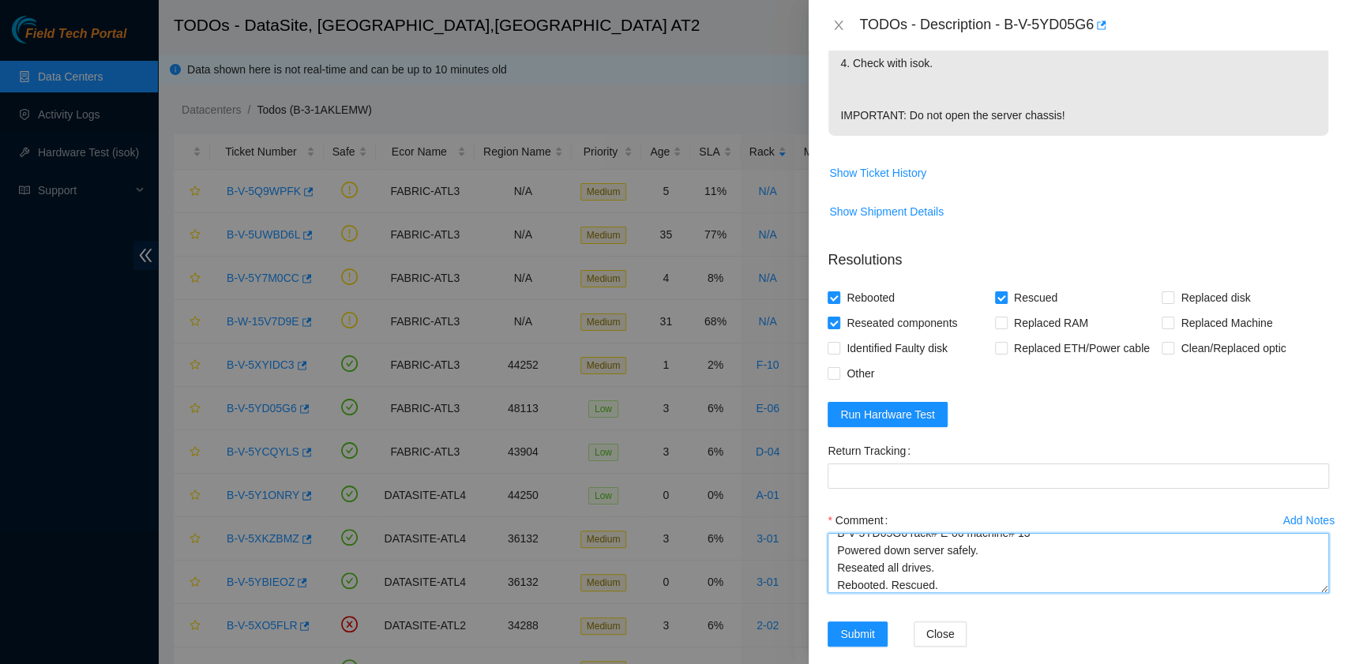
scroll to position [30, 0]
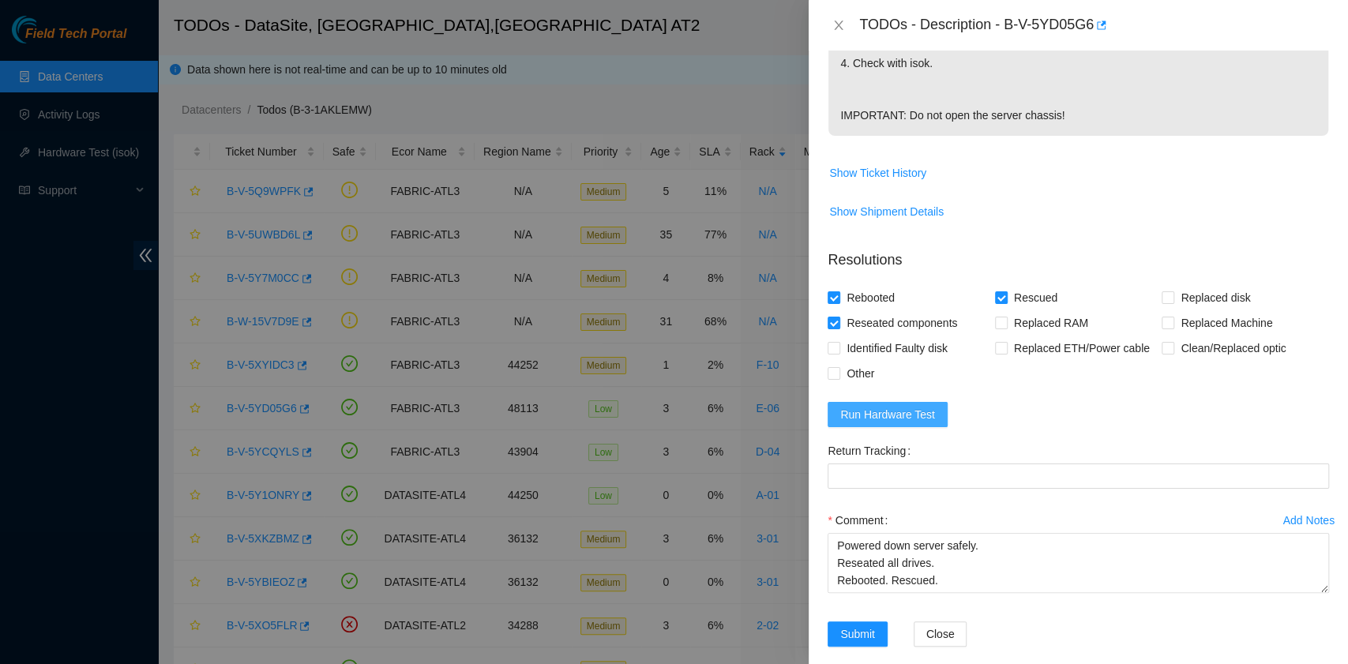
click at [928, 406] on span "Run Hardware Test" at bounding box center [887, 414] width 95 height 17
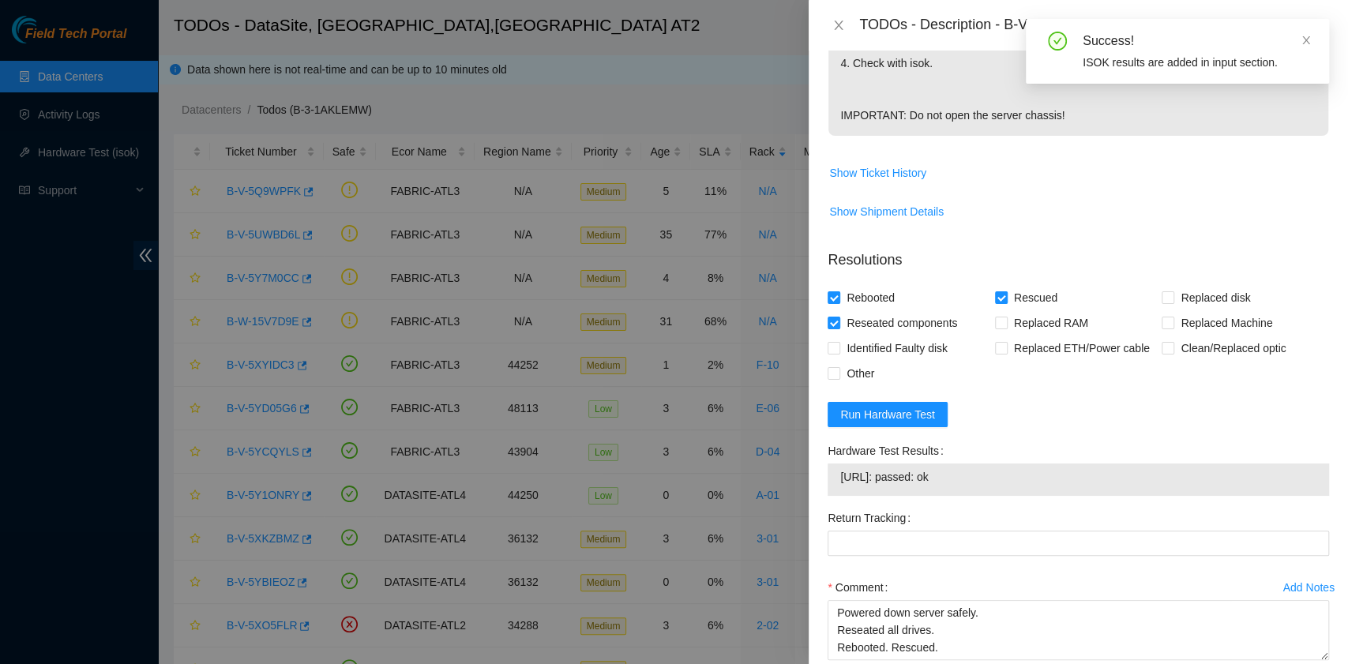
drag, startPoint x: 979, startPoint y: 459, endPoint x: 842, endPoint y: 456, distance: 137.4
click at [842, 468] on span "[URL]: passed: ok" at bounding box center [1078, 476] width 476 height 17
copy span "[URL]: passed: ok"
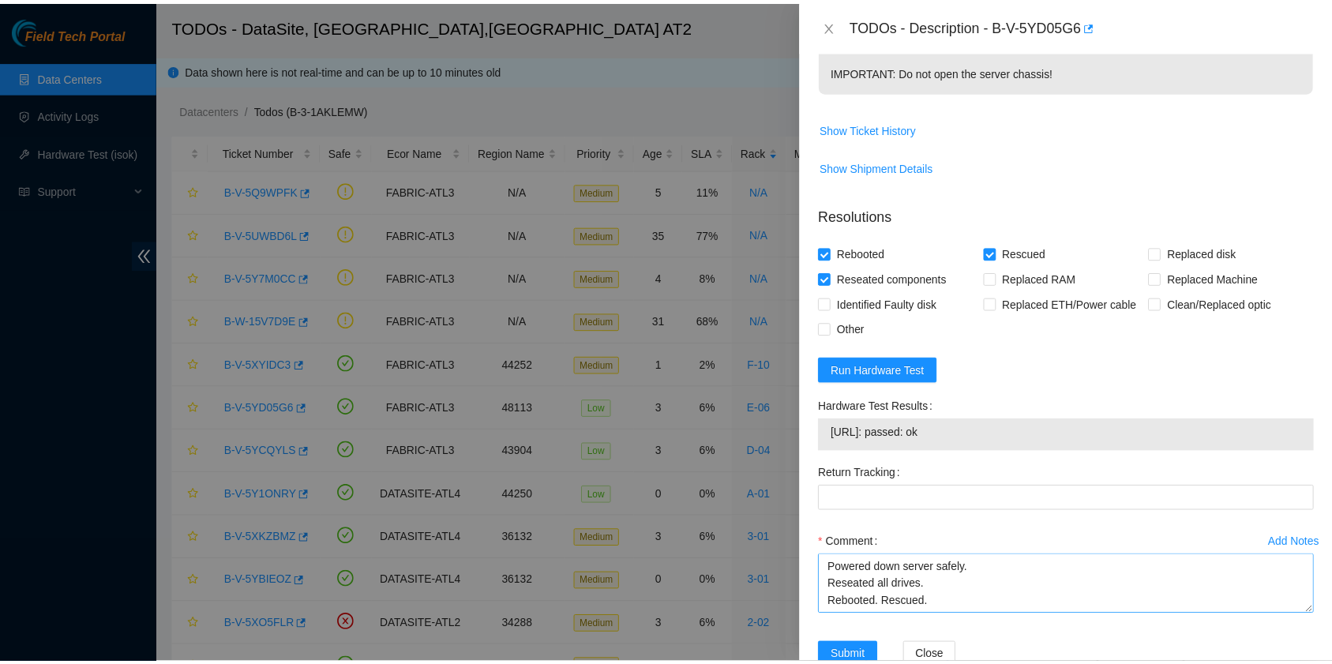
scroll to position [640, 0]
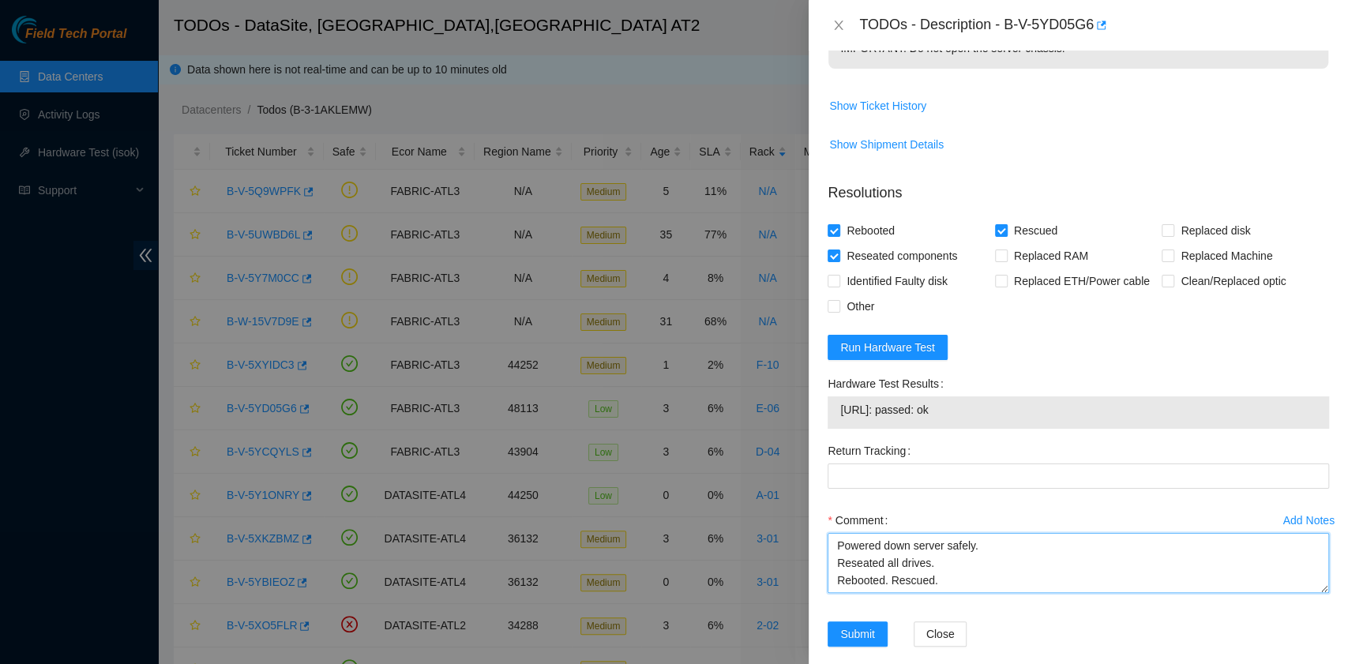
click at [916, 564] on textarea "B-V-5YD05G6 rack# E-06 machine# 13 Powered down server safely. Reseated all dri…" at bounding box center [1077, 563] width 501 height 60
paste textarea "[URL]: passed: ok"
type textarea "B-V-5YD05G6 rack# E-06 machine# 13 Powered down server safely. Reseated all dri…"
click at [870, 625] on span "Submit" at bounding box center [857, 633] width 35 height 17
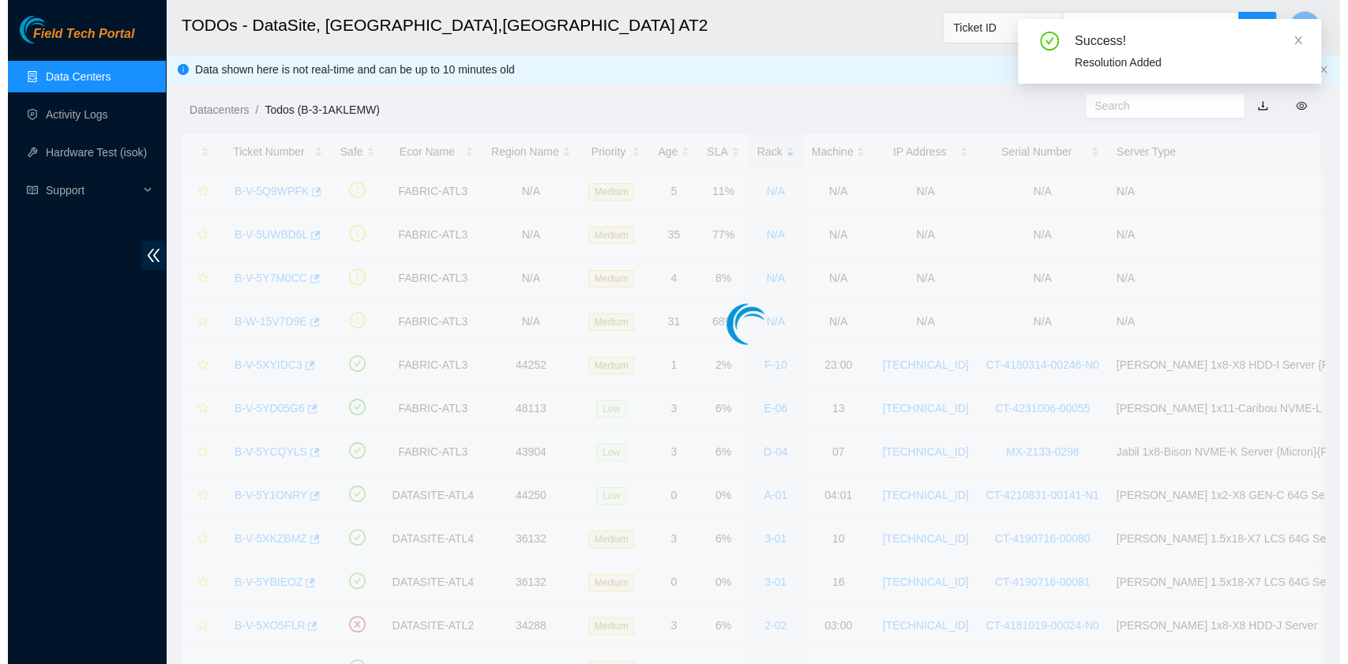
scroll to position [400, 0]
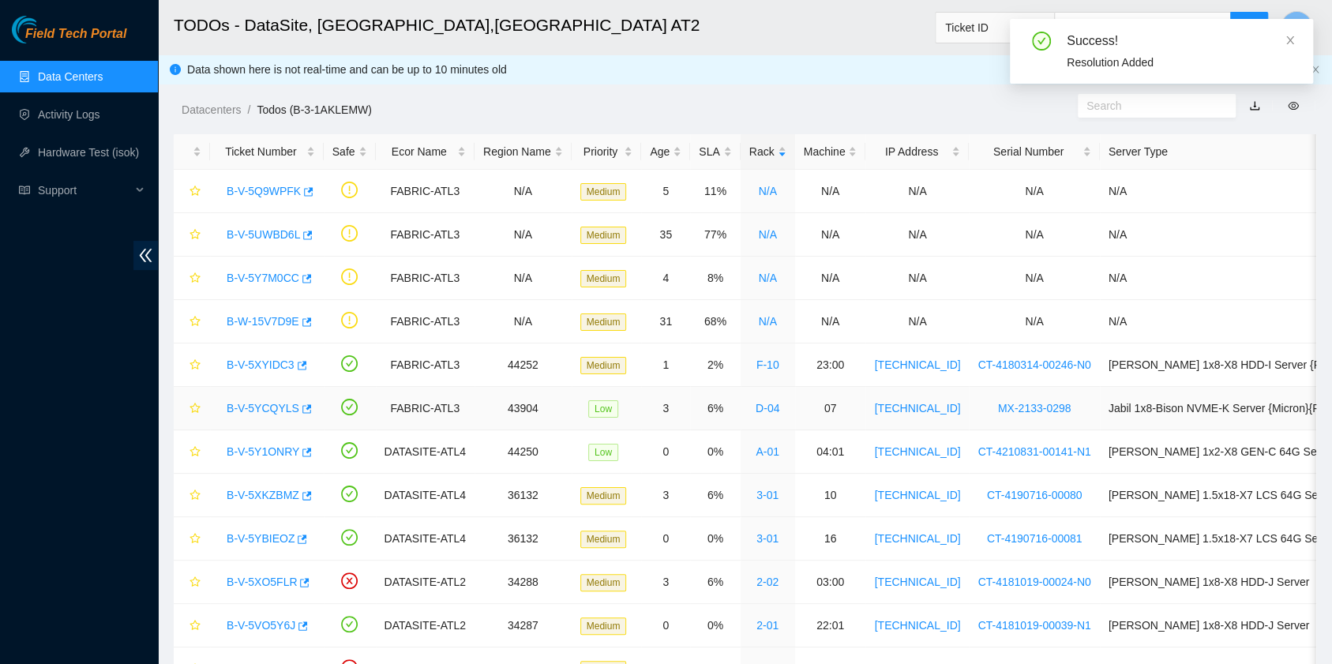
click at [268, 402] on link "B-V-5YCQYLS" at bounding box center [263, 408] width 73 height 13
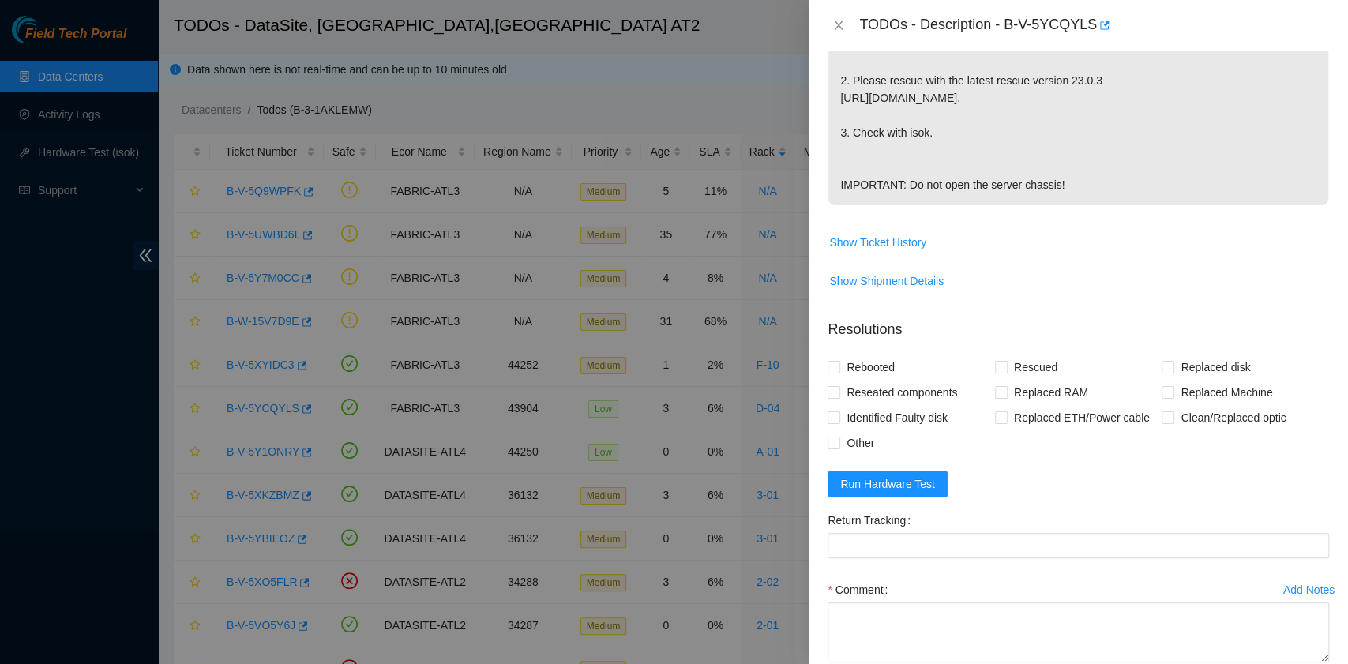
scroll to position [421, 0]
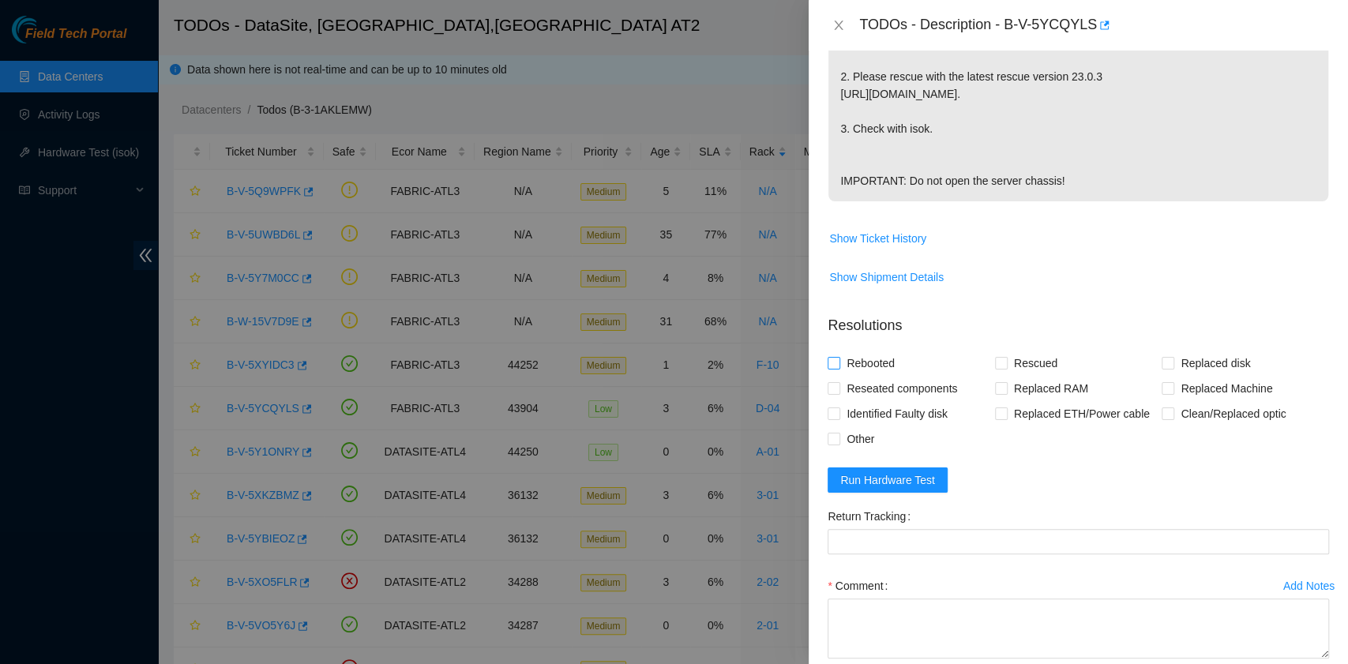
click at [887, 376] on span "Rebooted" at bounding box center [870, 363] width 61 height 25
click at [838, 368] on input "Rebooted" at bounding box center [832, 362] width 11 height 11
checkbox input "true"
click at [995, 368] on input "Rescued" at bounding box center [1000, 362] width 11 height 11
checkbox input "true"
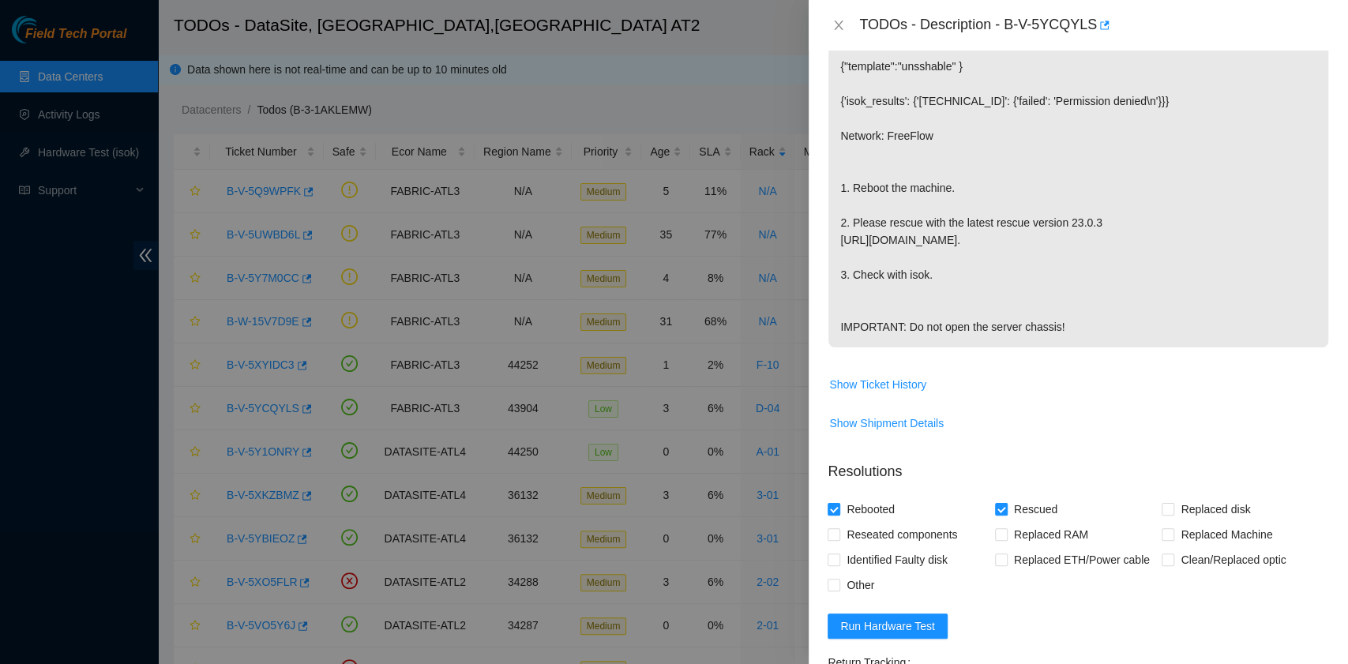
scroll to position [105, 0]
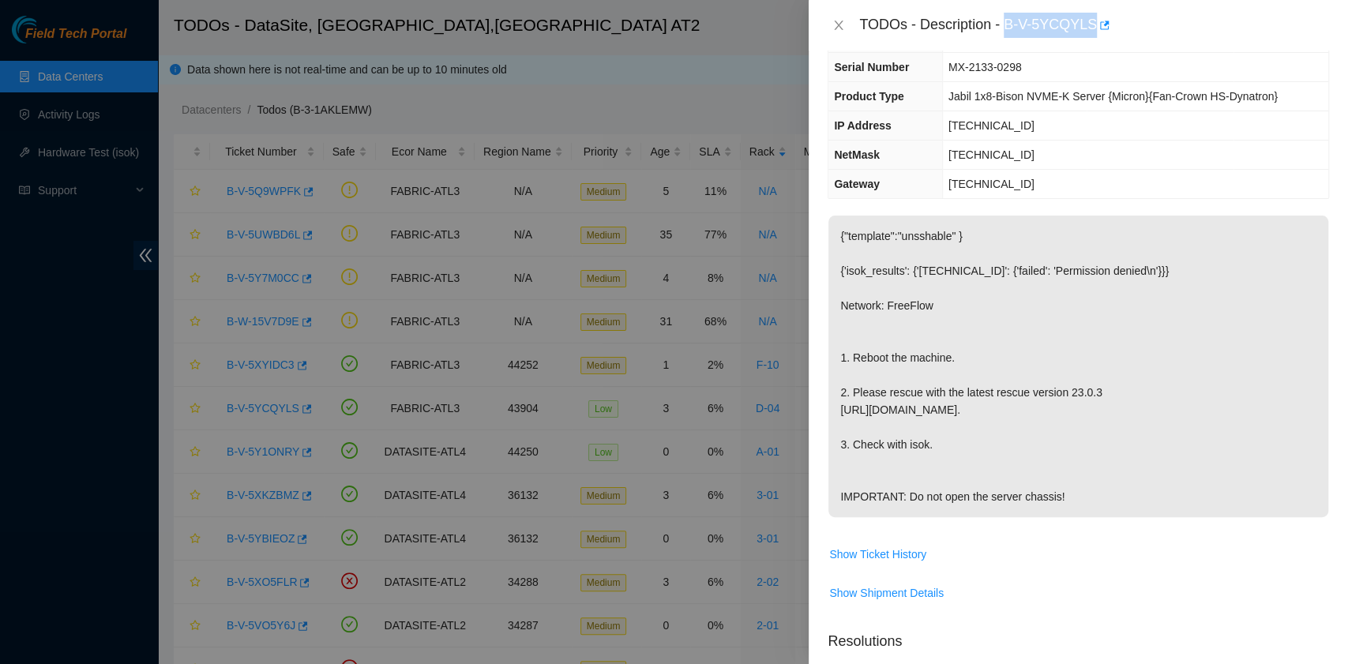
drag, startPoint x: 1006, startPoint y: 20, endPoint x: 1089, endPoint y: 28, distance: 84.1
click at [1089, 28] on div "TODOs - Description - B-V-5YCQYLS" at bounding box center [1094, 25] width 470 height 25
copy div "B-V-5YCQYLS"
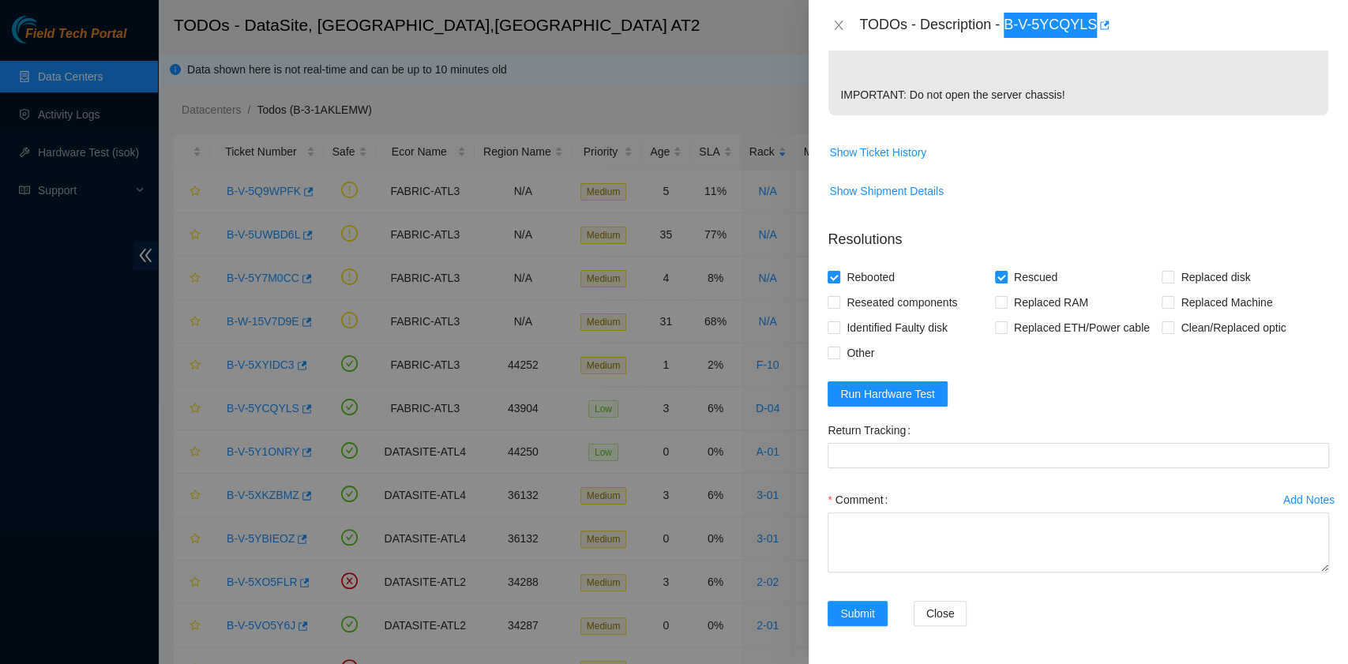
scroll to position [526, 0]
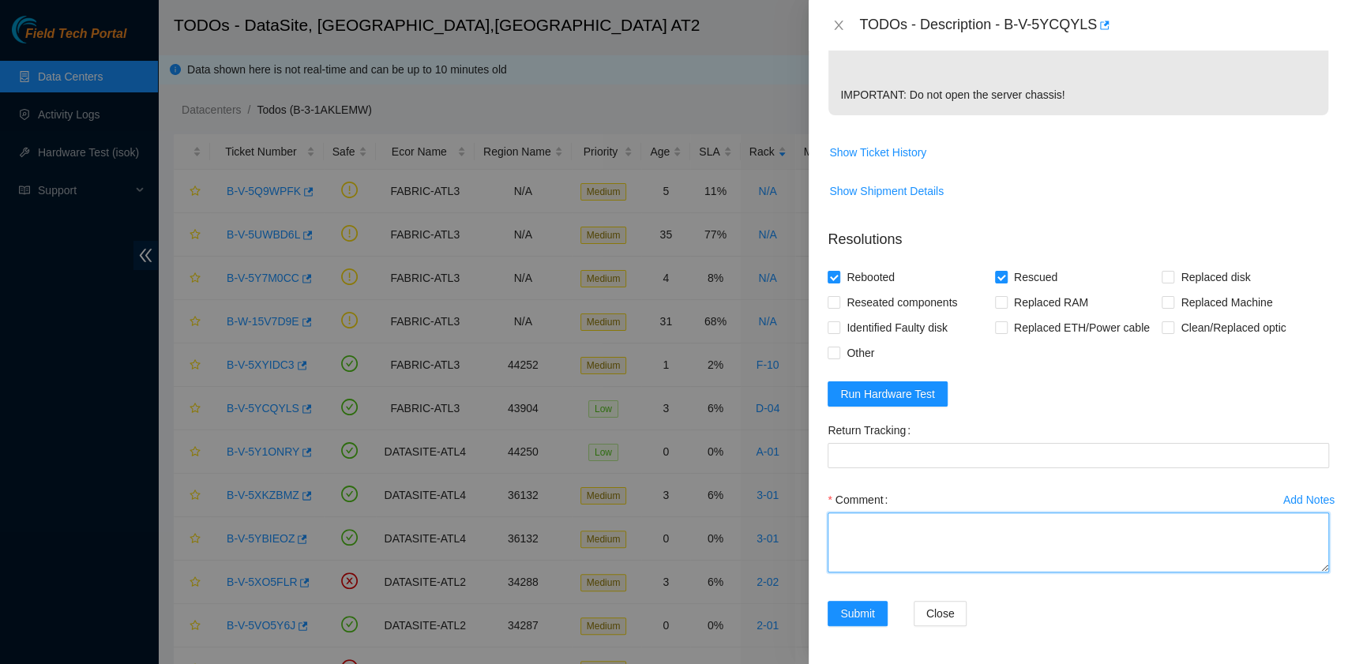
click at [929, 540] on textarea "Comment" at bounding box center [1077, 542] width 501 height 60
paste textarea "B-V-5YCQYLS rack# D-04 machine# 07 Rebooted. Rescued."
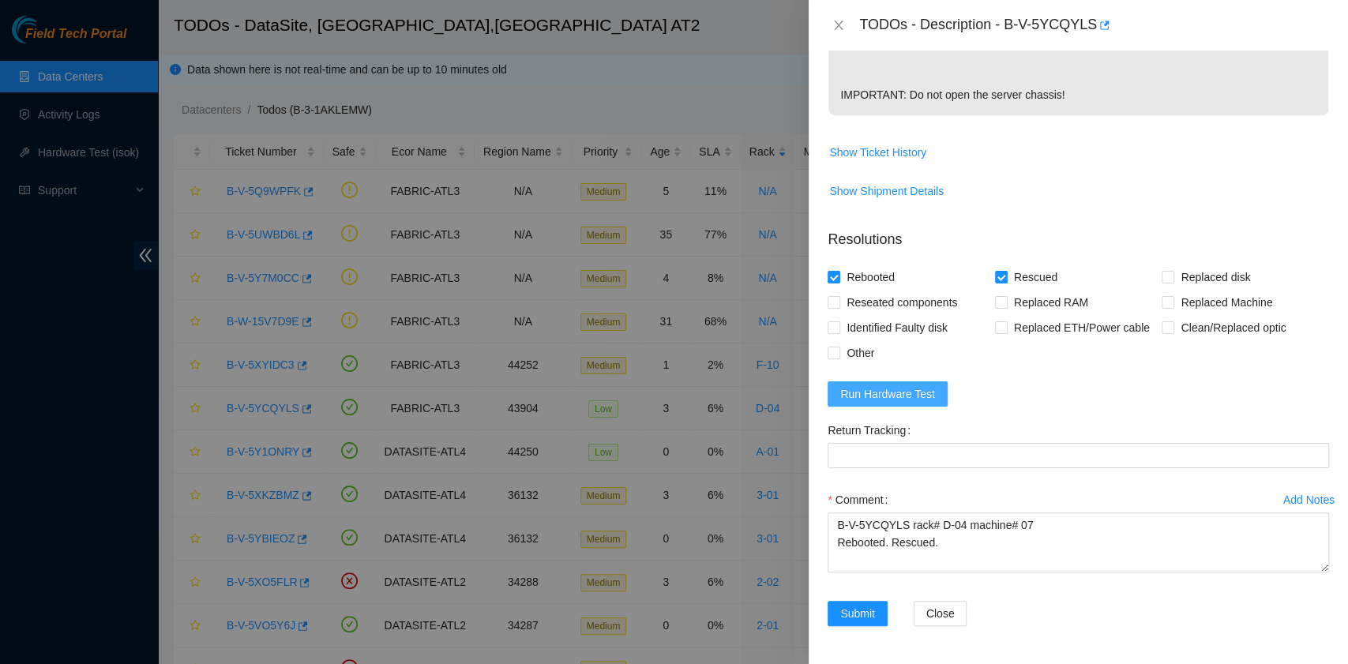
click at [917, 396] on span "Run Hardware Test" at bounding box center [887, 393] width 95 height 17
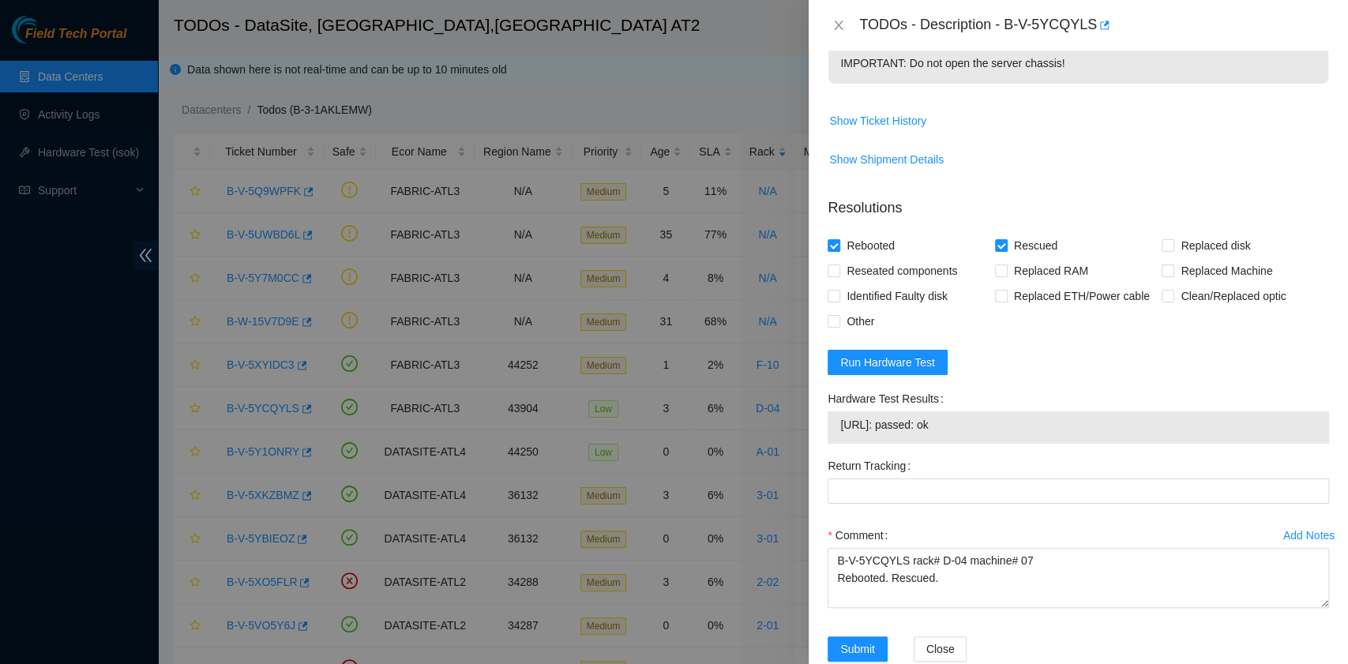
drag, startPoint x: 990, startPoint y: 461, endPoint x: 906, endPoint y: 461, distance: 83.7
click at [984, 433] on span "[URL]: passed: ok" at bounding box center [1078, 424] width 476 height 17
drag, startPoint x: 977, startPoint y: 458, endPoint x: 833, endPoint y: 467, distance: 143.9
click at [833, 444] on div "[URL]: passed: ok" at bounding box center [1077, 427] width 501 height 32
copy tbody "[URL]: passed: ok"
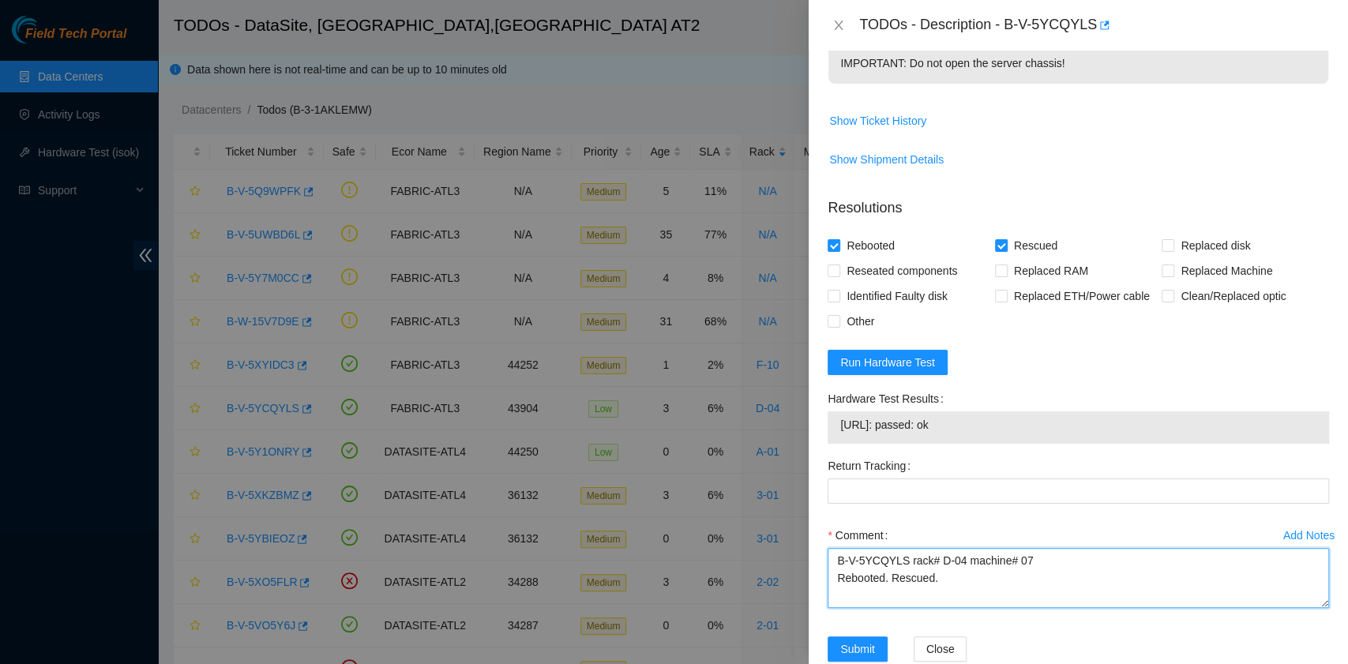
click at [925, 608] on textarea "B-V-5YCQYLS rack# D-04 machine# 07 Rebooted. Rescued." at bounding box center [1077, 578] width 501 height 60
paste textarea "[URL]: passed: ok"
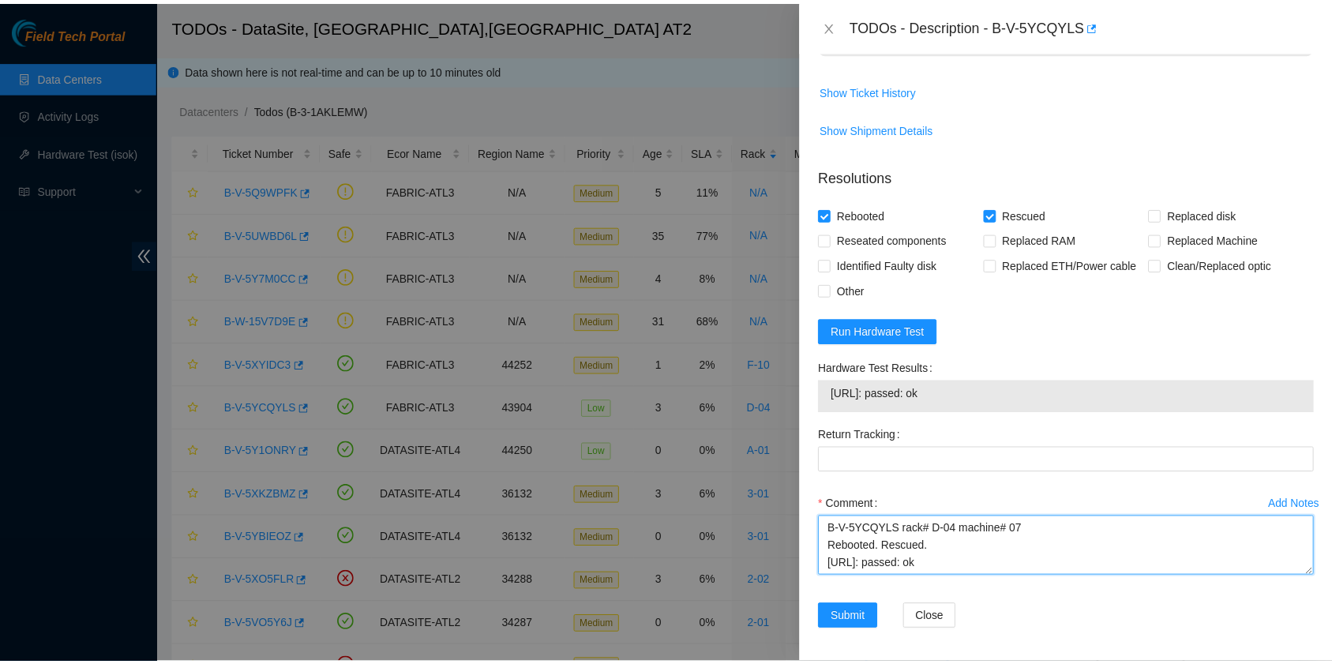
scroll to position [606, 0]
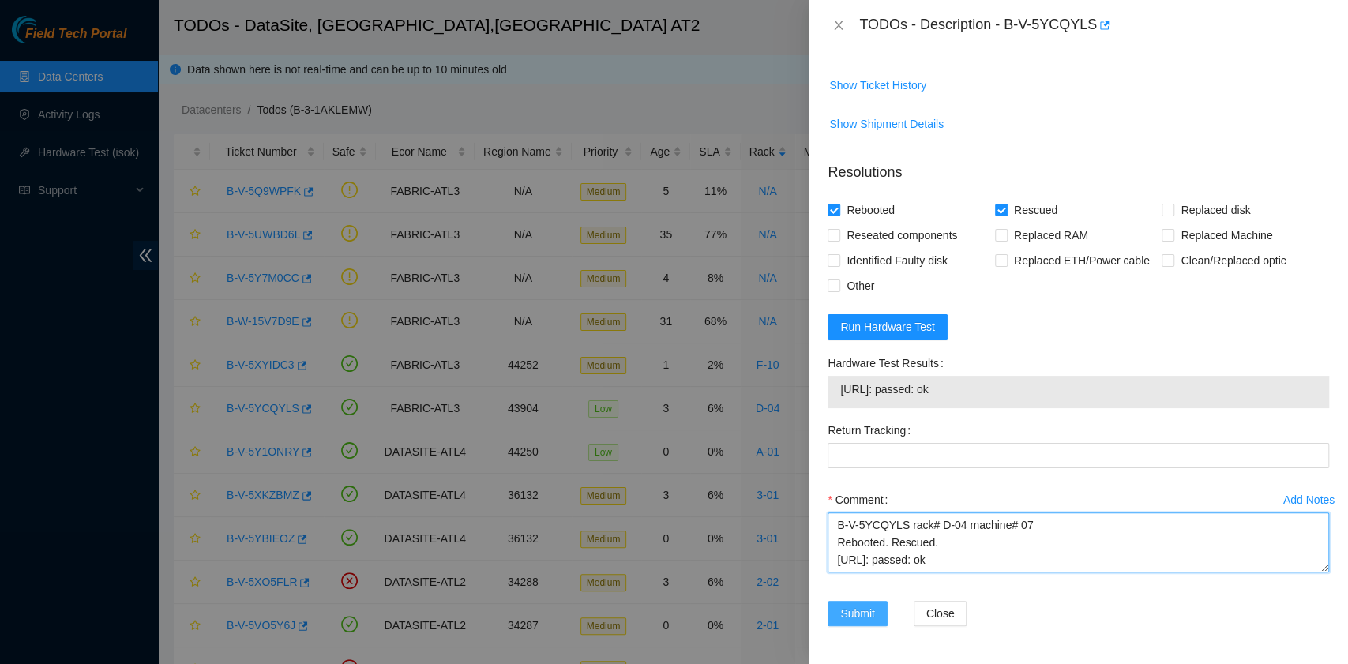
type textarea "B-V-5YCQYLS rack# D-04 machine# 07 Rebooted. Rescued. [URL]: passed: ok"
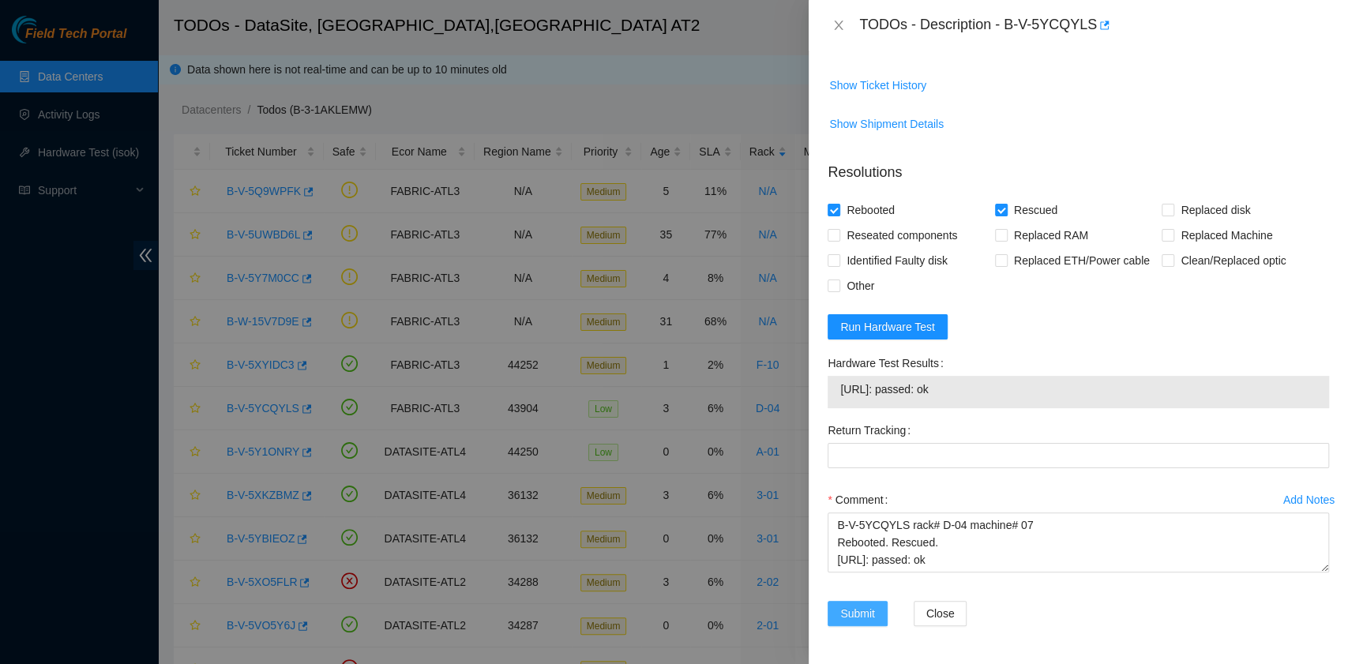
click at [860, 609] on span "Submit" at bounding box center [857, 613] width 35 height 17
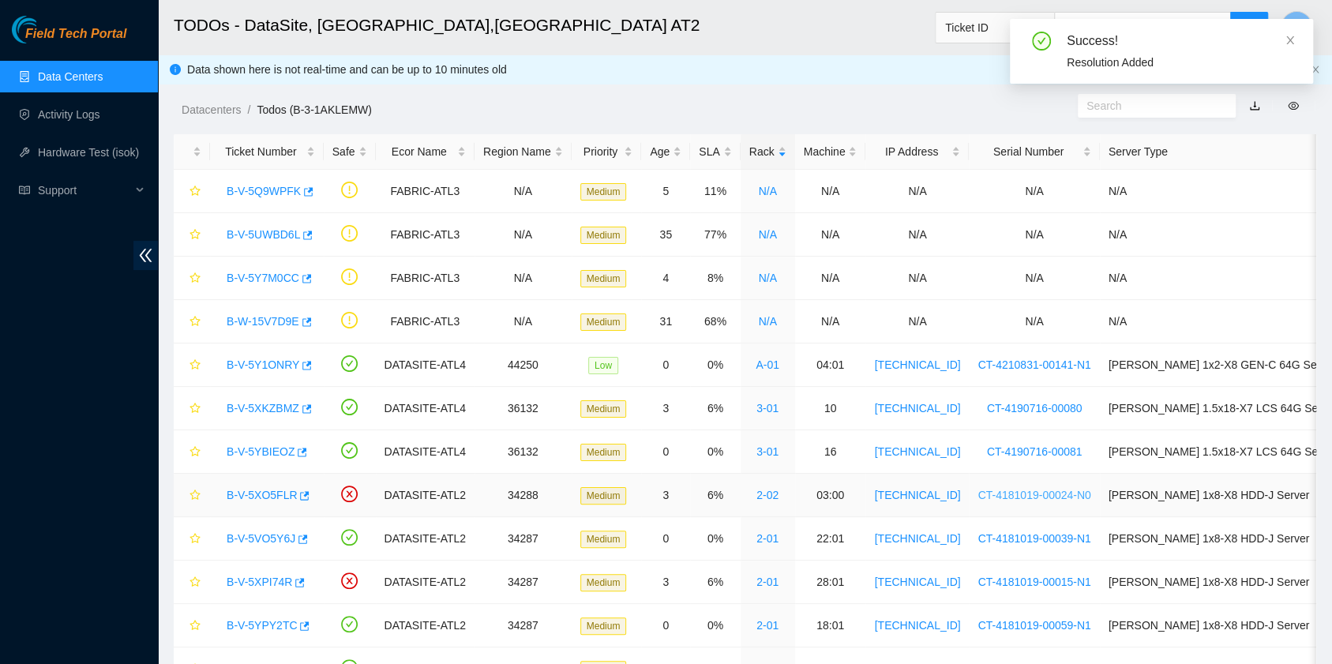
scroll to position [72, 0]
